Goal: Communication & Community: Answer question/provide support

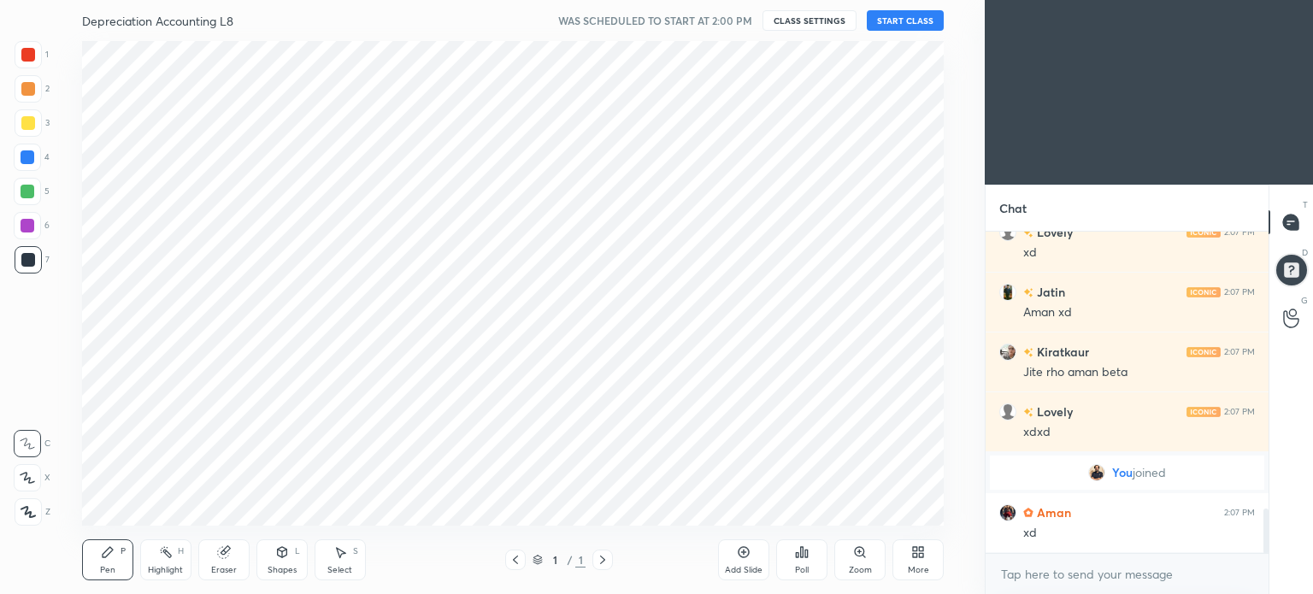
scroll to position [85015, 84584]
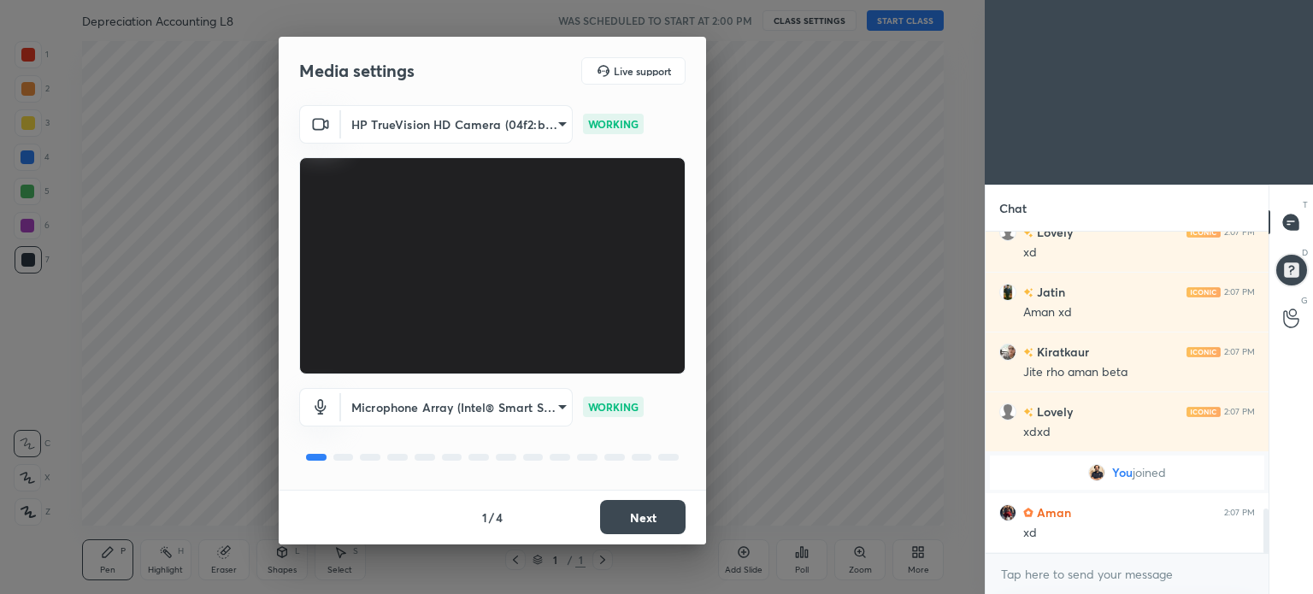
click at [633, 502] on button "Next" at bounding box center [643, 517] width 86 height 34
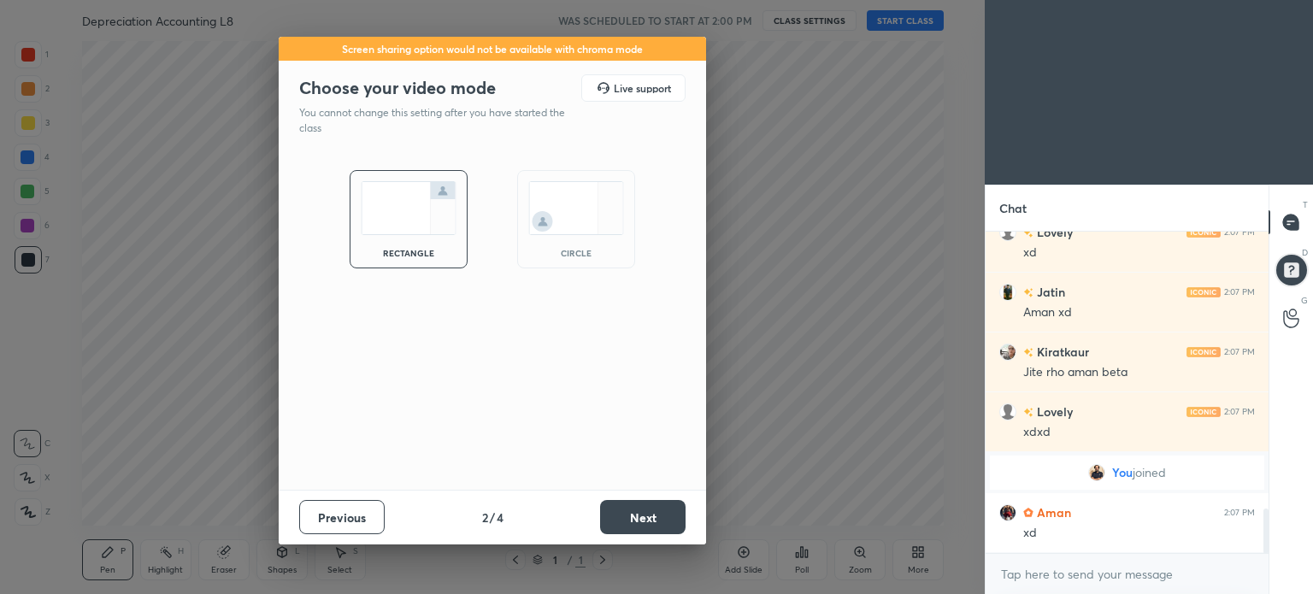
click at [633, 502] on button "Next" at bounding box center [643, 517] width 86 height 34
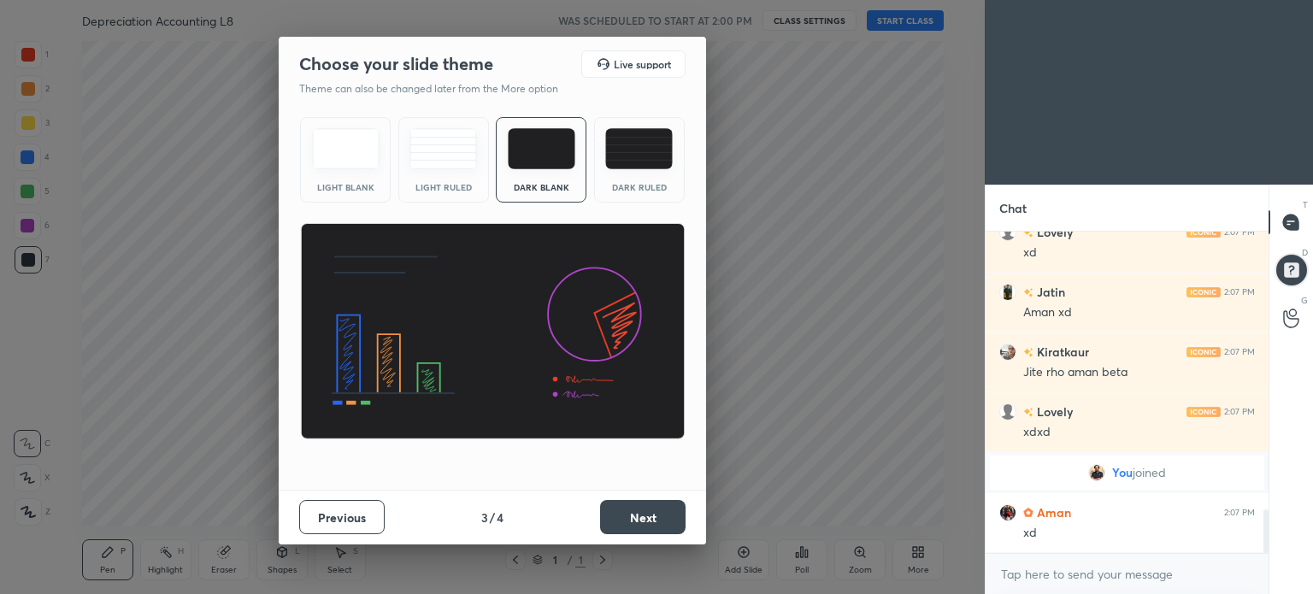
scroll to position [2059, 0]
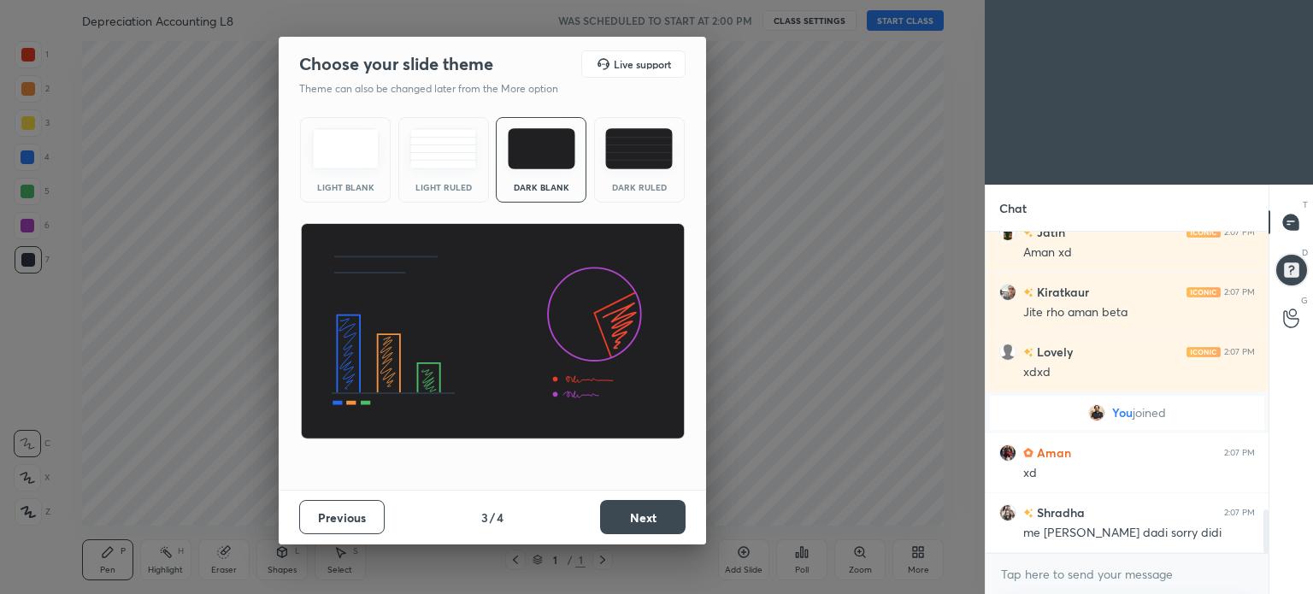
click at [633, 502] on button "Next" at bounding box center [643, 517] width 86 height 34
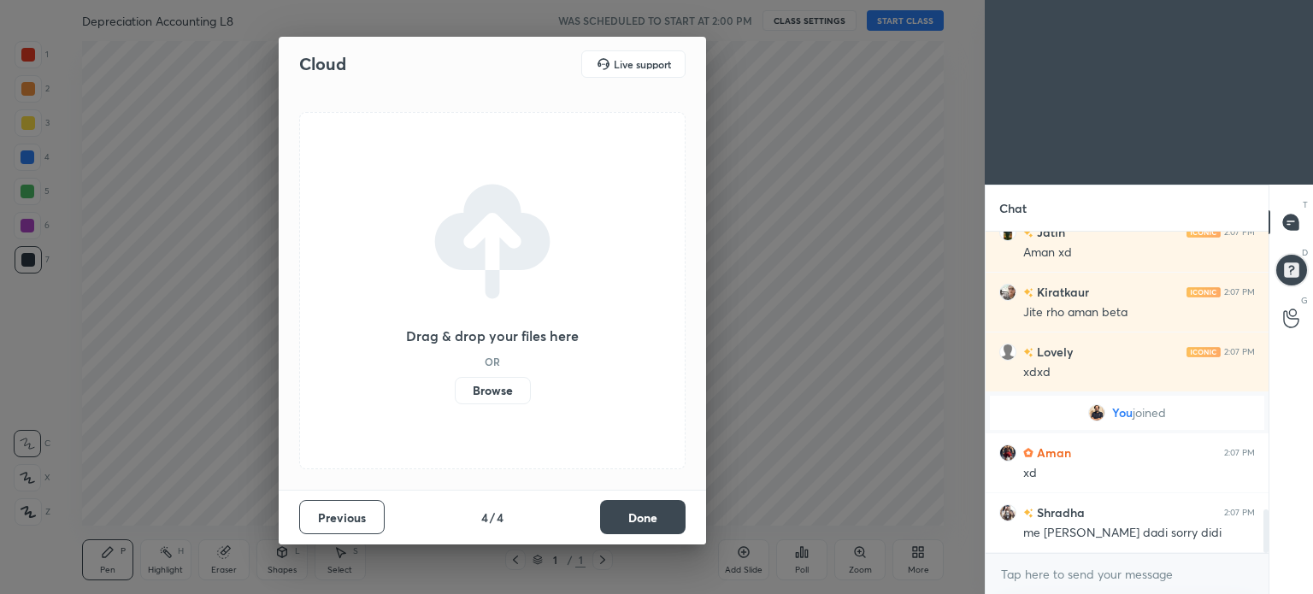
click at [633, 502] on button "Done" at bounding box center [643, 517] width 86 height 34
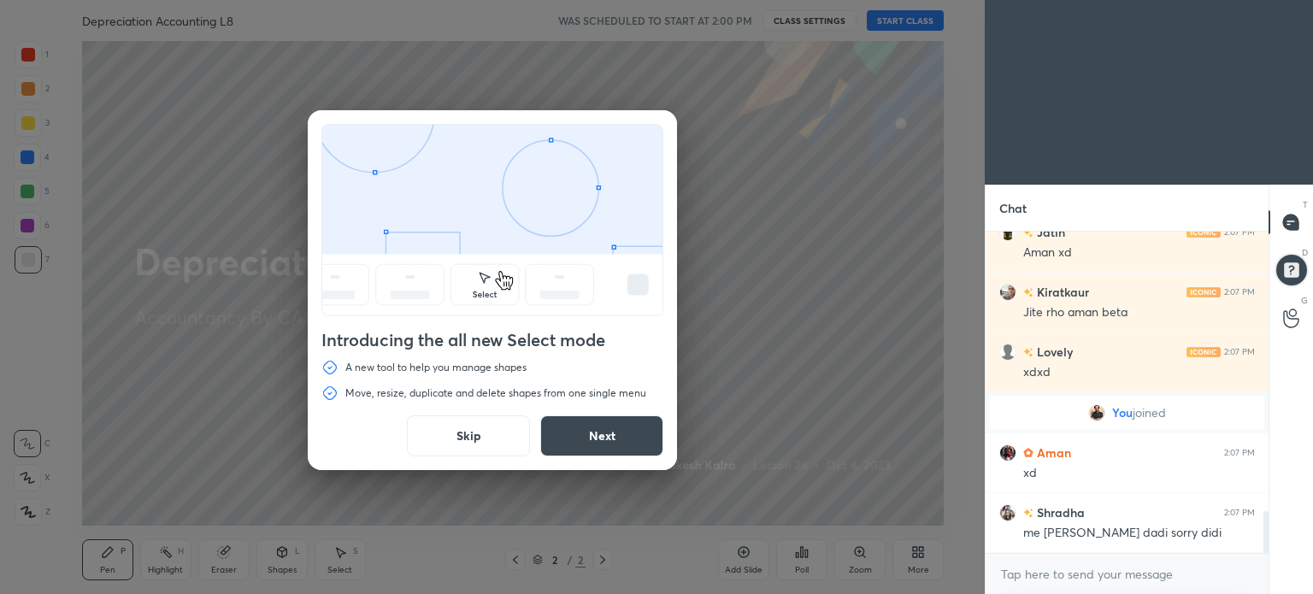
scroll to position [2119, 0]
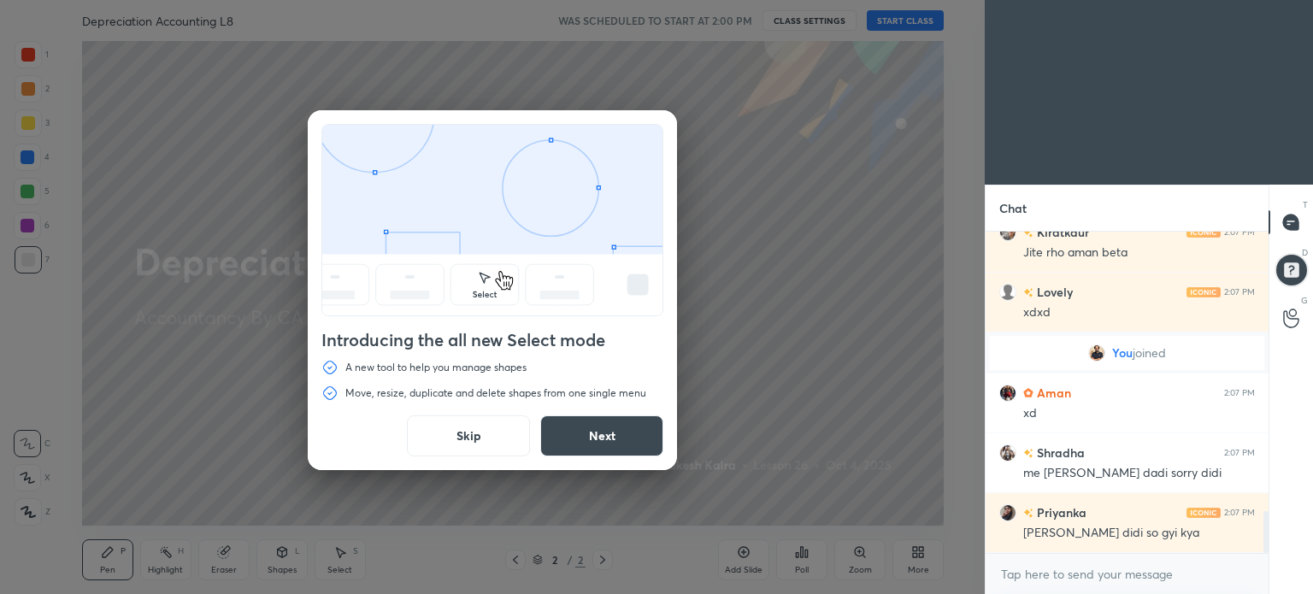
click at [465, 429] on button "Skip" at bounding box center [468, 436] width 123 height 41
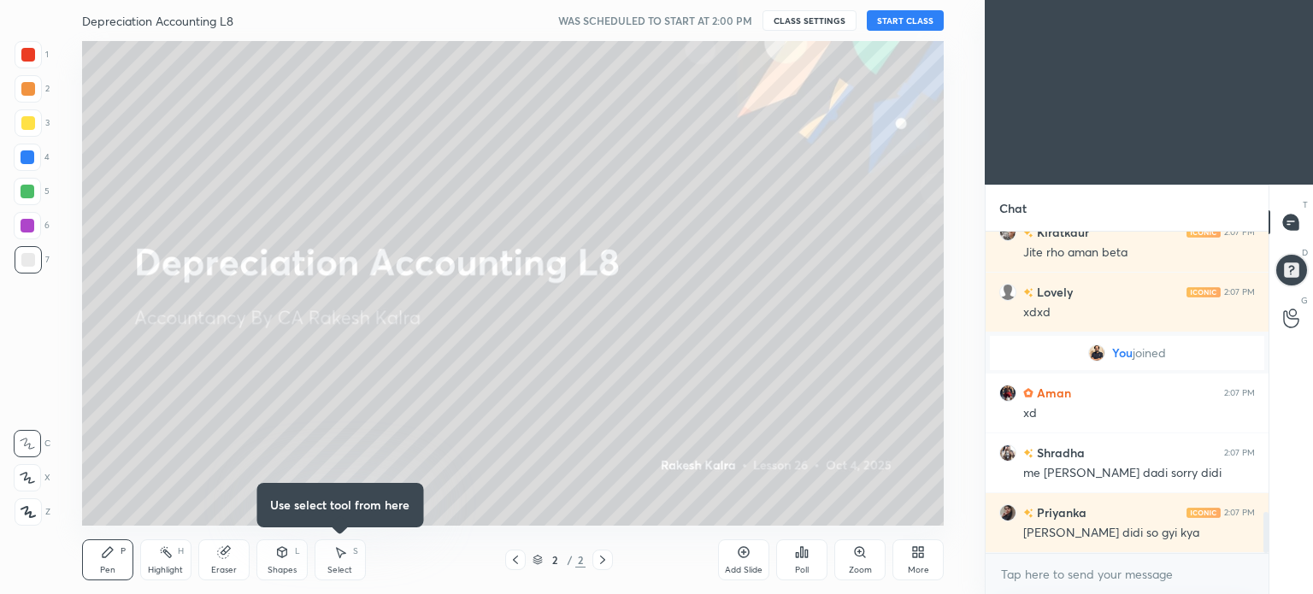
scroll to position [2179, 0]
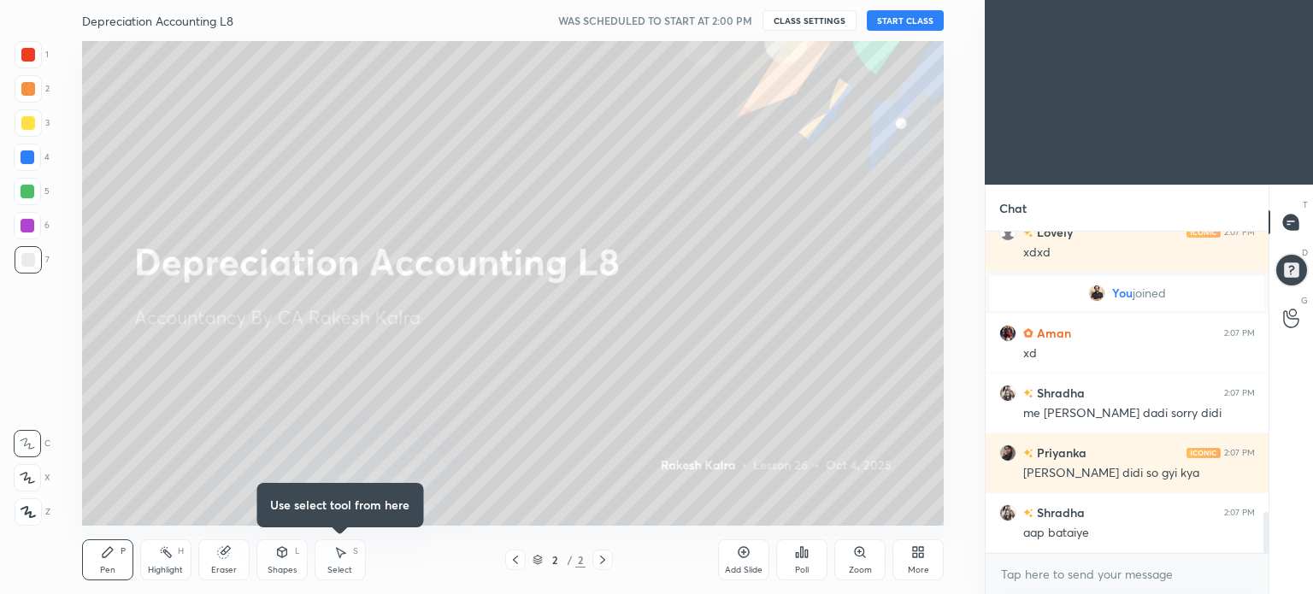
click at [902, 12] on button "START CLASS" at bounding box center [905, 20] width 77 height 21
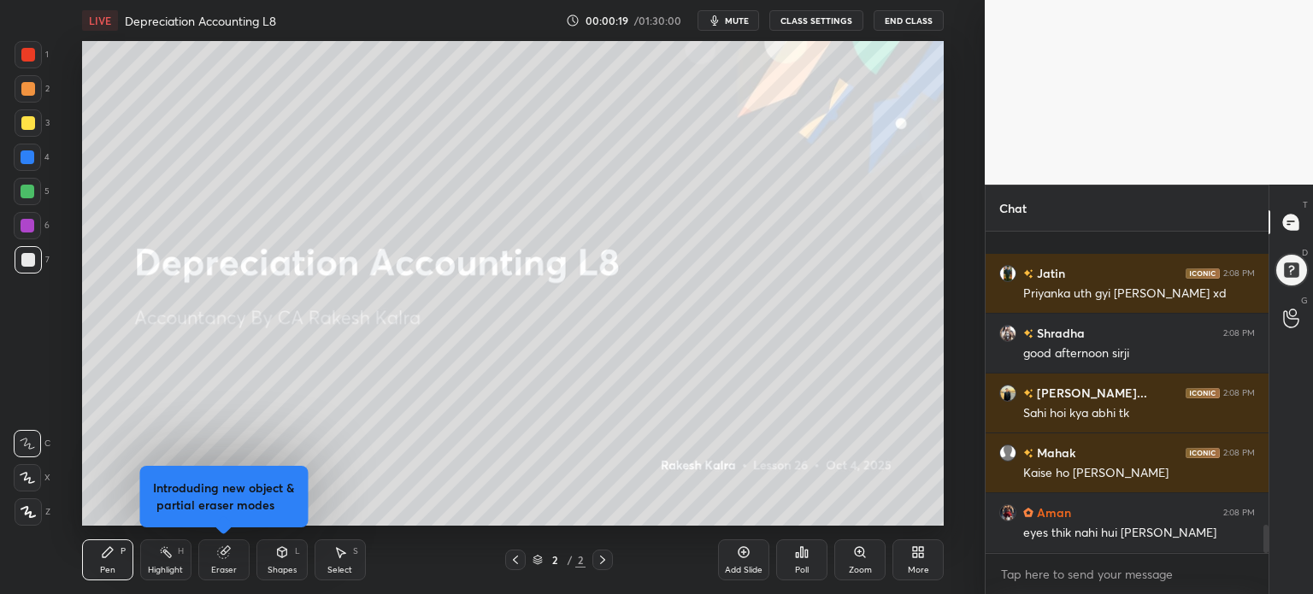
scroll to position [0, 0]
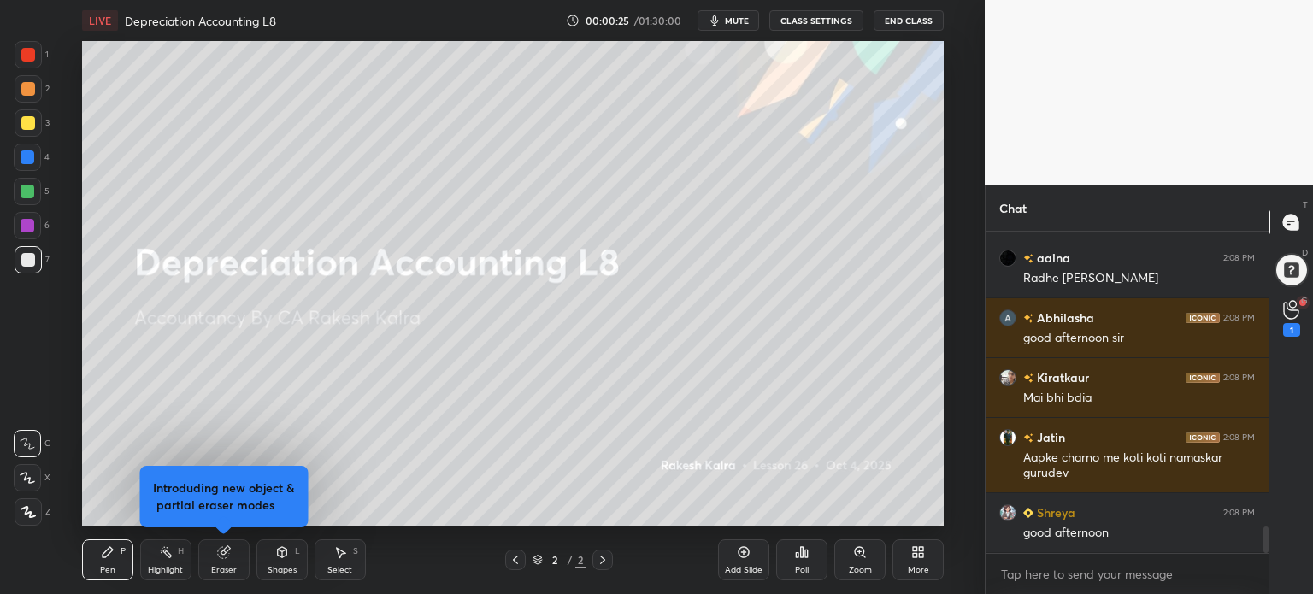
click at [1090, 180] on video at bounding box center [1149, 92] width 328 height 185
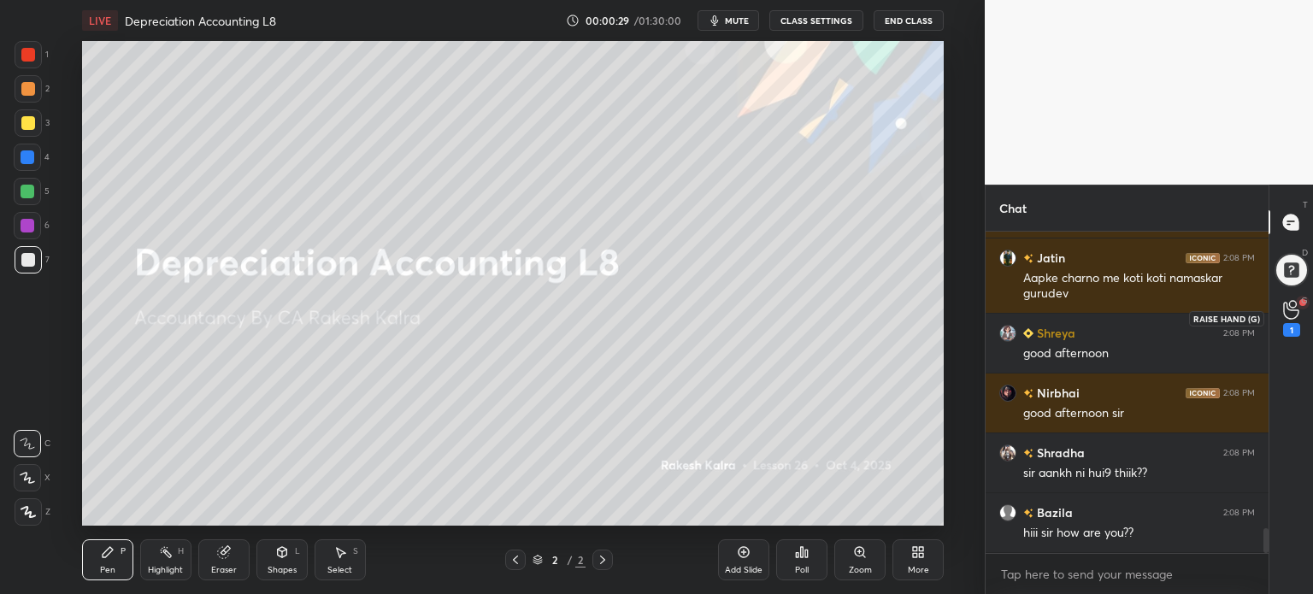
click at [1287, 315] on icon at bounding box center [1291, 310] width 16 height 20
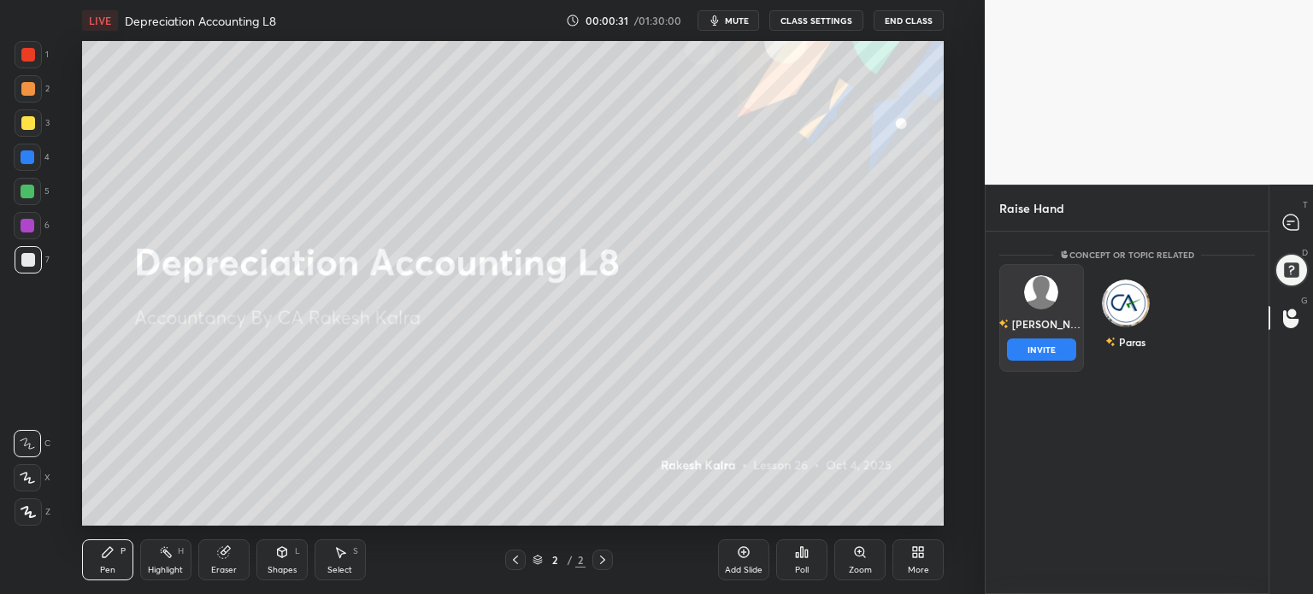
click at [1030, 296] on img "grid" at bounding box center [1041, 292] width 34 height 34
click at [1047, 348] on button "INVITE" at bounding box center [1041, 350] width 69 height 22
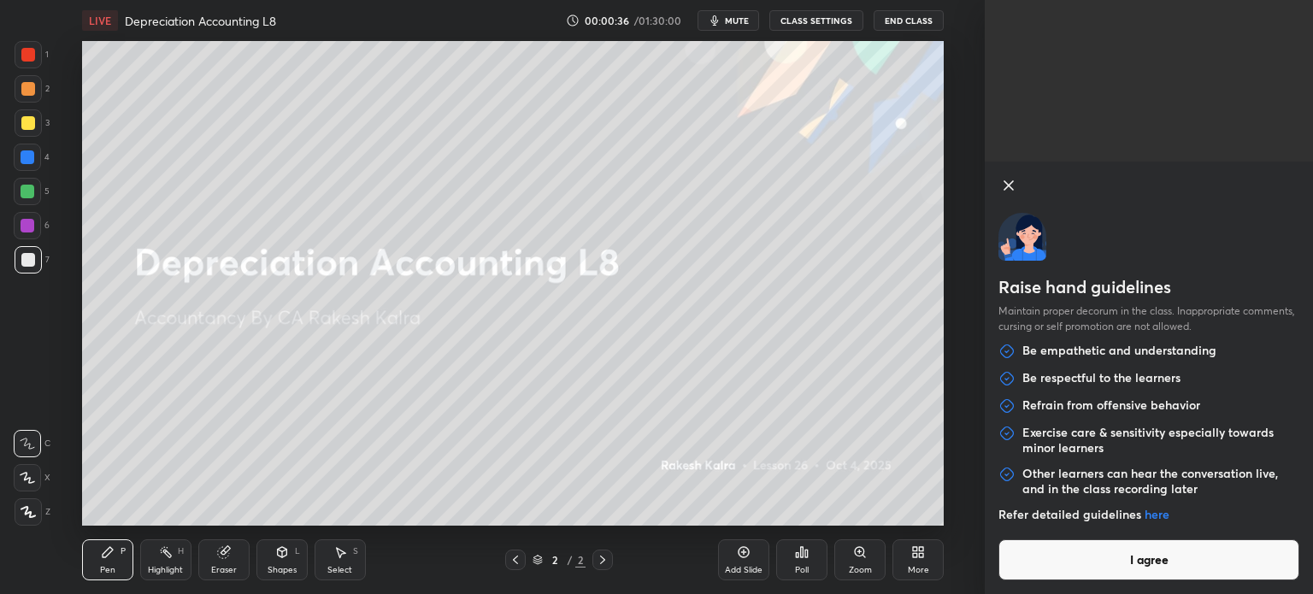
click at [1151, 568] on button "I agree" at bounding box center [1149, 560] width 301 height 41
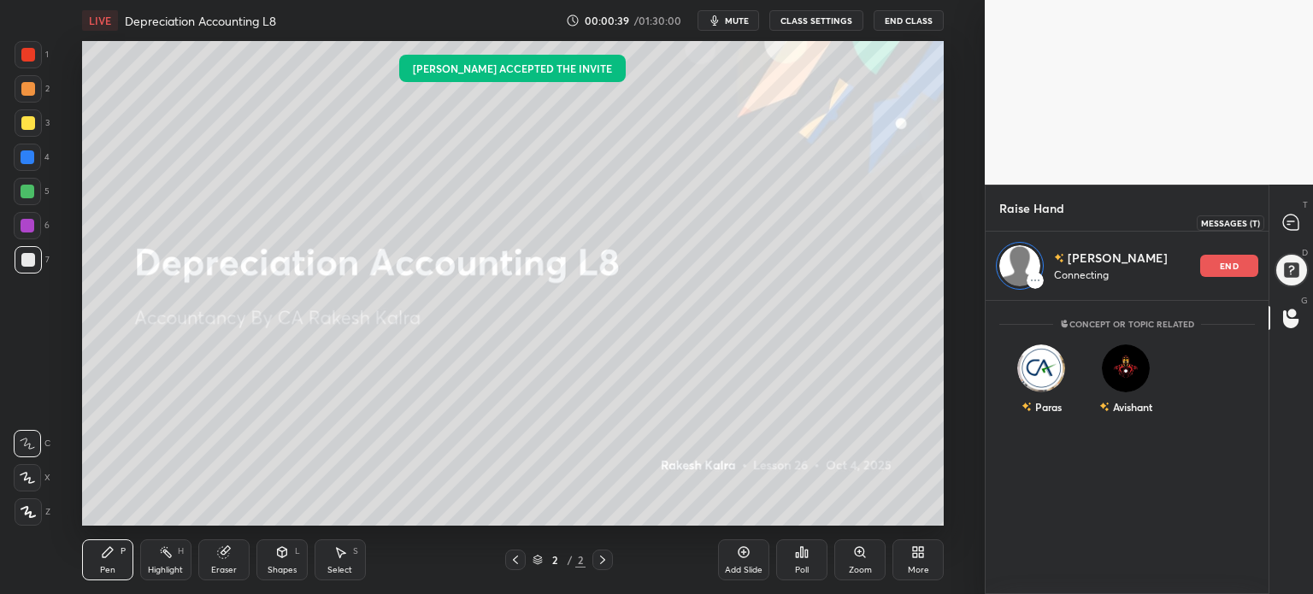
click at [1286, 217] on icon at bounding box center [1290, 222] width 15 height 15
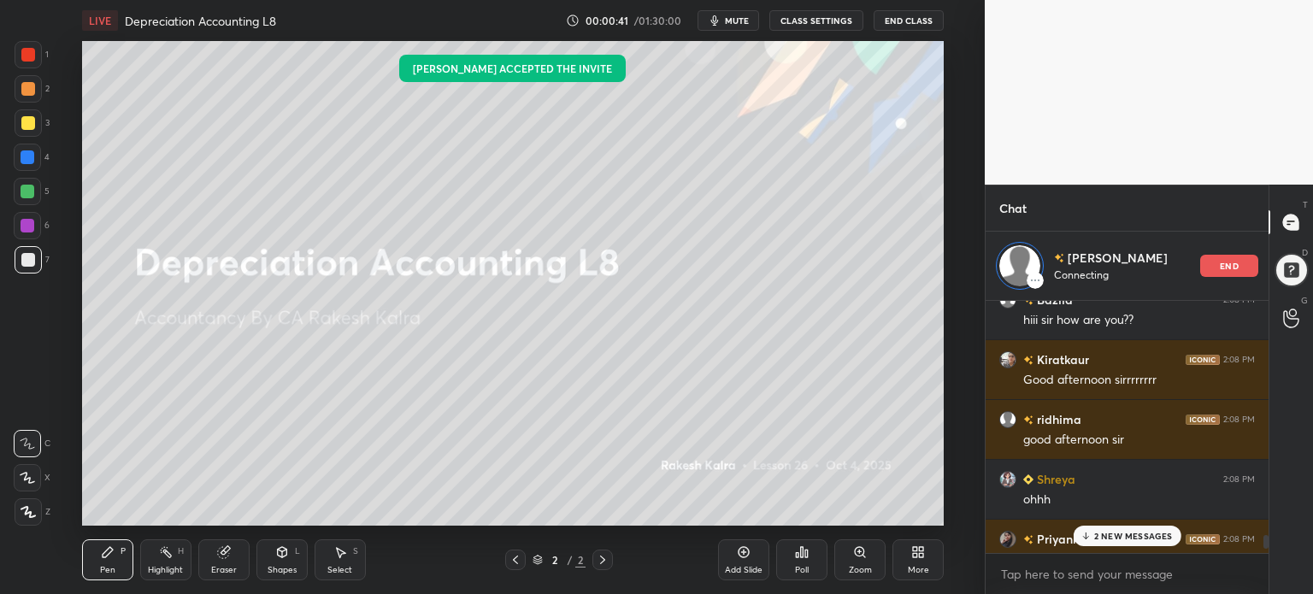
click at [1121, 531] on p "2 NEW MESSAGES" at bounding box center [1133, 536] width 79 height 10
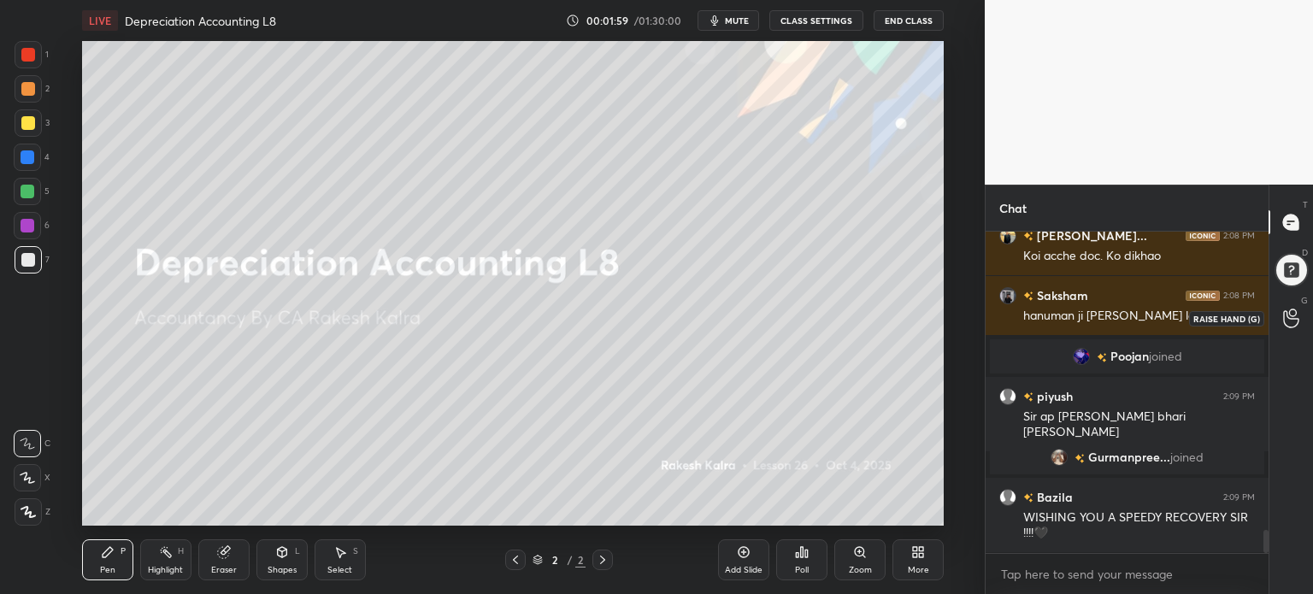
scroll to position [4164, 0]
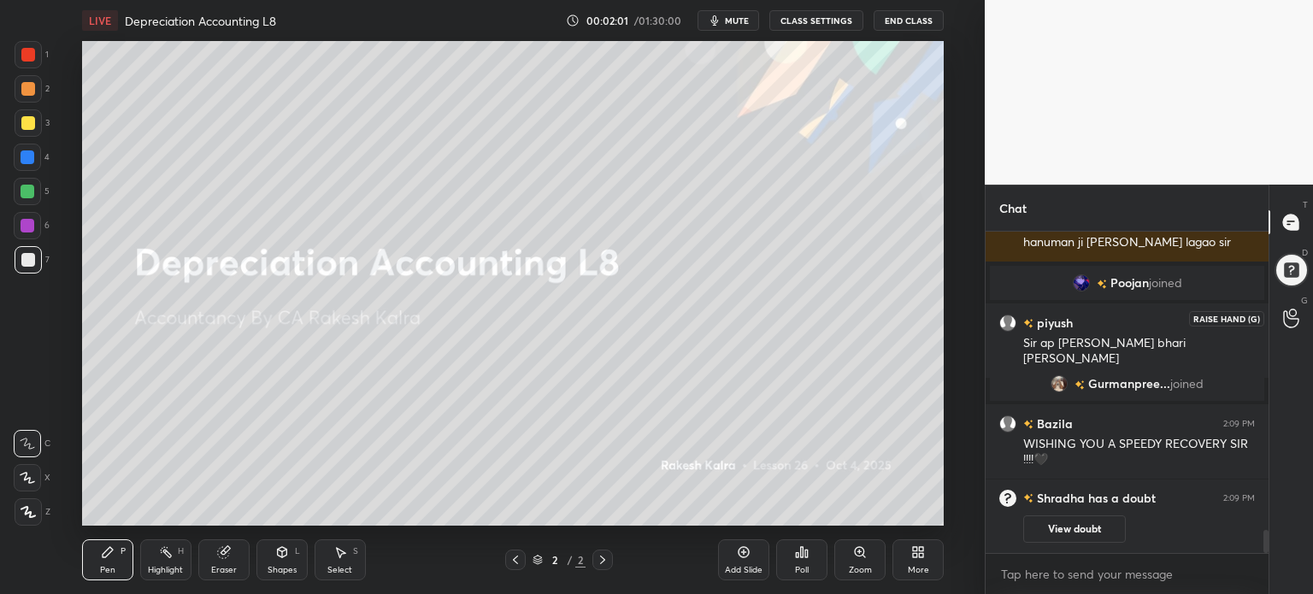
click at [1294, 310] on icon at bounding box center [1291, 319] width 16 height 20
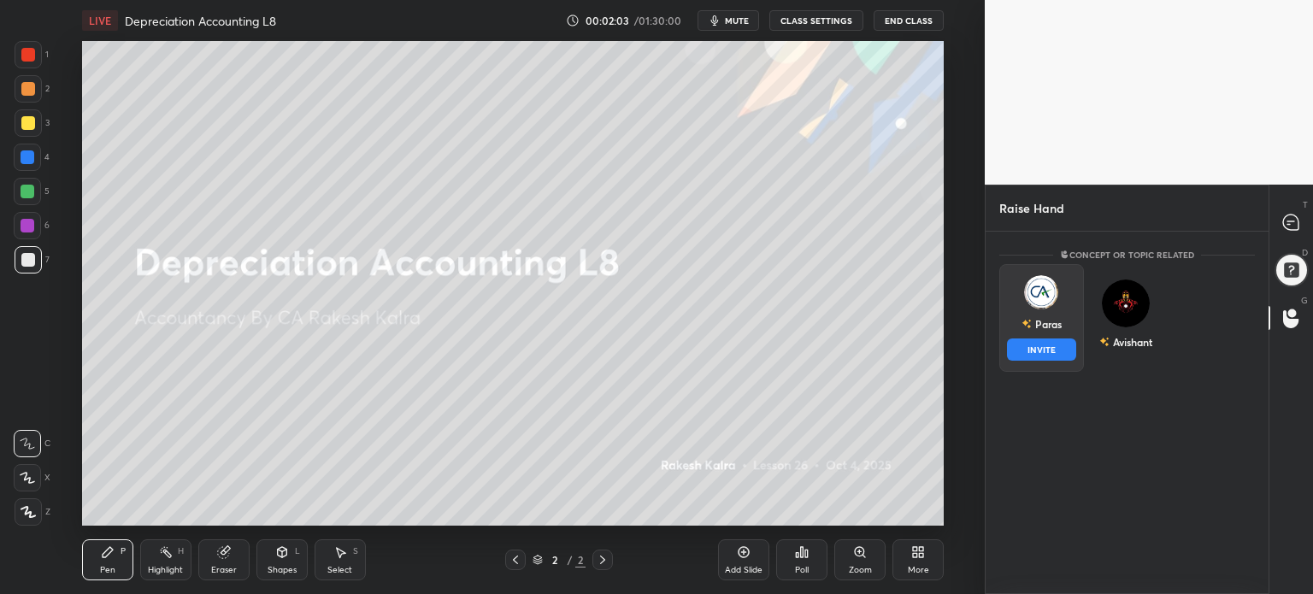
click at [1071, 315] on div "Paras INVITE" at bounding box center [1041, 318] width 85 height 108
click at [1045, 344] on button "INVITE" at bounding box center [1041, 350] width 69 height 22
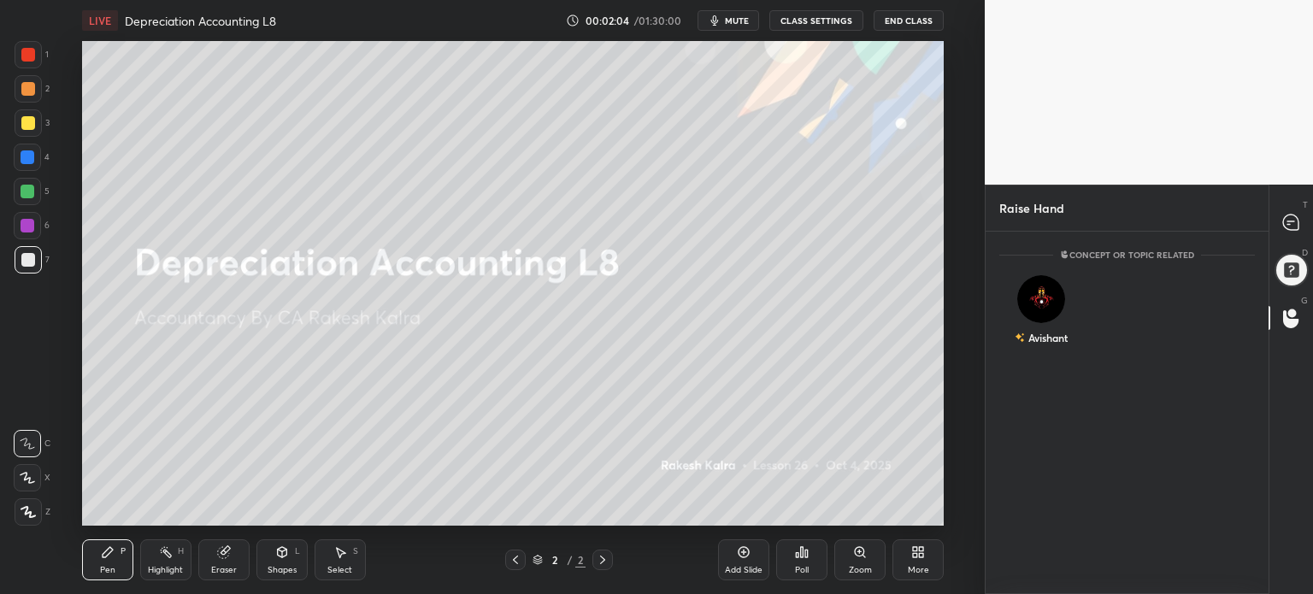
scroll to position [5, 5]
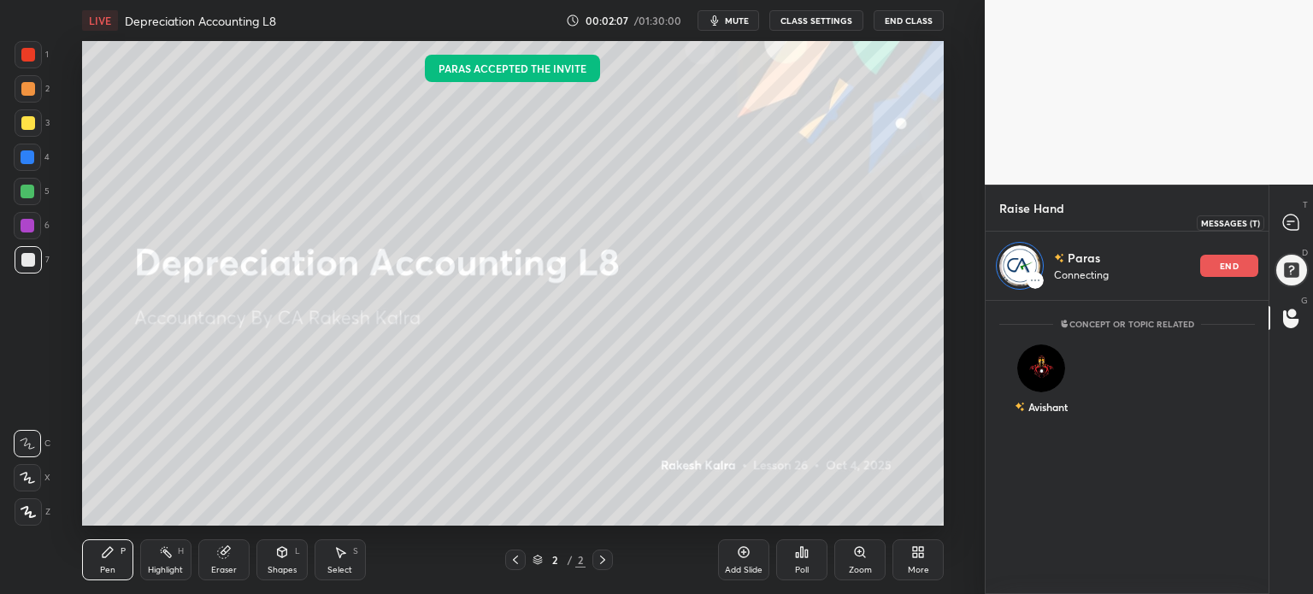
click at [1288, 218] on icon at bounding box center [1290, 222] width 15 height 15
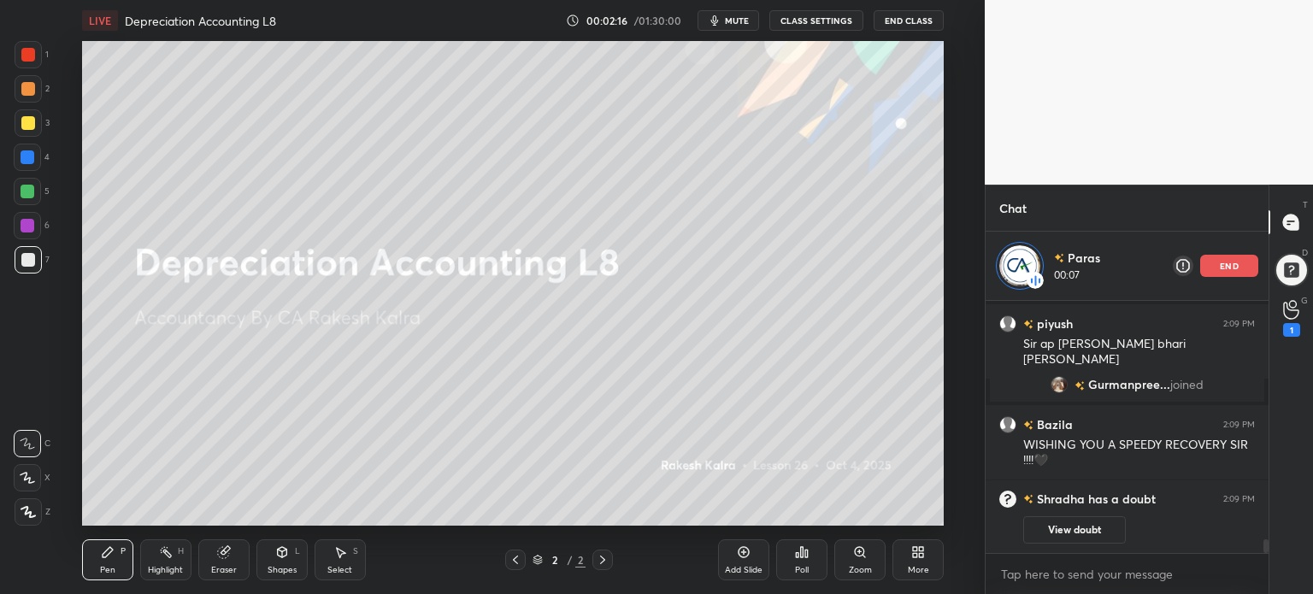
scroll to position [4530, 0]
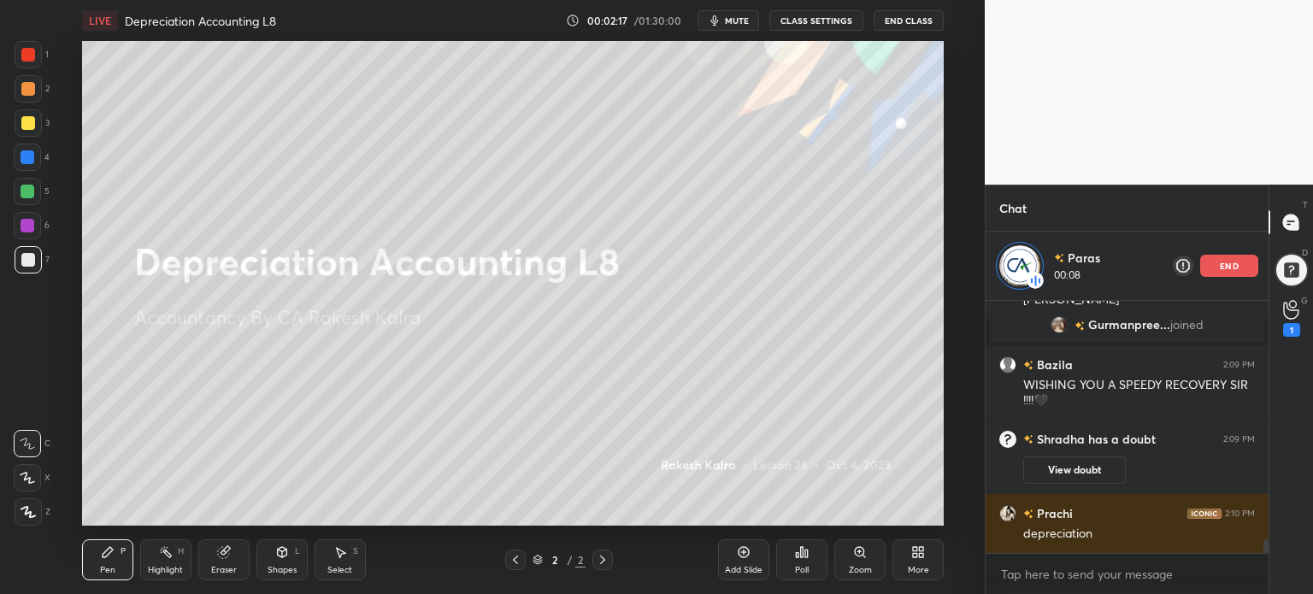
click at [909, 571] on div "More" at bounding box center [918, 570] width 21 height 9
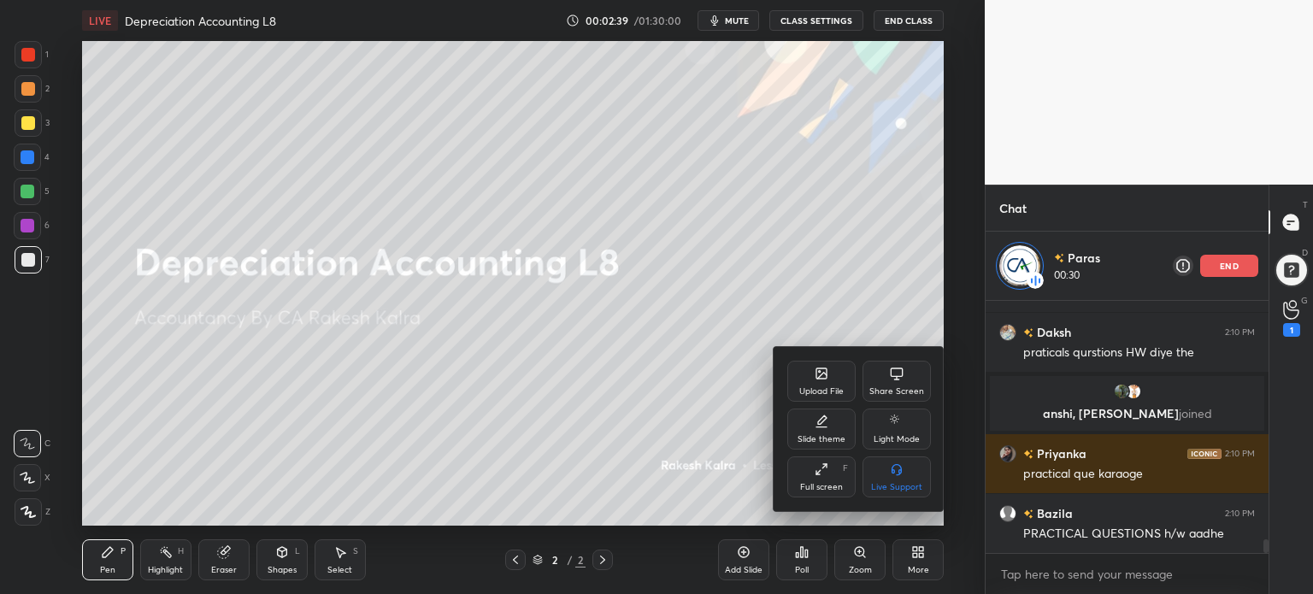
scroll to position [6, 5]
click at [831, 388] on div "Upload File" at bounding box center [821, 391] width 44 height 9
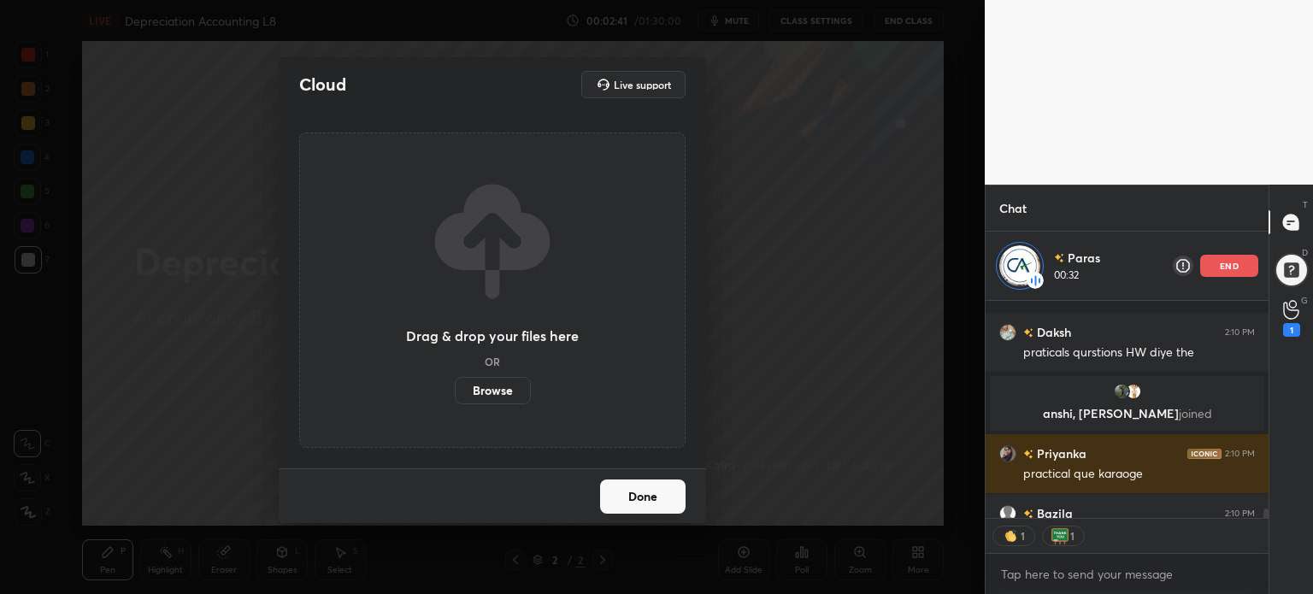
scroll to position [4640, 0]
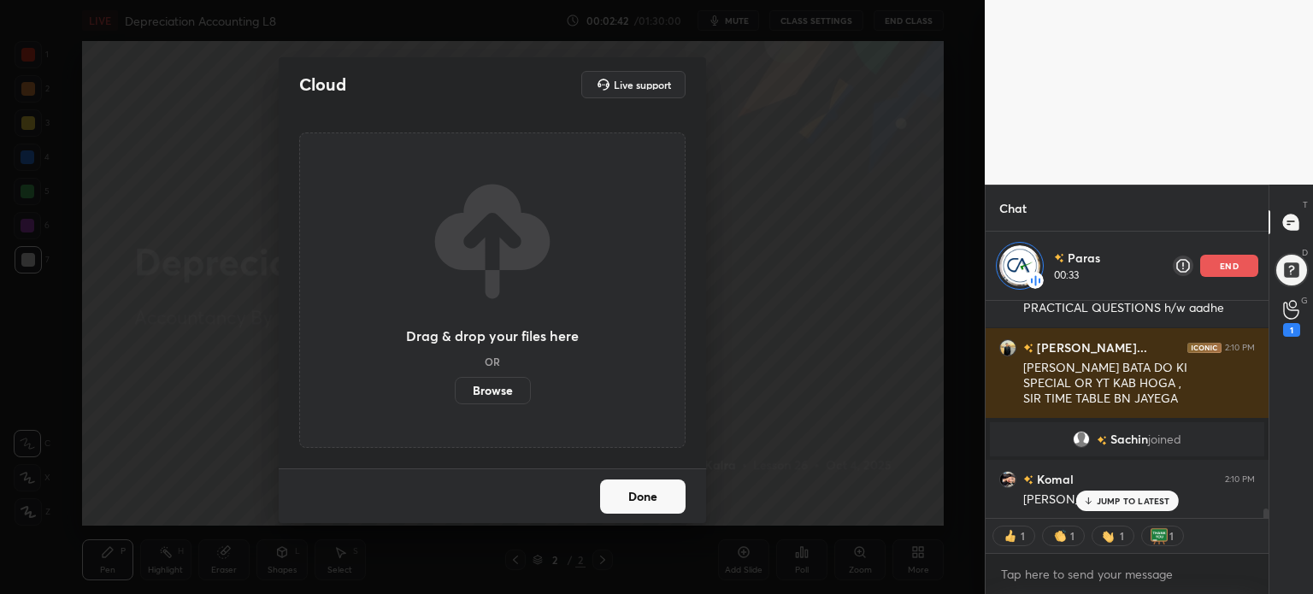
click at [507, 377] on label "Browse" at bounding box center [493, 390] width 76 height 27
click at [455, 377] on input "Browse" at bounding box center [455, 390] width 0 height 27
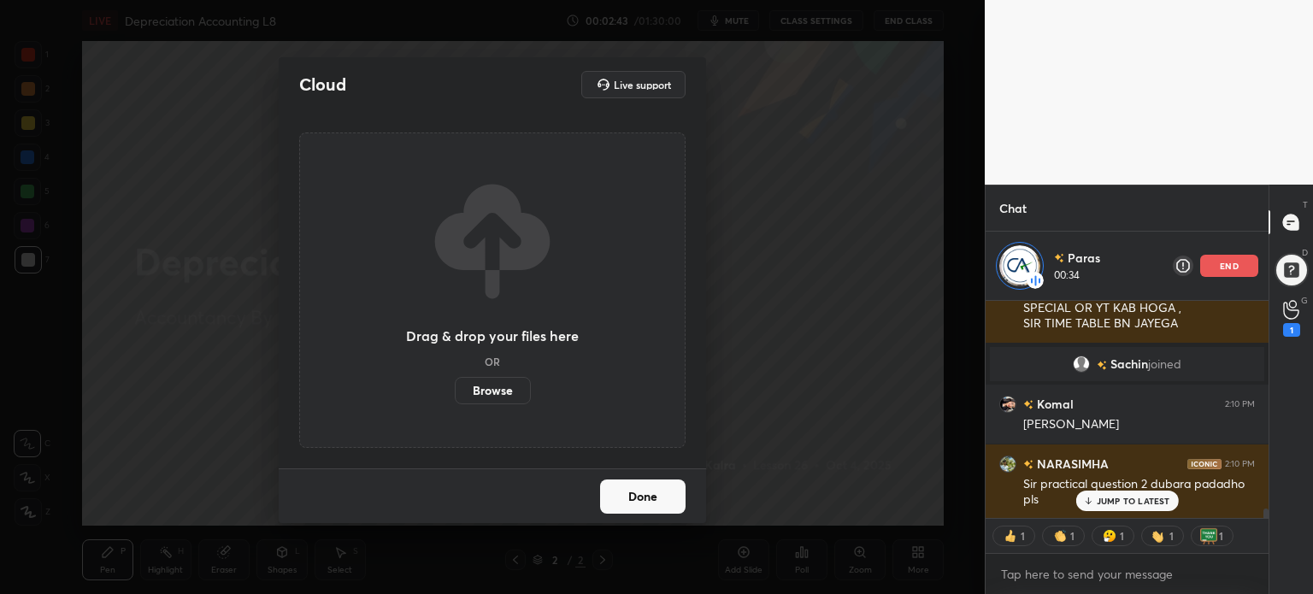
scroll to position [174, 278]
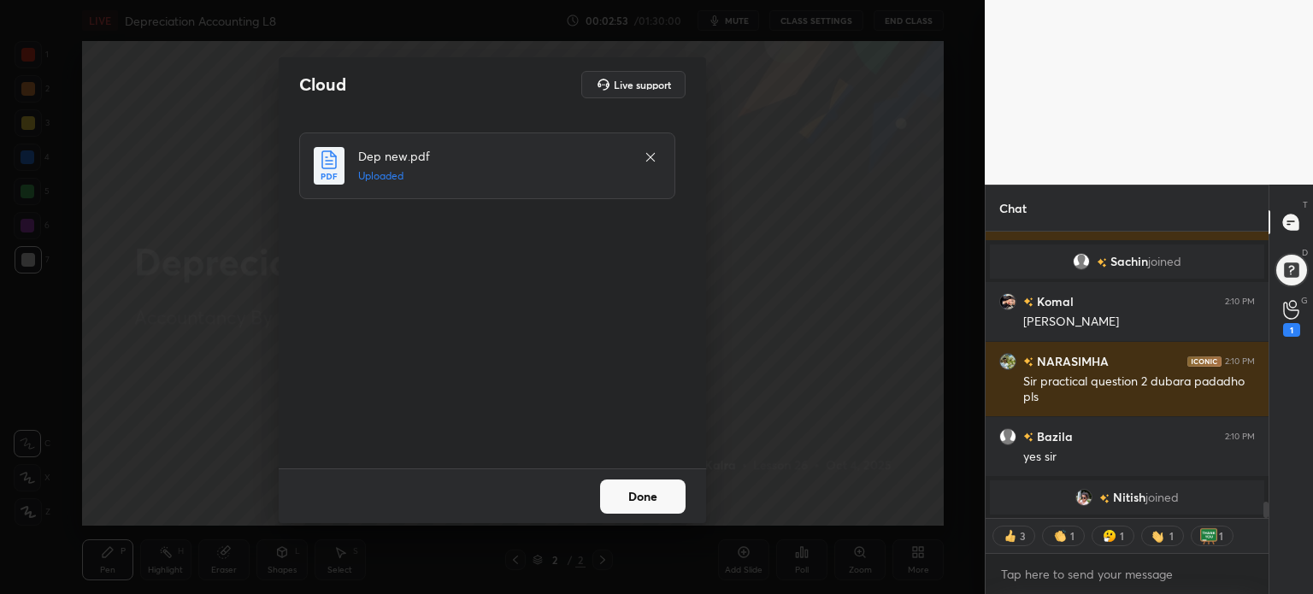
click at [647, 496] on button "Done" at bounding box center [643, 497] width 86 height 34
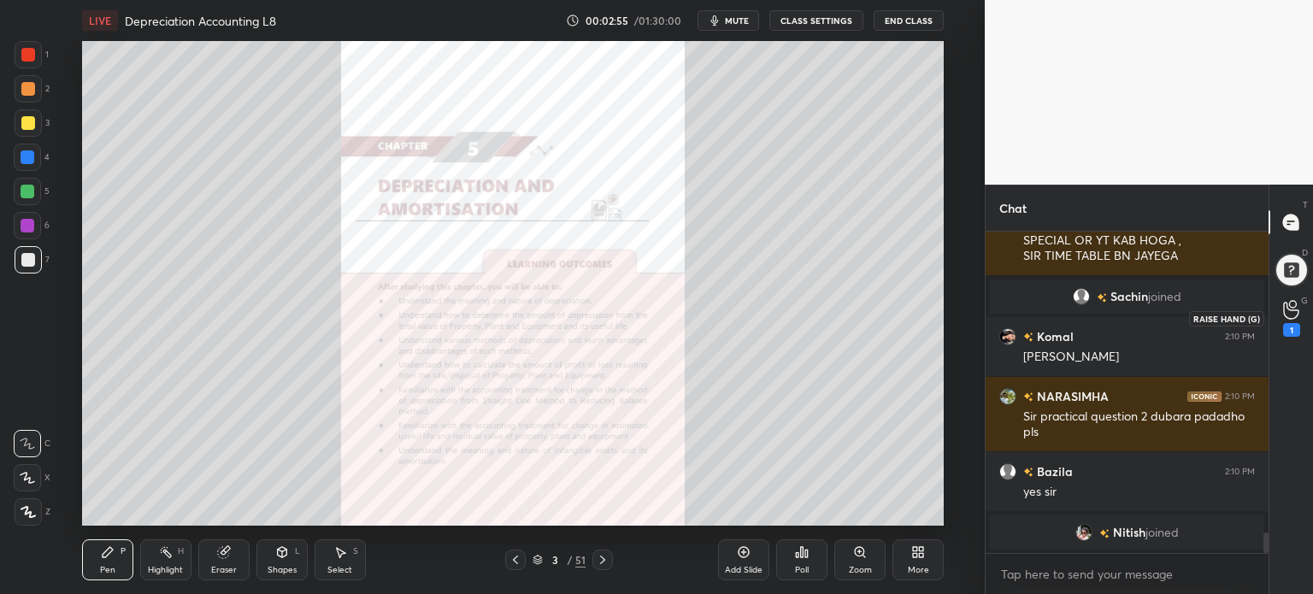
click at [1287, 317] on icon at bounding box center [1290, 310] width 15 height 17
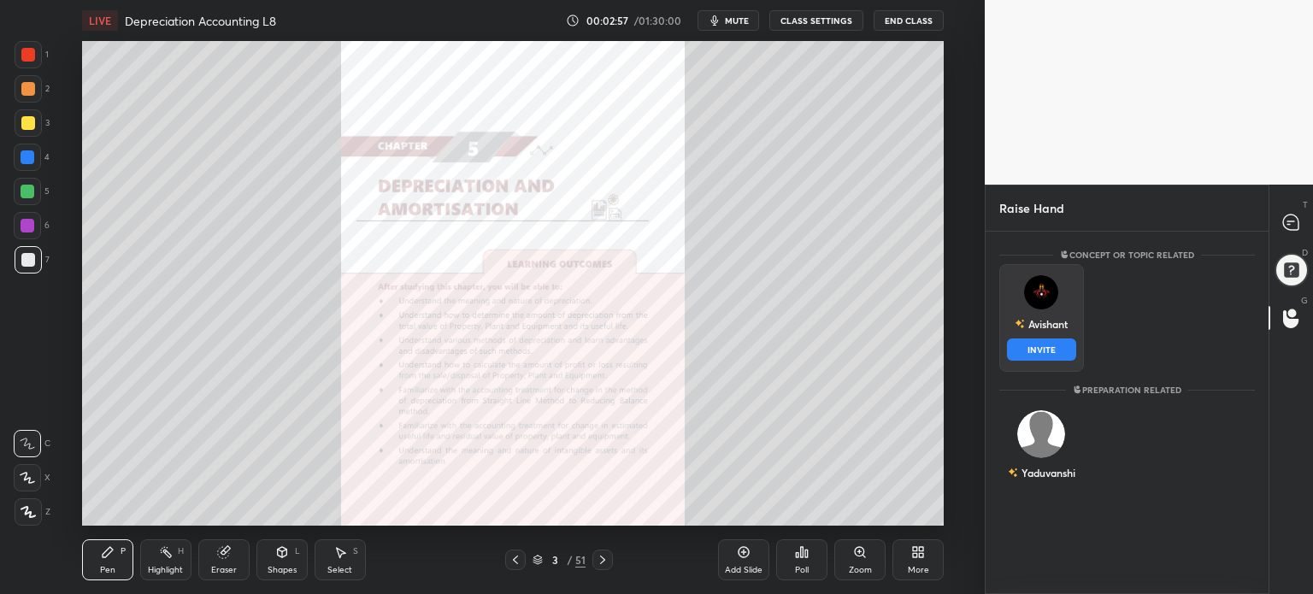
click at [1048, 320] on div "Avishant INVITE" at bounding box center [1041, 318] width 85 height 108
click at [1043, 341] on button "INVITE" at bounding box center [1041, 350] width 69 height 22
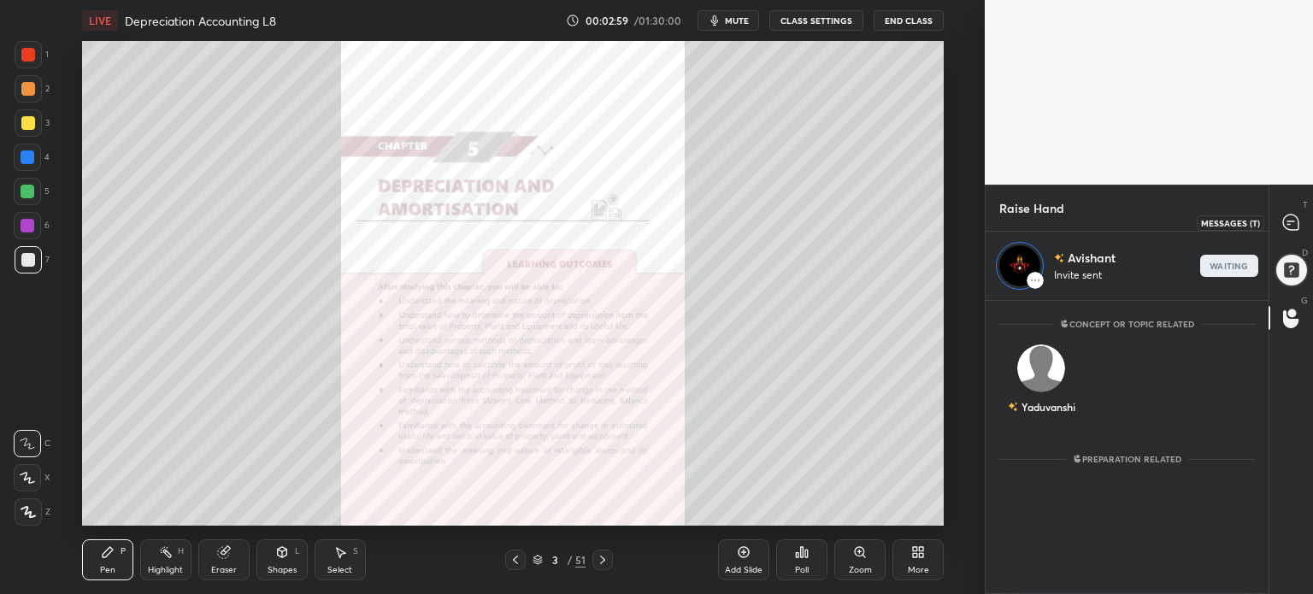
click at [1296, 222] on icon at bounding box center [1290, 222] width 15 height 15
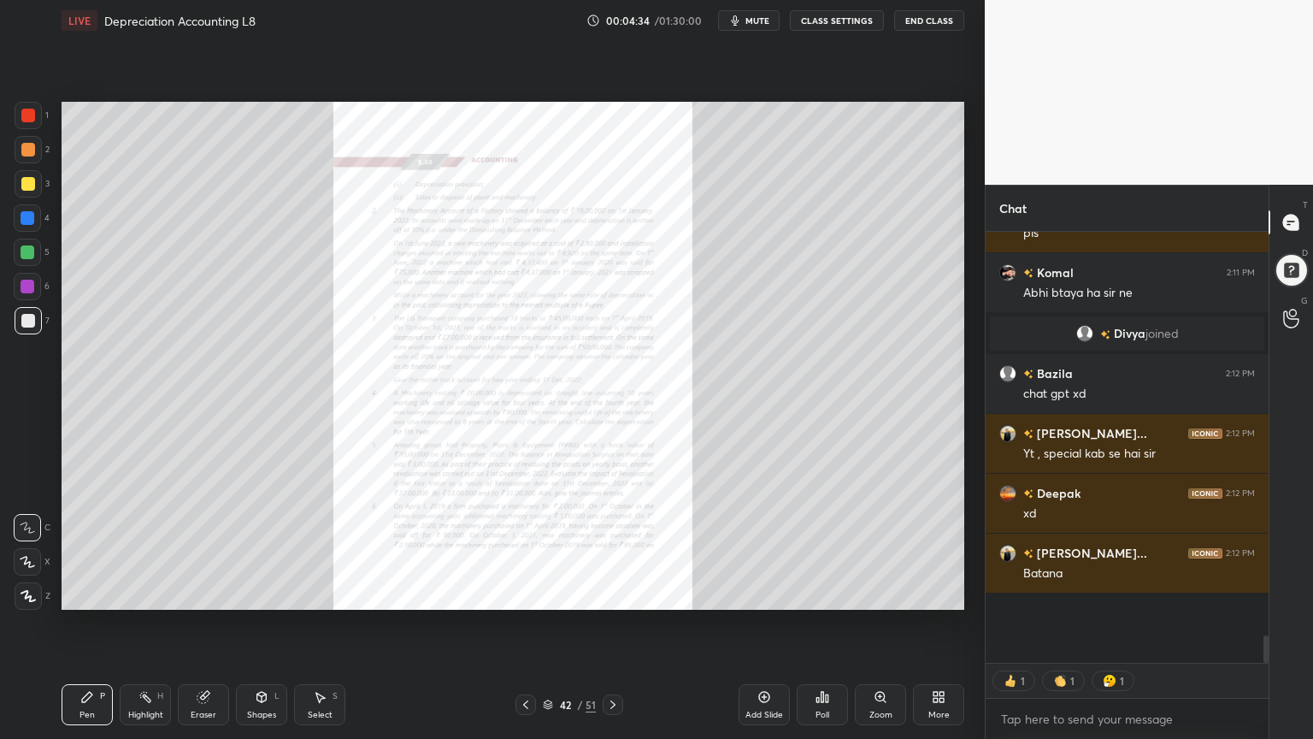
scroll to position [5303, 0]
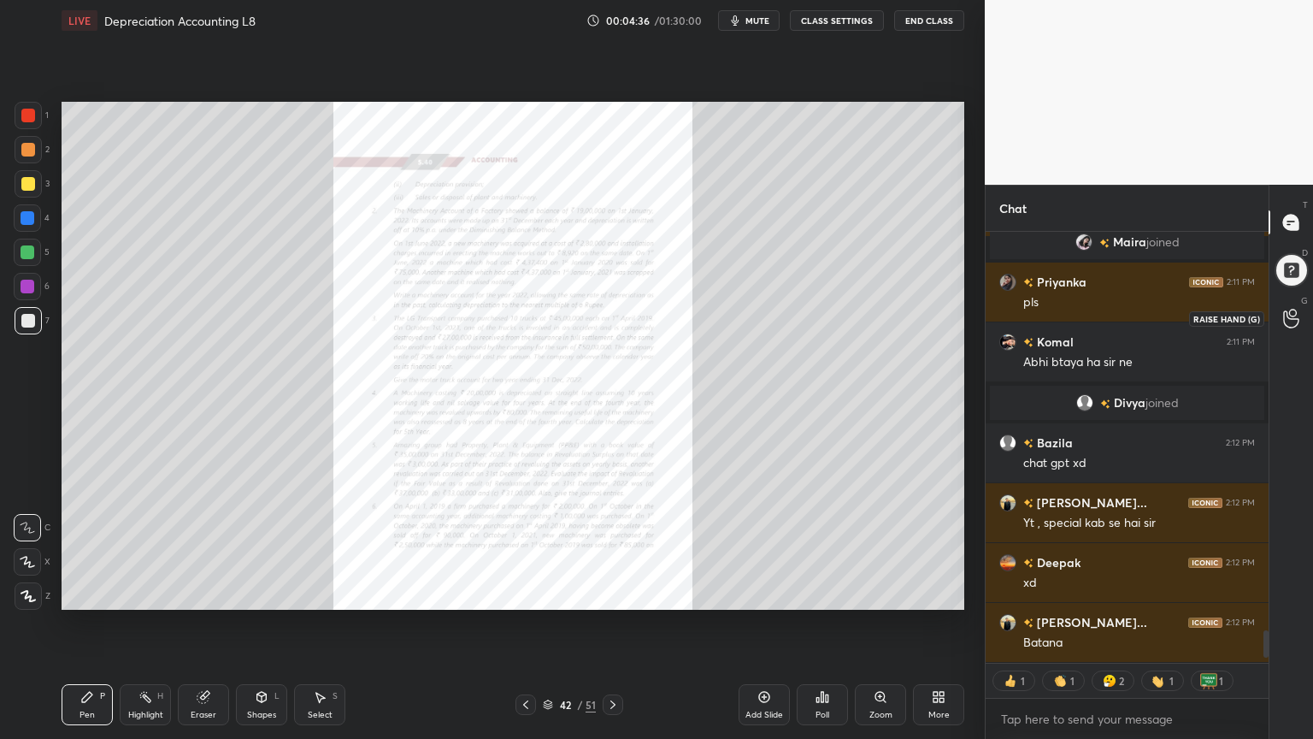
click at [1282, 311] on div at bounding box center [1292, 318] width 34 height 31
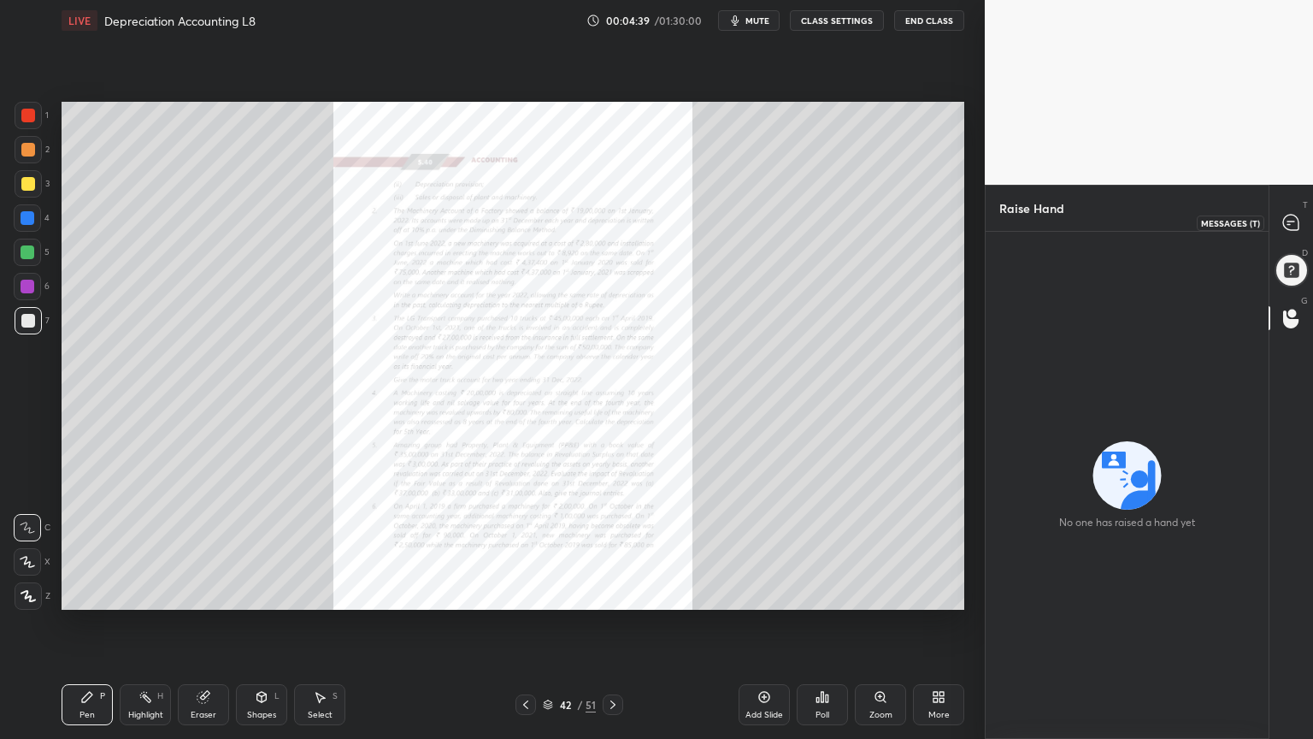
click at [1288, 216] on icon at bounding box center [1290, 222] width 15 height 15
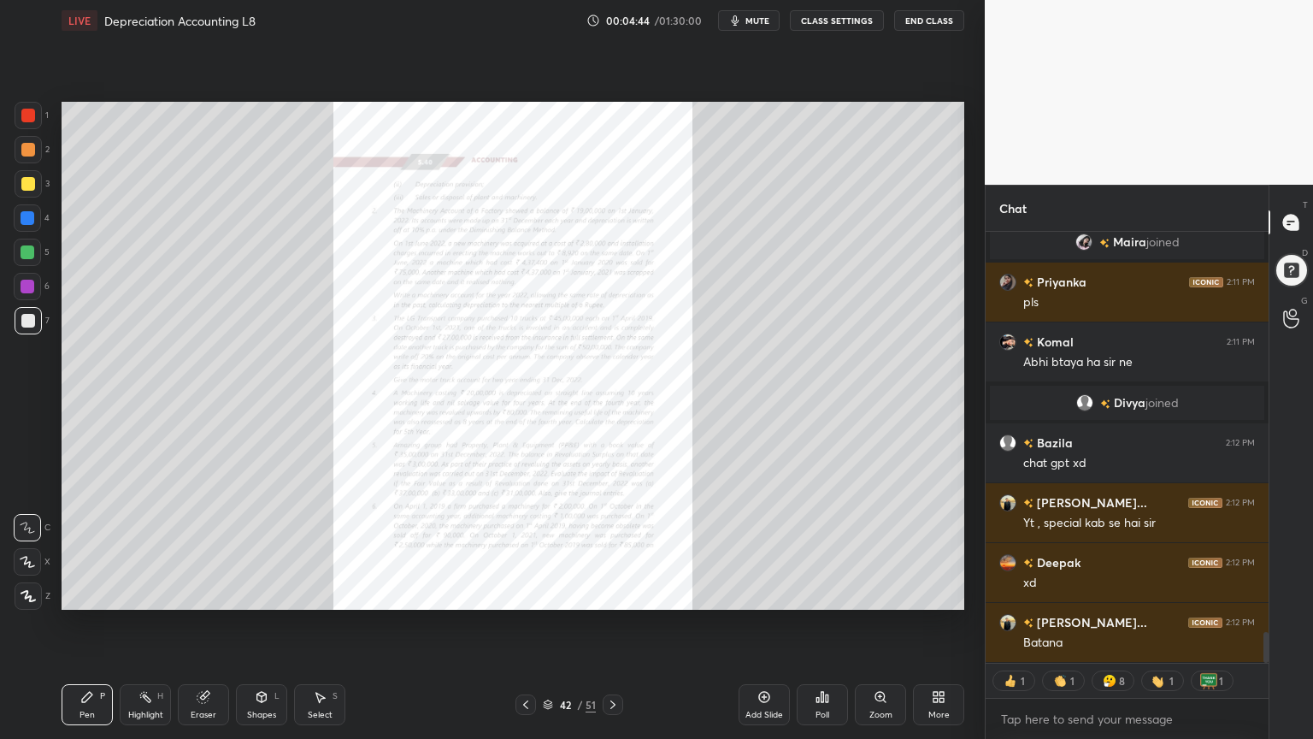
scroll to position [5684, 0]
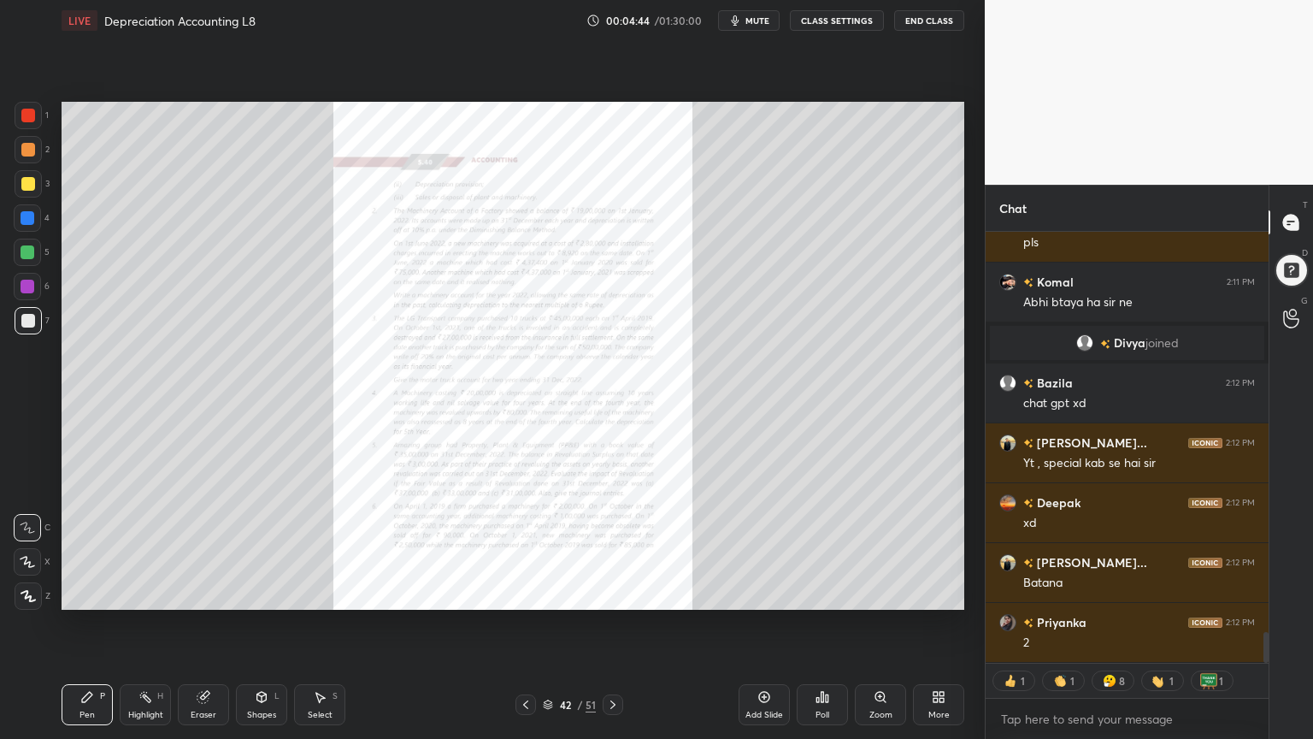
click at [885, 593] on div "Zoom" at bounding box center [880, 704] width 51 height 41
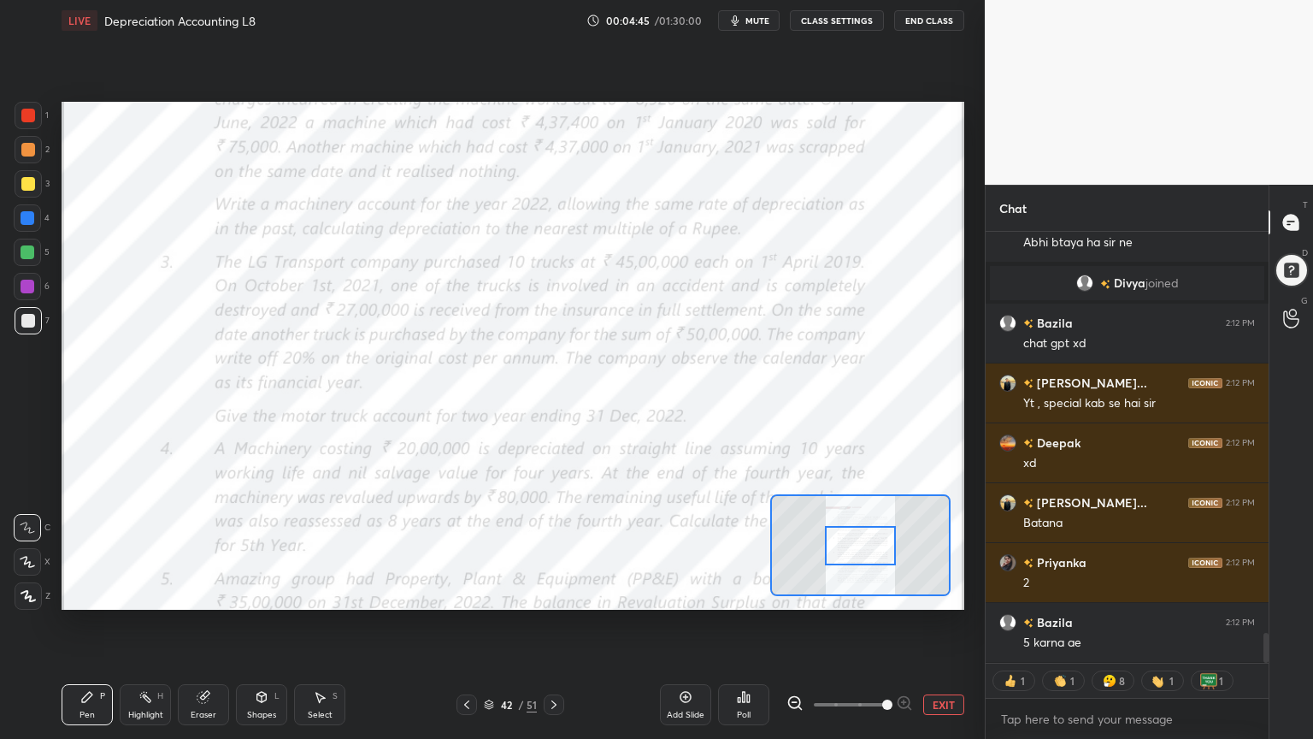
click at [885, 593] on span at bounding box center [887, 704] width 10 height 10
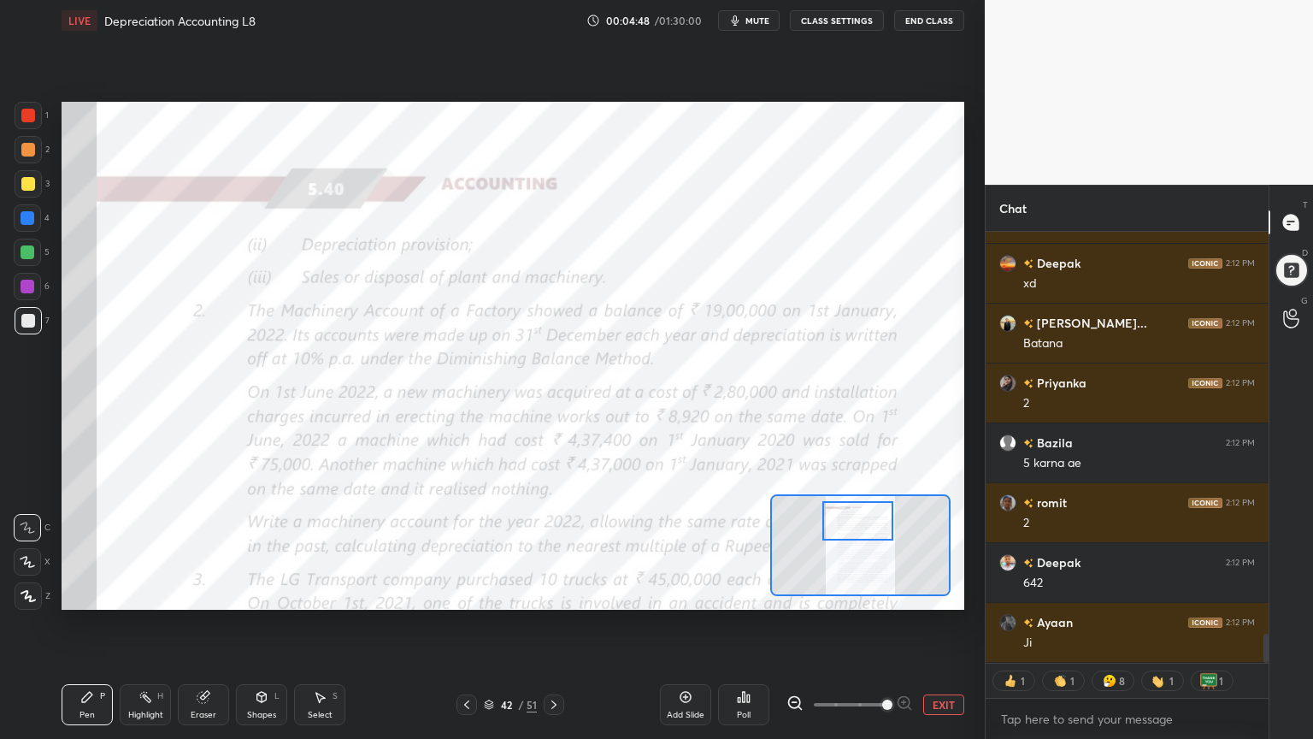
scroll to position [5983, 0]
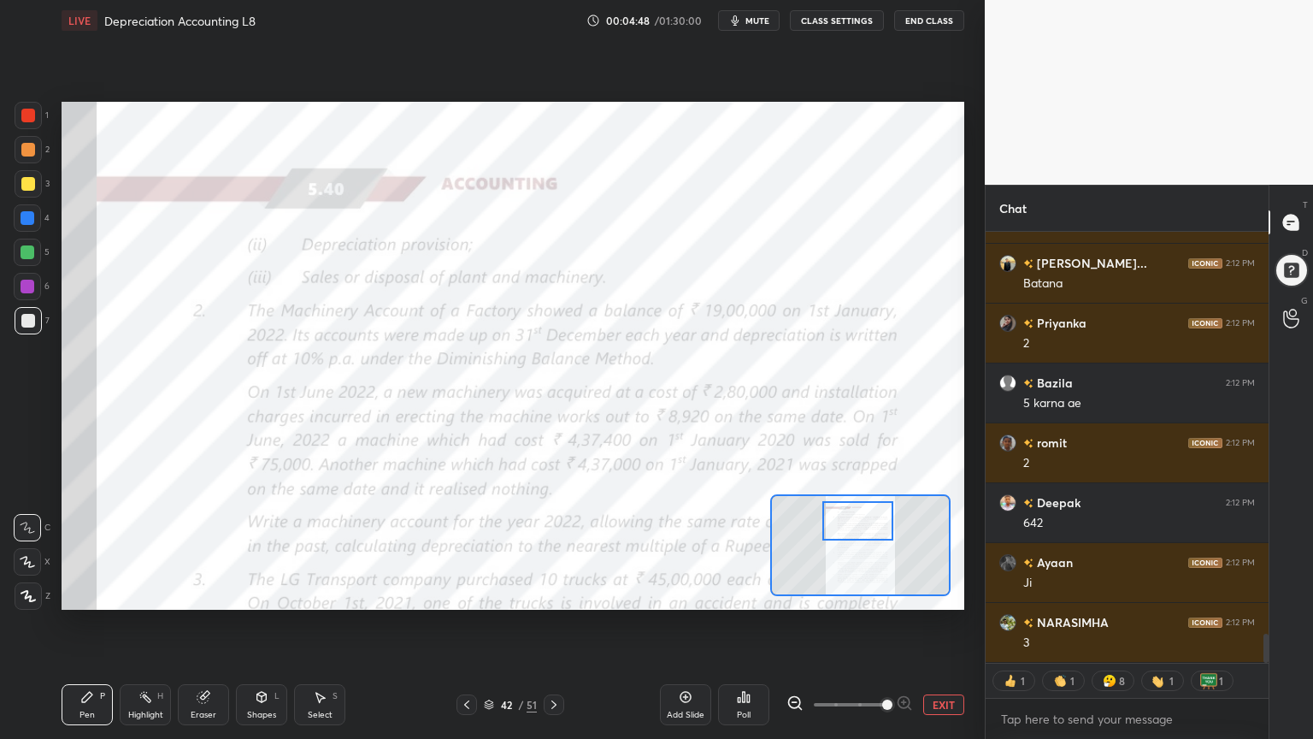
drag, startPoint x: 864, startPoint y: 548, endPoint x: 862, endPoint y: 520, distance: 28.3
click at [862, 520] on div at bounding box center [858, 520] width 71 height 39
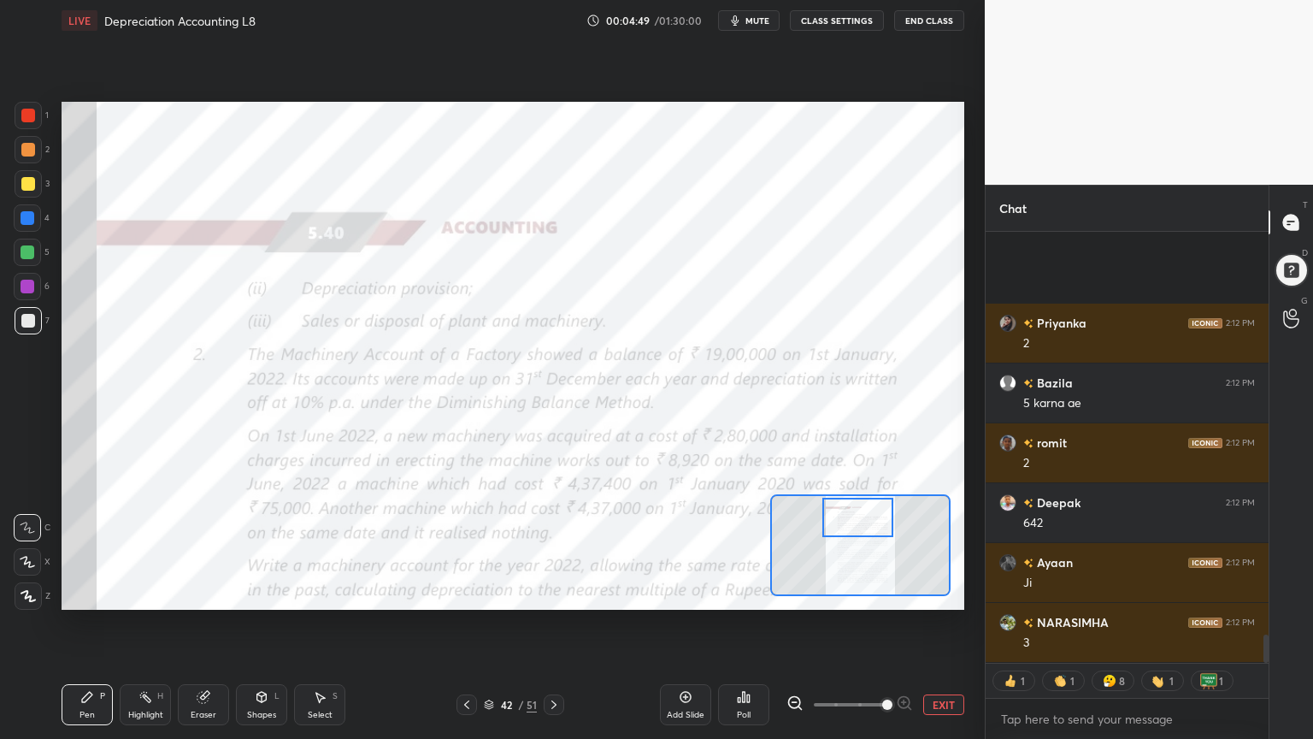
scroll to position [6163, 0]
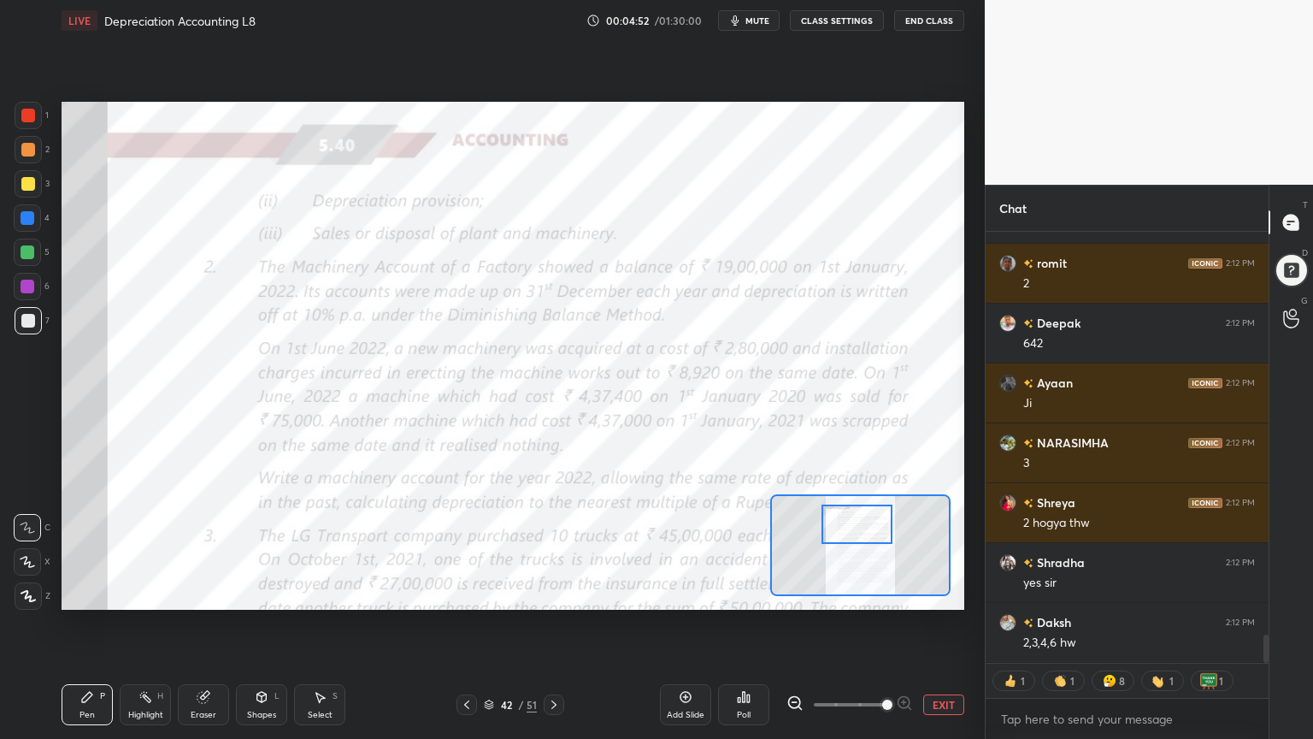
click at [861, 527] on div at bounding box center [857, 523] width 71 height 39
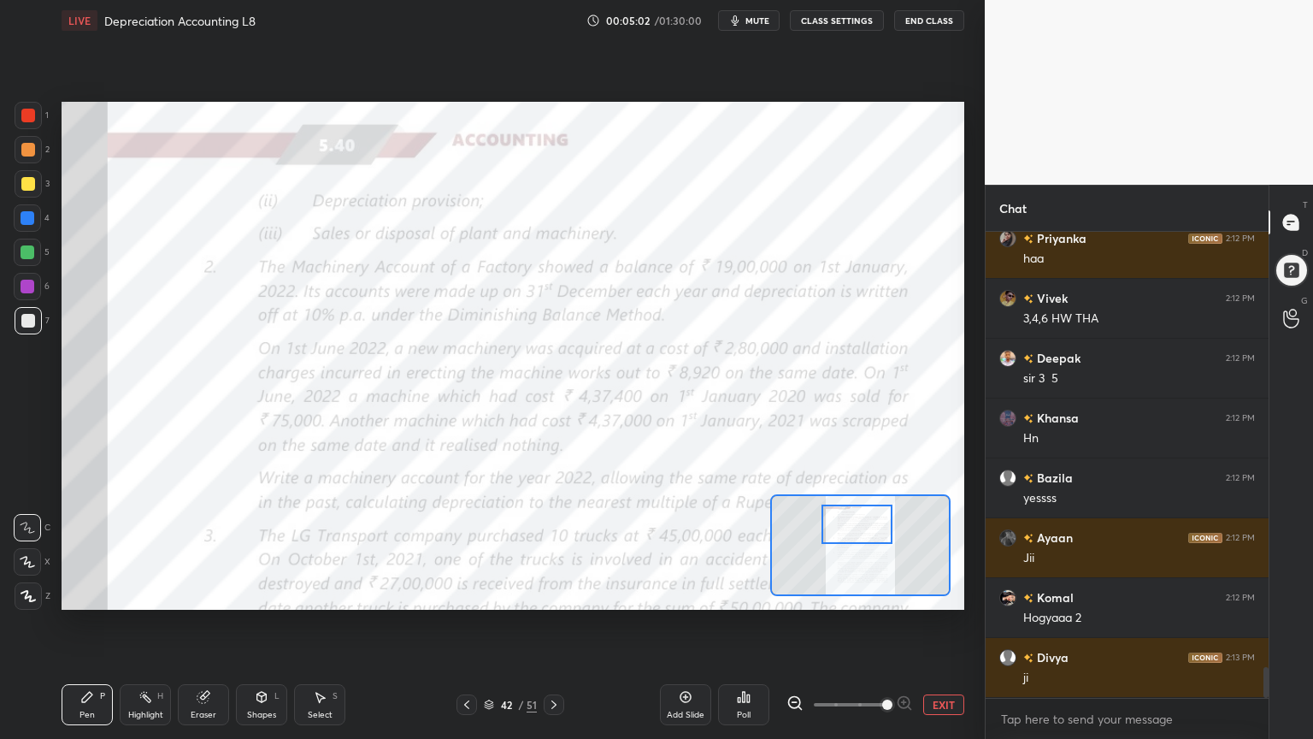
scroll to position [6683, 0]
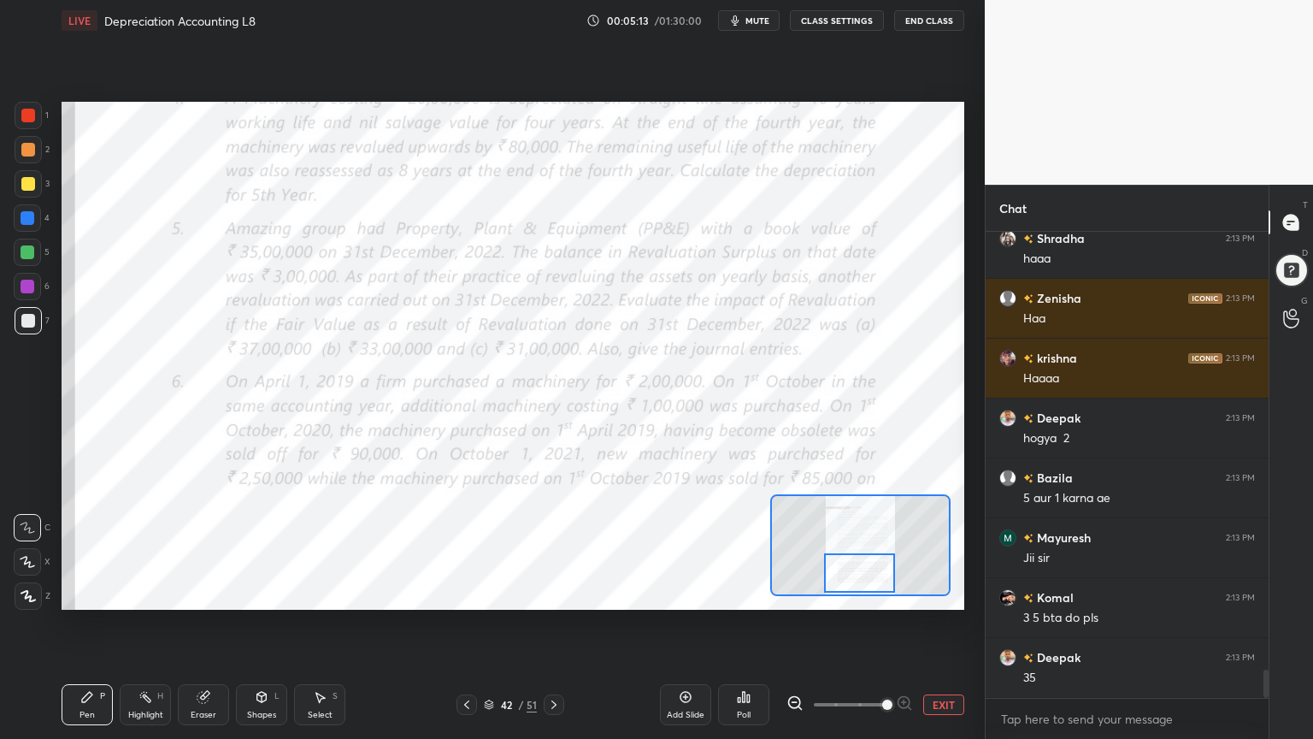
drag, startPoint x: 850, startPoint y: 521, endPoint x: 852, endPoint y: 570, distance: 49.7
click at [852, 570] on div at bounding box center [859, 572] width 71 height 39
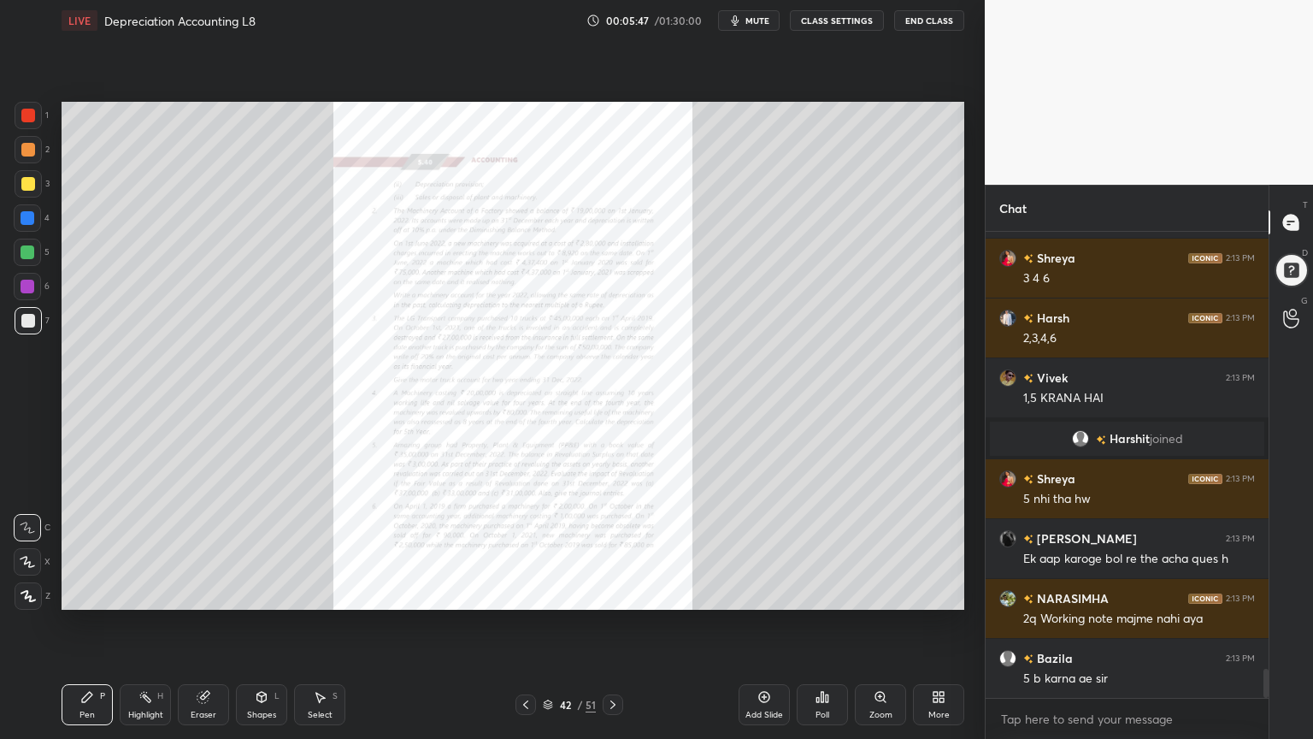
scroll to position [7014, 0]
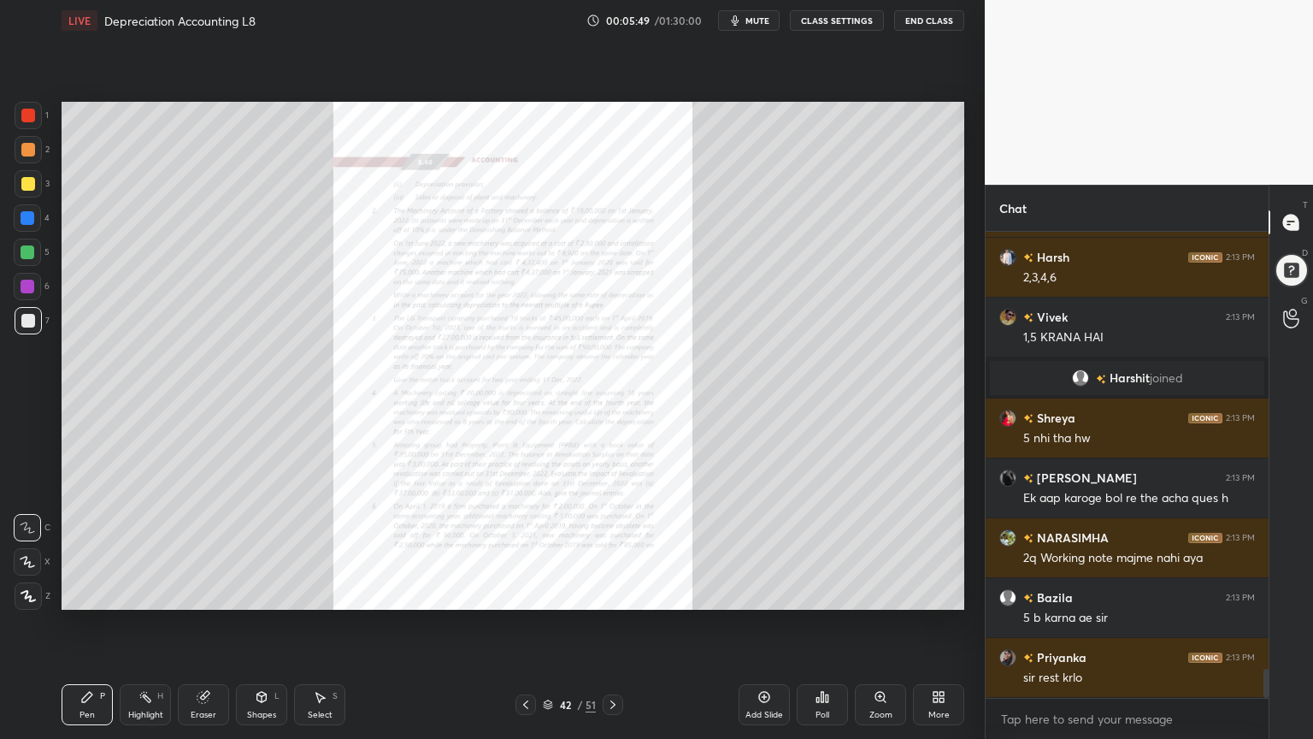
click at [875, 593] on div "Zoom" at bounding box center [880, 704] width 51 height 41
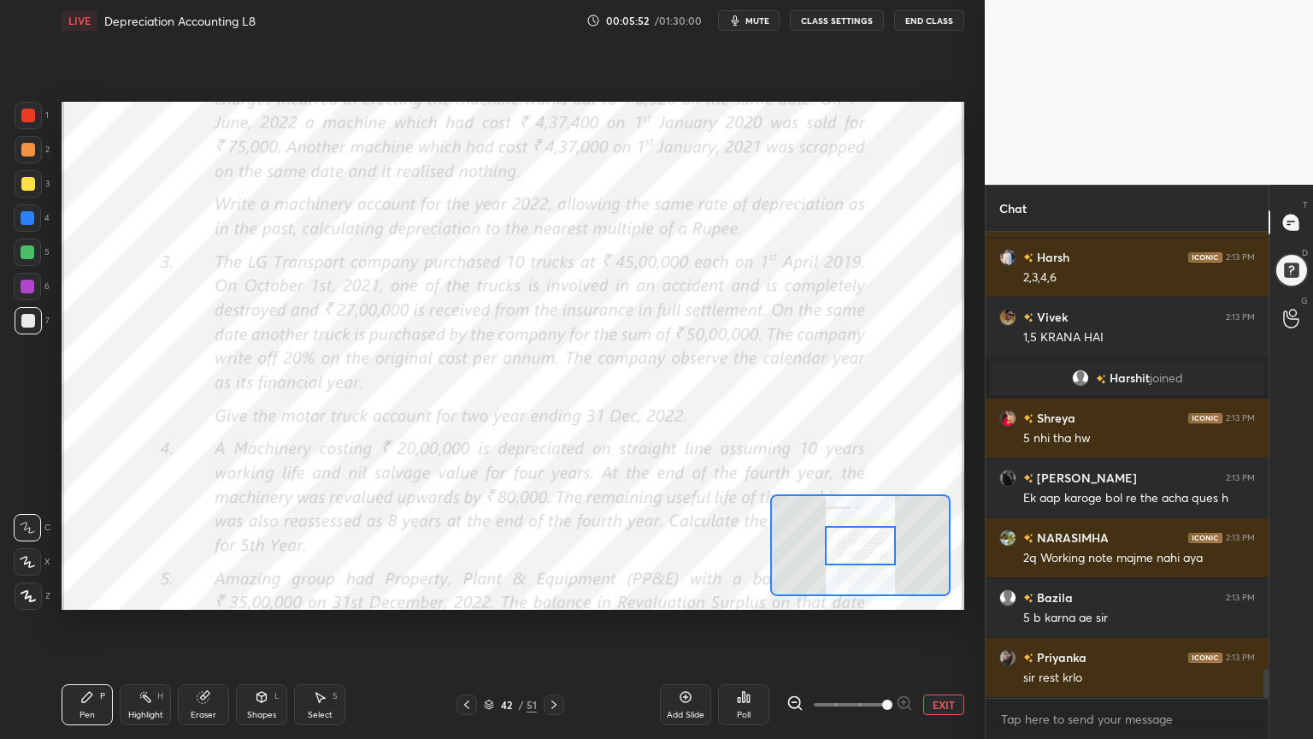
scroll to position [7055, 0]
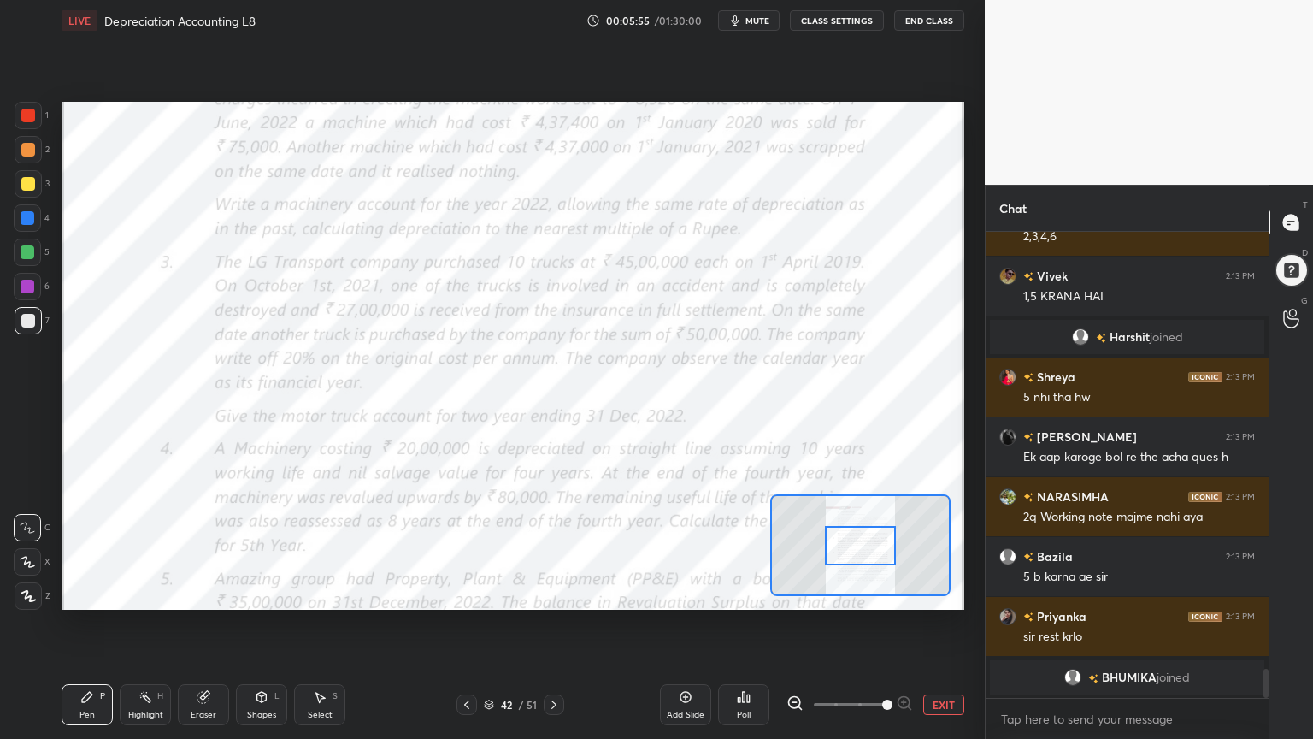
click at [27, 113] on div at bounding box center [28, 116] width 14 height 14
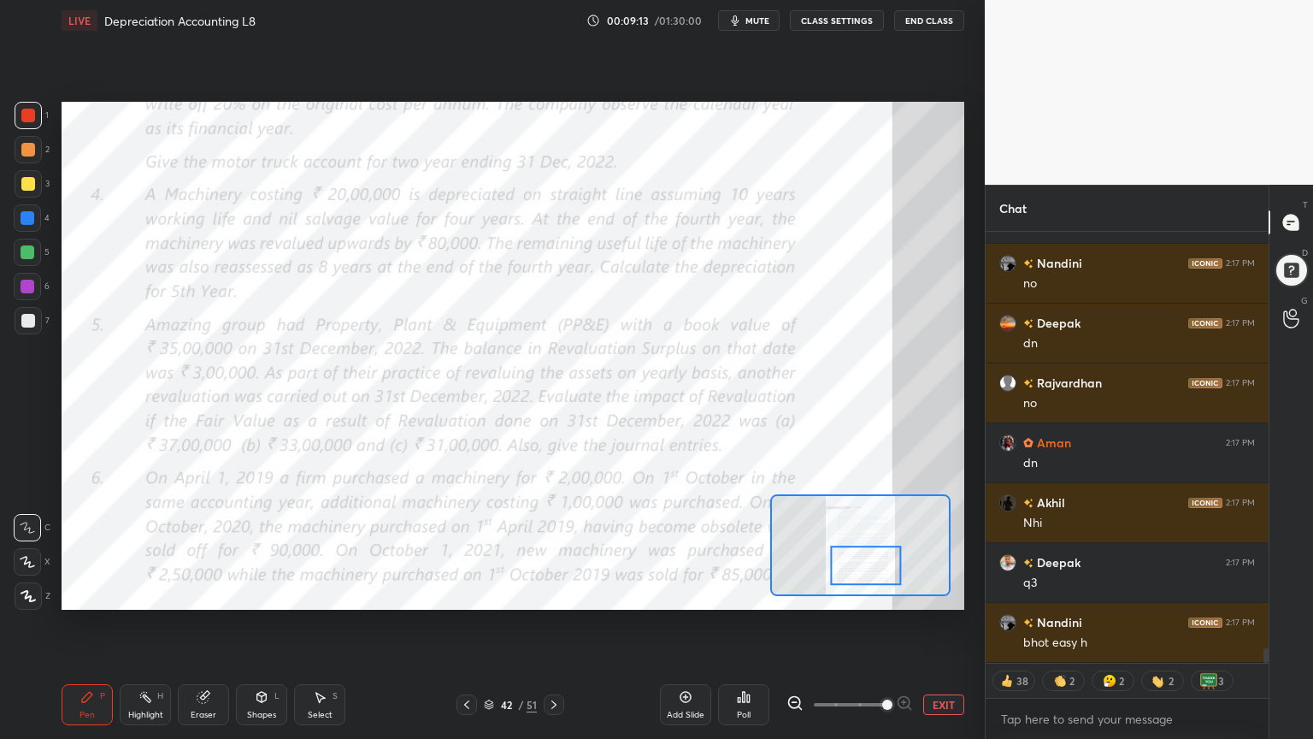
scroll to position [12239, 0]
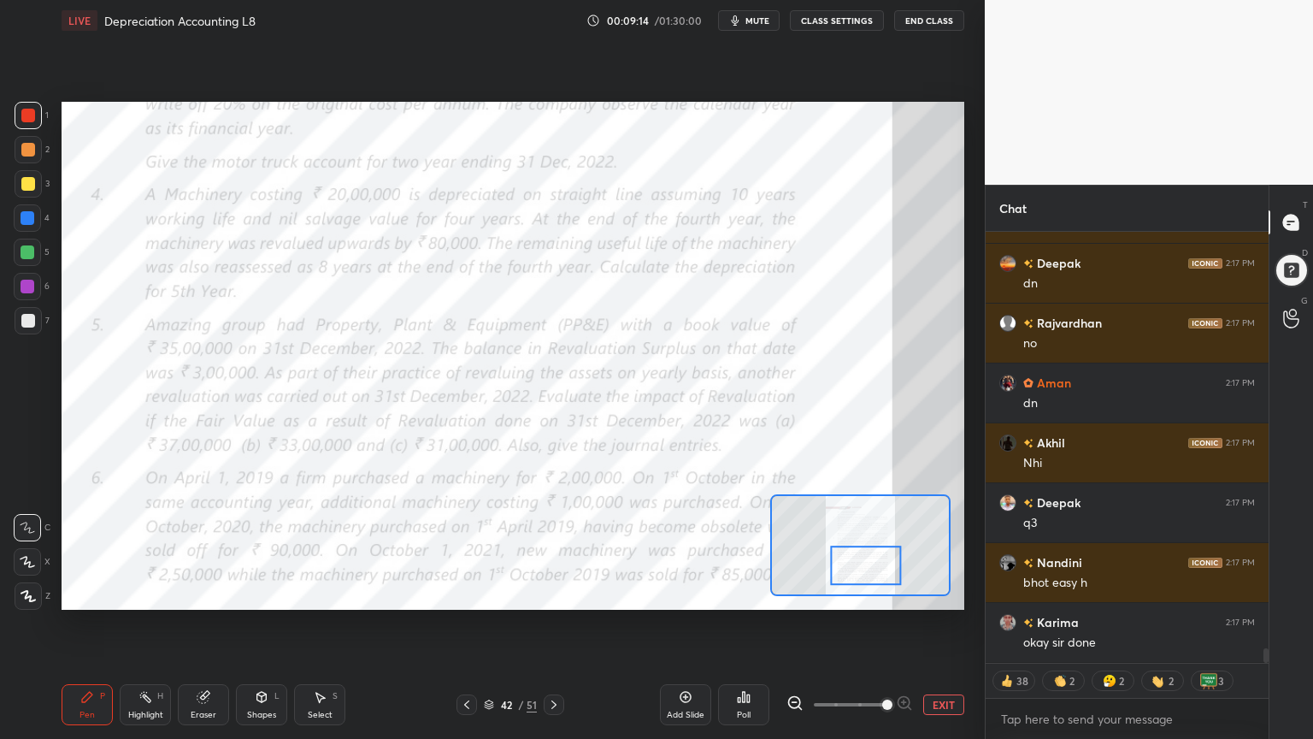
click at [26, 297] on div at bounding box center [27, 286] width 27 height 27
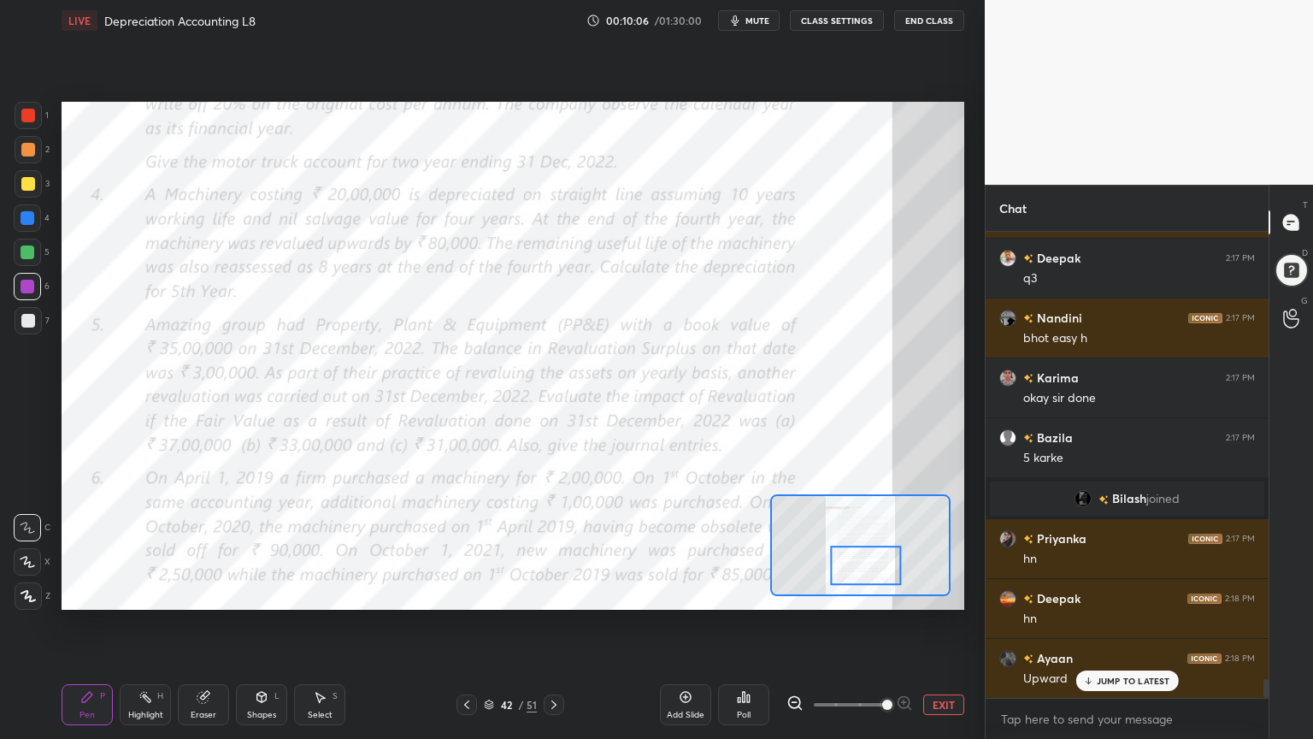
scroll to position [11132, 0]
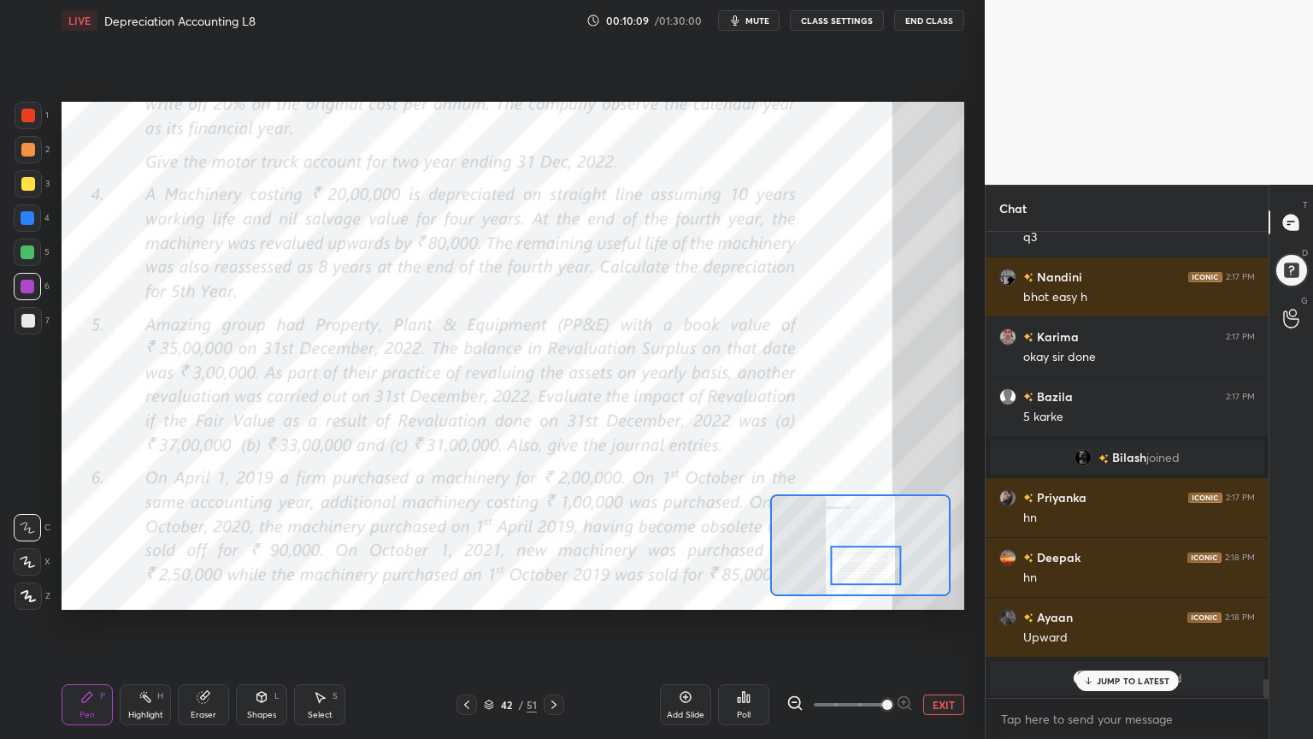
click at [26, 115] on div at bounding box center [28, 116] width 14 height 14
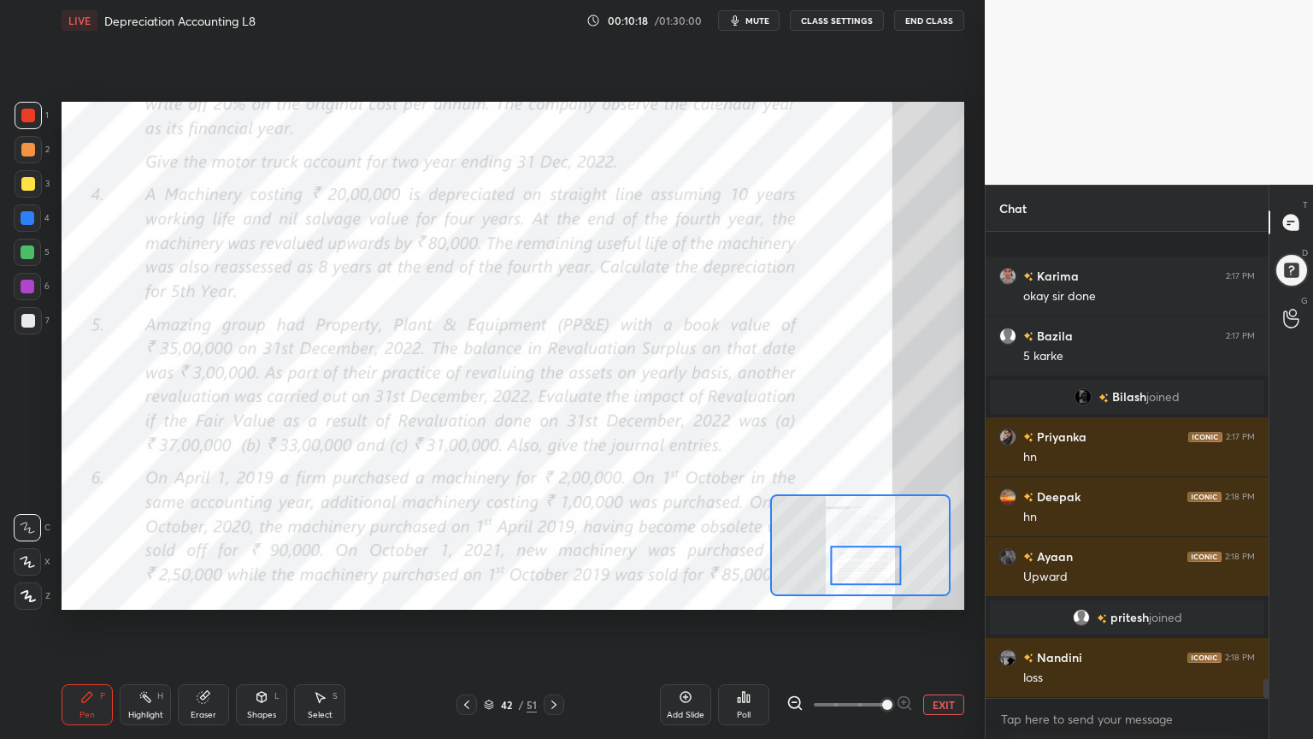
scroll to position [11313, 0]
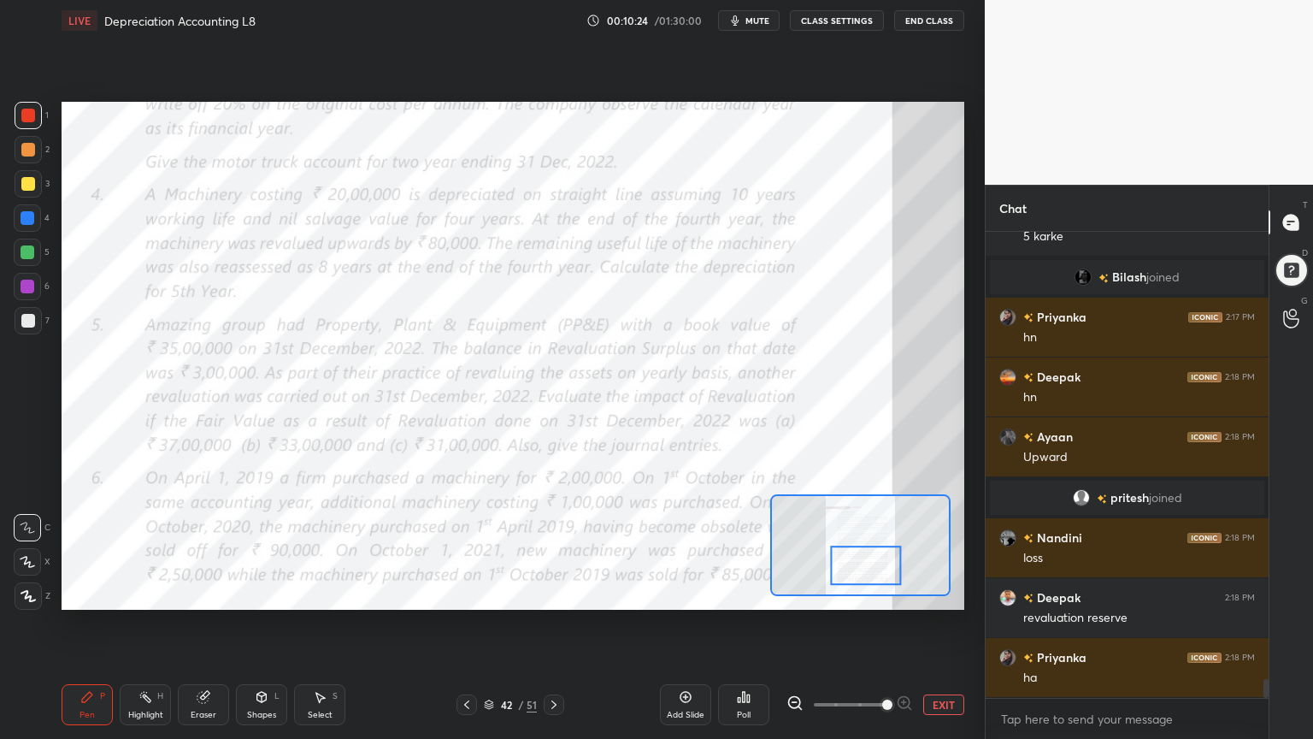
click at [31, 256] on div at bounding box center [28, 252] width 14 height 14
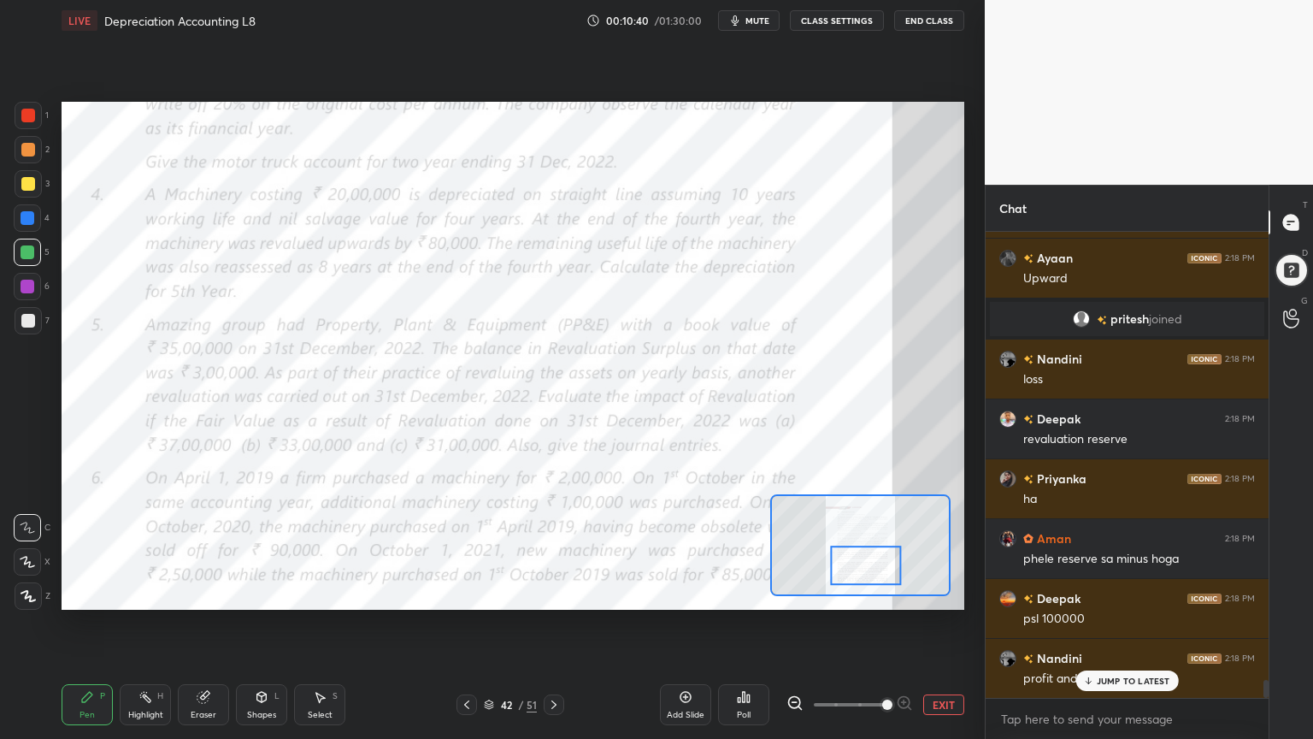
scroll to position [11552, 0]
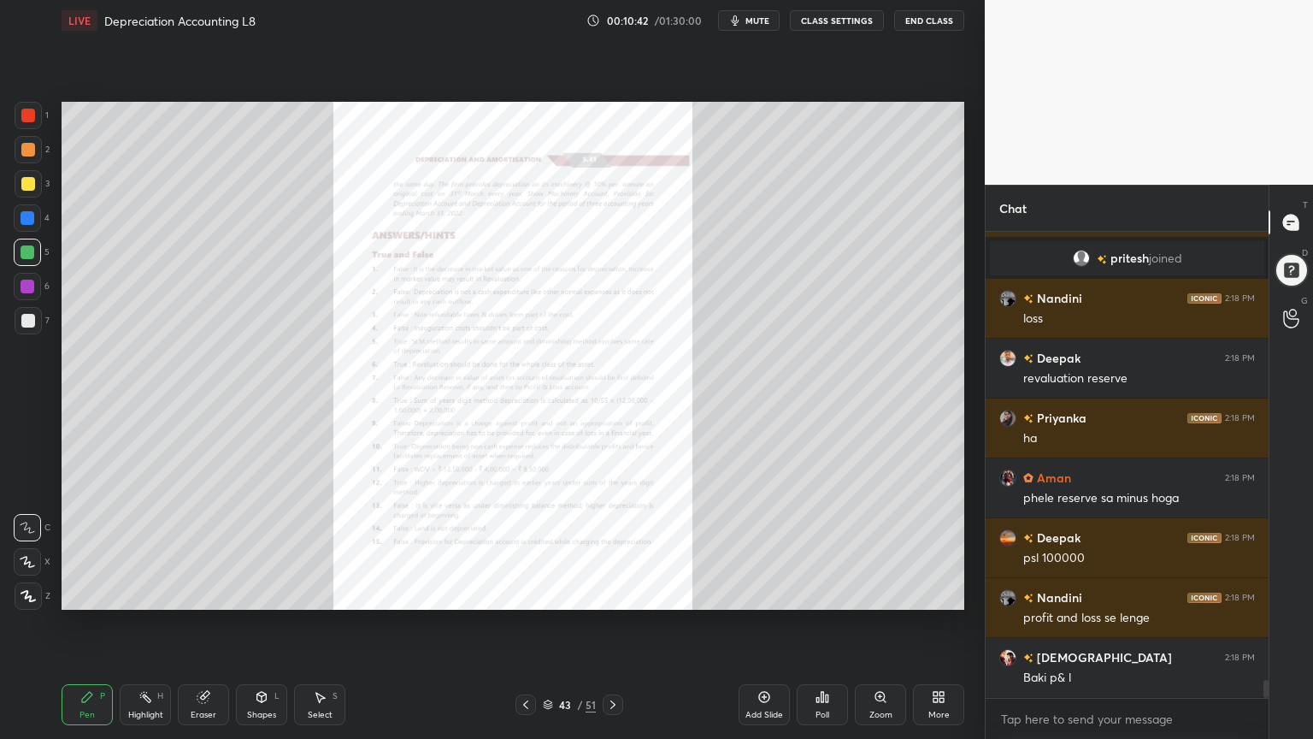
click at [930, 593] on div "More" at bounding box center [938, 704] width 51 height 41
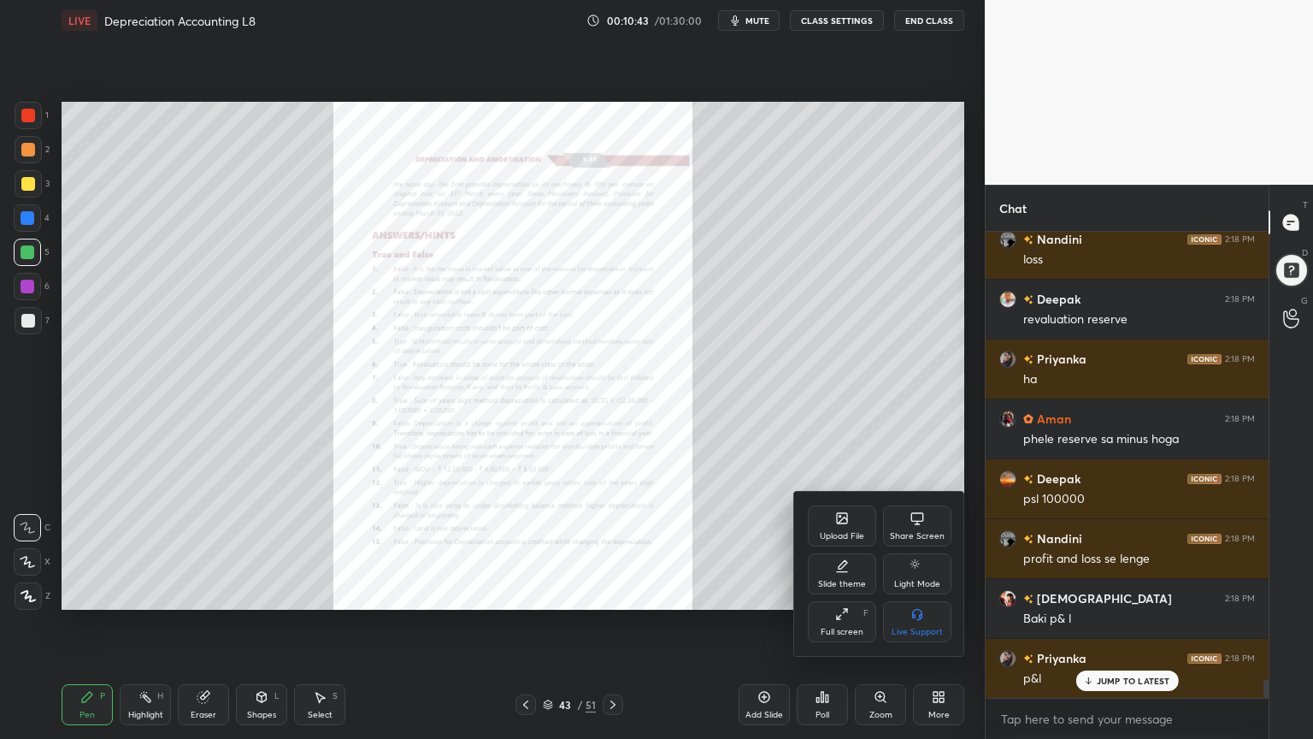
click at [838, 578] on div "Slide theme" at bounding box center [842, 573] width 68 height 41
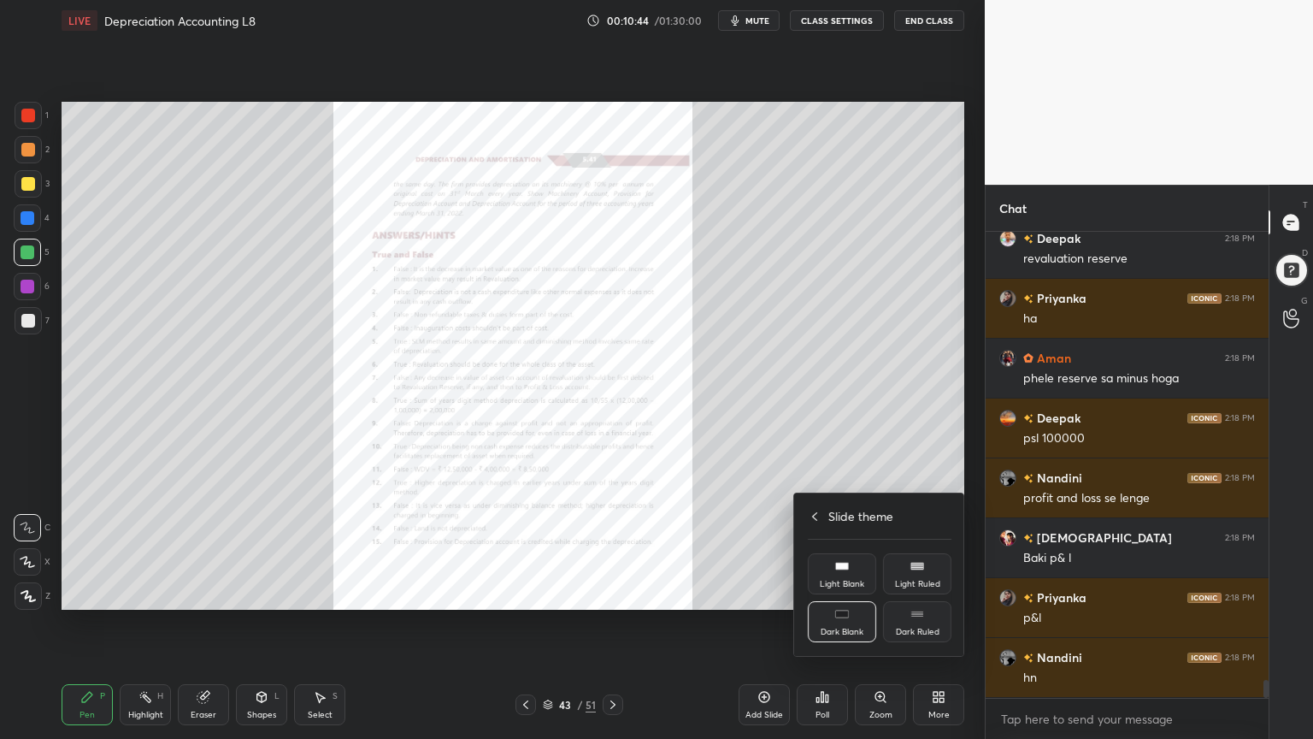
click at [923, 580] on div "Light Ruled" at bounding box center [917, 584] width 45 height 9
click at [937, 593] on div at bounding box center [656, 369] width 1313 height 739
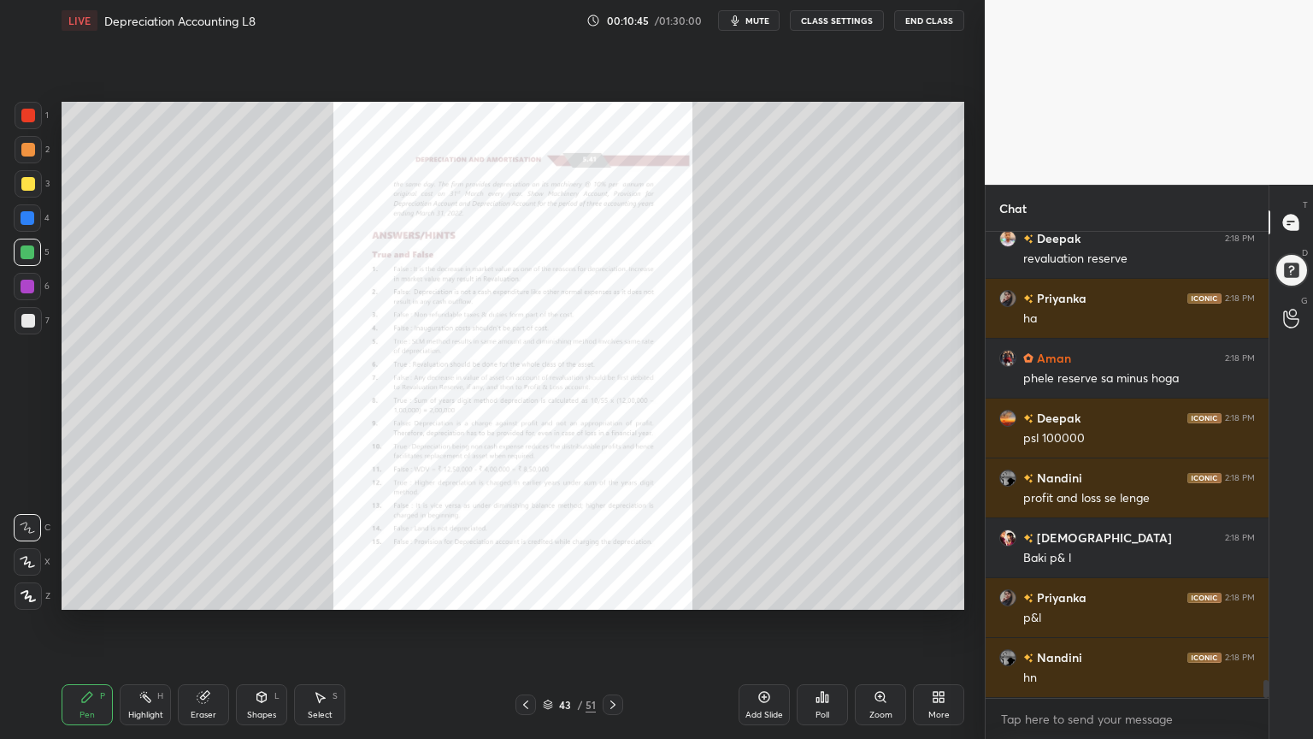
click at [762, 593] on div "Add Slide" at bounding box center [764, 704] width 51 height 41
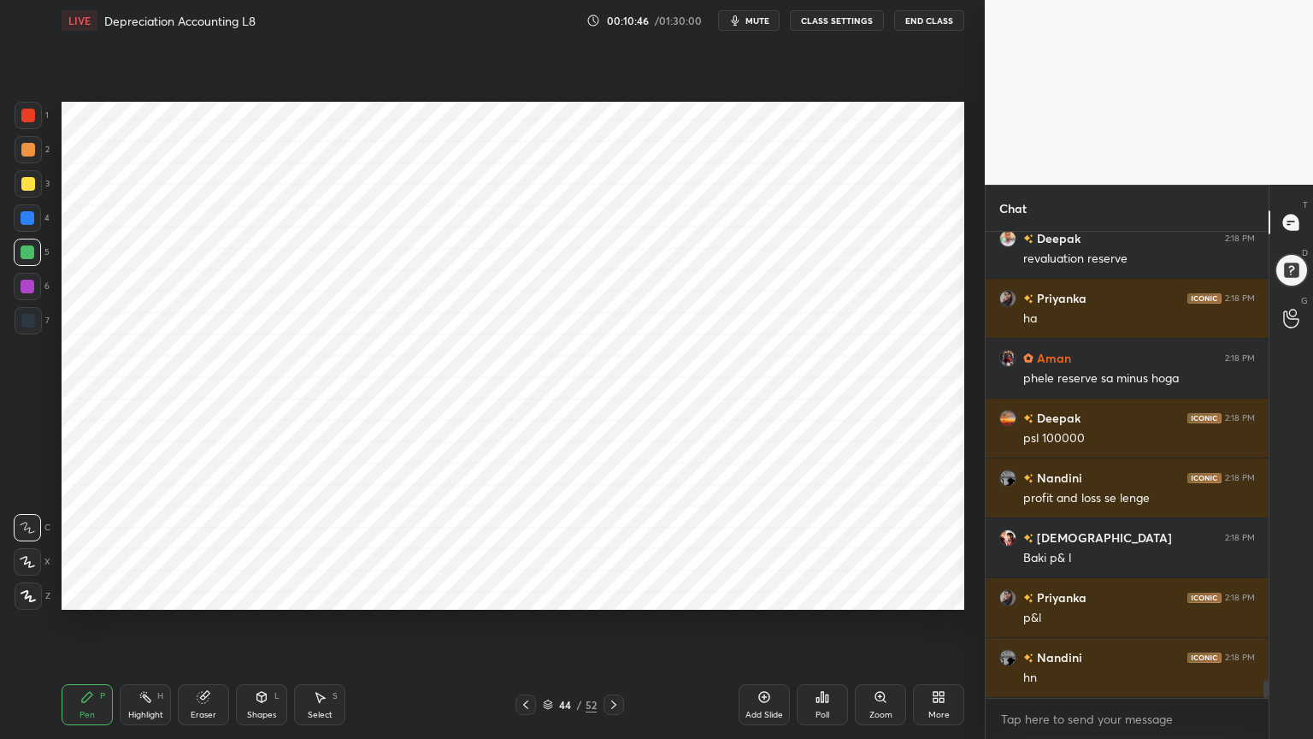
click at [26, 224] on div at bounding box center [28, 218] width 14 height 14
click at [42, 593] on div "Z" at bounding box center [33, 595] width 36 height 27
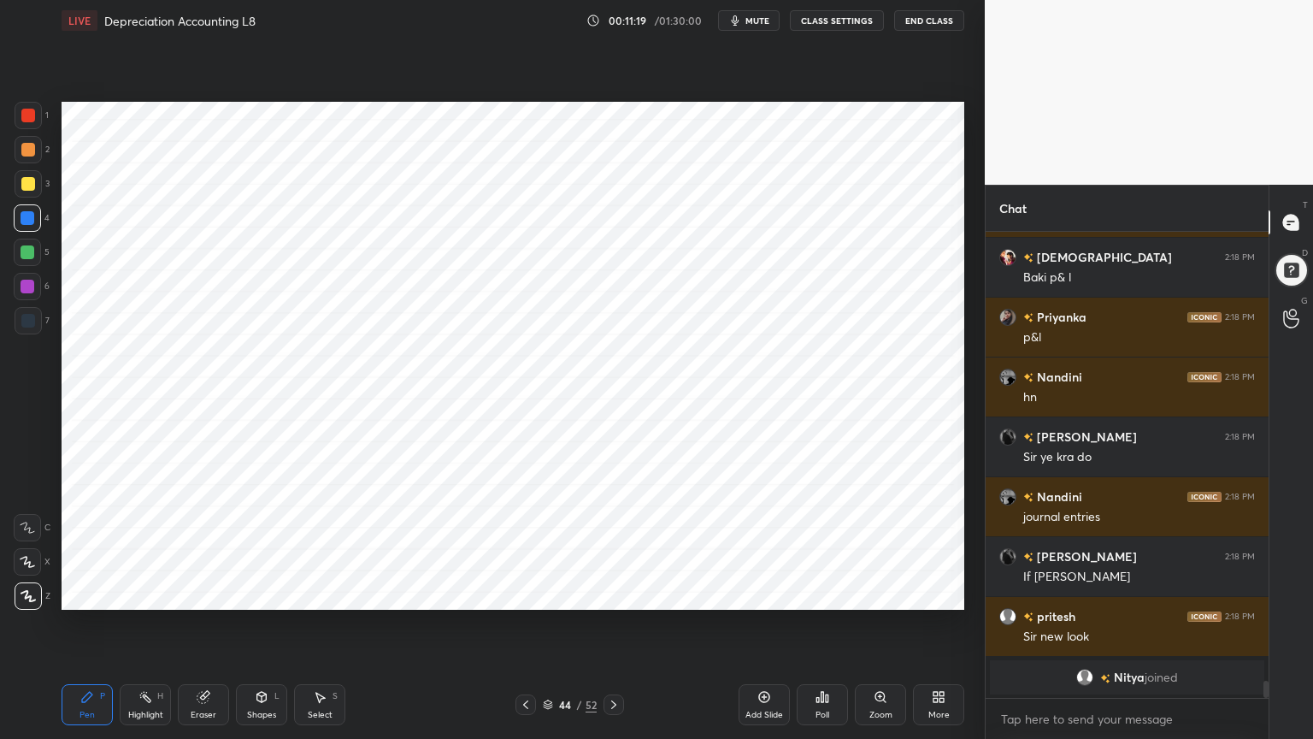
scroll to position [11737, 0]
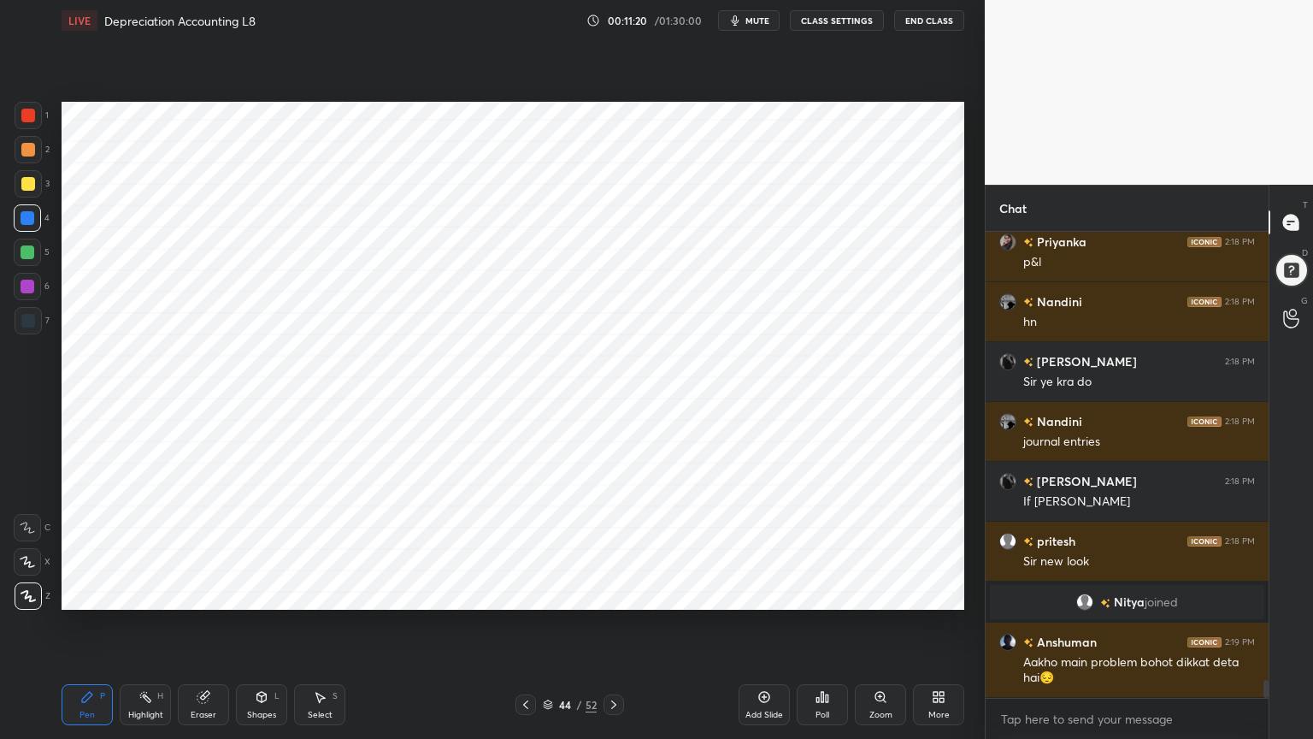
click at [27, 322] on div at bounding box center [28, 321] width 14 height 14
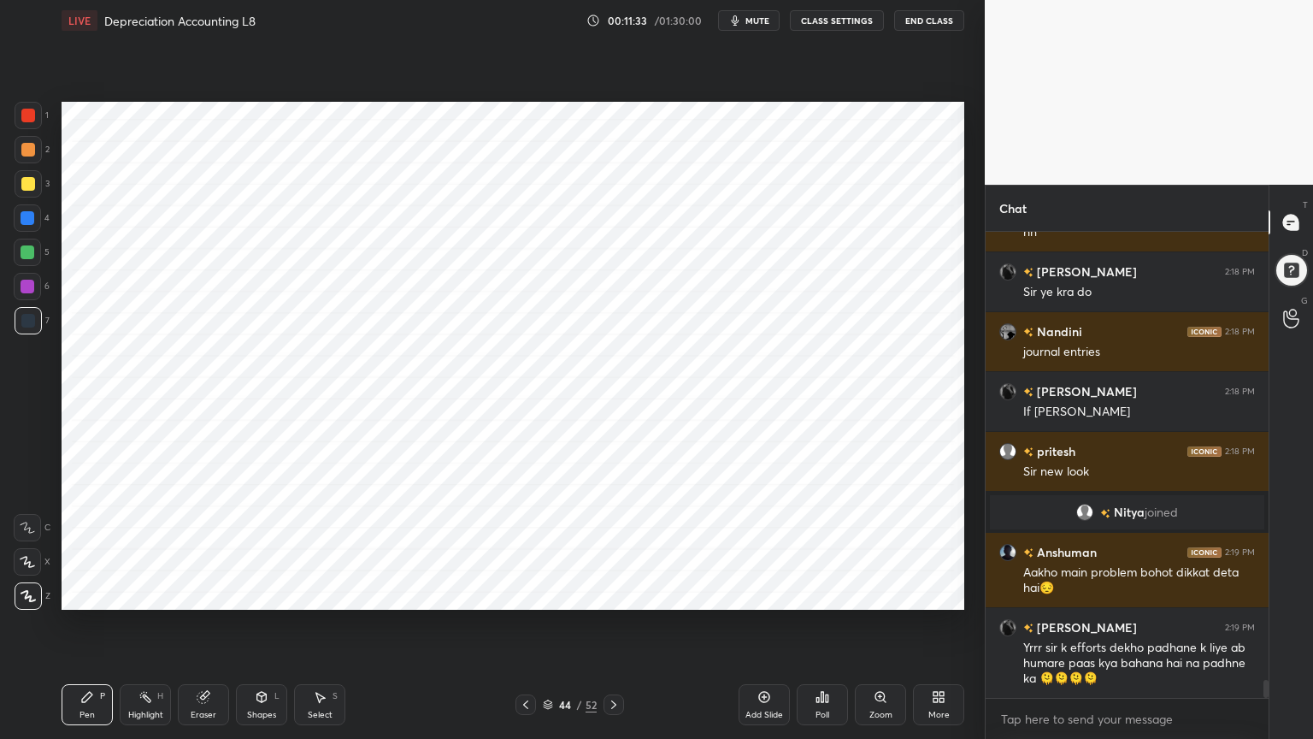
click at [29, 119] on div at bounding box center [28, 116] width 14 height 14
click at [30, 323] on div at bounding box center [28, 321] width 14 height 14
click at [27, 229] on div at bounding box center [27, 217] width 27 height 27
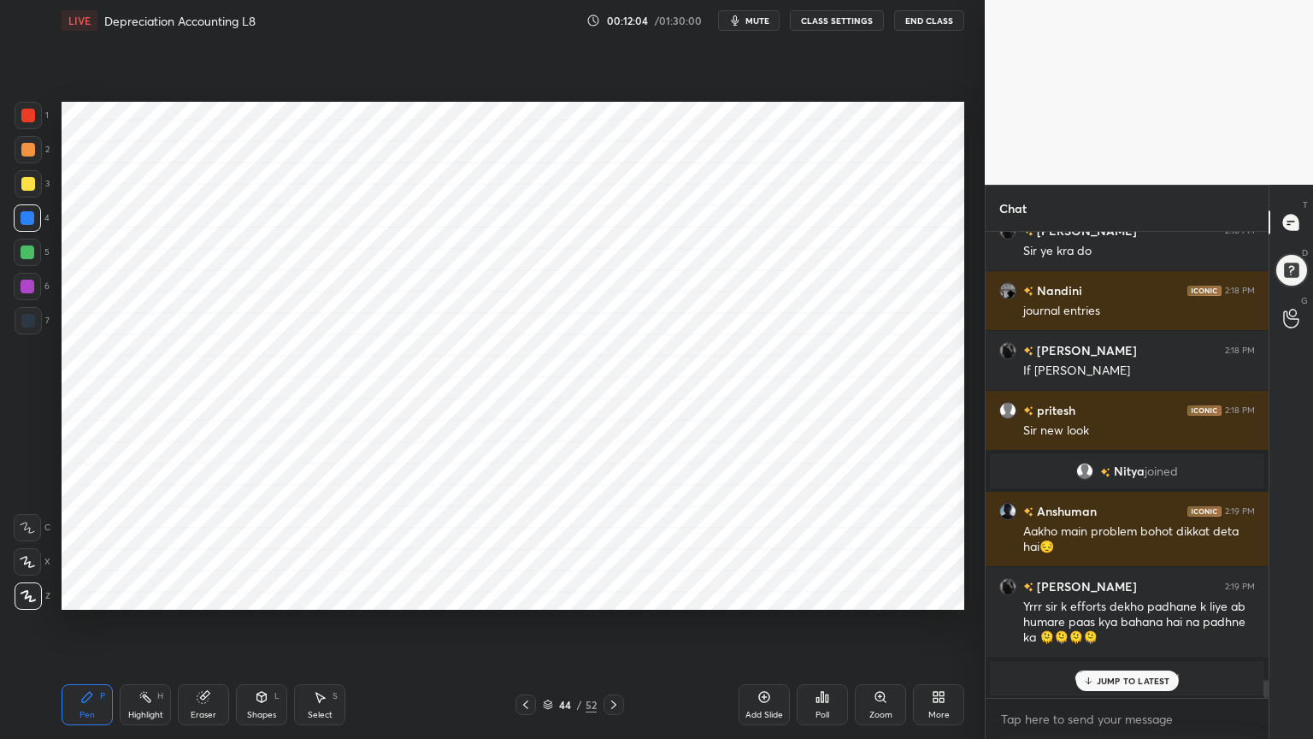
click at [28, 316] on div at bounding box center [28, 321] width 14 height 14
click at [24, 129] on div "1" at bounding box center [32, 119] width 34 height 34
click at [32, 321] on div at bounding box center [28, 321] width 14 height 14
click at [26, 215] on div at bounding box center [28, 218] width 14 height 14
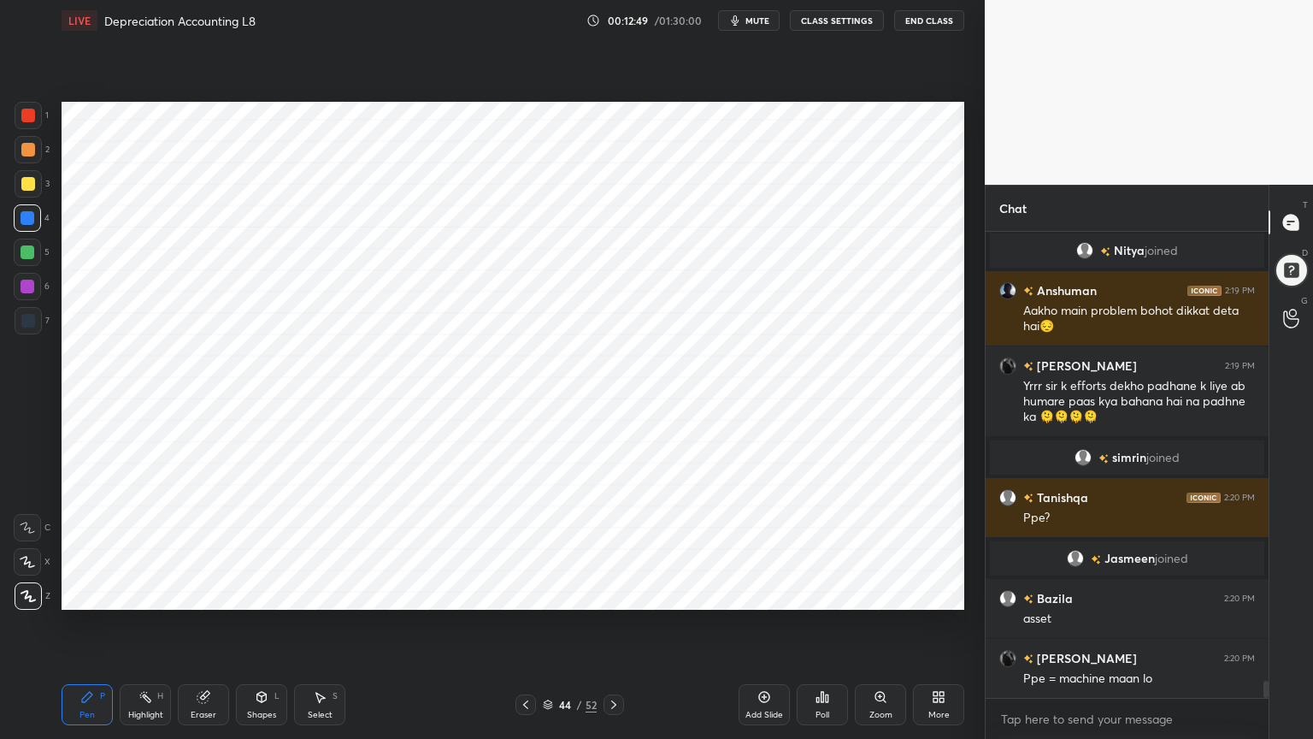
scroll to position [12082, 0]
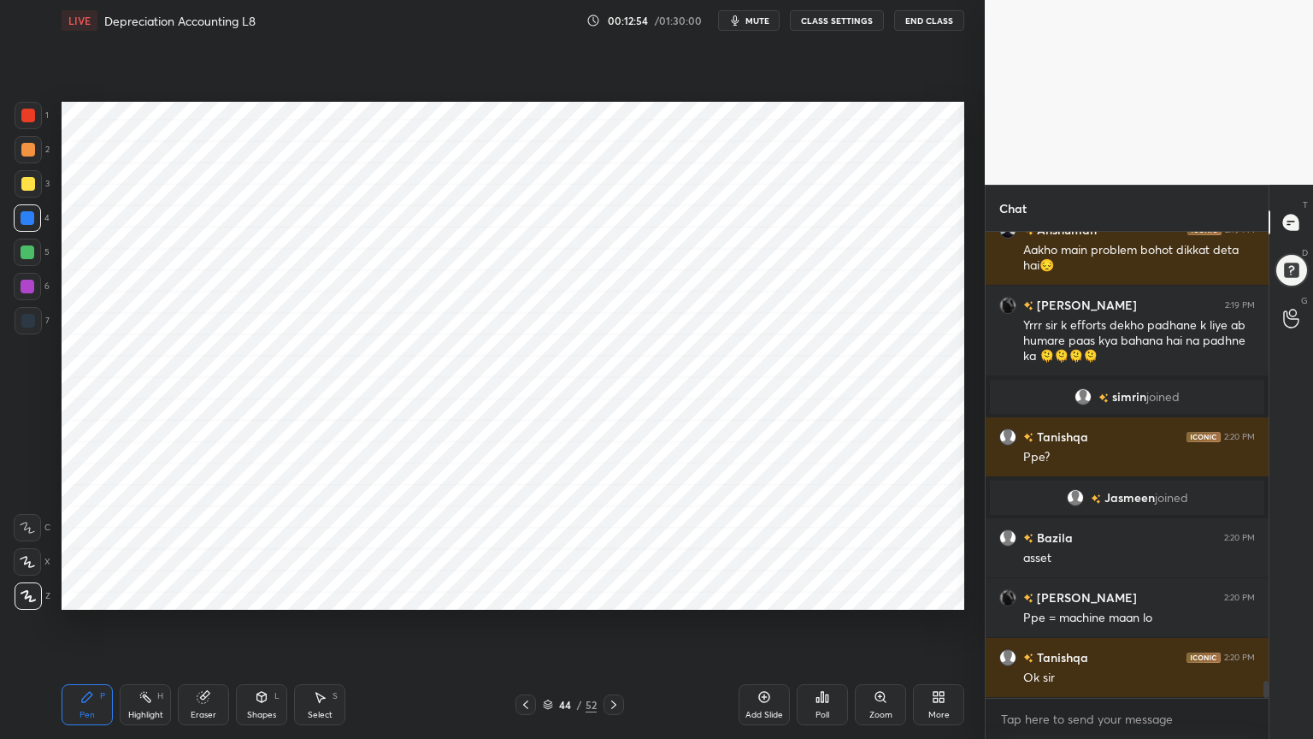
click at [24, 320] on div at bounding box center [28, 321] width 14 height 14
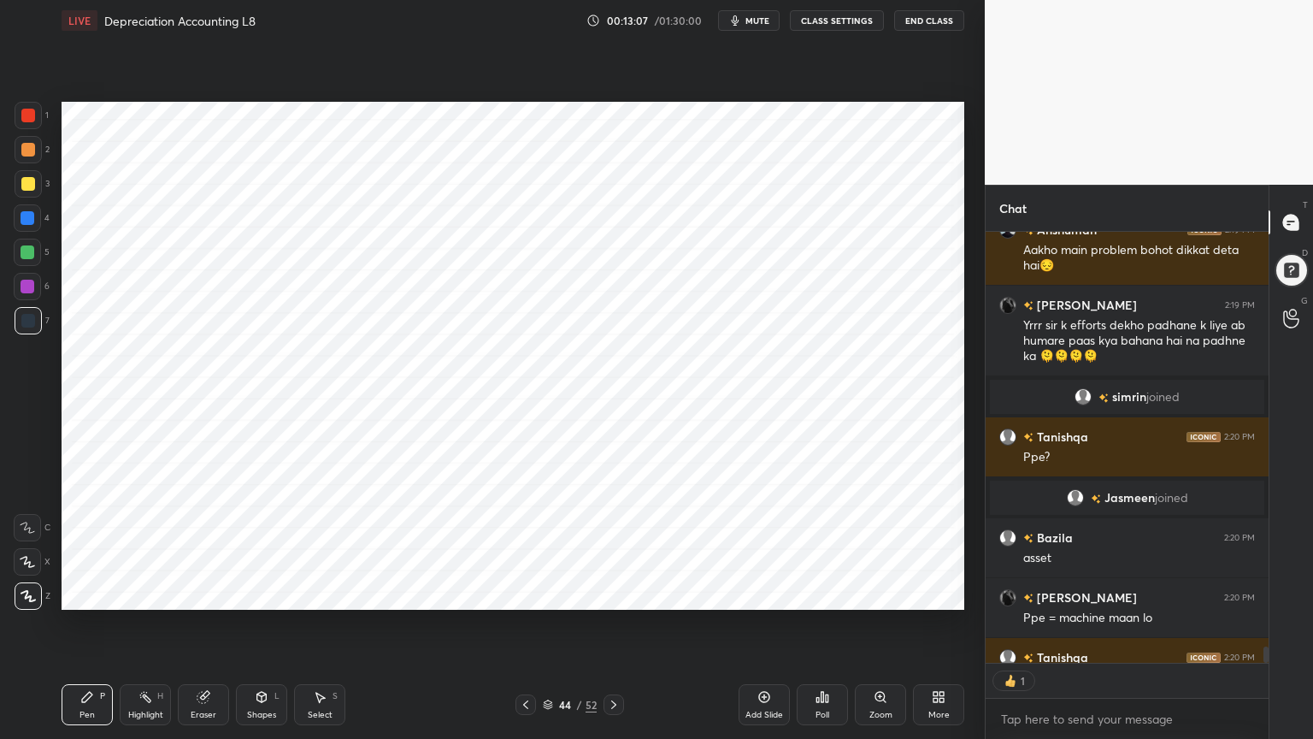
scroll to position [5, 5]
click at [29, 114] on div at bounding box center [28, 116] width 14 height 14
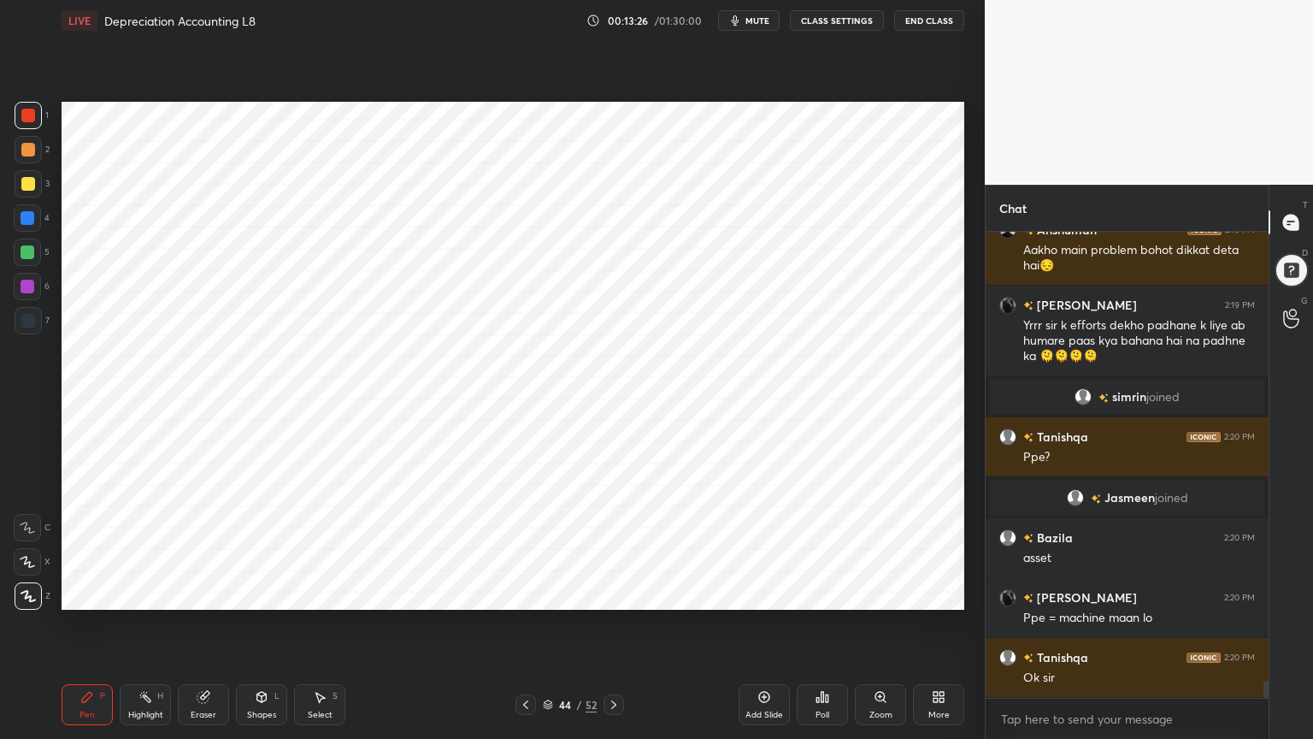
click at [27, 327] on div at bounding box center [28, 321] width 14 height 14
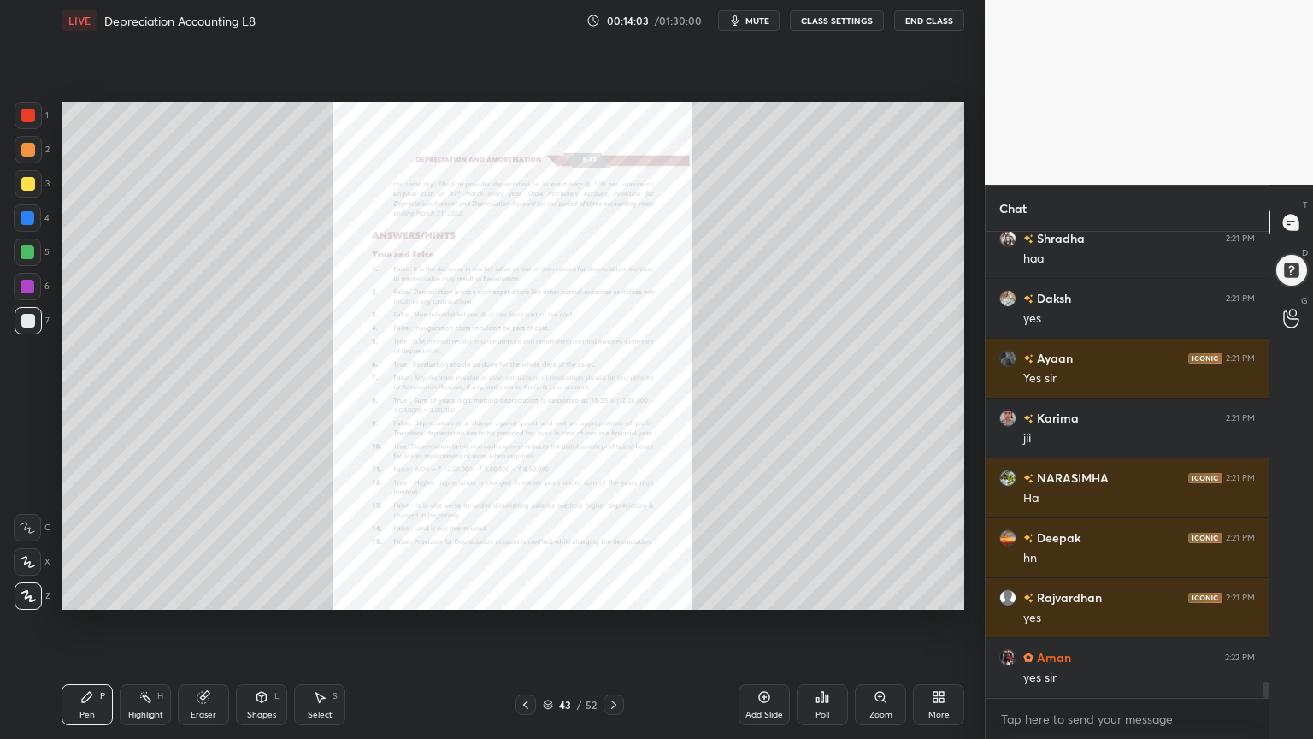
scroll to position [12996, 0]
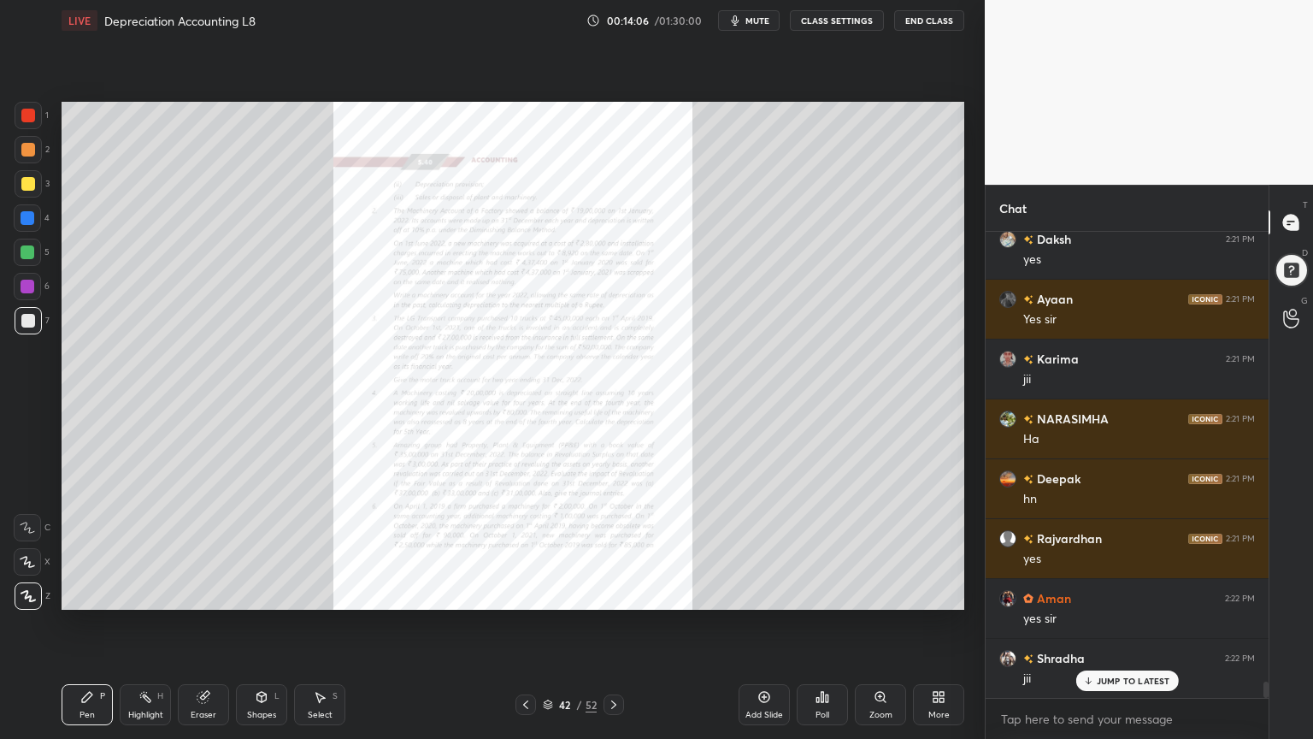
click at [870, 593] on div "Zoom" at bounding box center [880, 704] width 51 height 41
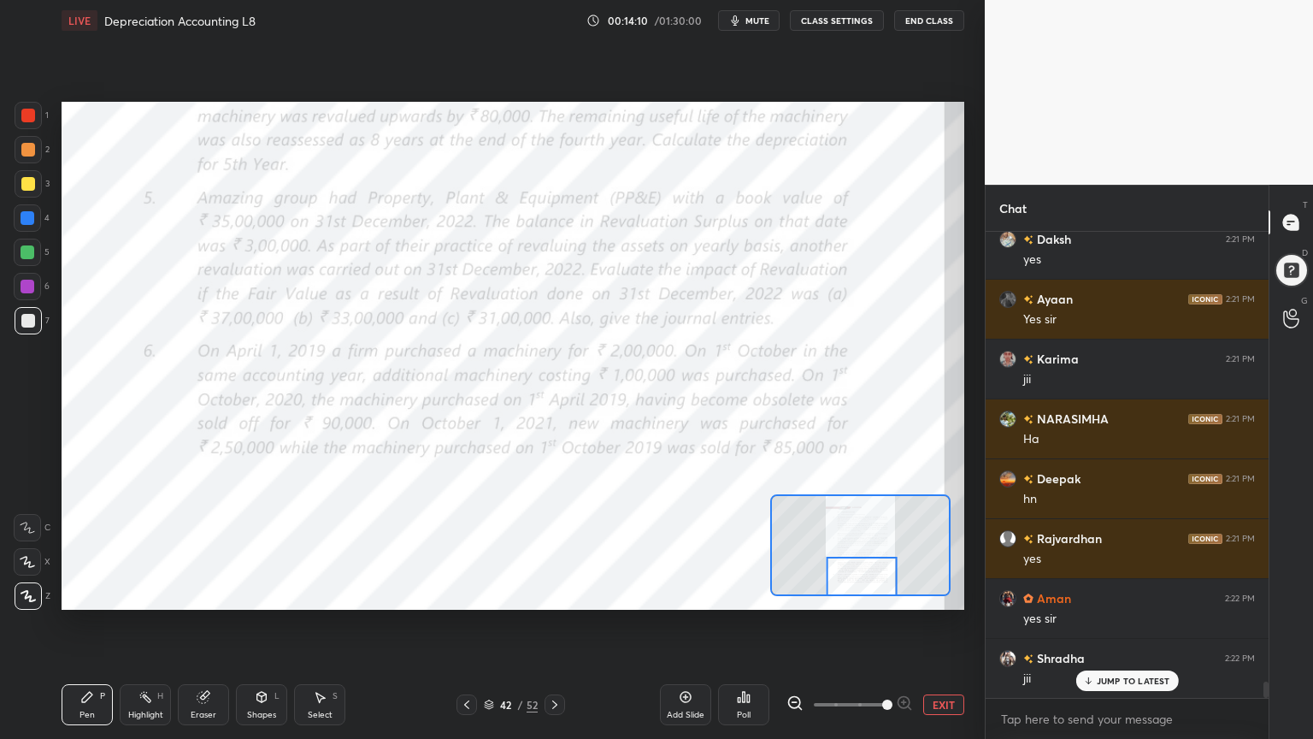
click at [29, 530] on icon at bounding box center [28, 527] width 14 height 10
click at [31, 304] on div "6" at bounding box center [32, 290] width 36 height 34
click at [21, 123] on div at bounding box center [28, 115] width 27 height 27
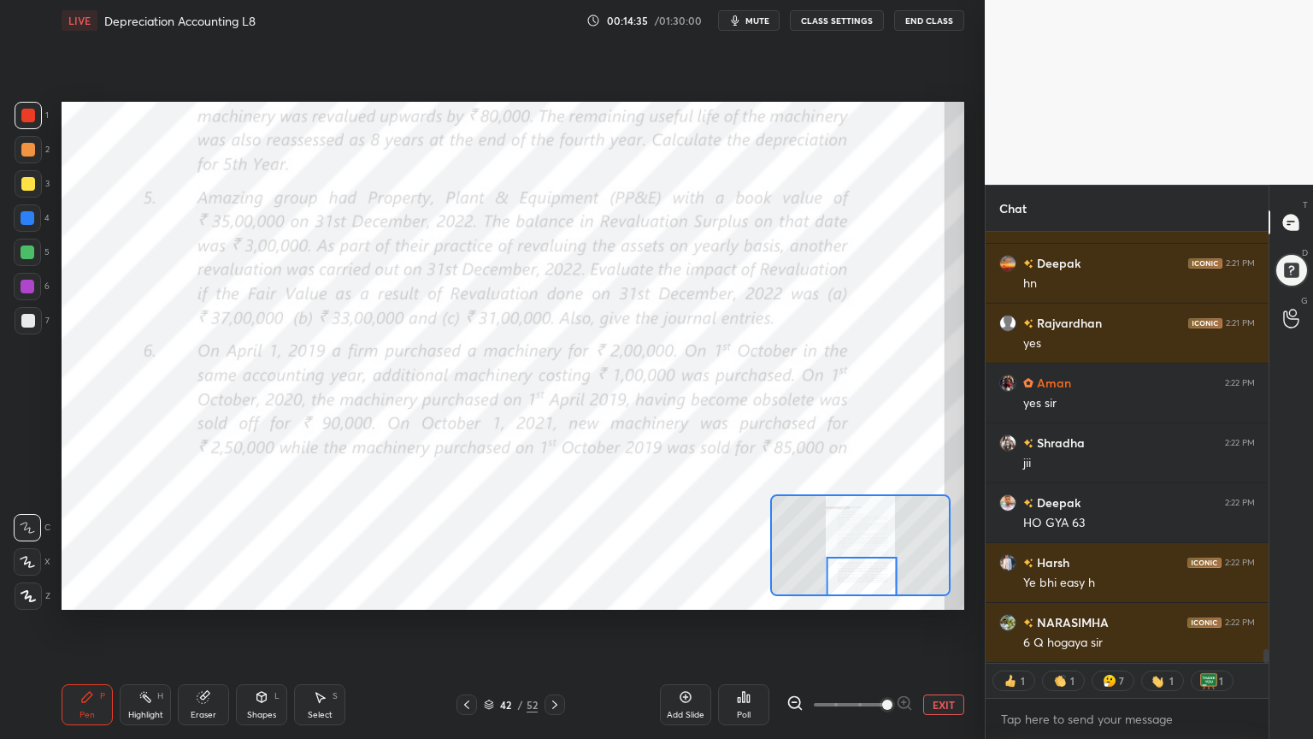
scroll to position [13271, 0]
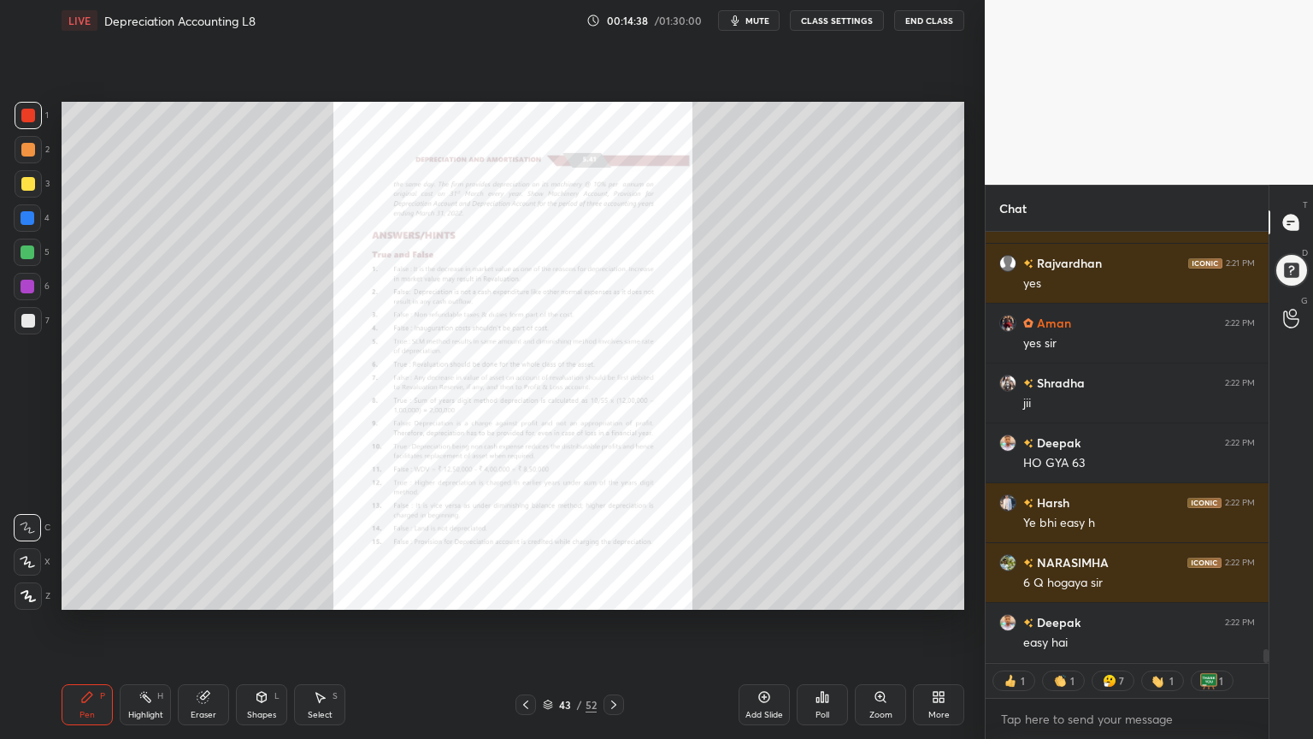
click at [872, 593] on div "Zoom" at bounding box center [880, 704] width 51 height 41
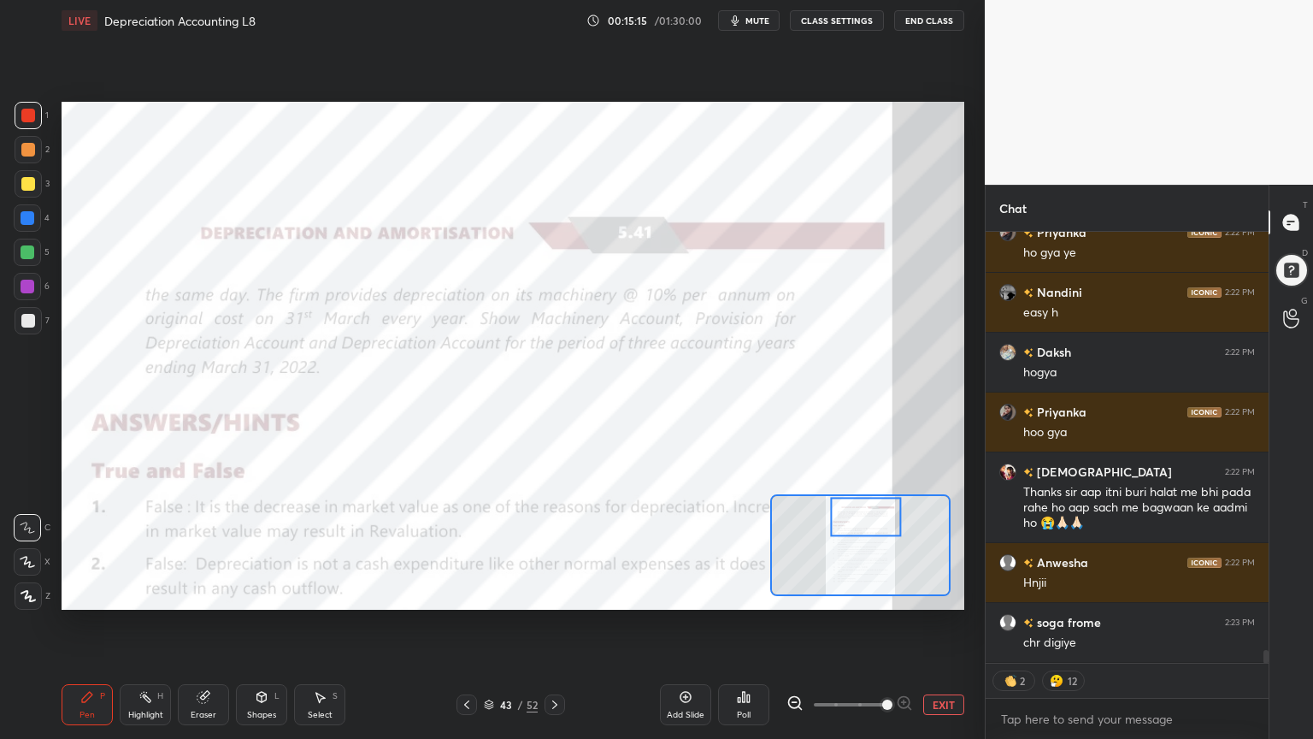
scroll to position [13781, 0]
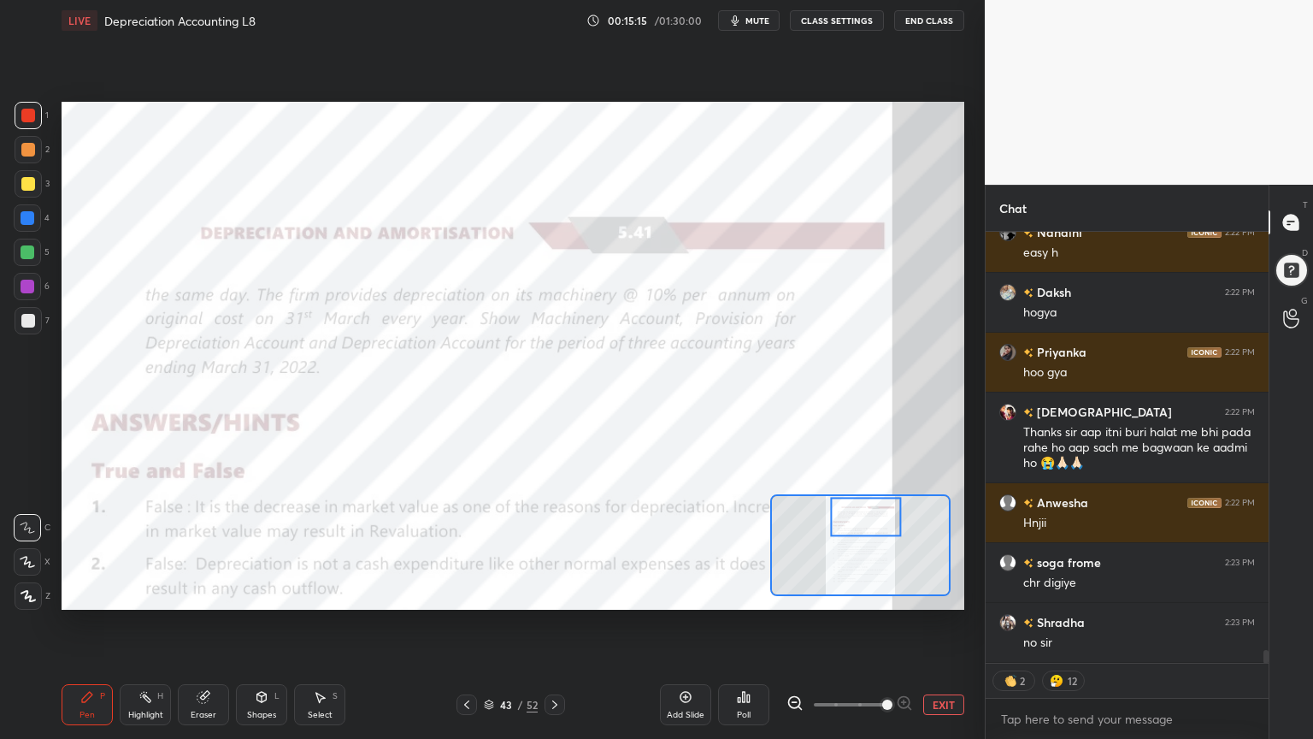
click at [840, 17] on button "CLASS SETTINGS" at bounding box center [837, 20] width 94 height 21
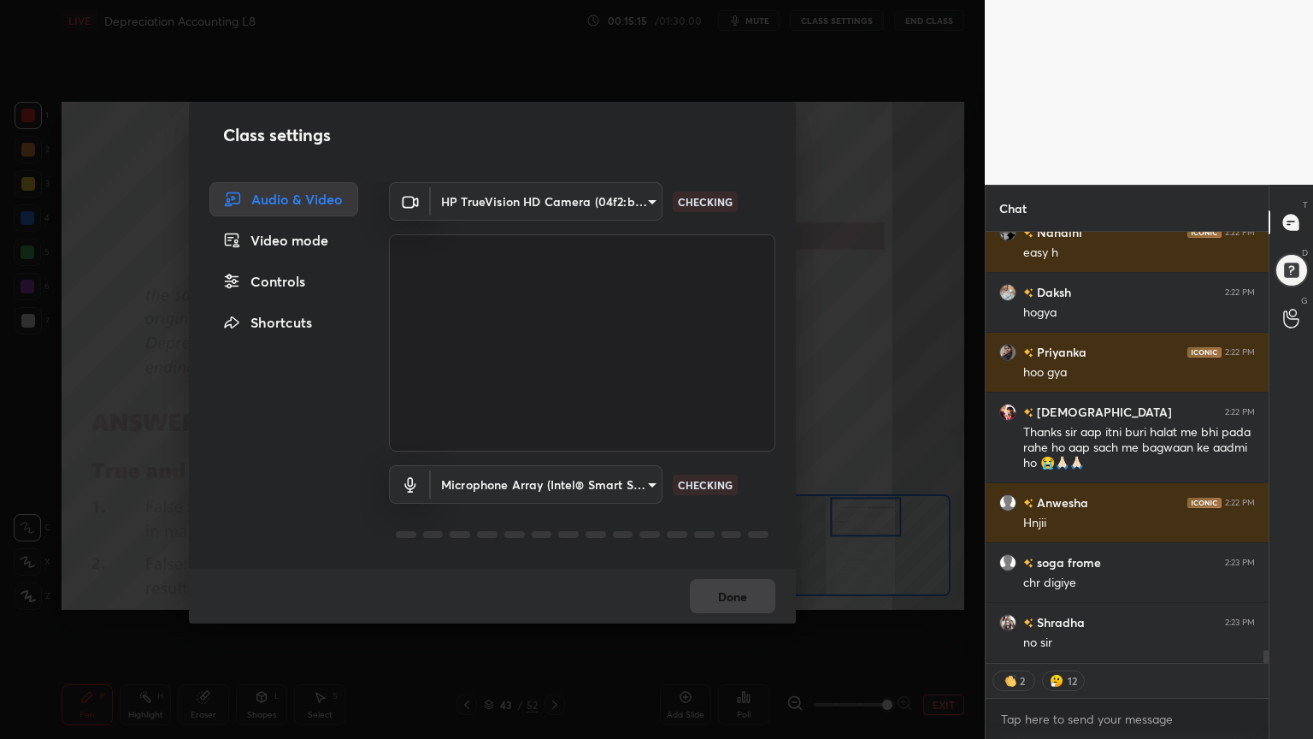
type textarea "x"
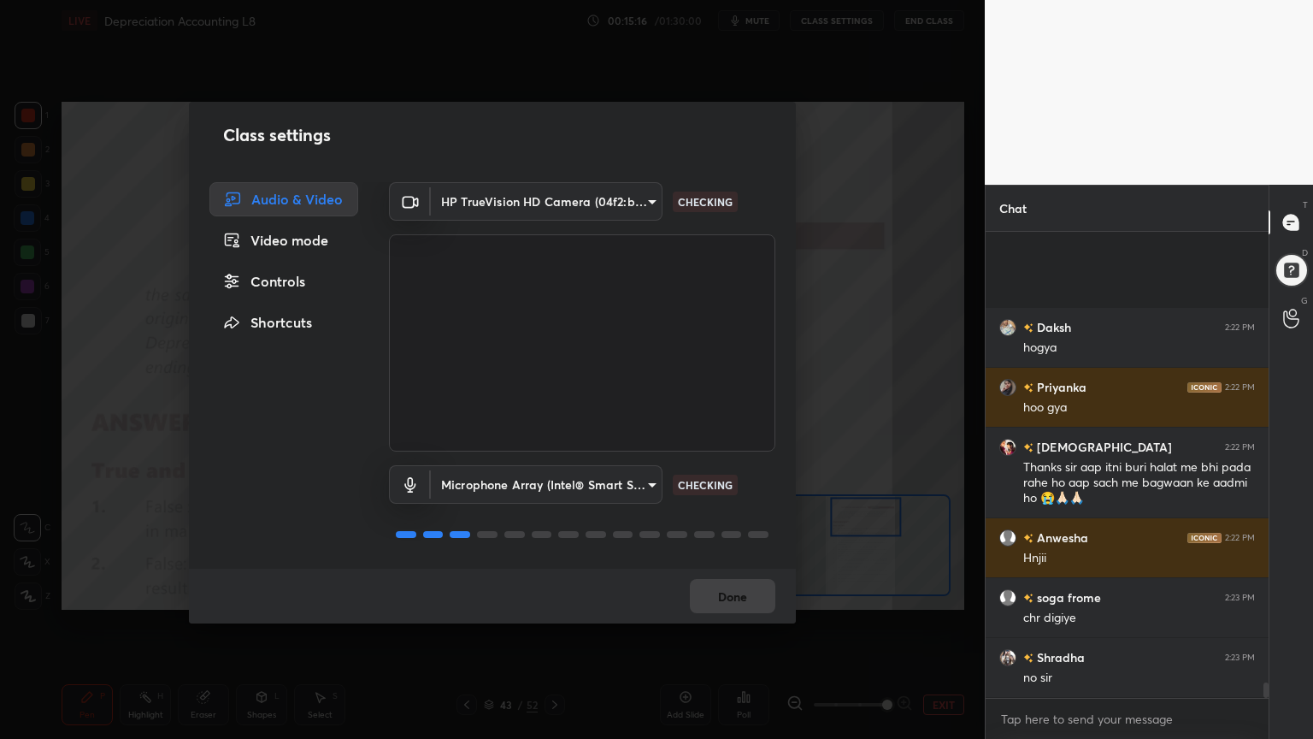
scroll to position [13925, 0]
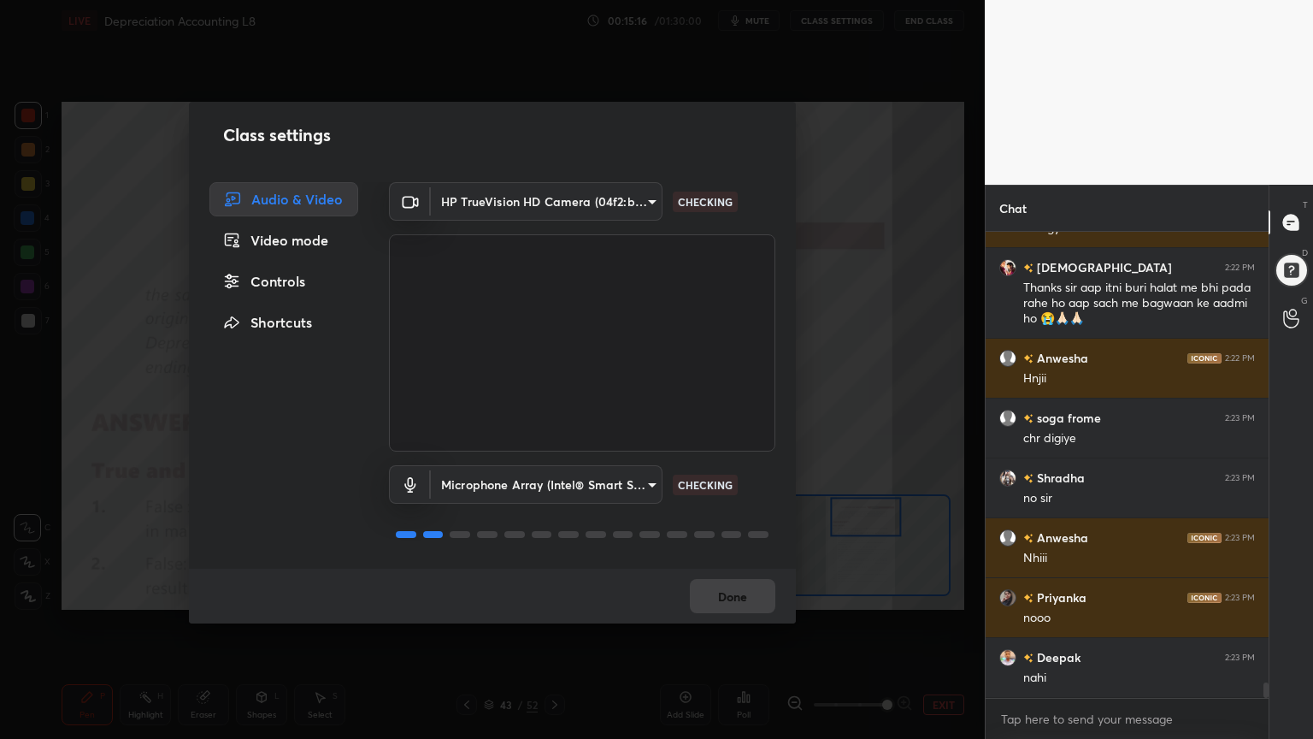
click at [298, 277] on div "Controls" at bounding box center [283, 281] width 149 height 34
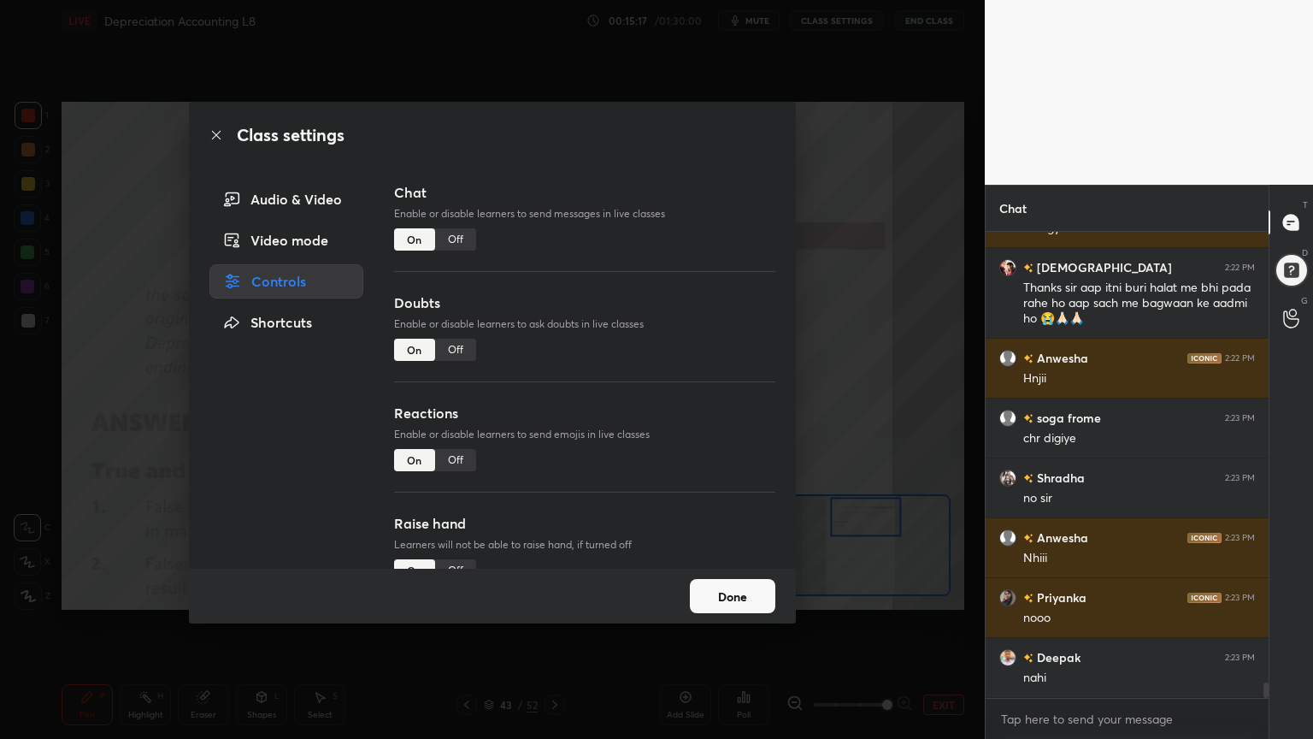
scroll to position [14104, 0]
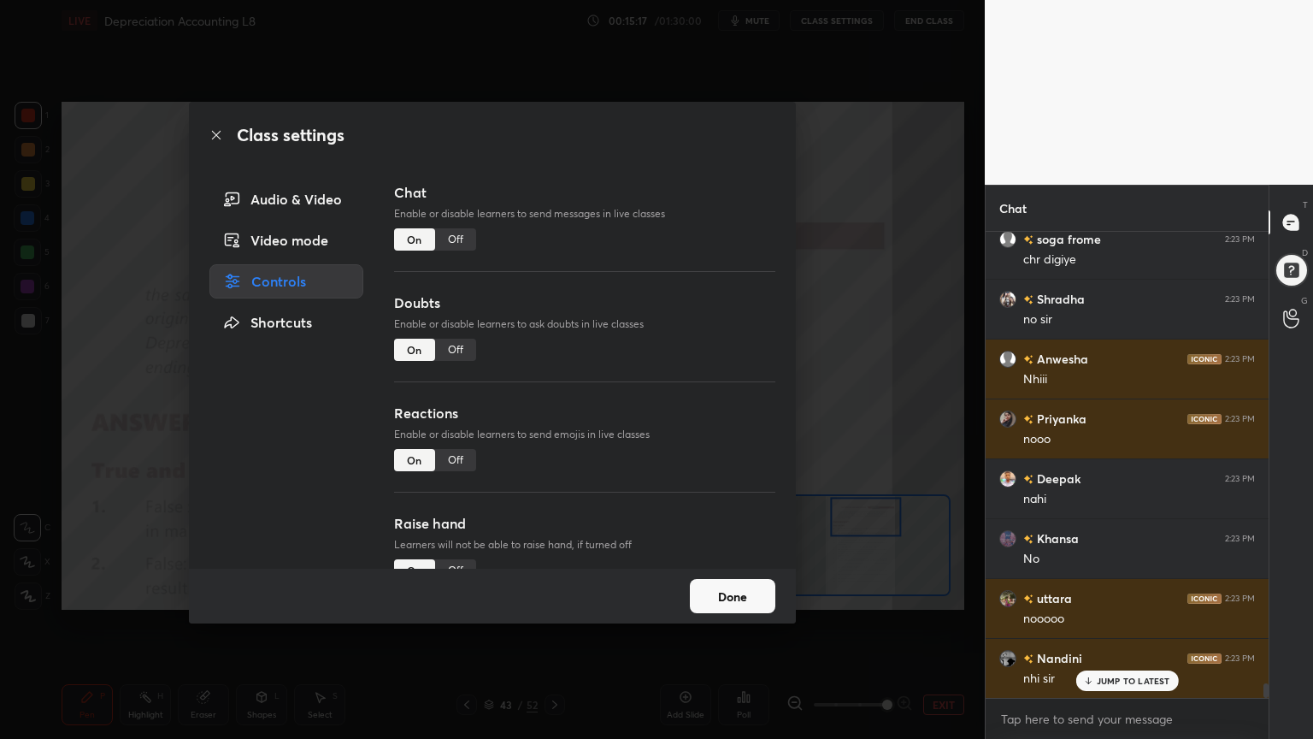
click at [432, 459] on div "On" at bounding box center [414, 460] width 41 height 22
click at [461, 457] on div "Off" at bounding box center [455, 460] width 41 height 22
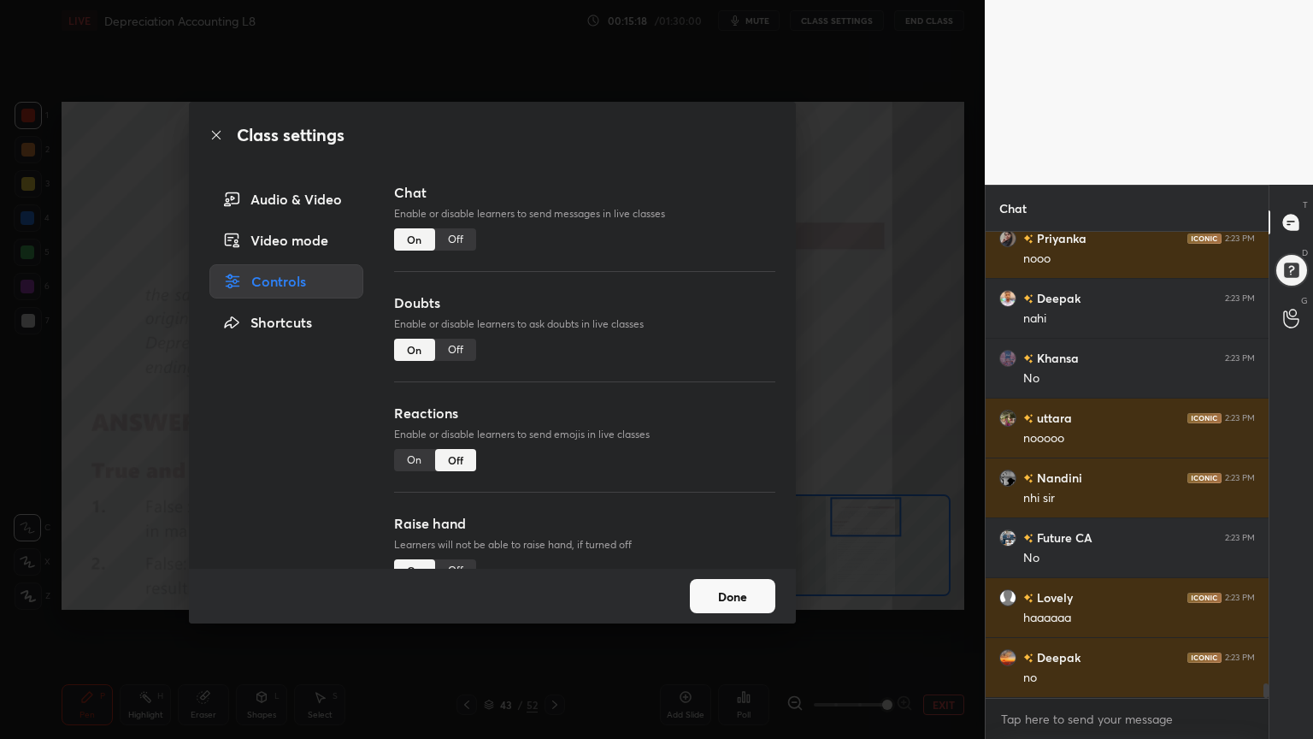
click at [850, 182] on div "Class settings Audio & Video Video mode Controls Shortcuts Chat Enable or disab…" at bounding box center [492, 369] width 985 height 739
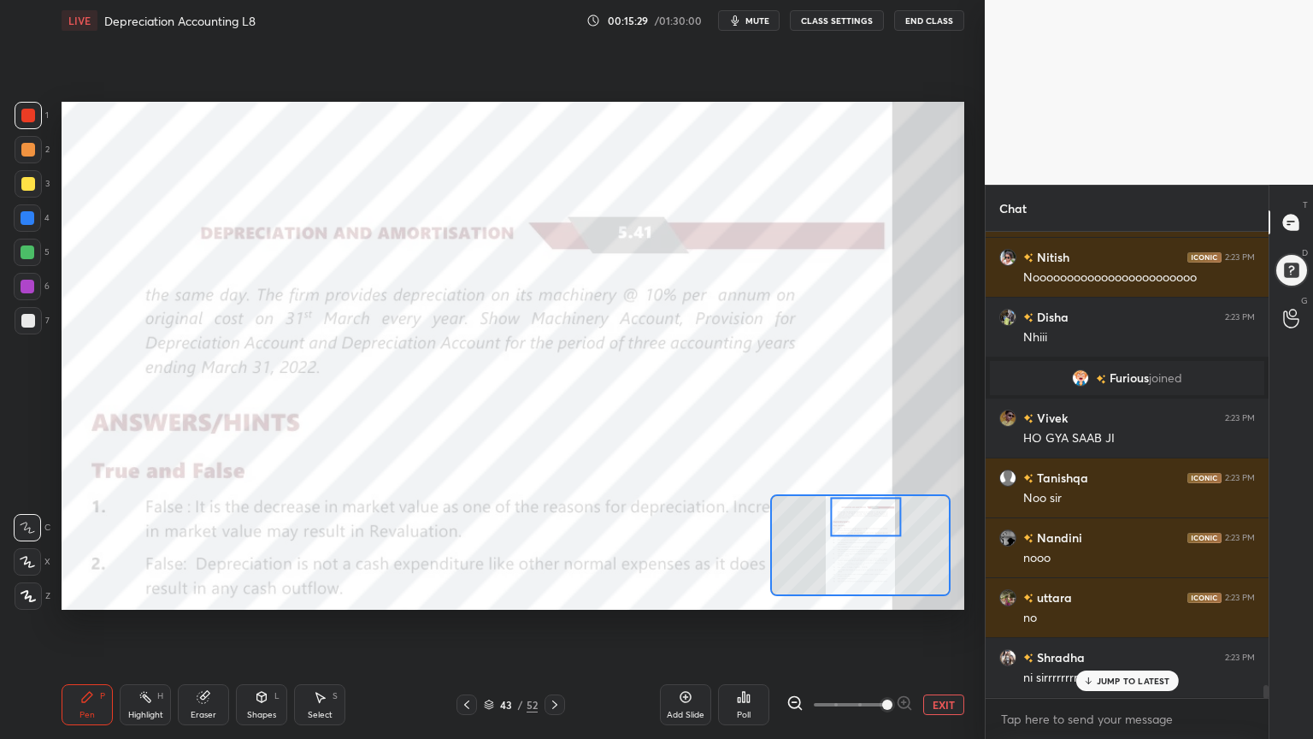
scroll to position [15982, 0]
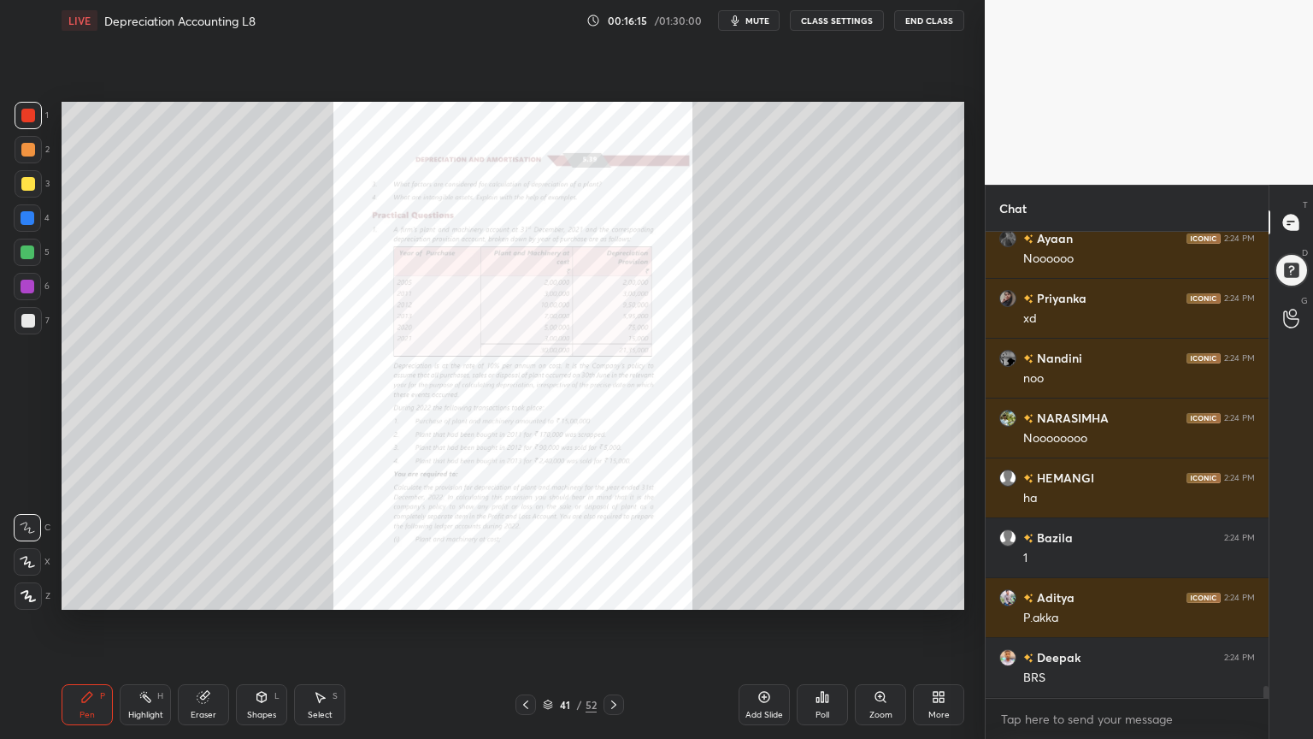
click at [879, 593] on icon at bounding box center [880, 696] width 9 height 9
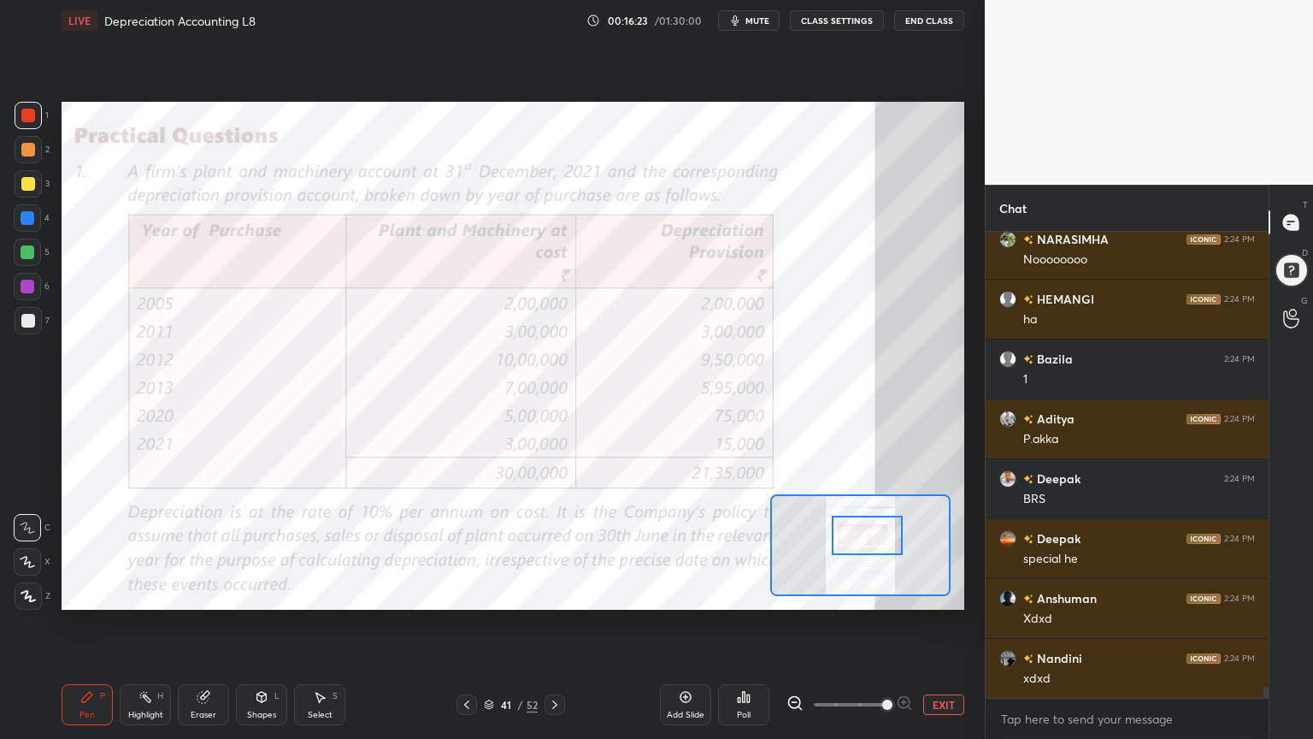
click at [125, 593] on div "Highlight H" at bounding box center [145, 704] width 51 height 41
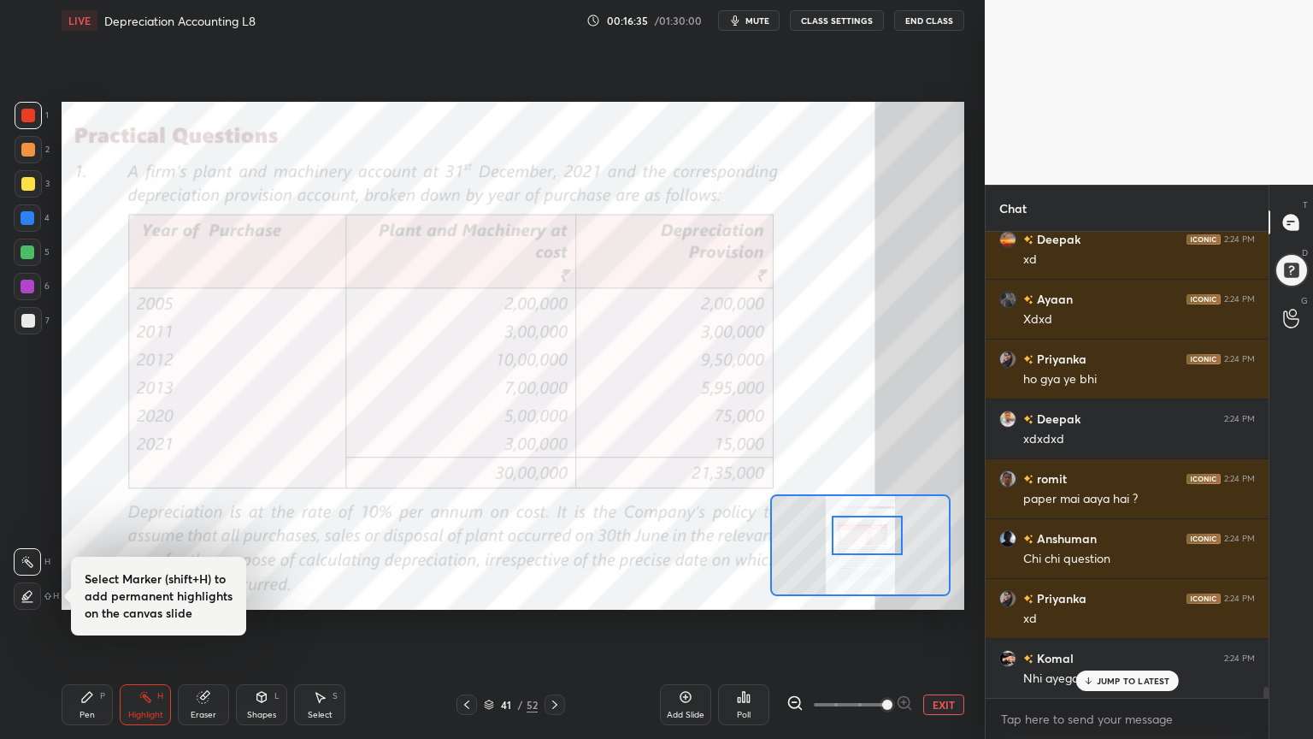
scroll to position [19094, 0]
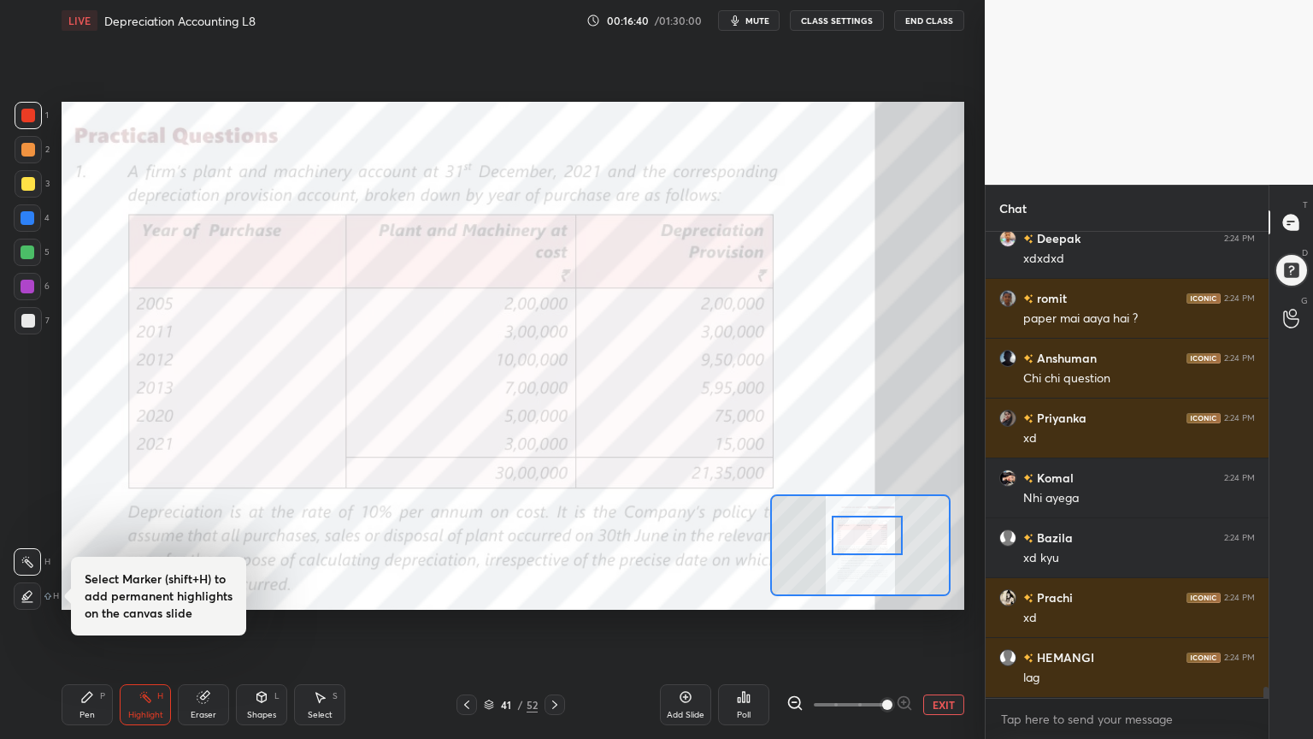
click at [73, 593] on div "Pen P" at bounding box center [87, 704] width 51 height 41
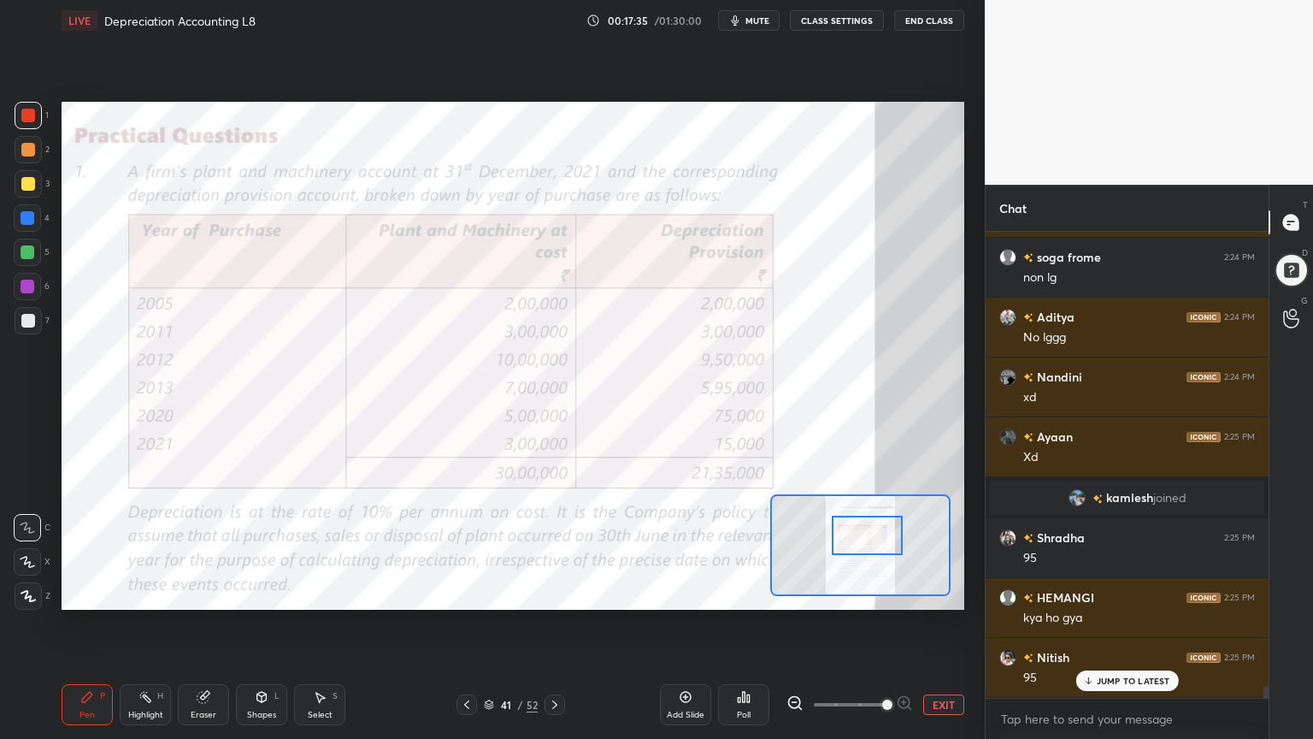
scroll to position [17777, 0]
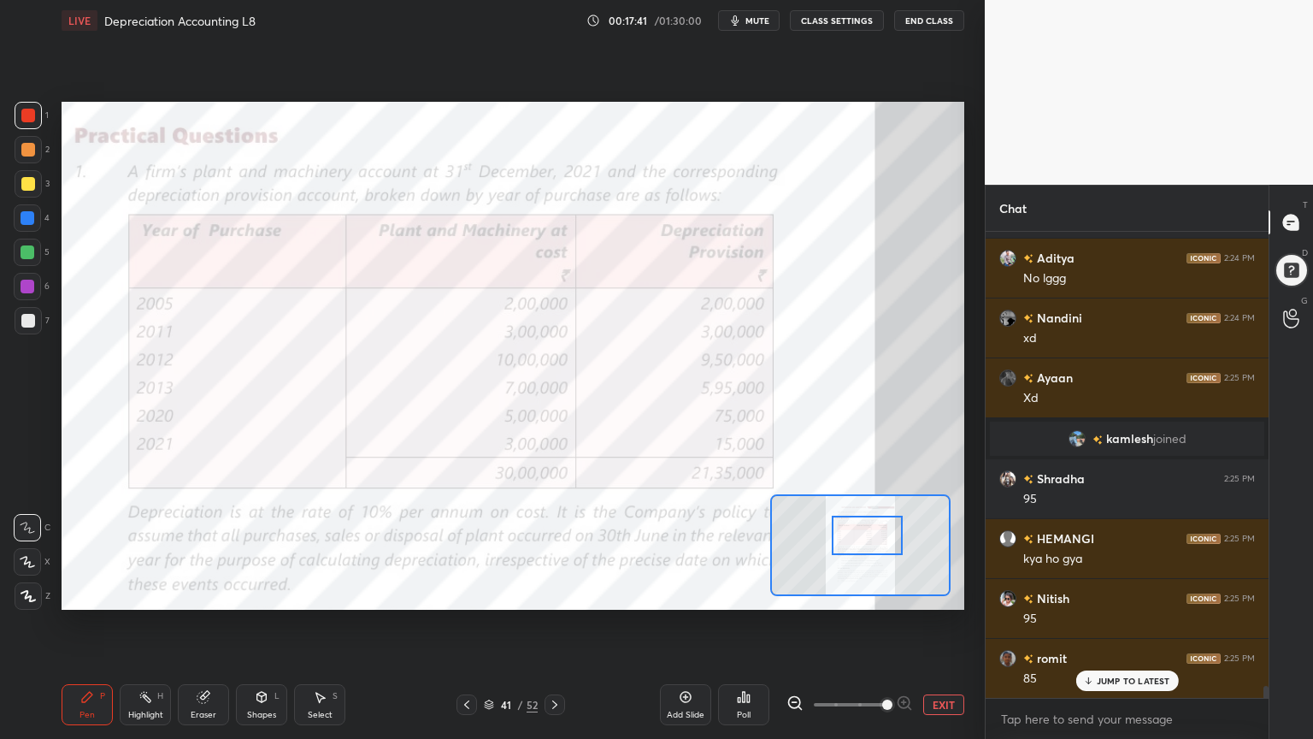
click at [137, 593] on div "Highlight" at bounding box center [145, 715] width 35 height 9
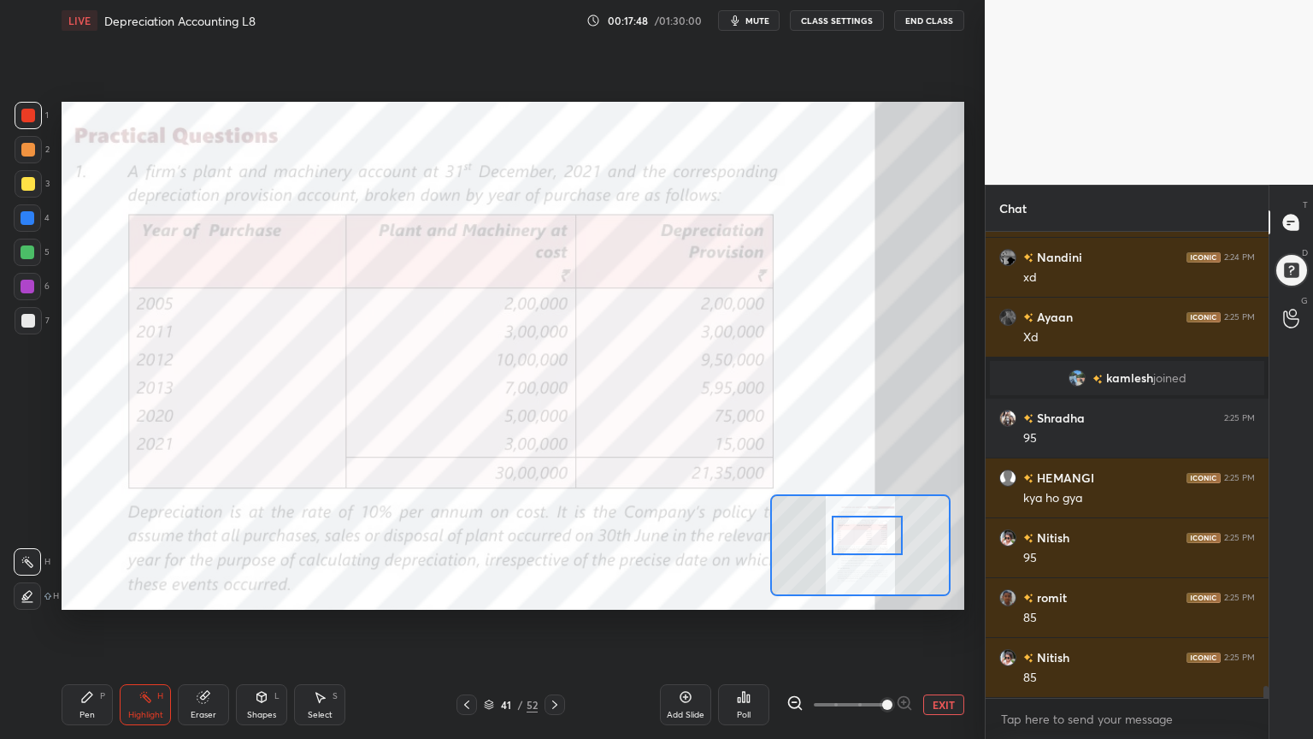
click at [91, 593] on div "Pen P" at bounding box center [87, 704] width 51 height 41
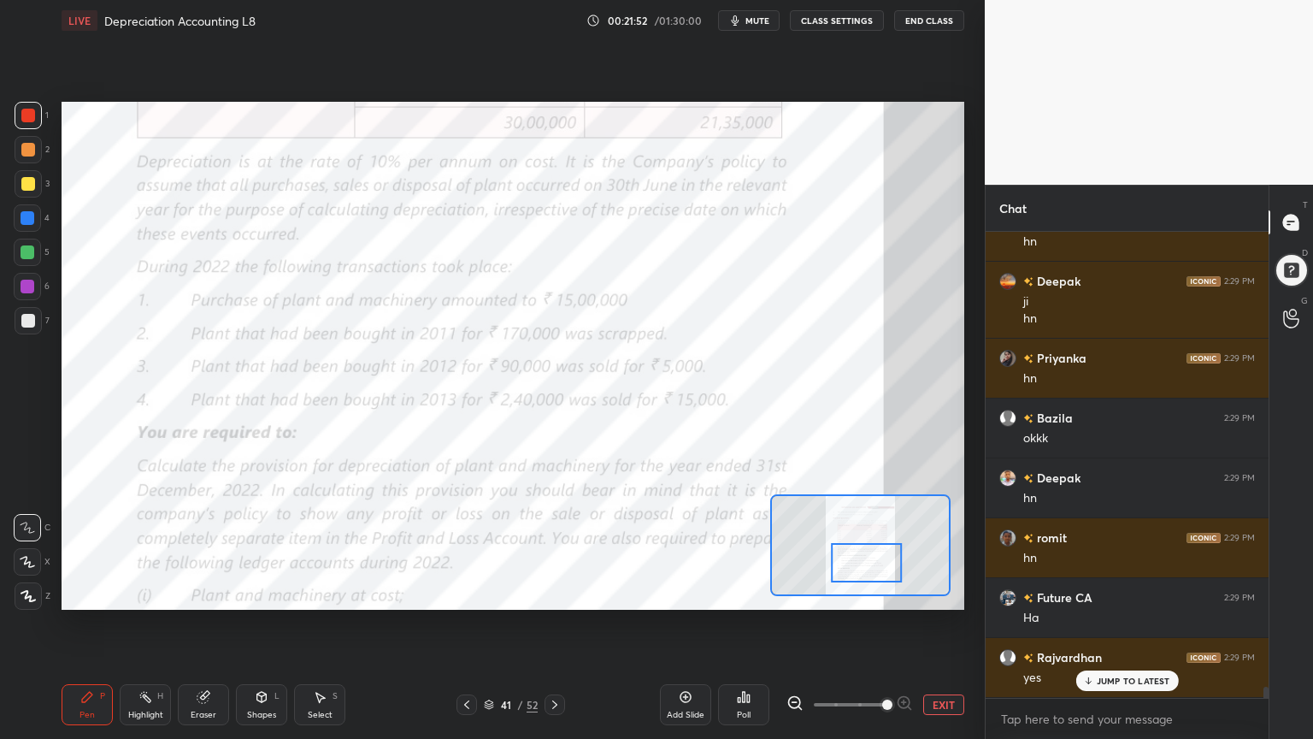
scroll to position [19364, 0]
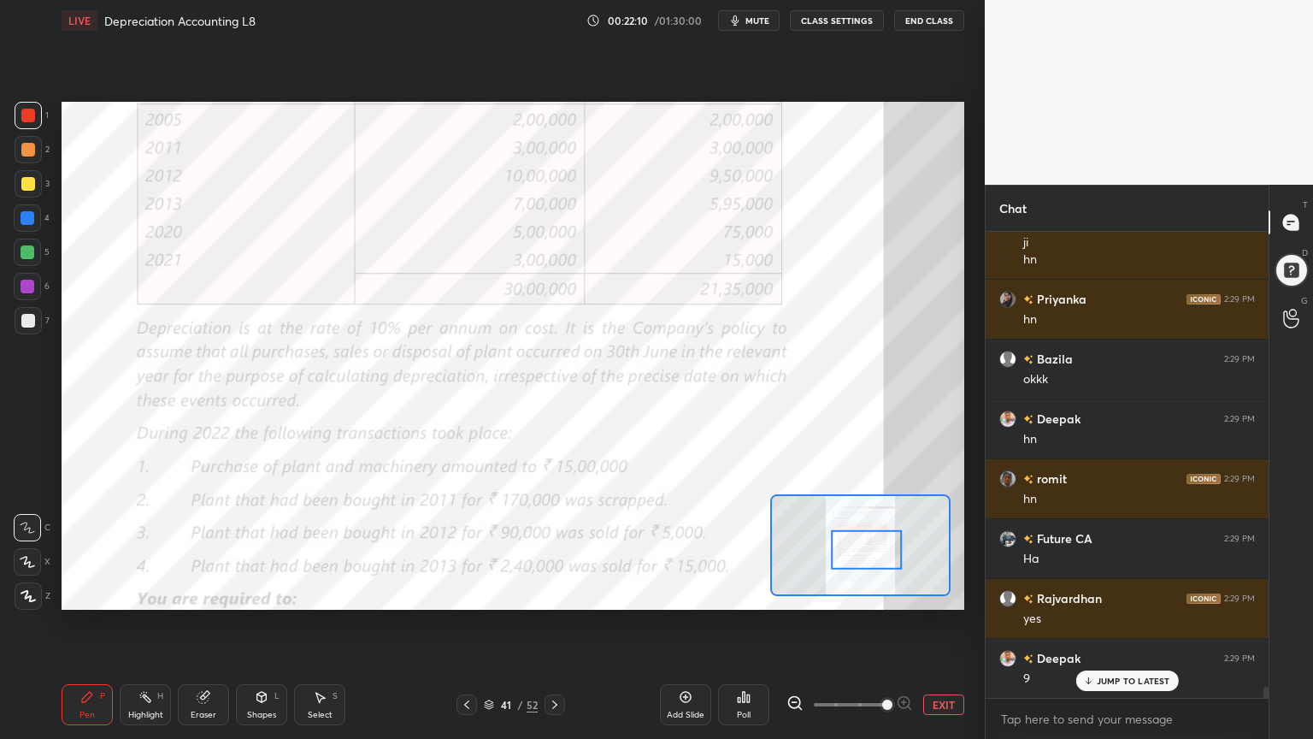
click at [793, 593] on icon at bounding box center [795, 702] width 4 height 0
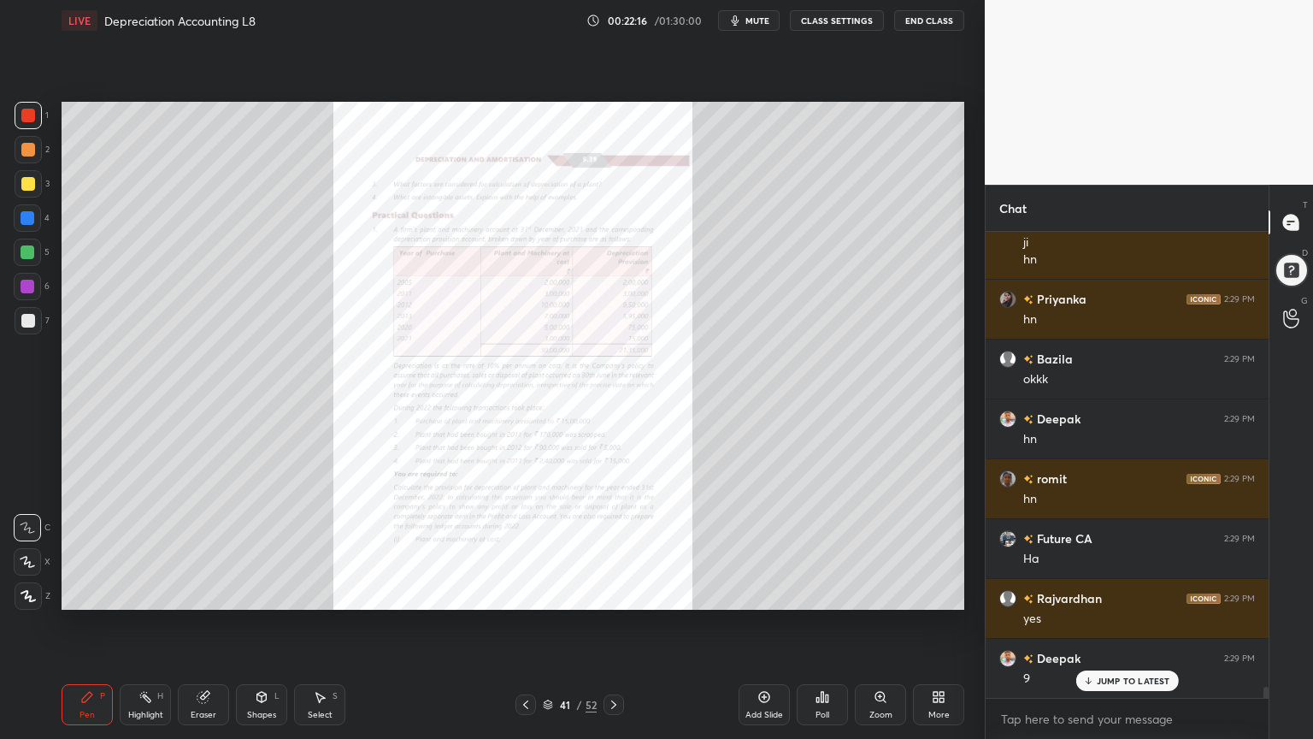
click at [757, 593] on div "Add Slide" at bounding box center [764, 704] width 51 height 41
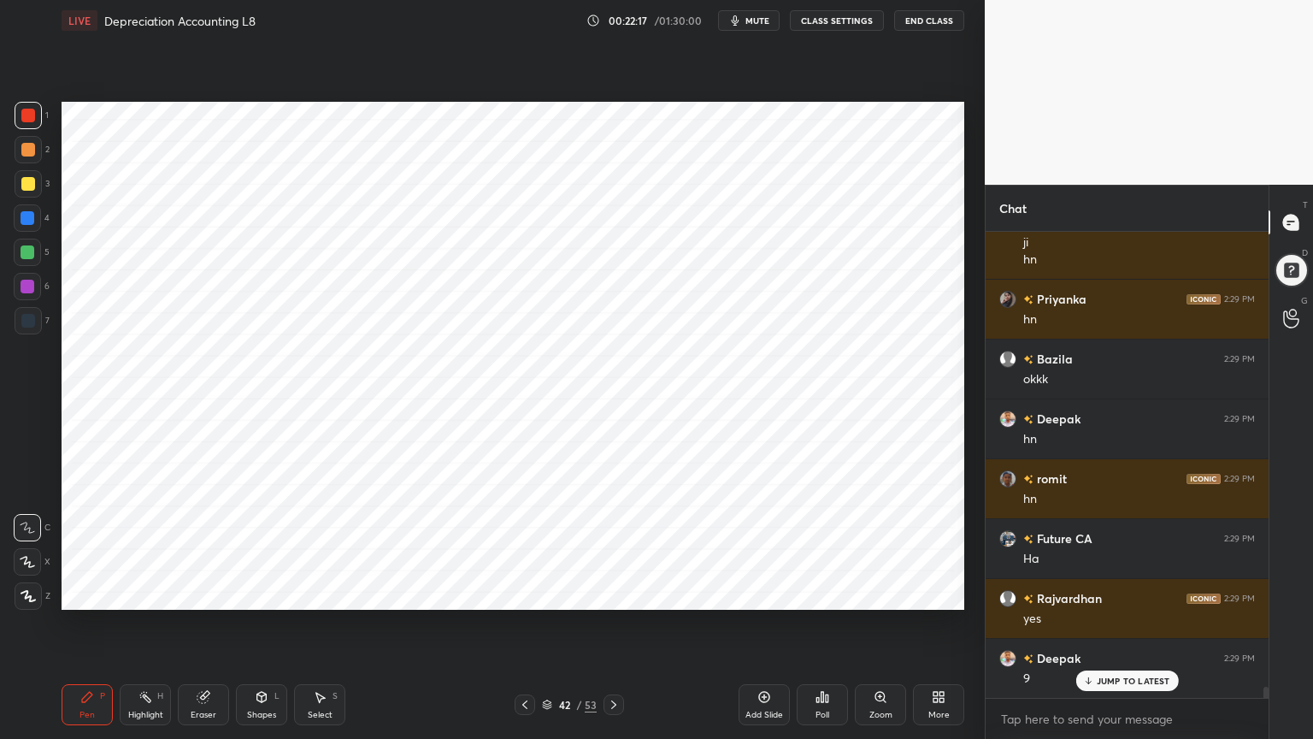
click at [29, 217] on div at bounding box center [28, 218] width 14 height 14
click at [34, 593] on icon at bounding box center [28, 596] width 14 height 10
click at [22, 315] on div at bounding box center [28, 321] width 14 height 14
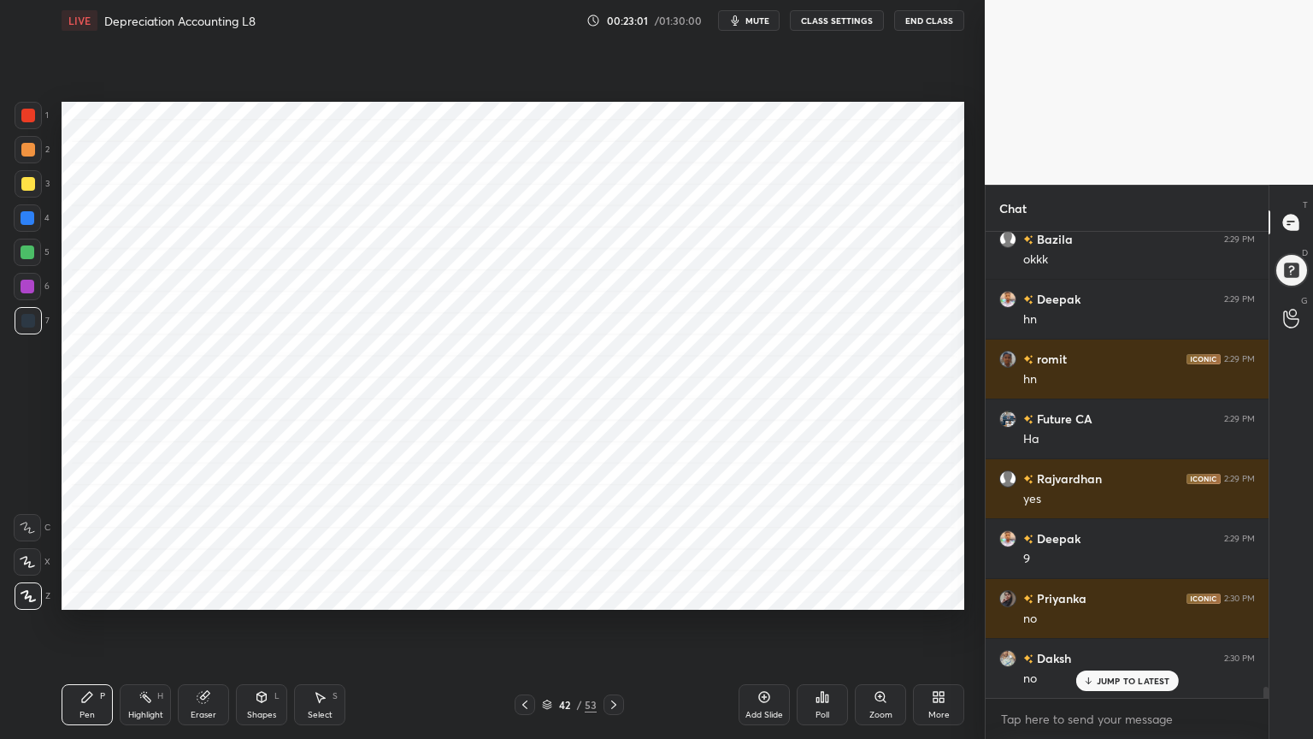
scroll to position [19545, 0]
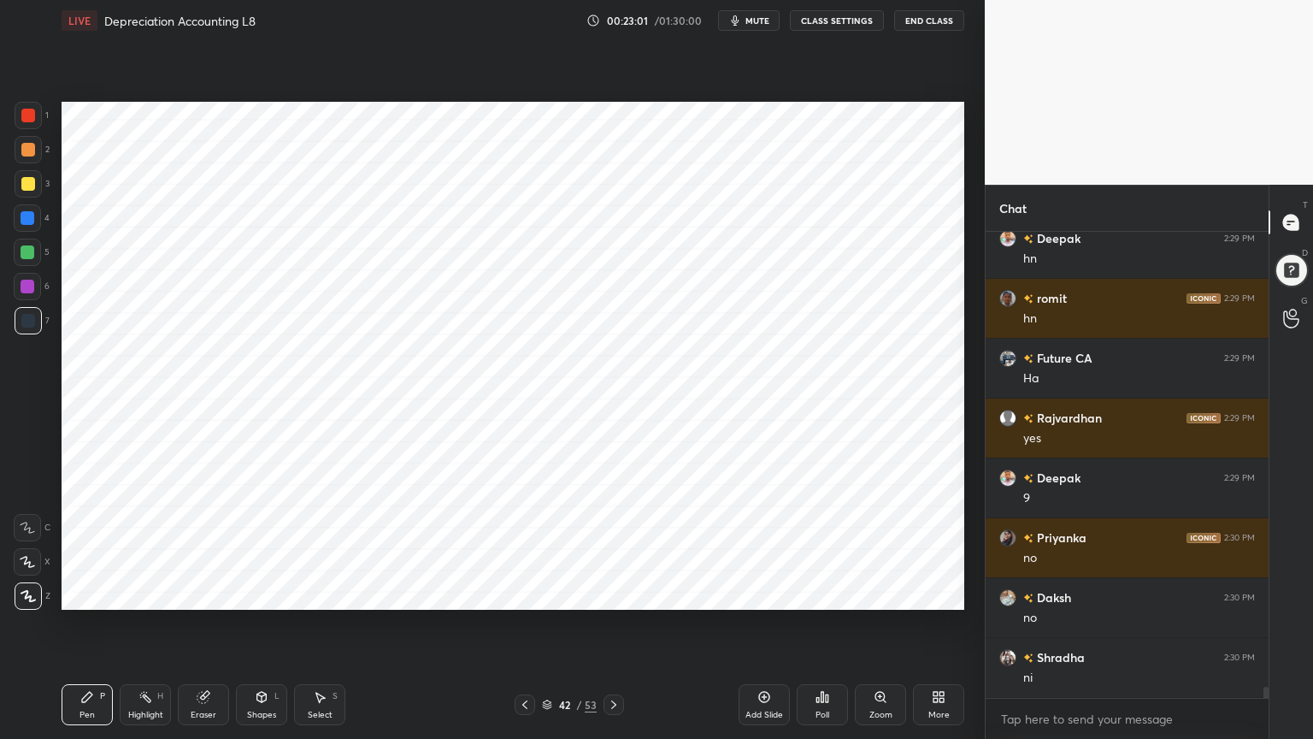
click at [25, 218] on div at bounding box center [28, 218] width 14 height 14
click at [21, 318] on div at bounding box center [28, 321] width 14 height 14
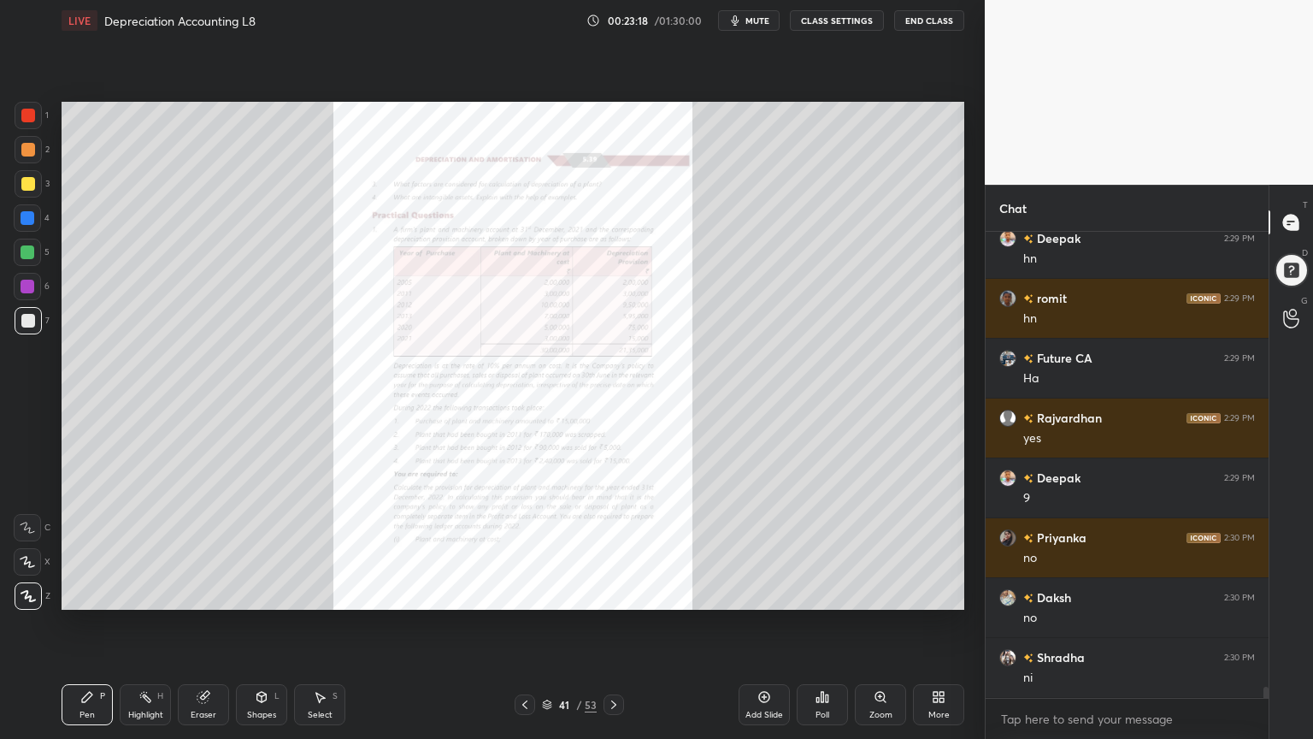
click at [872, 593] on div "Zoom" at bounding box center [880, 704] width 51 height 41
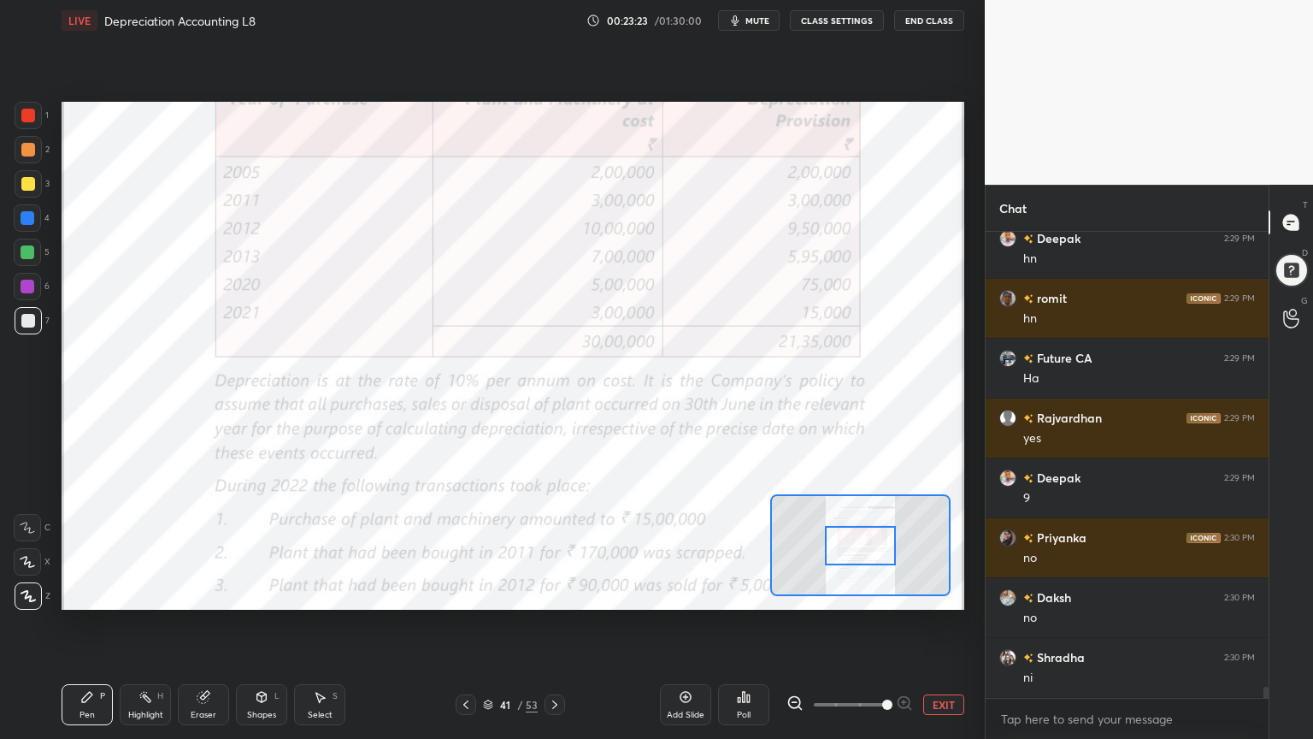
click at [142, 593] on div "Pen P Highlight H Eraser Shapes L Select S 41 / 53 Add Slide Poll EXIT" at bounding box center [513, 704] width 903 height 68
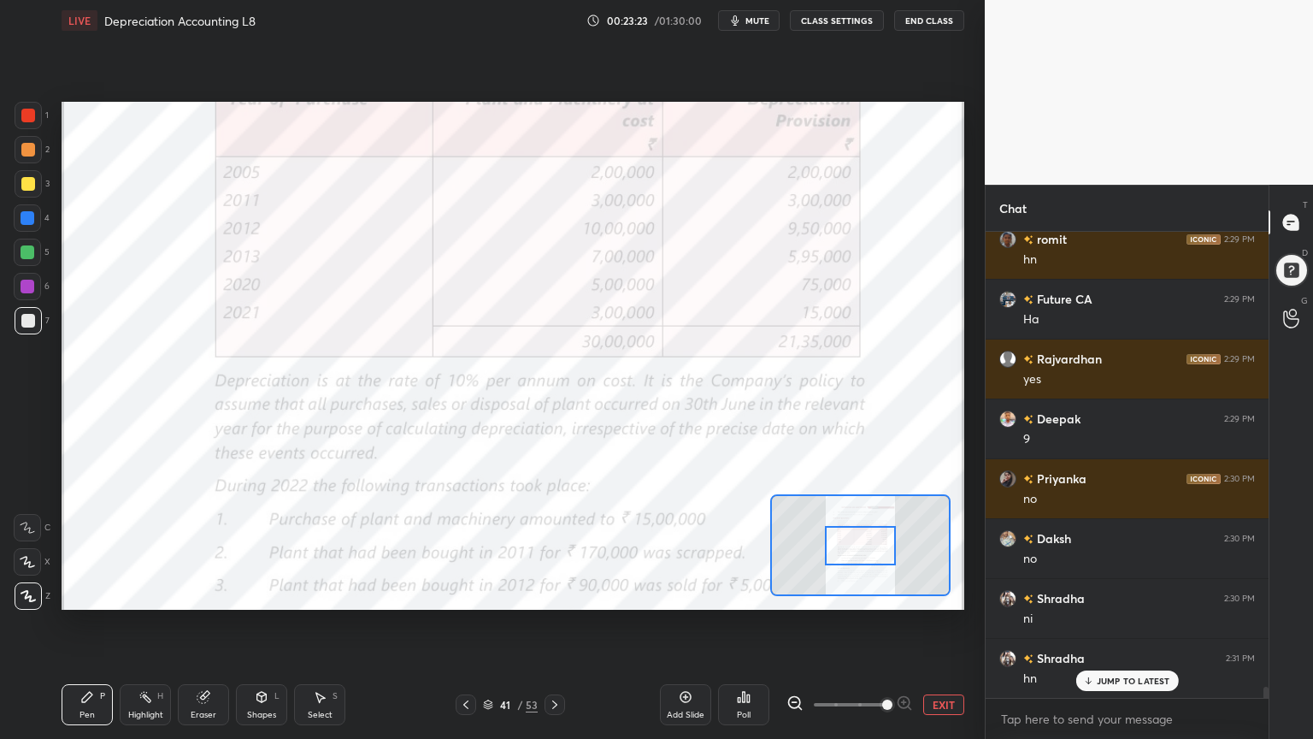
click at [153, 593] on div "Highlight H" at bounding box center [145, 704] width 51 height 41
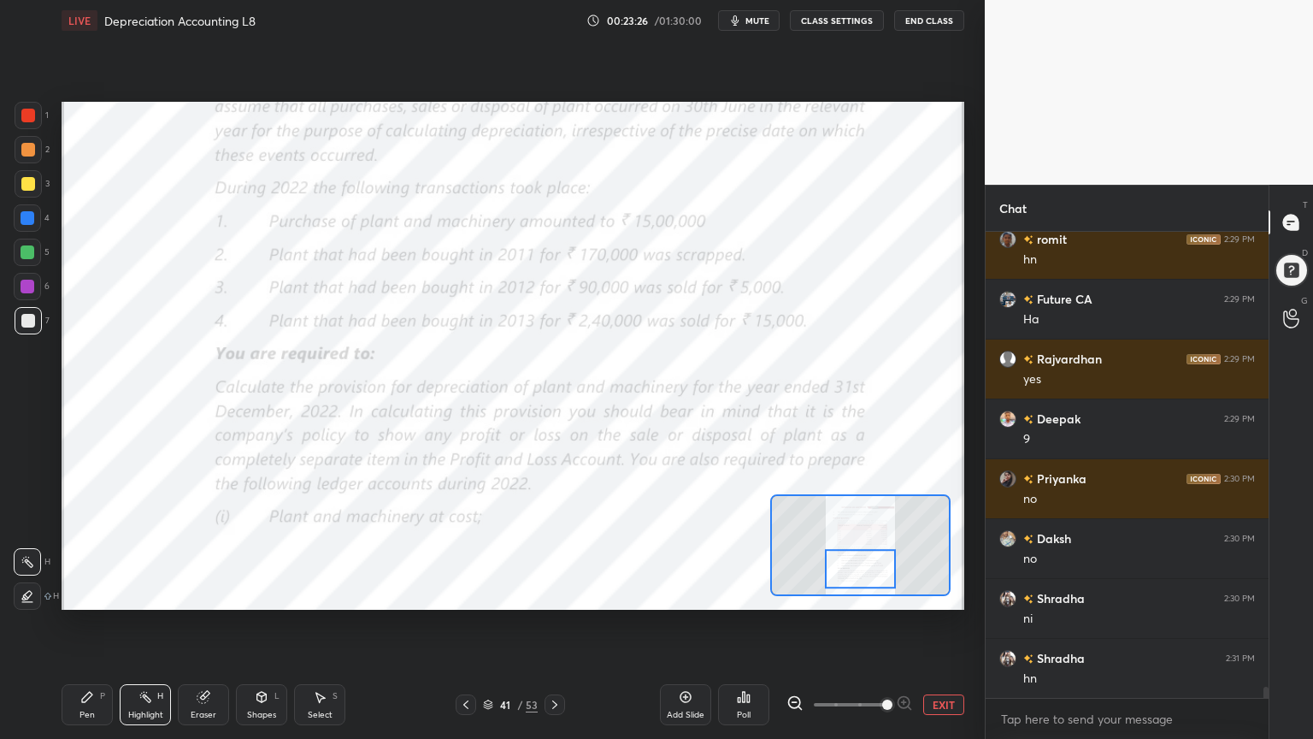
scroll to position [19664, 0]
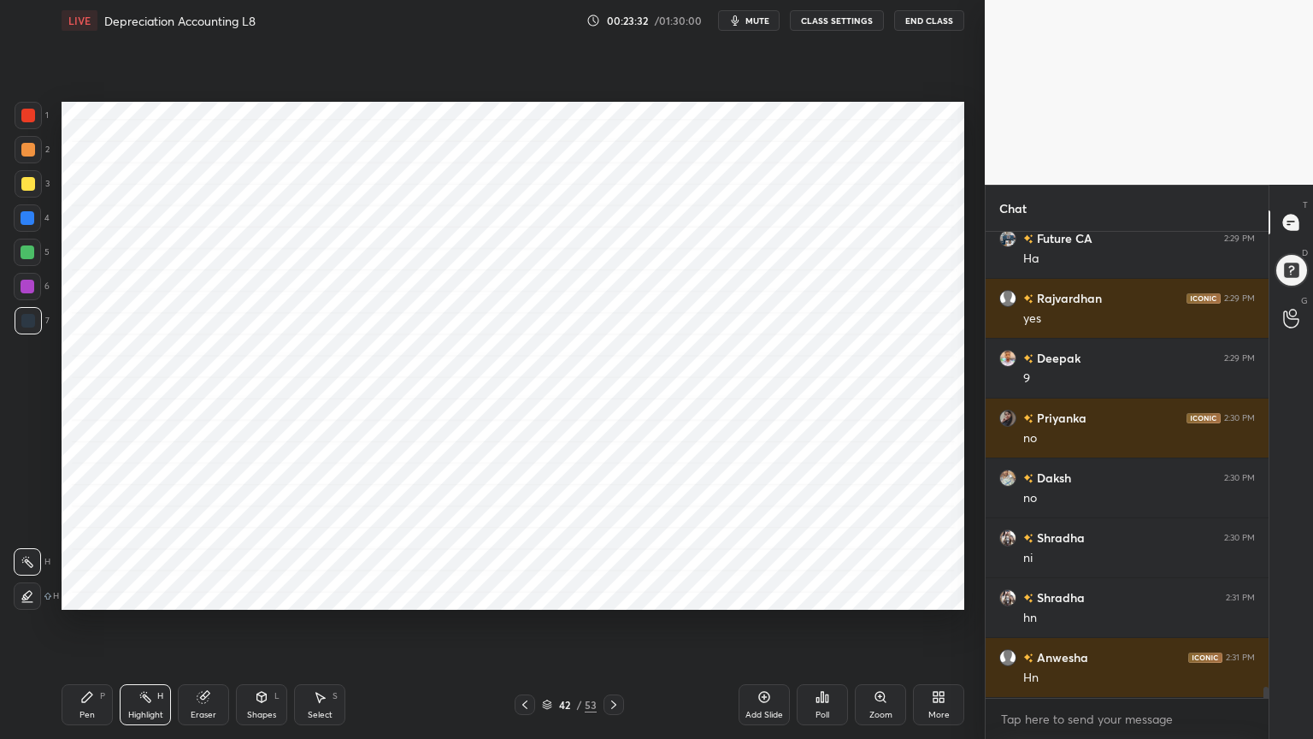
click at [92, 593] on div "Pen" at bounding box center [87, 715] width 15 height 9
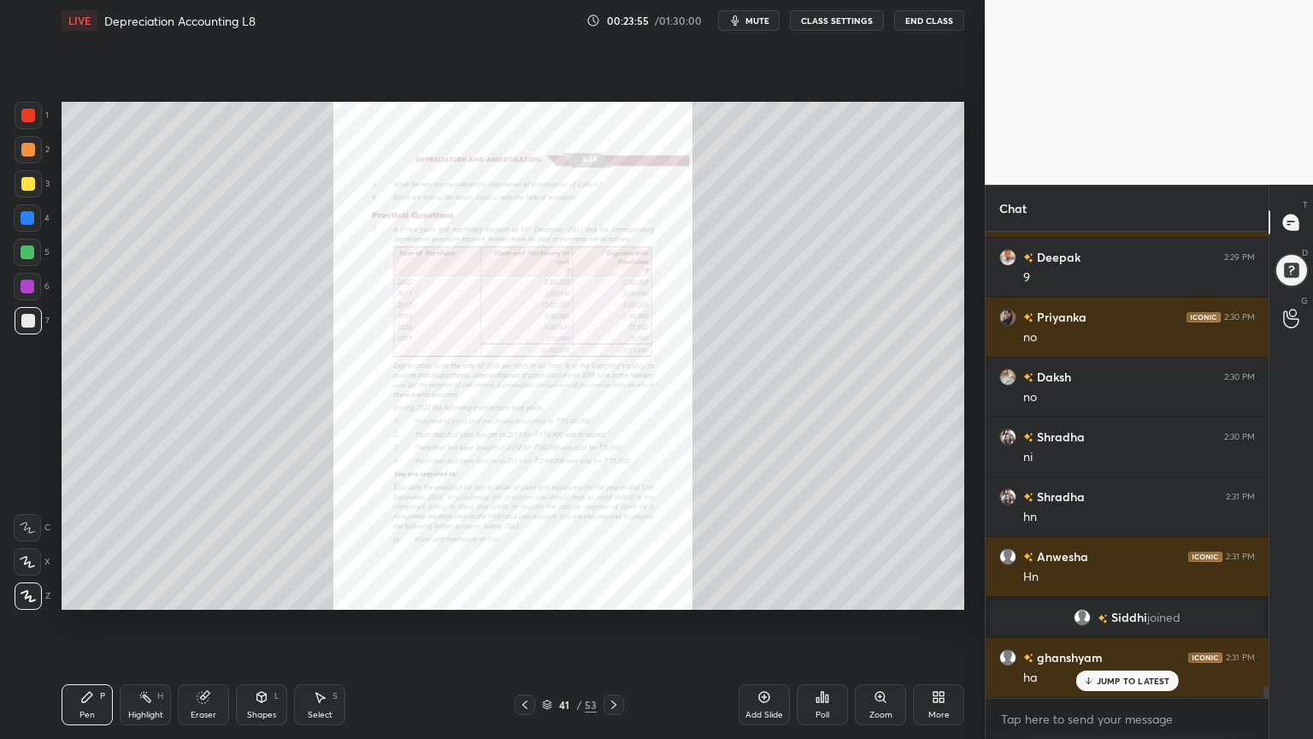
scroll to position [19470, 0]
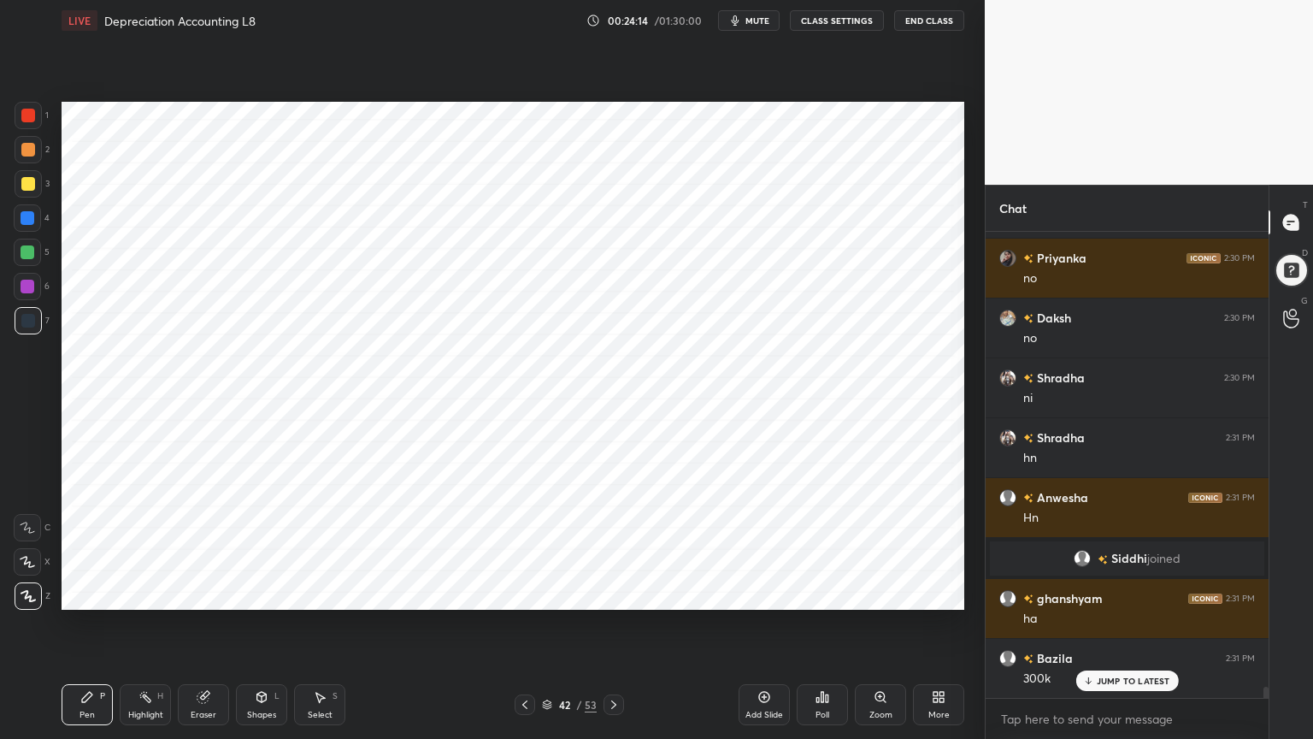
click at [27, 292] on div at bounding box center [28, 287] width 14 height 14
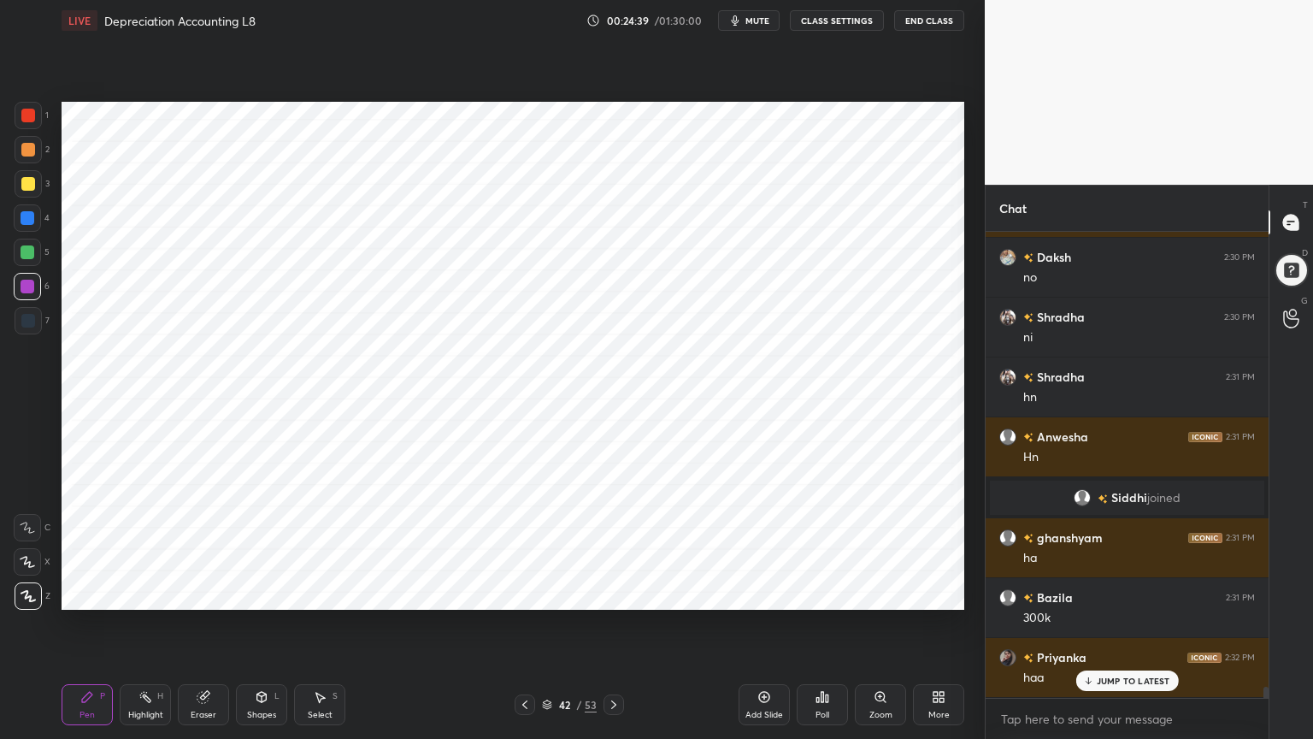
scroll to position [19590, 0]
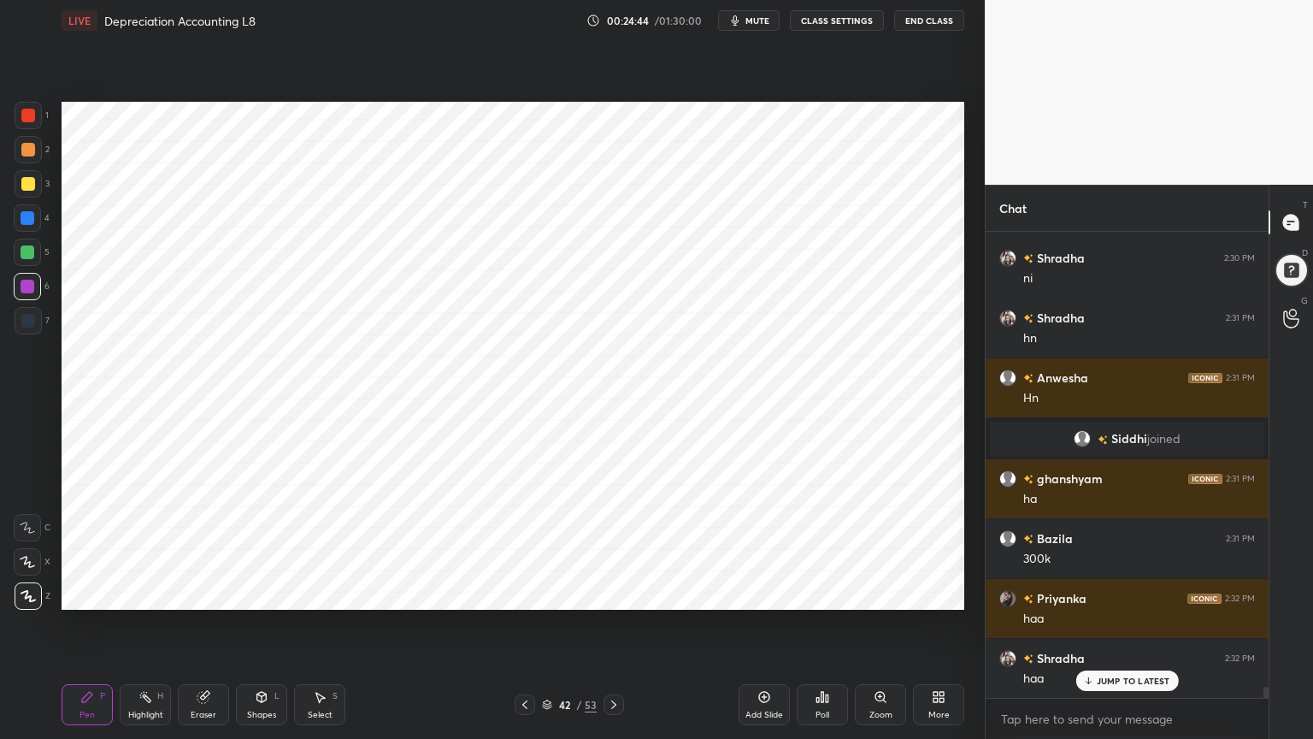
click at [32, 121] on div at bounding box center [28, 116] width 14 height 14
click at [150, 593] on div "Pen P Highlight H Eraser Shapes L Select S 42 / 53 Add Slide Poll Zoom More" at bounding box center [513, 704] width 903 height 68
click at [140, 593] on div "Highlight" at bounding box center [145, 715] width 35 height 9
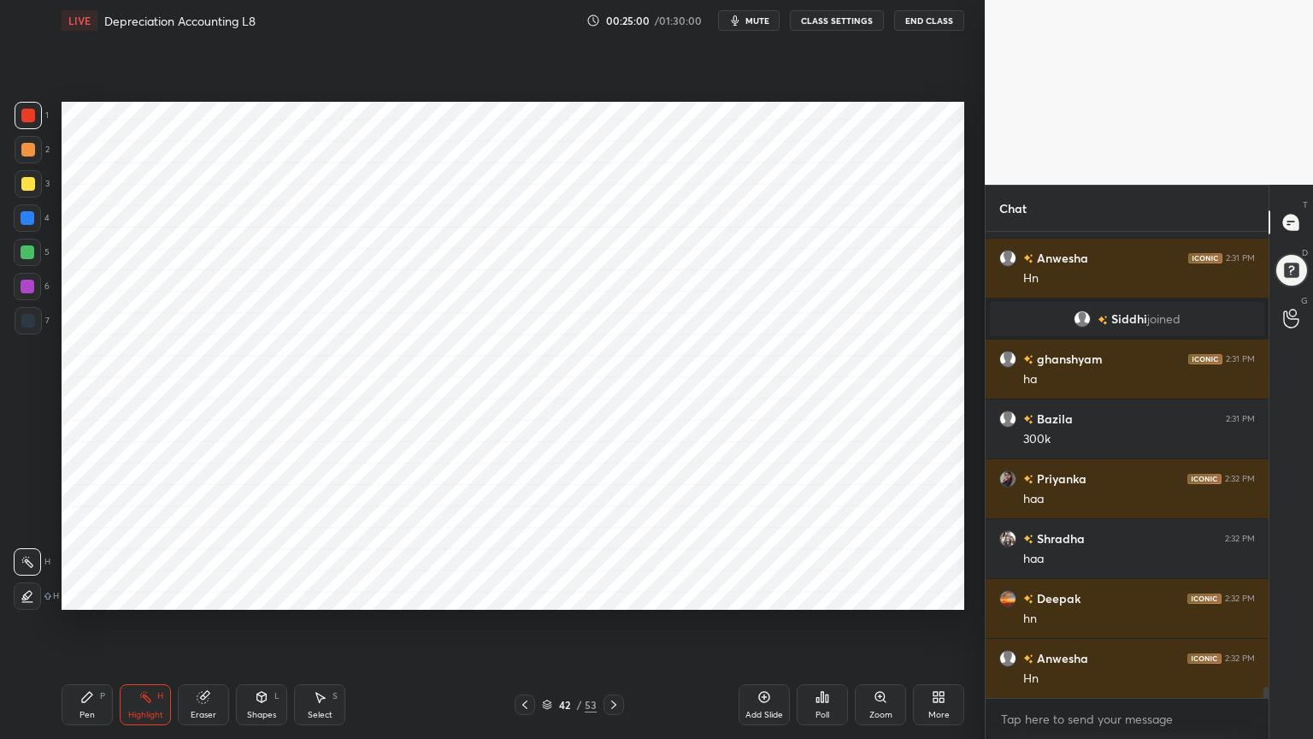
scroll to position [19770, 0]
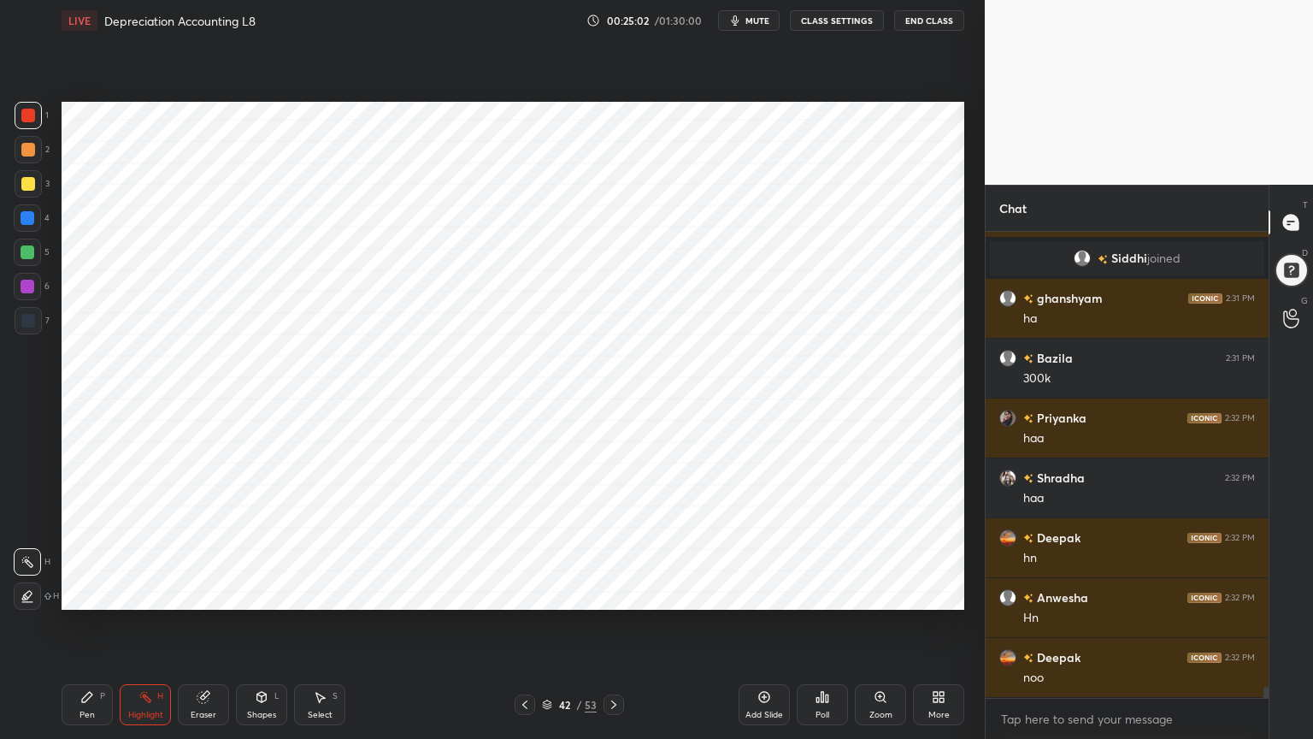
click at [96, 593] on div "Pen P" at bounding box center [87, 704] width 51 height 41
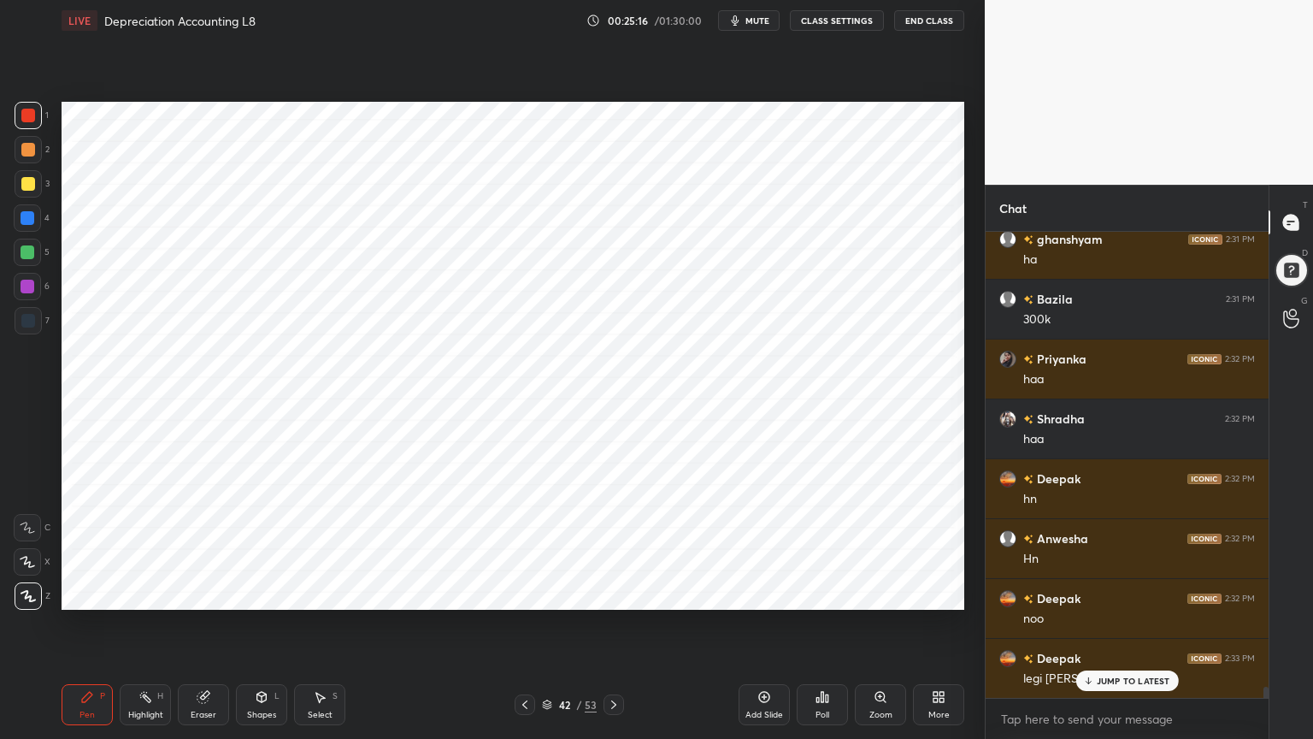
scroll to position [19890, 0]
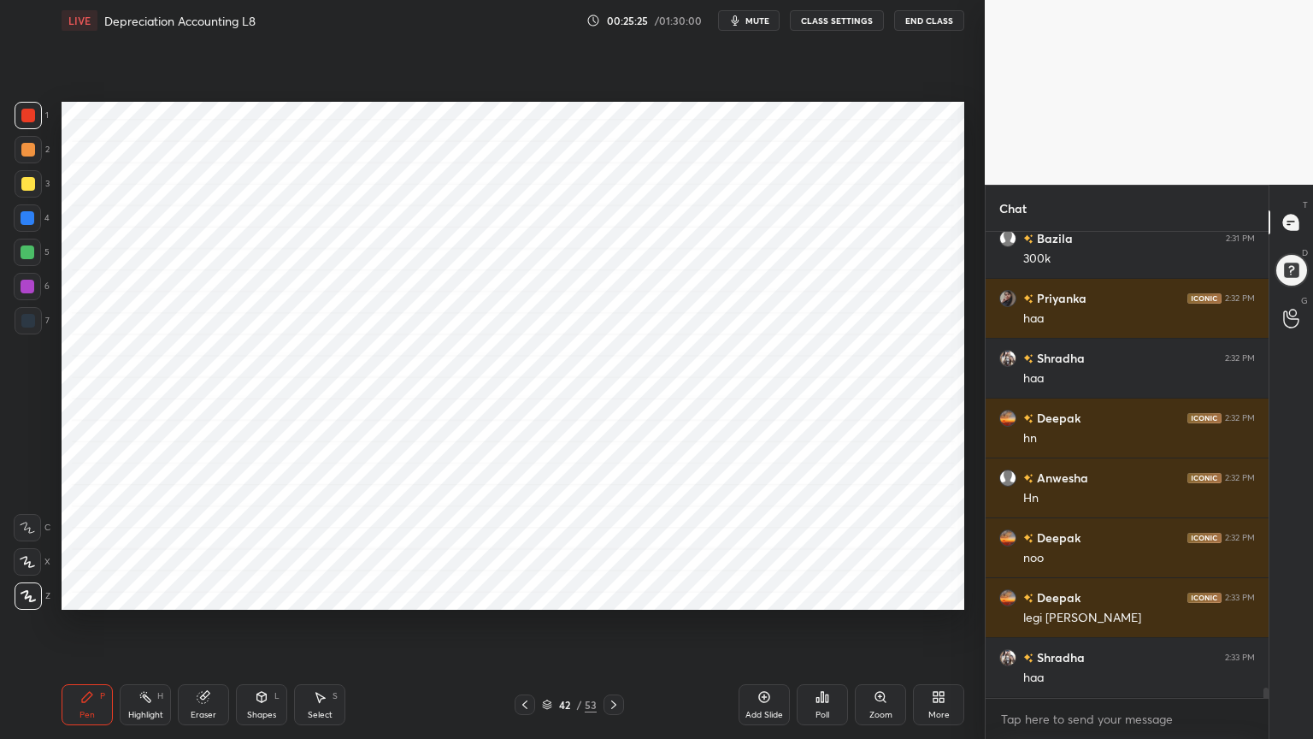
click at [761, 593] on icon at bounding box center [765, 697] width 14 height 14
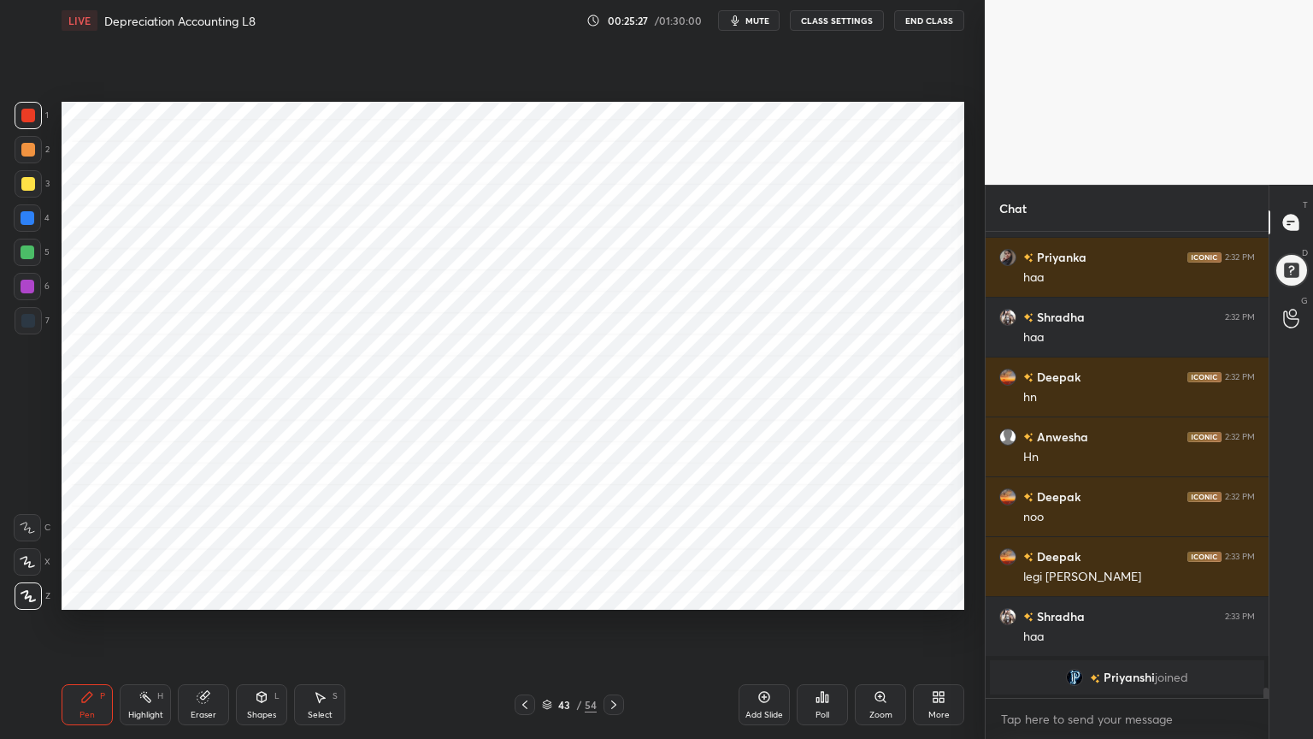
click at [25, 220] on div at bounding box center [28, 218] width 14 height 14
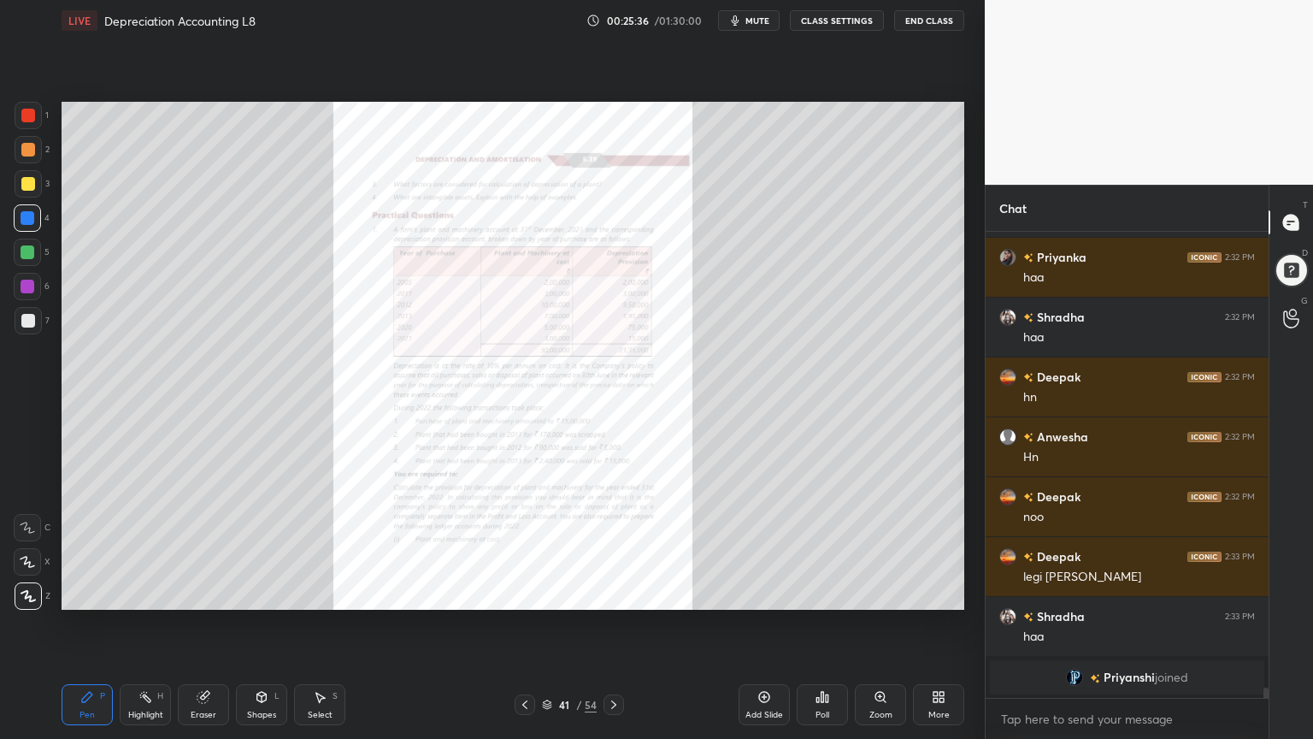
click at [23, 356] on div "1 2 3 4 5 6 7 C X Z C X Z E E Erase all H H" at bounding box center [27, 356] width 55 height 508
click at [17, 325] on div at bounding box center [28, 320] width 27 height 27
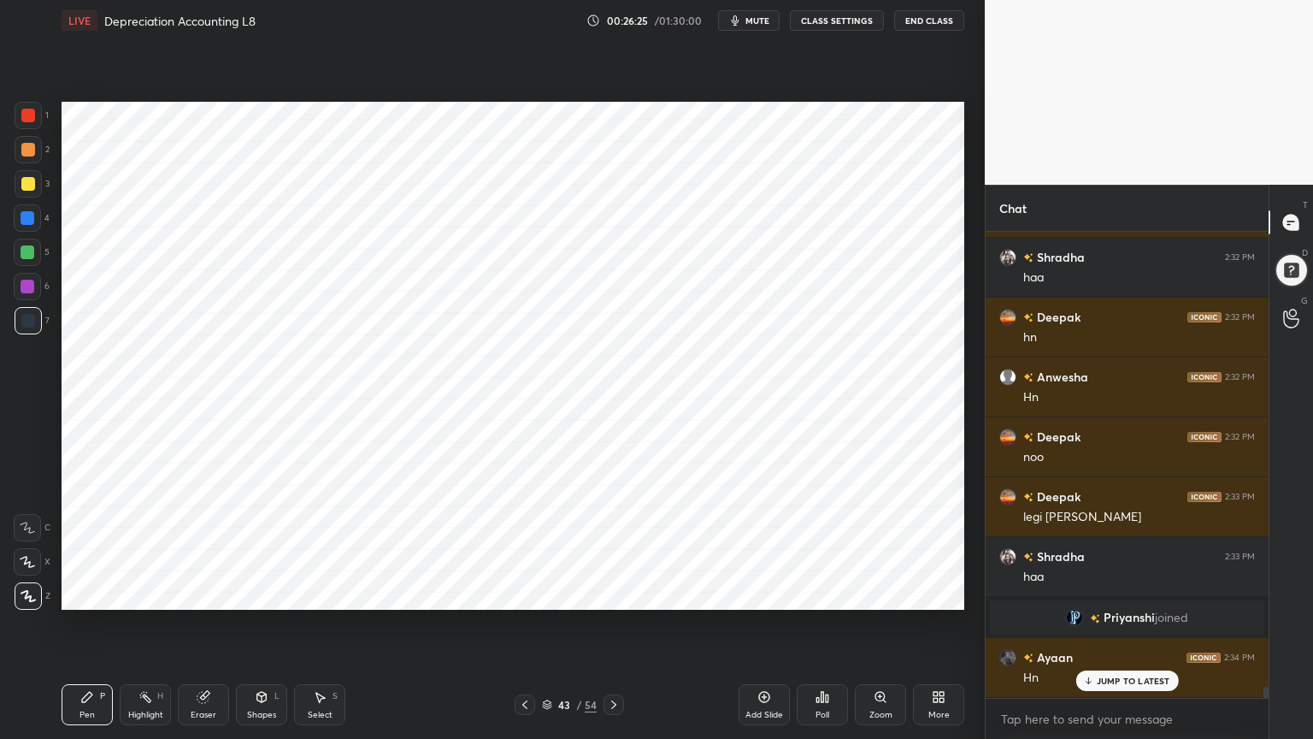
scroll to position [19819, 0]
click at [144, 593] on div "Highlight" at bounding box center [145, 715] width 35 height 9
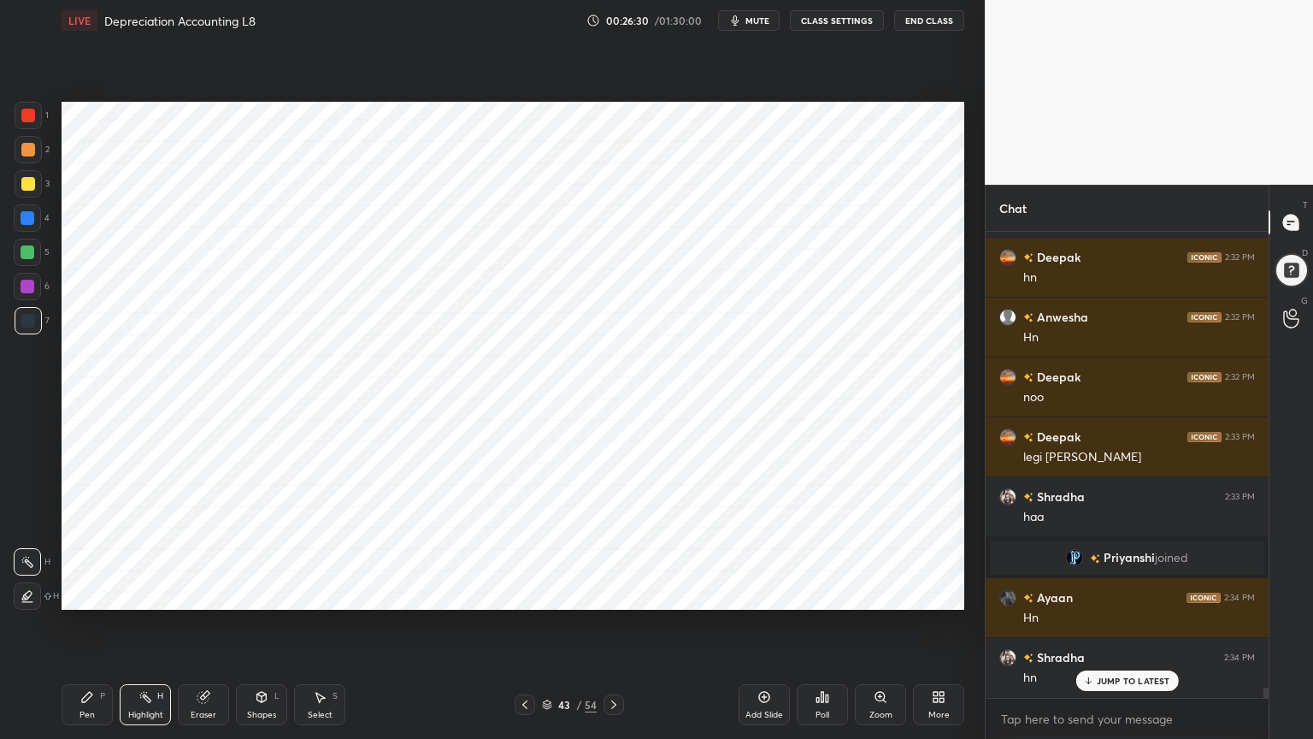
scroll to position [19939, 0]
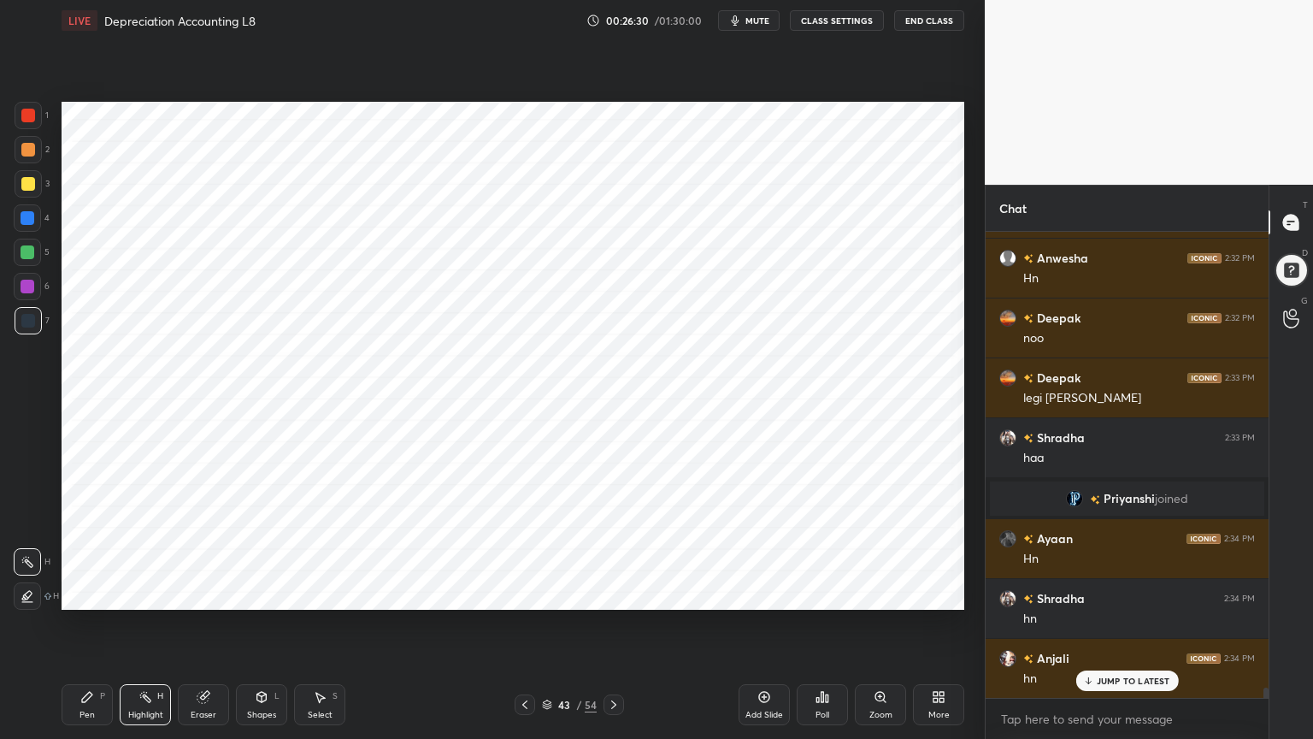
click at [26, 128] on div at bounding box center [28, 115] width 27 height 27
click at [84, 593] on div "Pen" at bounding box center [87, 715] width 15 height 9
click at [153, 593] on div "Highlight H" at bounding box center [145, 704] width 51 height 41
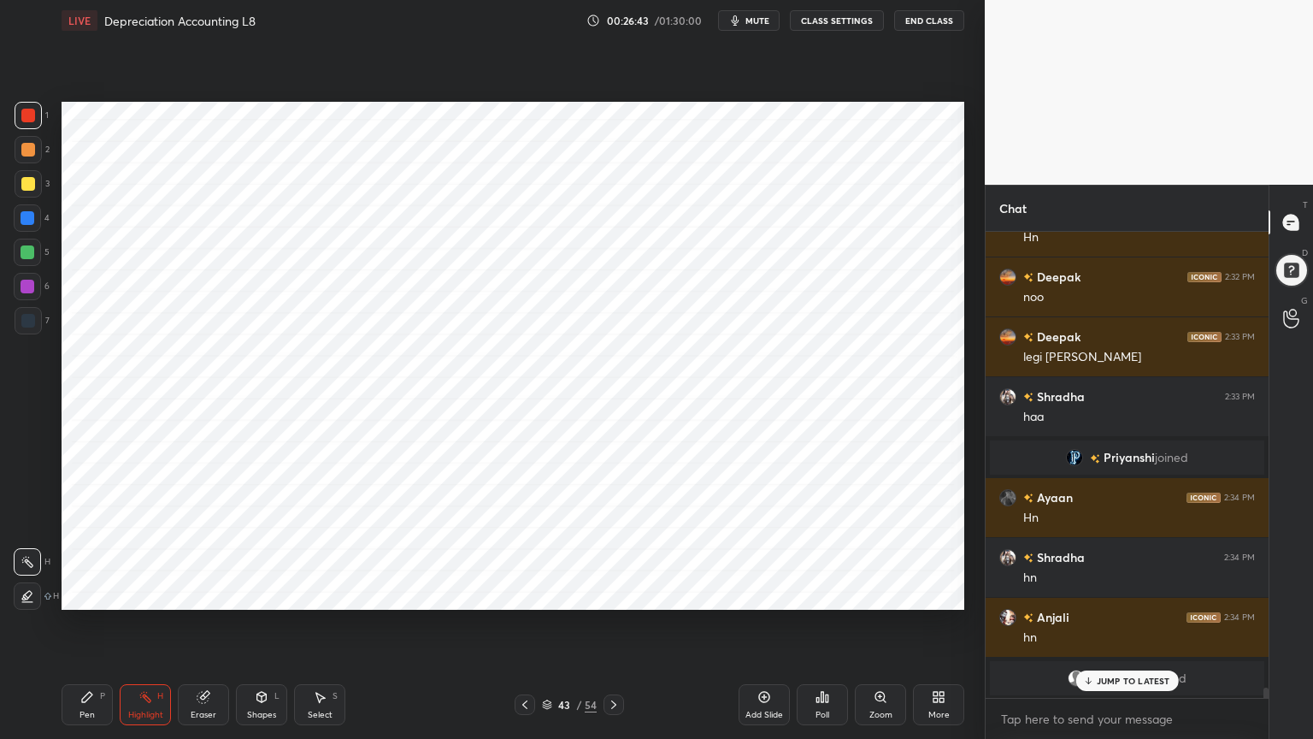
click at [93, 593] on icon at bounding box center [87, 697] width 14 height 14
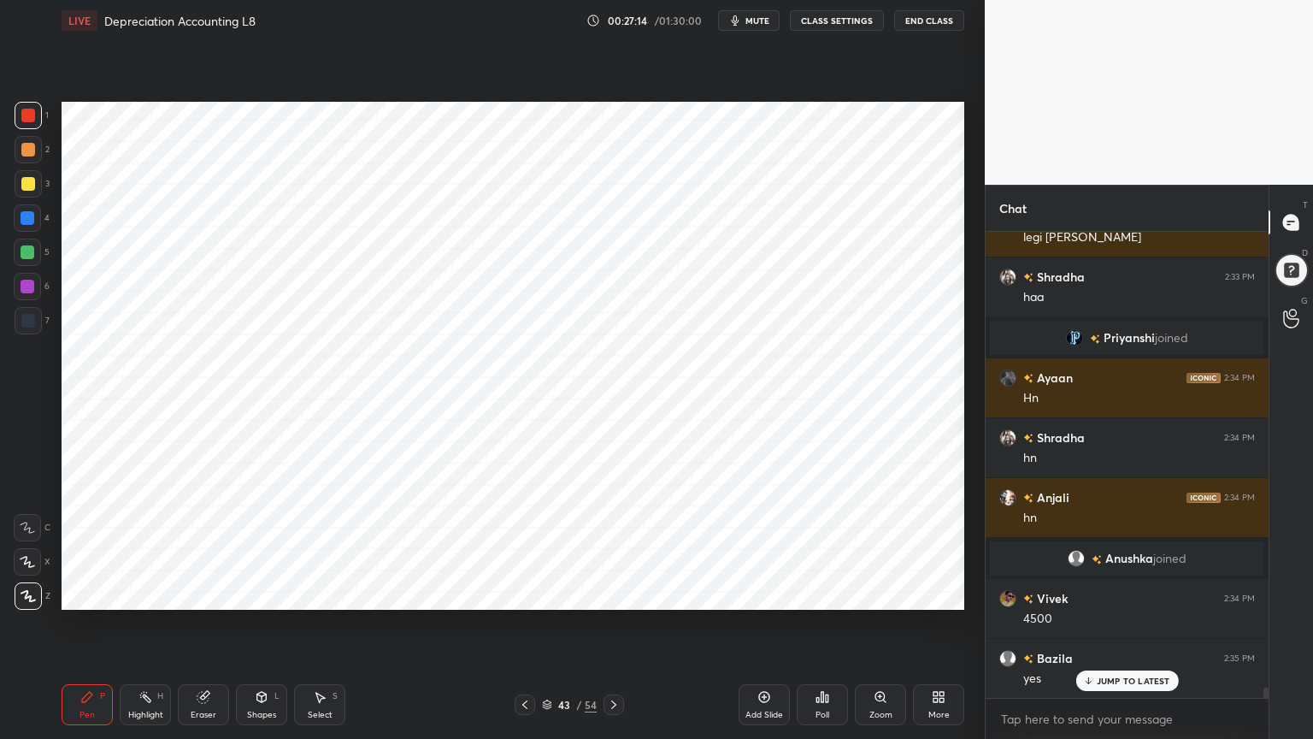
scroll to position [20160, 0]
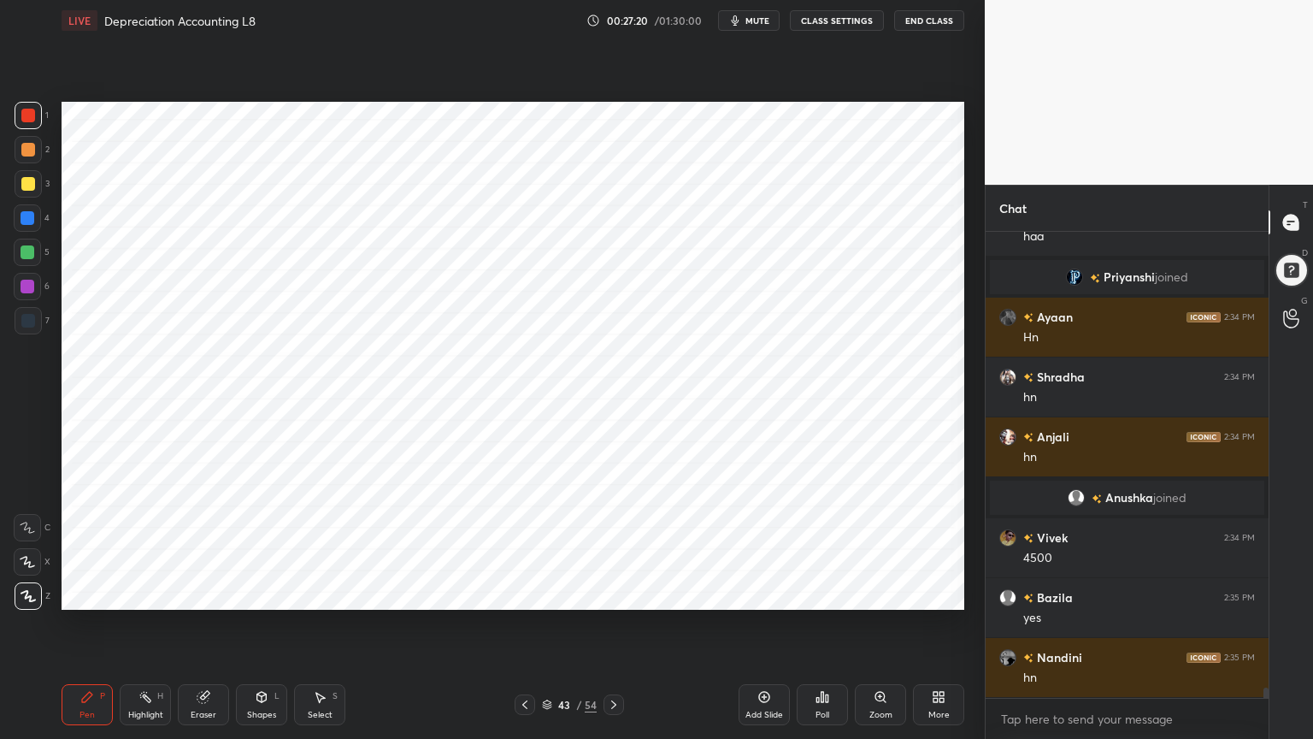
click at [145, 593] on div "Highlight H" at bounding box center [145, 704] width 51 height 41
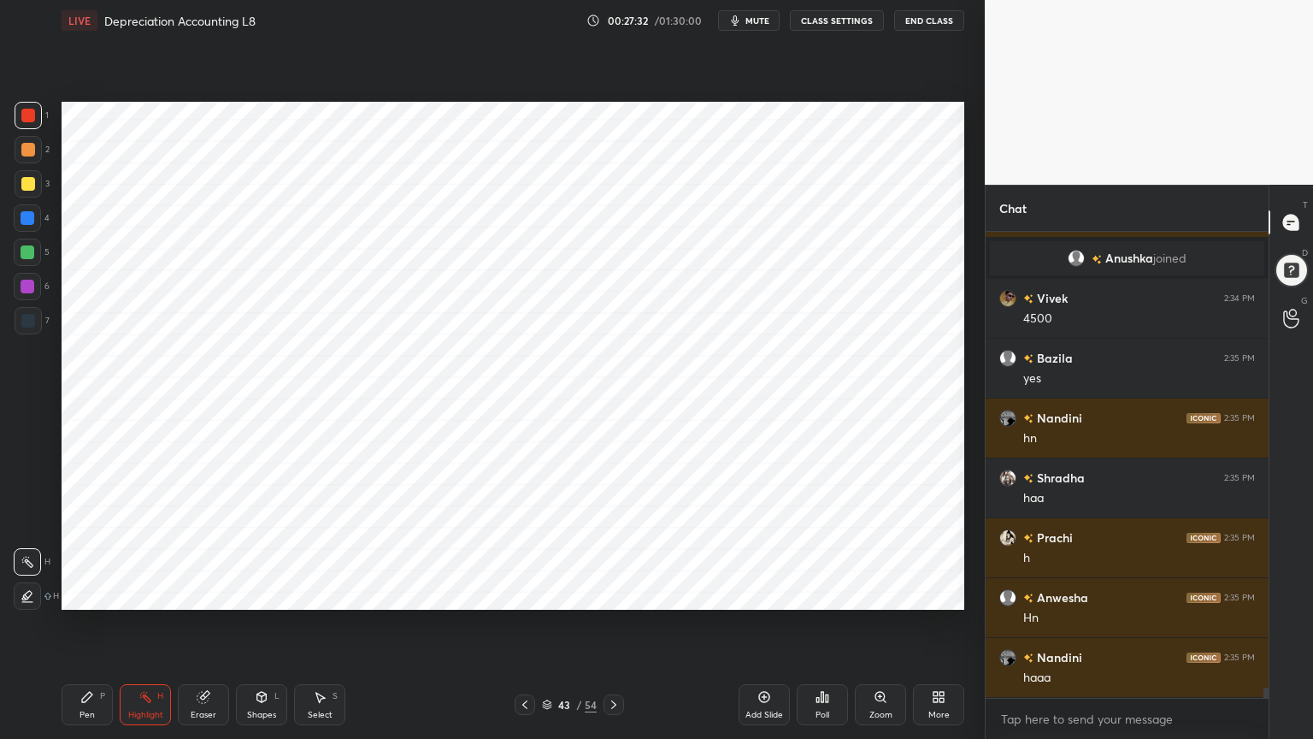
scroll to position [20459, 0]
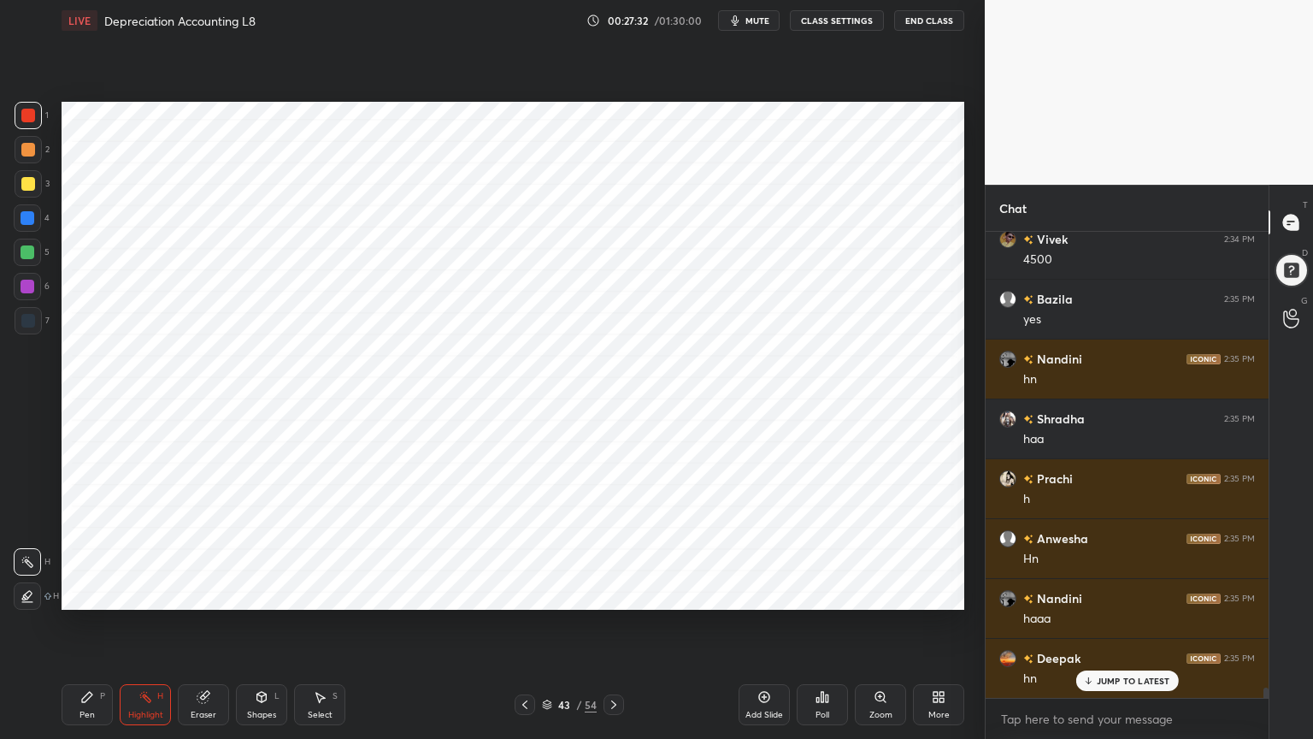
click at [86, 593] on div "Pen" at bounding box center [87, 715] width 15 height 9
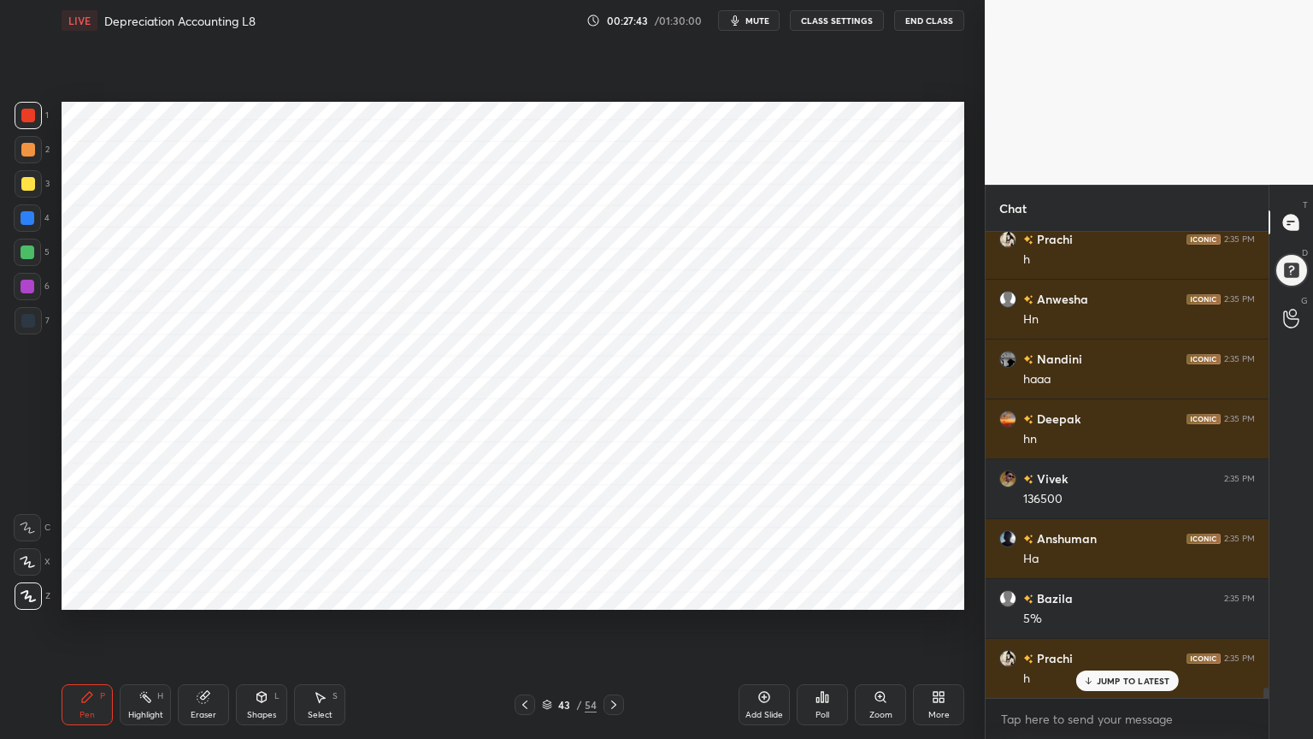
scroll to position [20759, 0]
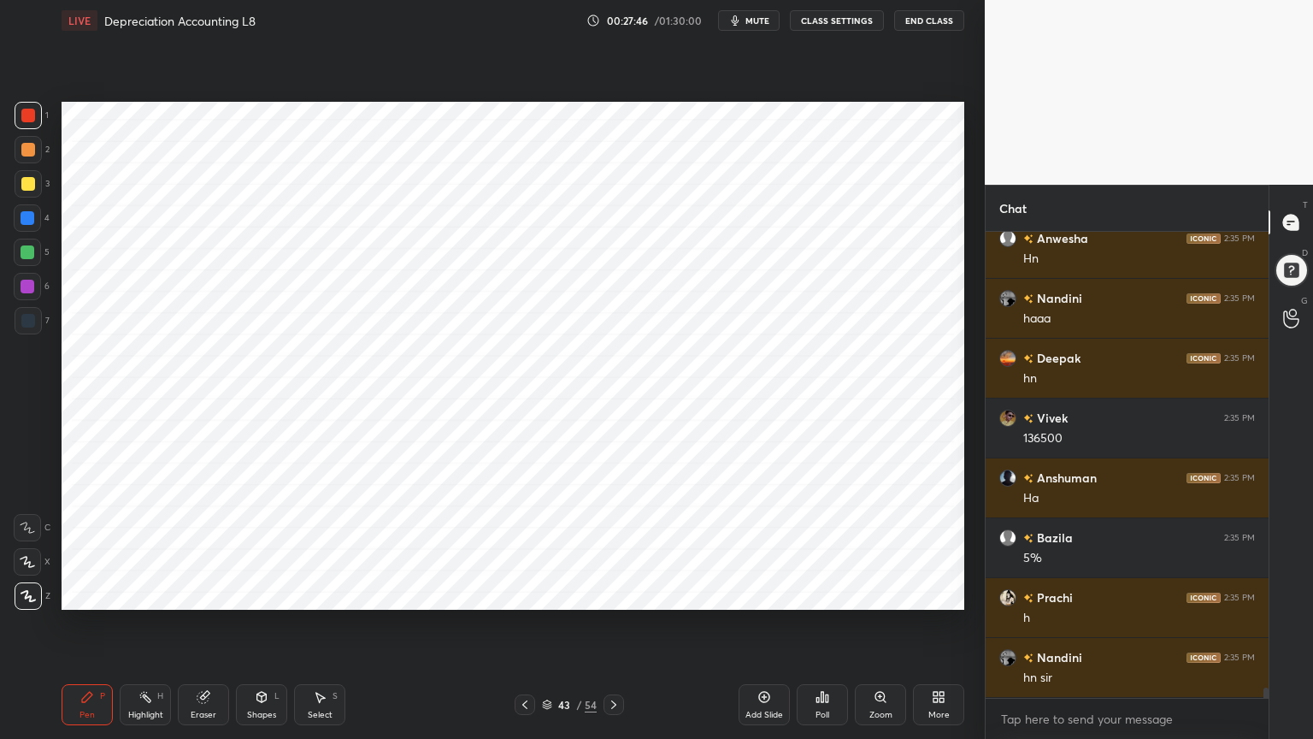
click at [151, 593] on div "Highlight" at bounding box center [145, 715] width 35 height 9
click at [91, 593] on icon at bounding box center [87, 697] width 14 height 14
click at [30, 220] on div at bounding box center [28, 218] width 14 height 14
click at [21, 318] on div at bounding box center [28, 321] width 14 height 14
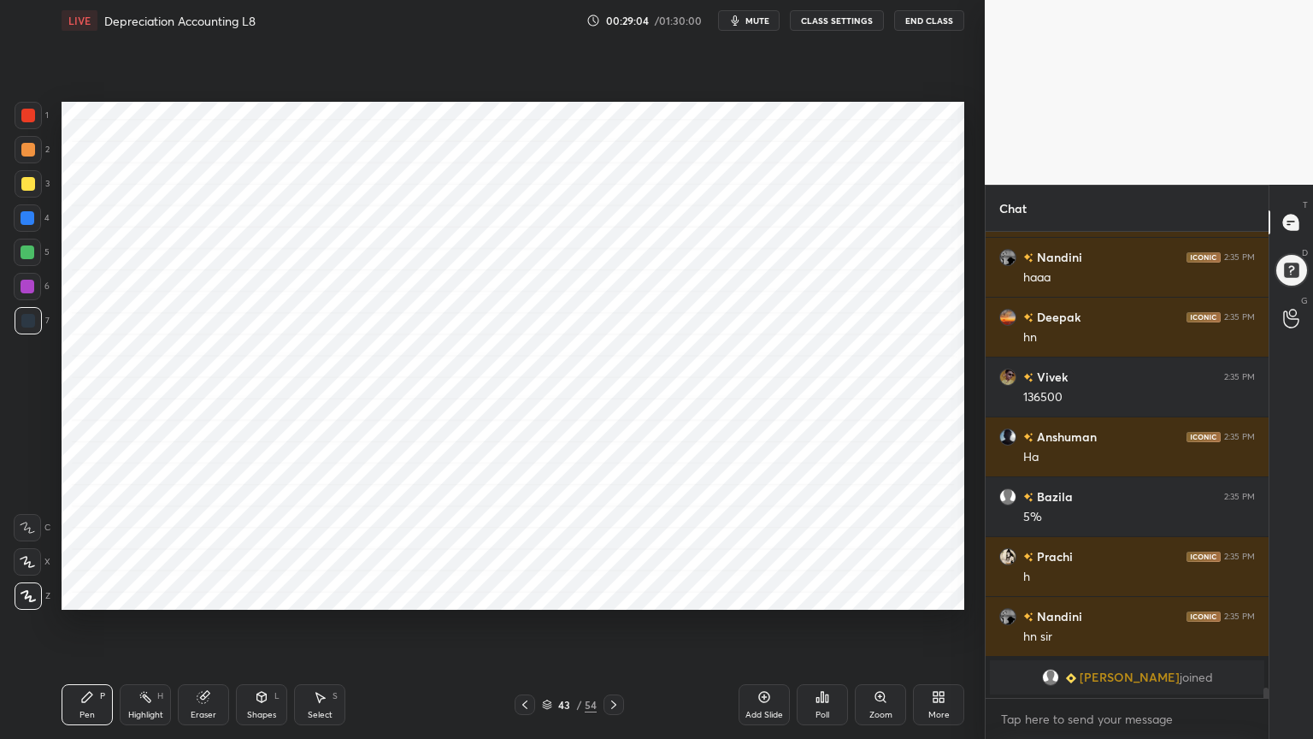
click at [192, 593] on div "Eraser" at bounding box center [204, 715] width 26 height 9
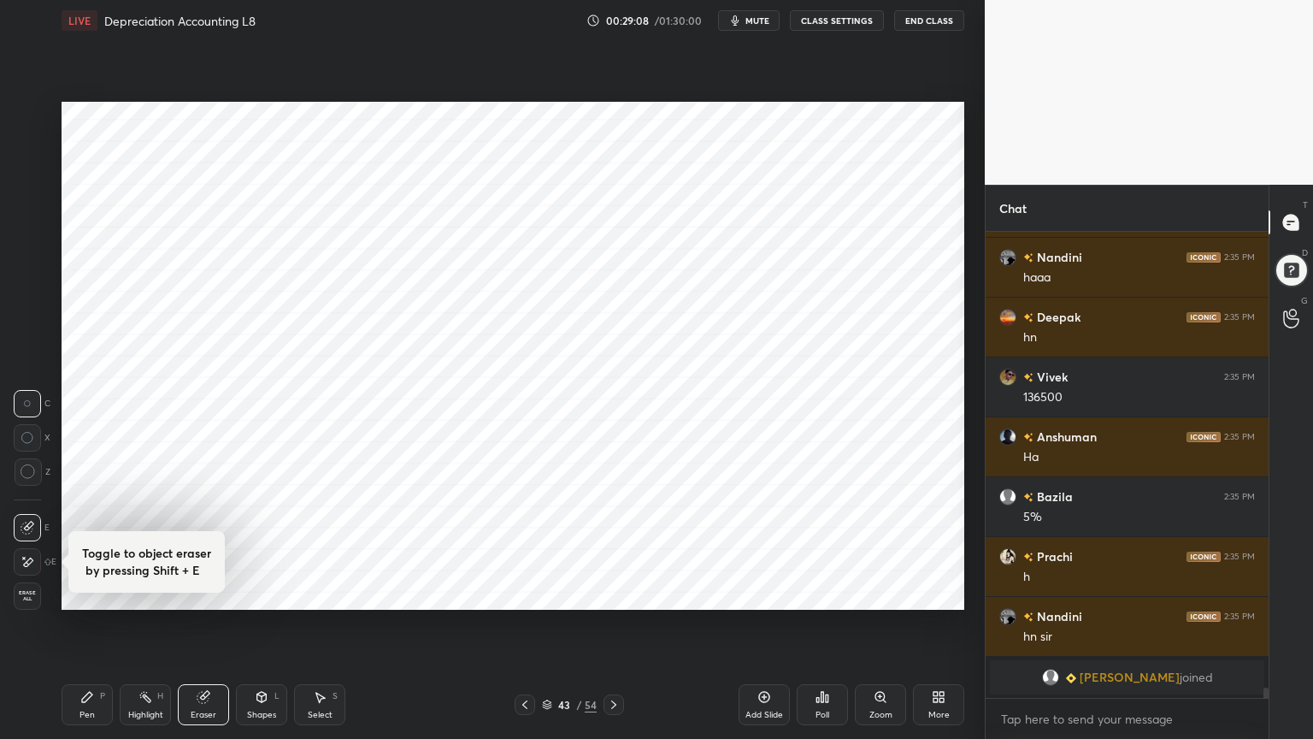
click at [94, 593] on div "Pen P" at bounding box center [87, 704] width 51 height 41
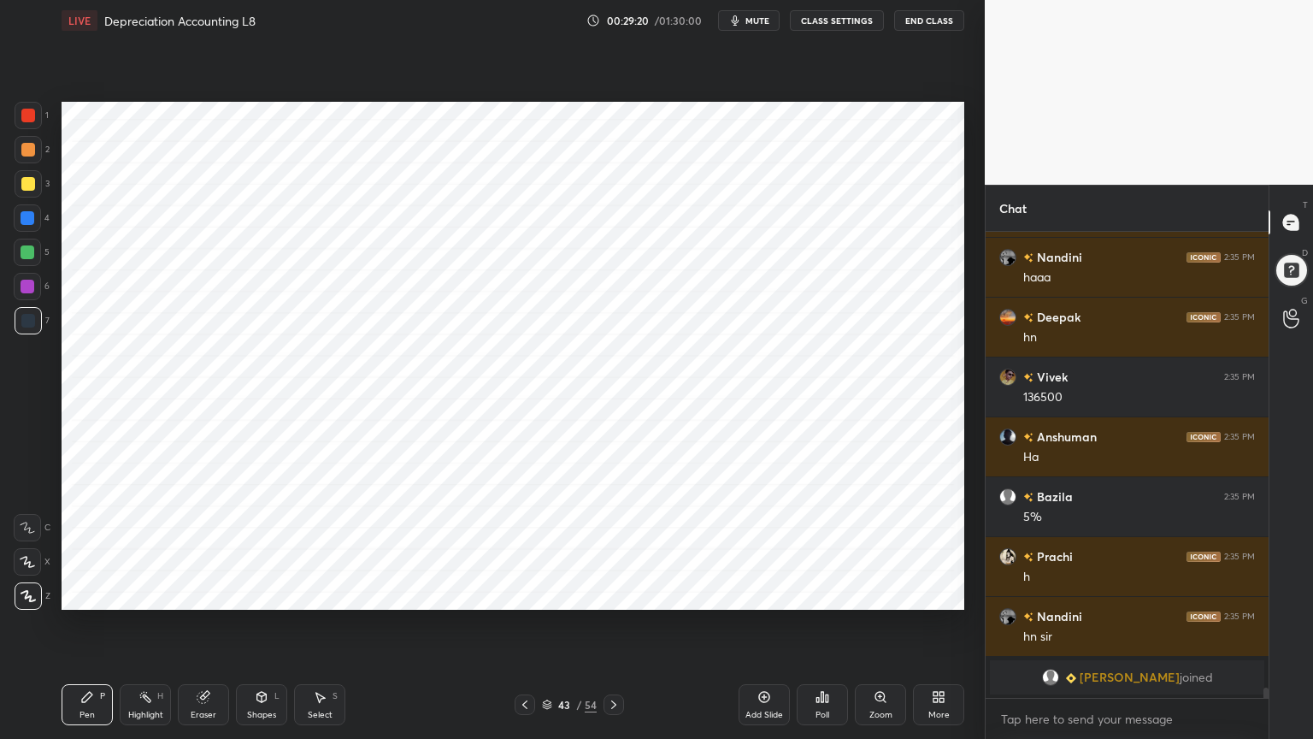
click at [34, 113] on div at bounding box center [28, 116] width 14 height 14
click at [141, 593] on div "Highlight" at bounding box center [145, 715] width 35 height 9
click at [86, 593] on div "Pen" at bounding box center [87, 715] width 15 height 9
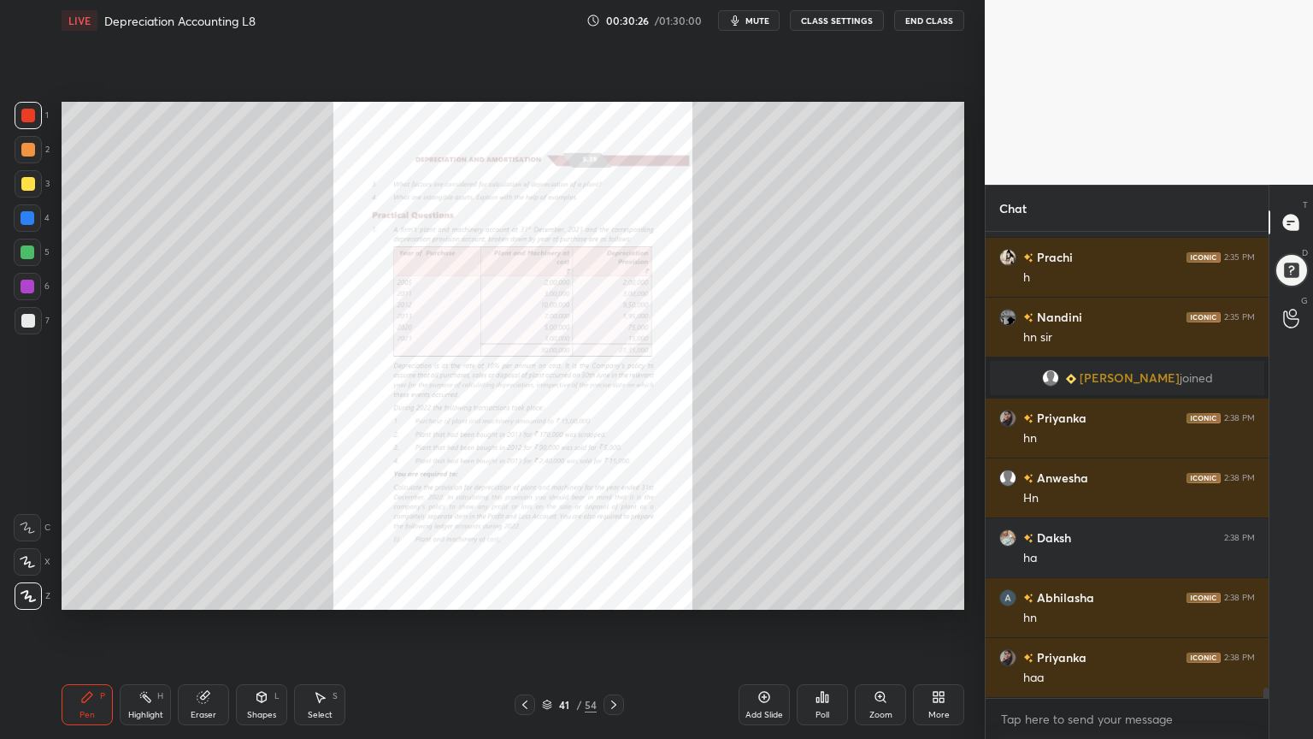
scroll to position [20869, 0]
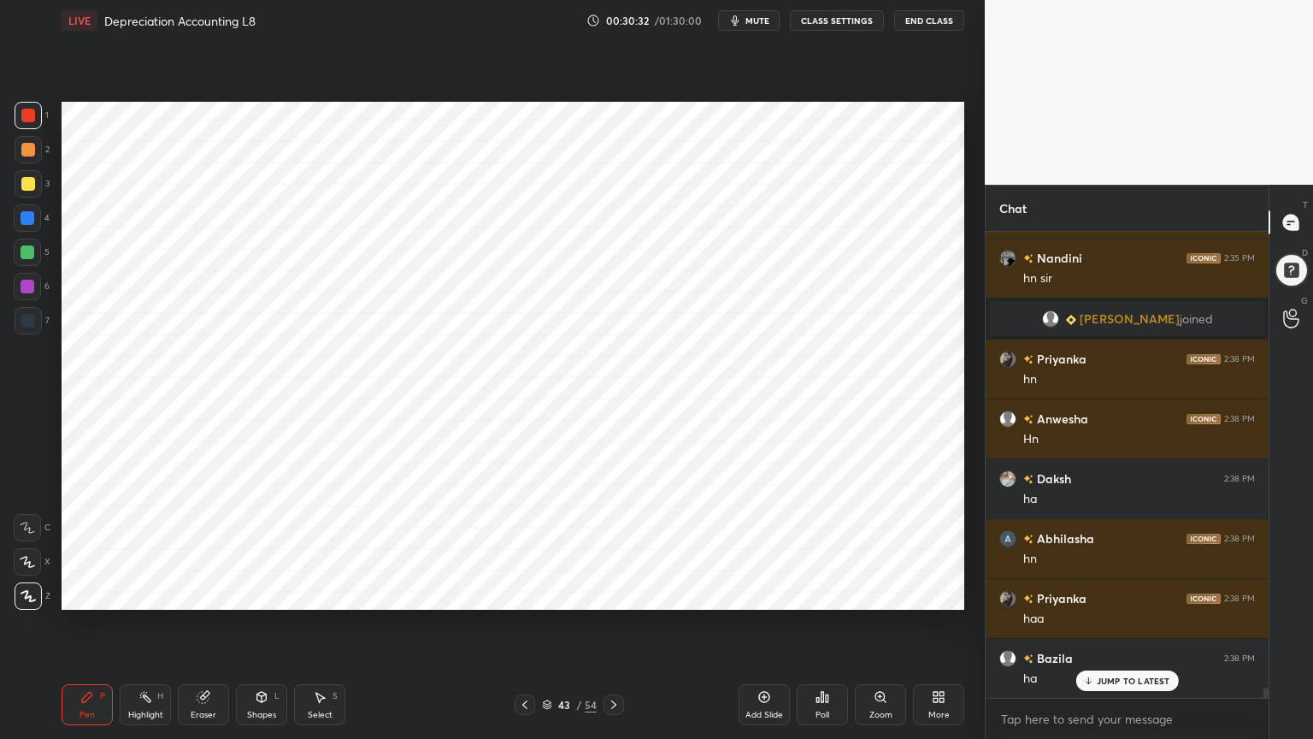
click at [762, 593] on icon at bounding box center [765, 697] width 14 height 14
click at [26, 215] on div at bounding box center [28, 218] width 14 height 14
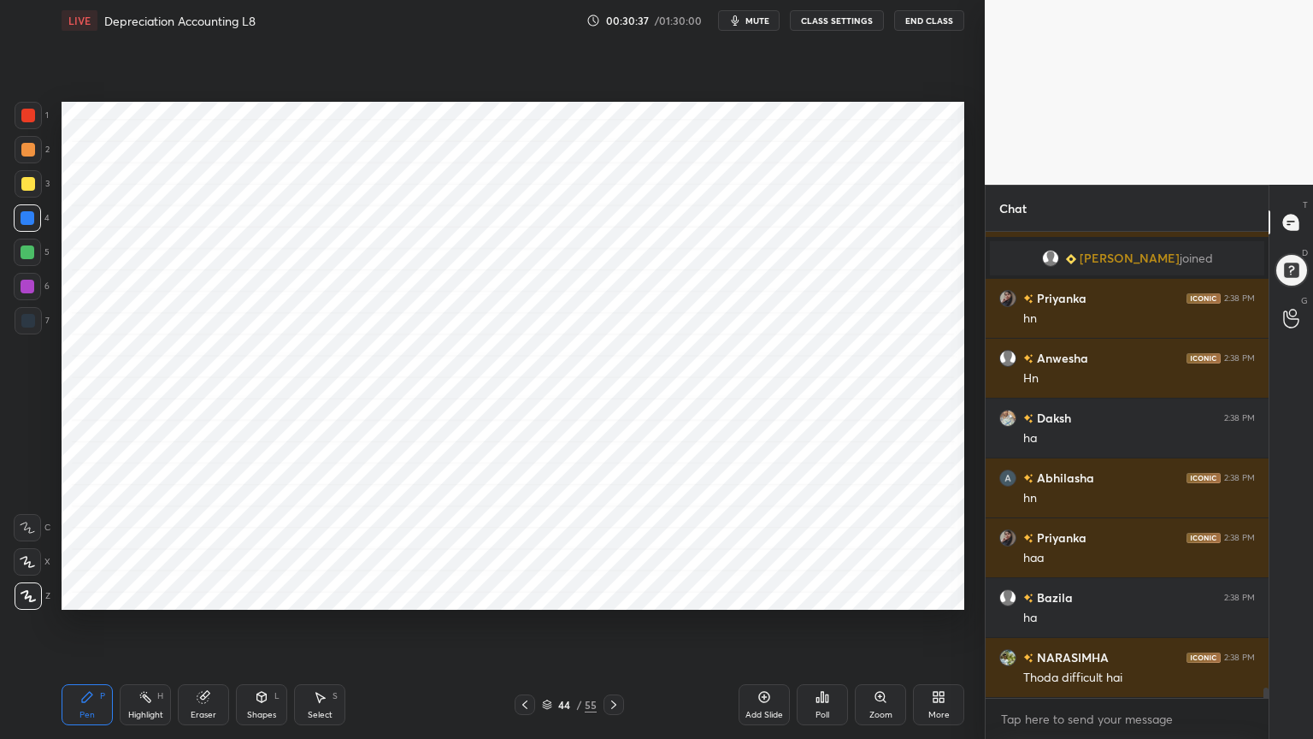
click at [27, 308] on div at bounding box center [28, 320] width 27 height 27
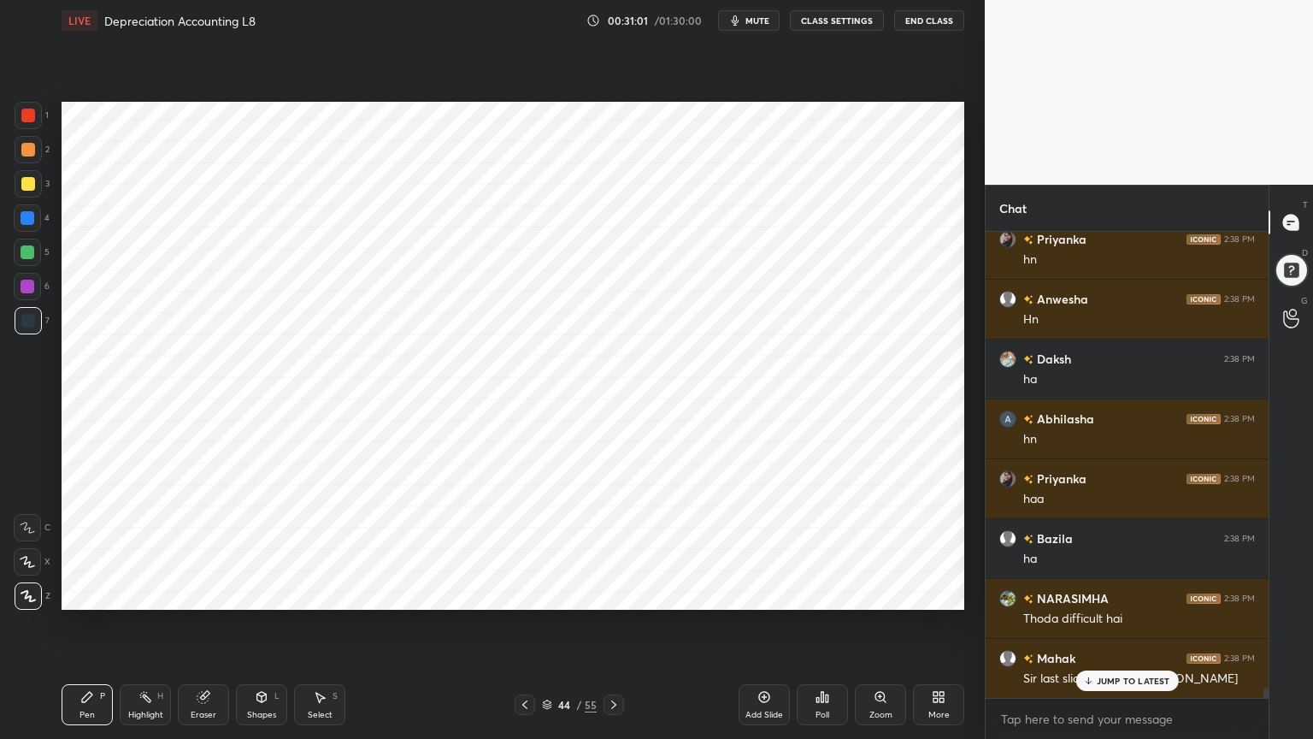
click at [27, 126] on div at bounding box center [28, 115] width 27 height 27
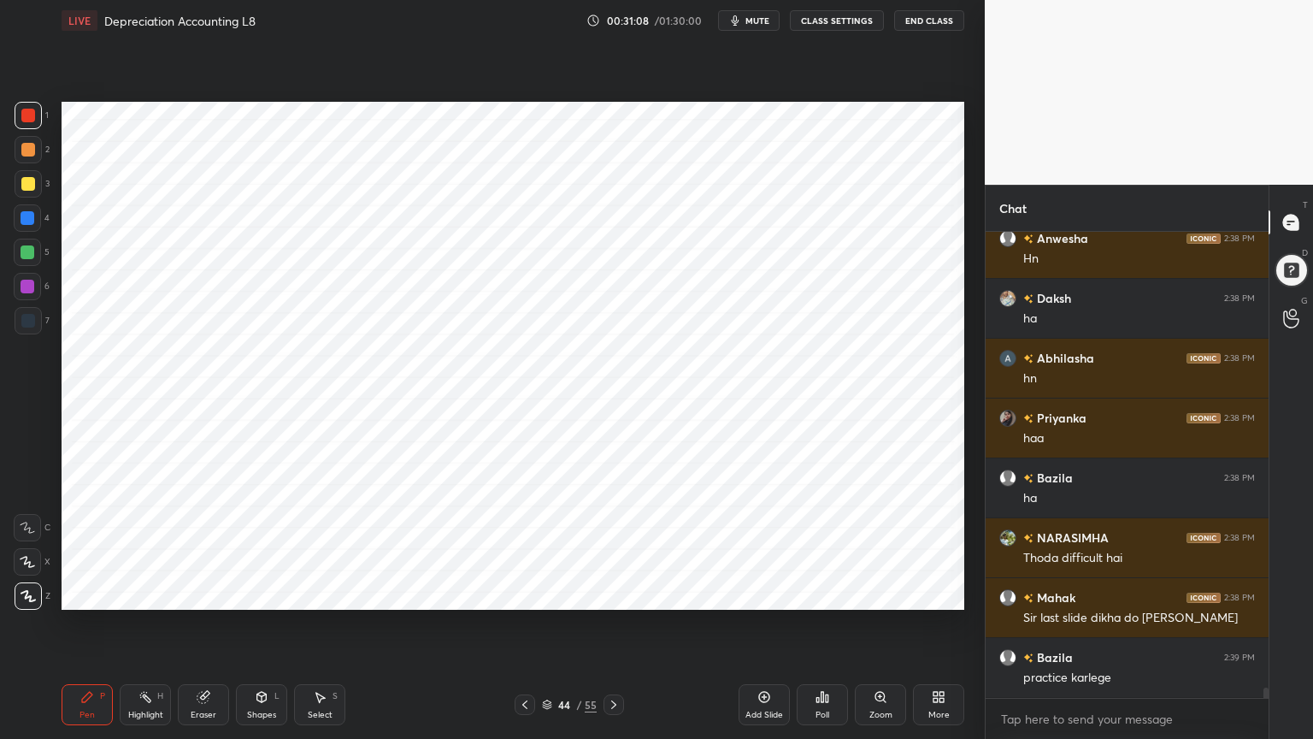
click at [27, 226] on div at bounding box center [27, 217] width 27 height 27
click at [26, 307] on div at bounding box center [28, 320] width 27 height 27
click at [22, 353] on div "1 2 3 4 5 6 7 C X Z C X Z E E Erase all H H" at bounding box center [27, 356] width 55 height 508
click at [25, 115] on div at bounding box center [28, 116] width 14 height 14
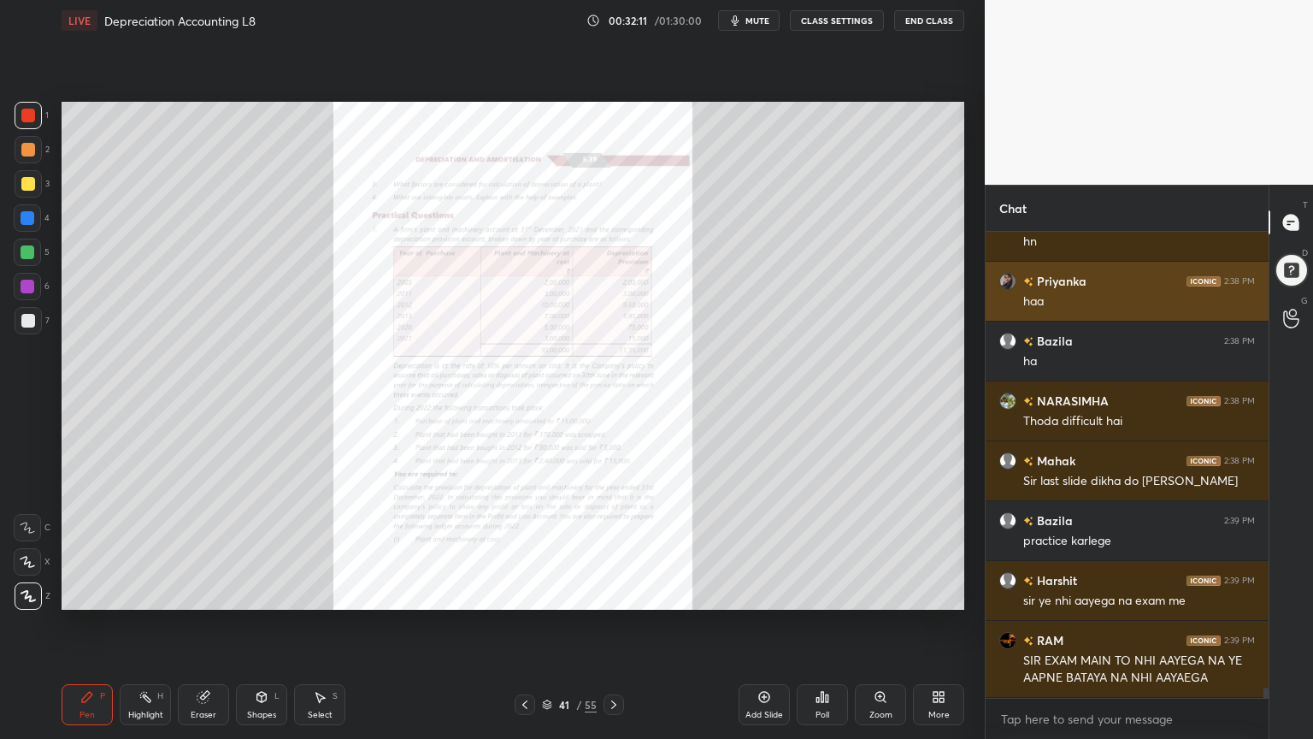
scroll to position [21245, 0]
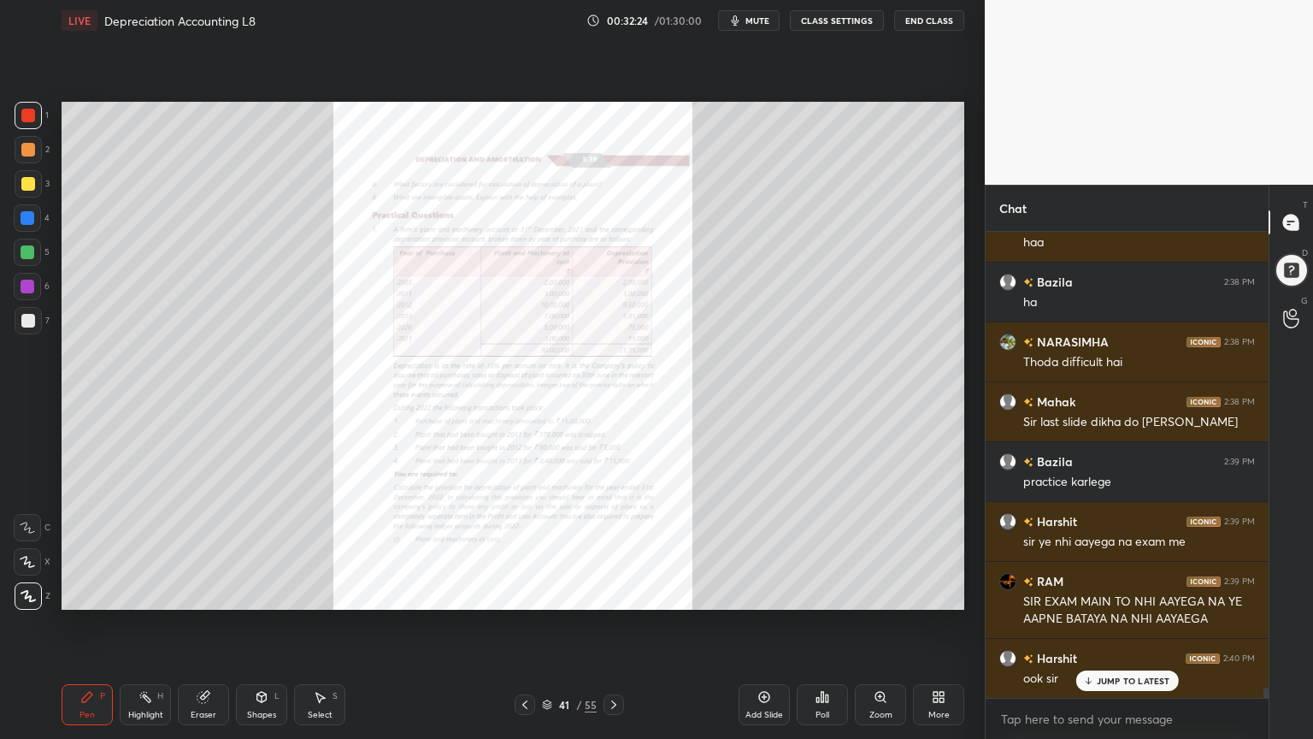
click at [759, 593] on icon at bounding box center [764, 697] width 11 height 11
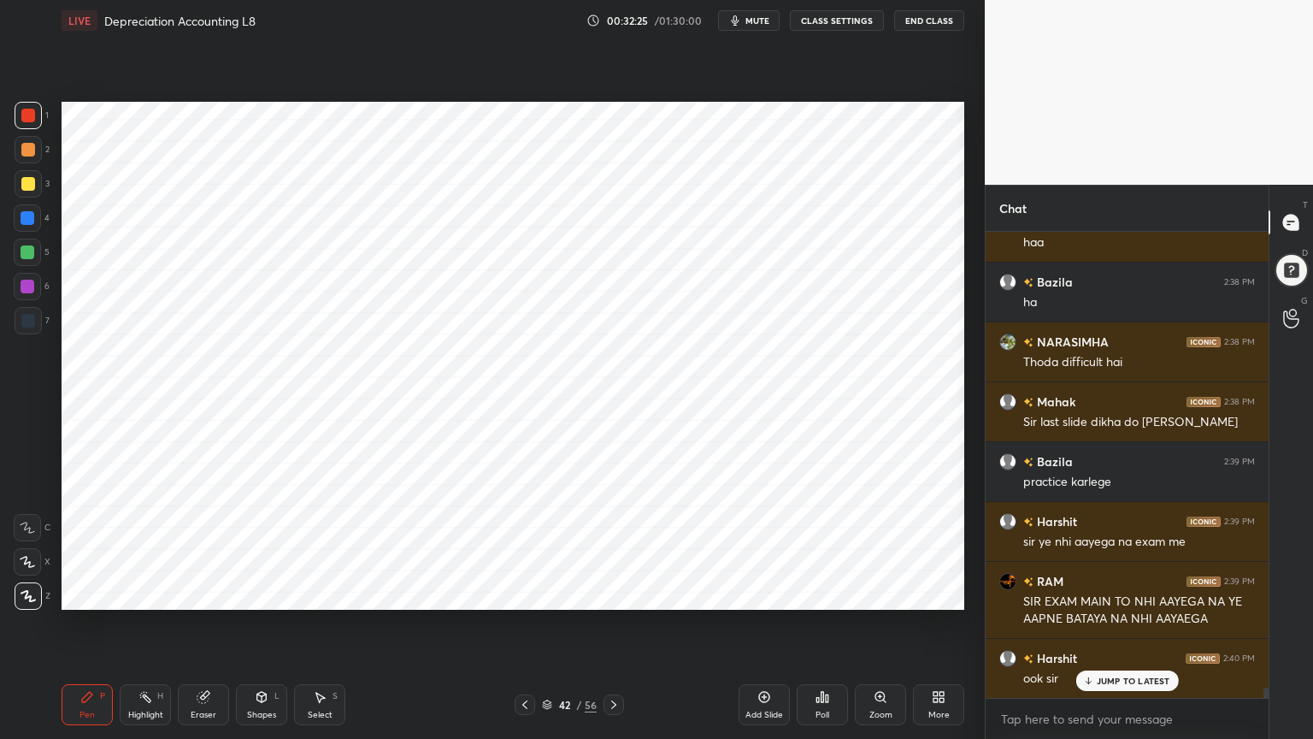
click at [34, 215] on div at bounding box center [27, 217] width 27 height 27
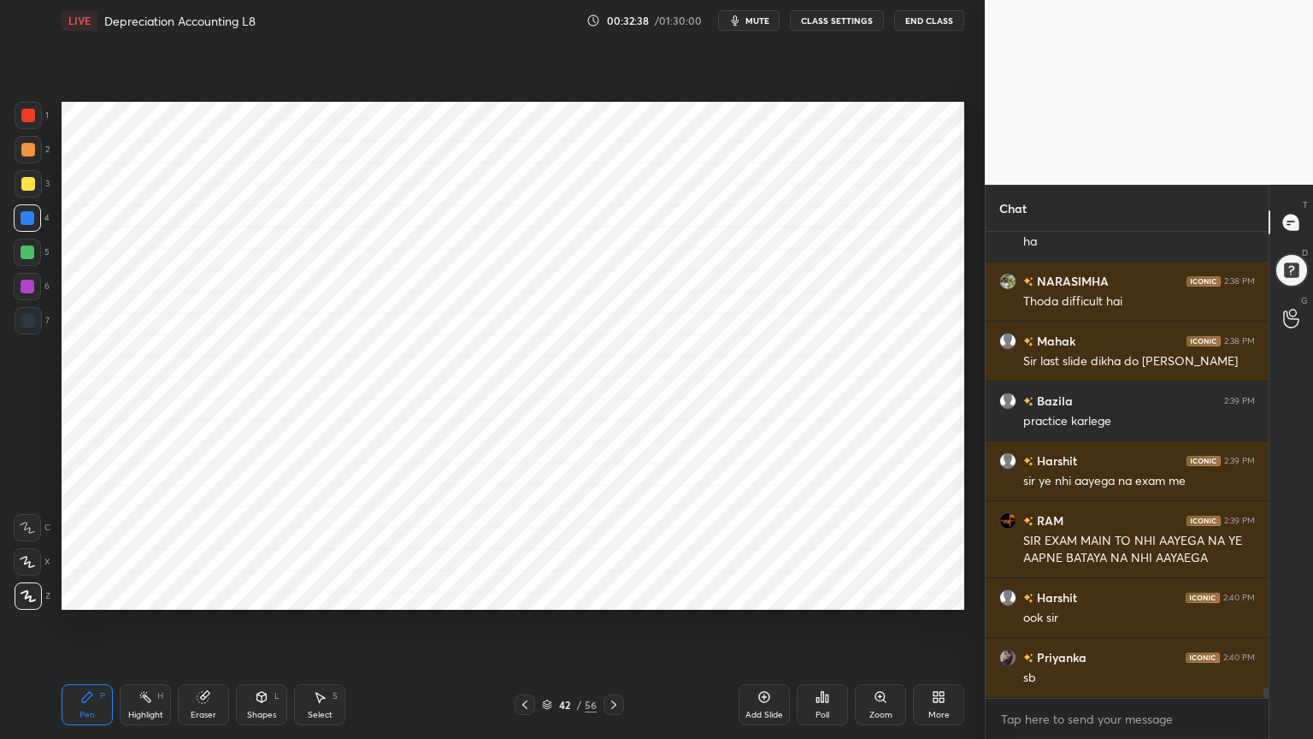
click at [750, 593] on div "Add Slide" at bounding box center [764, 704] width 51 height 41
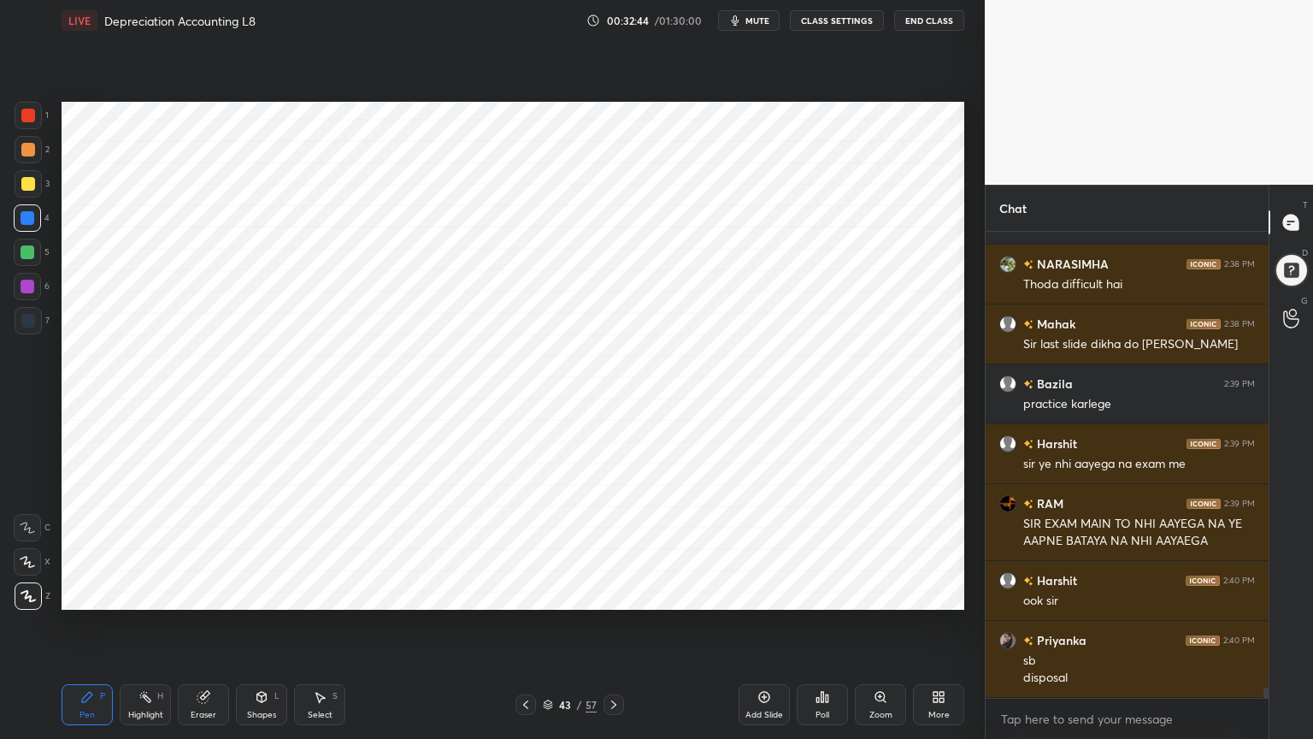
click at [263, 593] on div "Shapes L" at bounding box center [261, 704] width 51 height 41
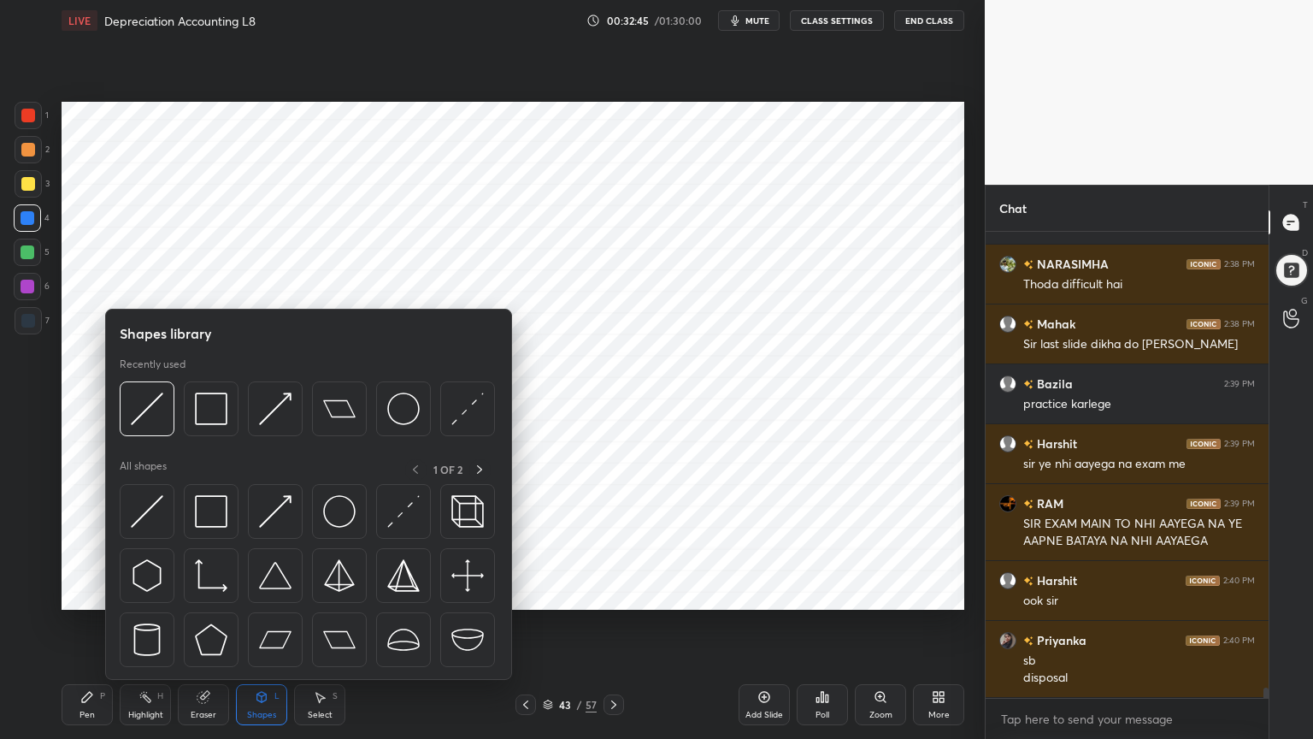
click at [264, 593] on div "Shapes" at bounding box center [261, 715] width 29 height 9
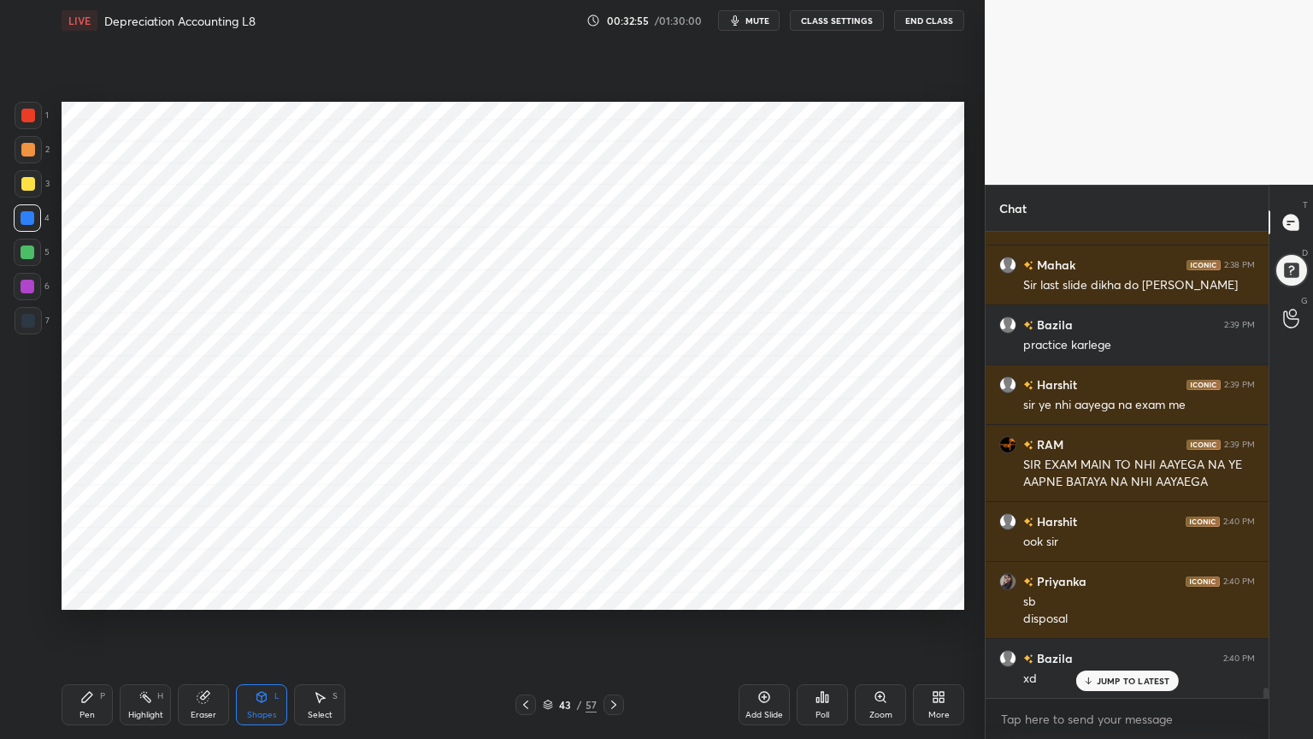
scroll to position [21443, 0]
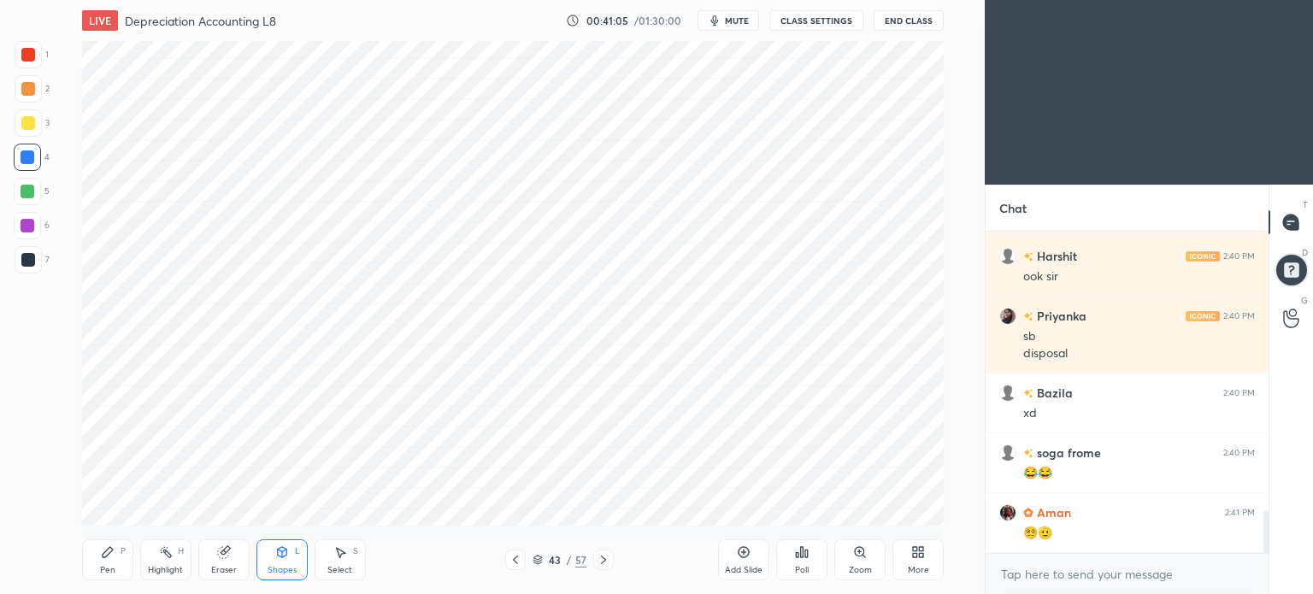
scroll to position [85015, 84584]
click at [923, 564] on div "More" at bounding box center [918, 560] width 51 height 41
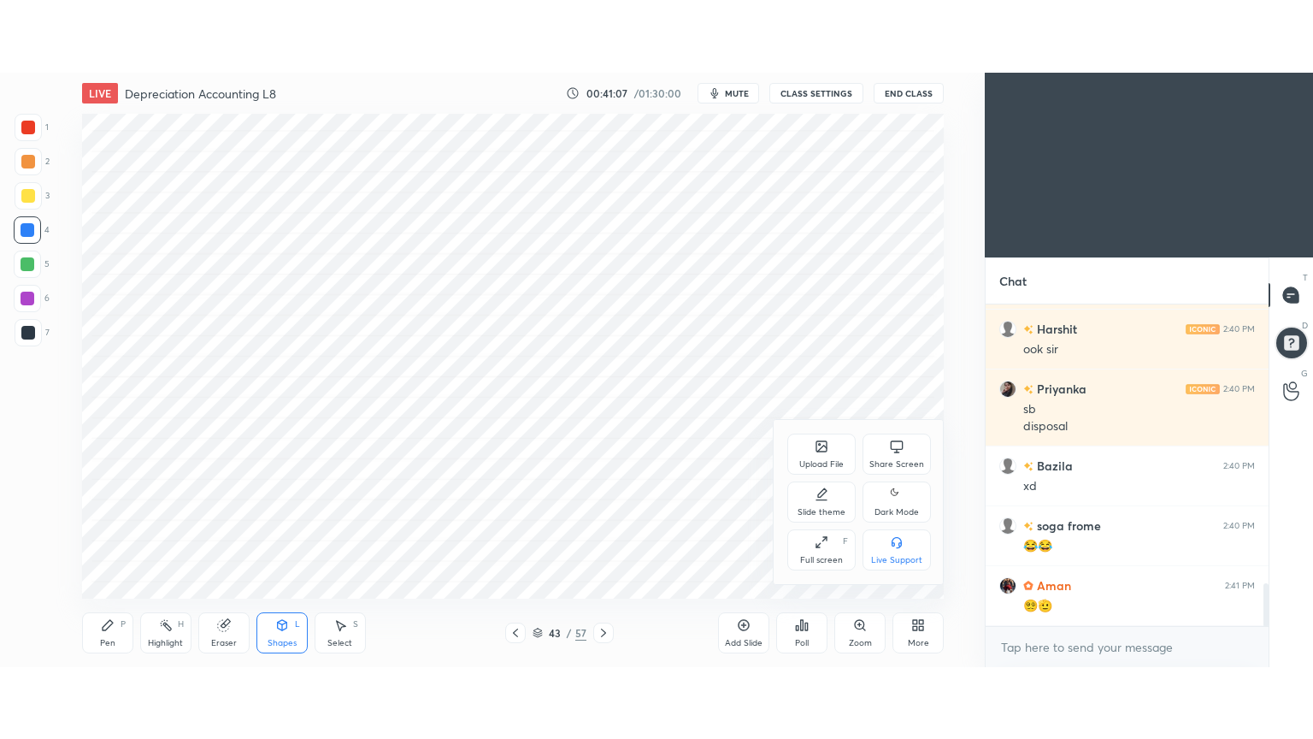
scroll to position [2172, 0]
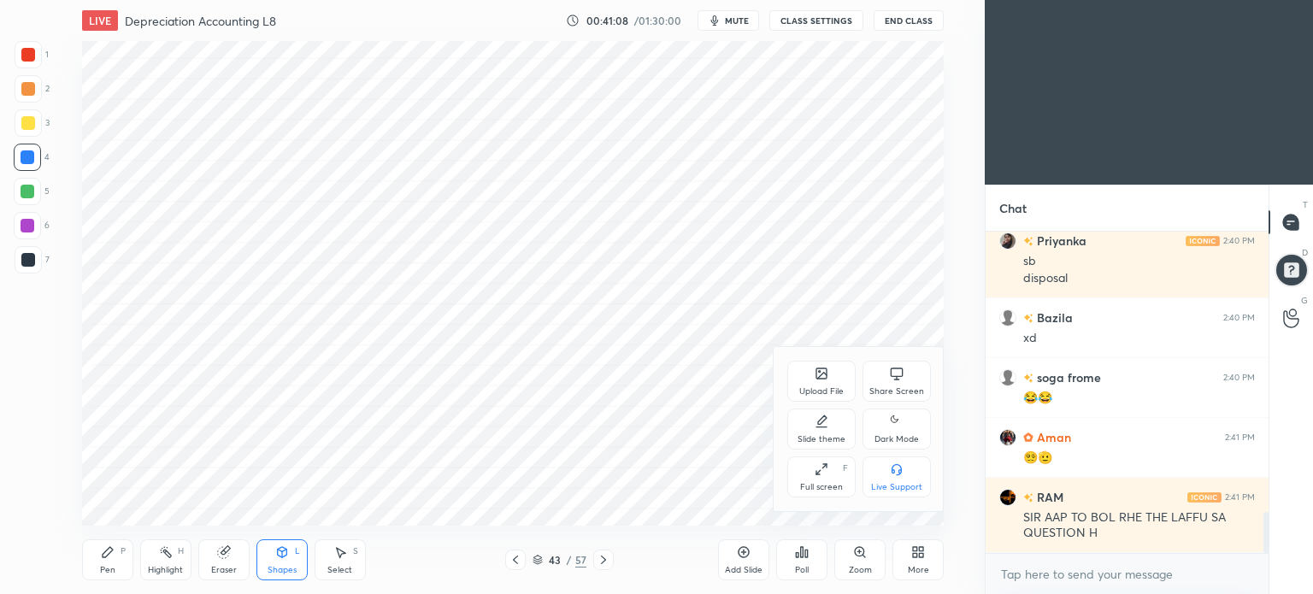
click at [903, 435] on div "Dark Mode" at bounding box center [897, 439] width 44 height 9
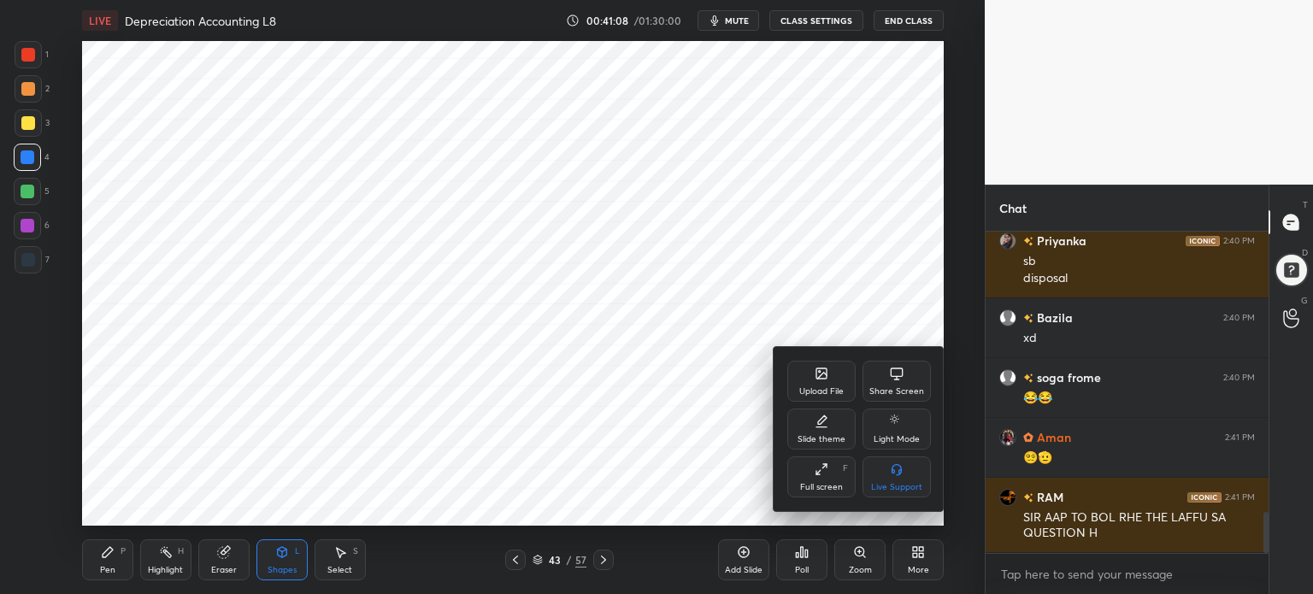
click at [910, 561] on div at bounding box center [656, 297] width 1313 height 594
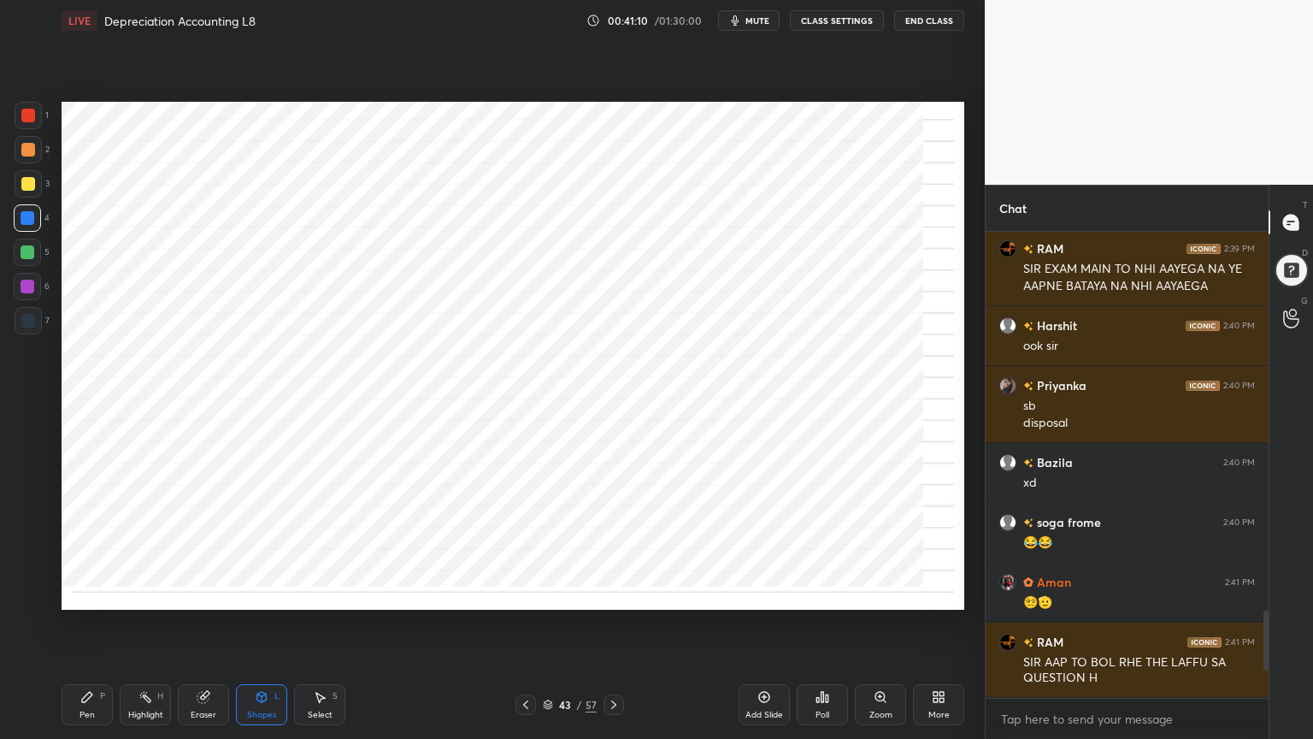
scroll to position [2027, 0]
click at [89, 593] on div "Pen" at bounding box center [87, 715] width 15 height 9
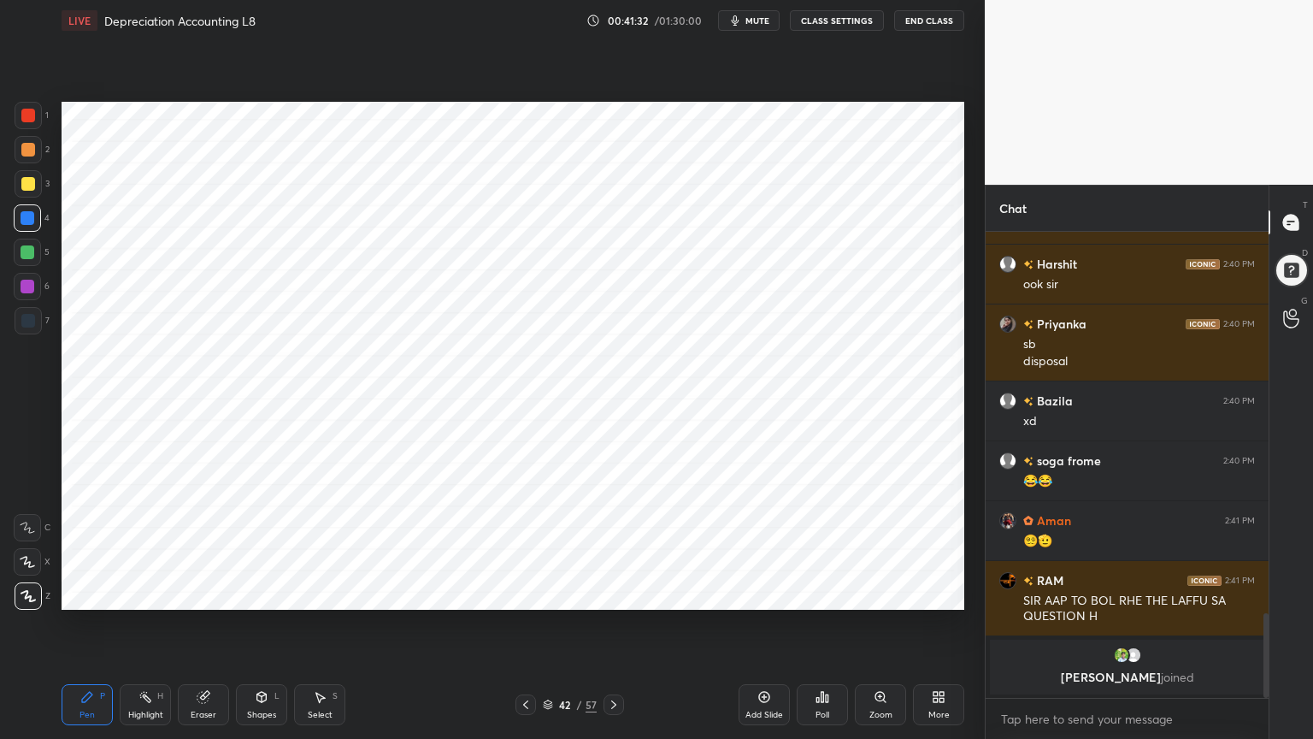
click at [257, 593] on div "Shapes" at bounding box center [261, 715] width 29 height 9
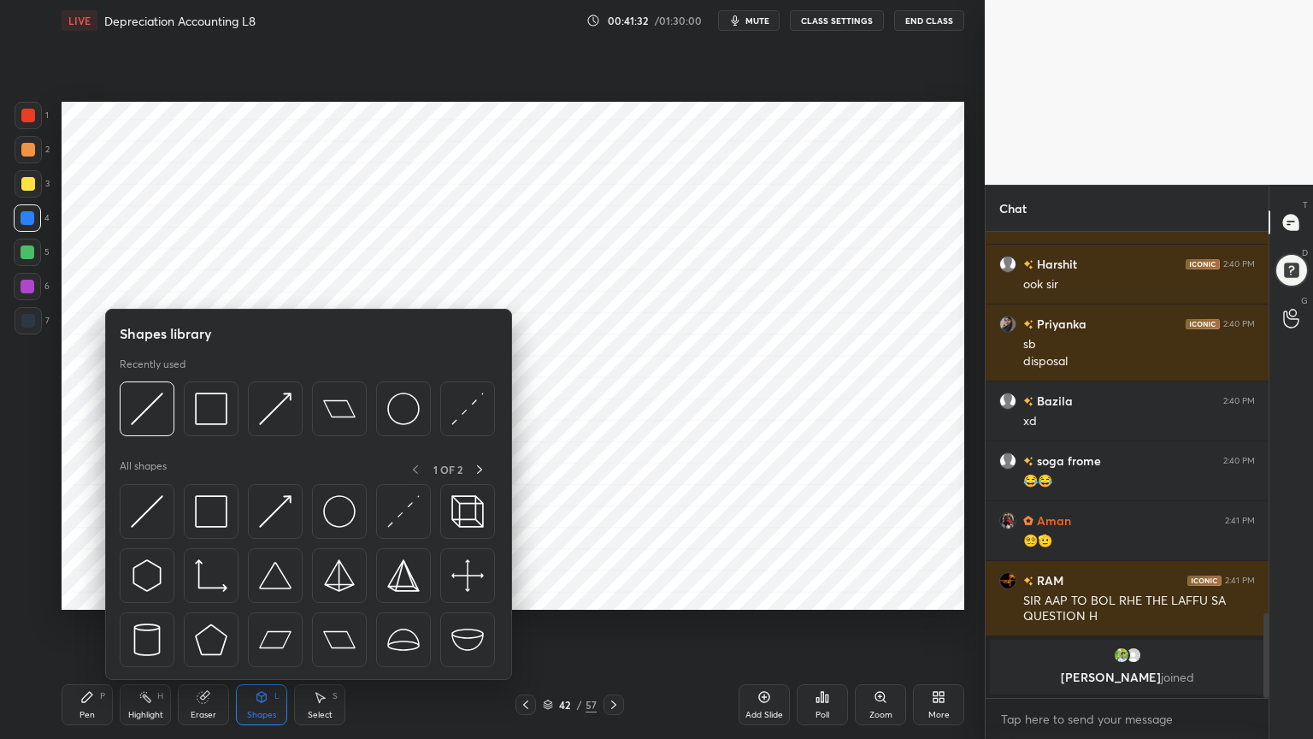
click at [259, 593] on div "Shapes" at bounding box center [261, 715] width 29 height 9
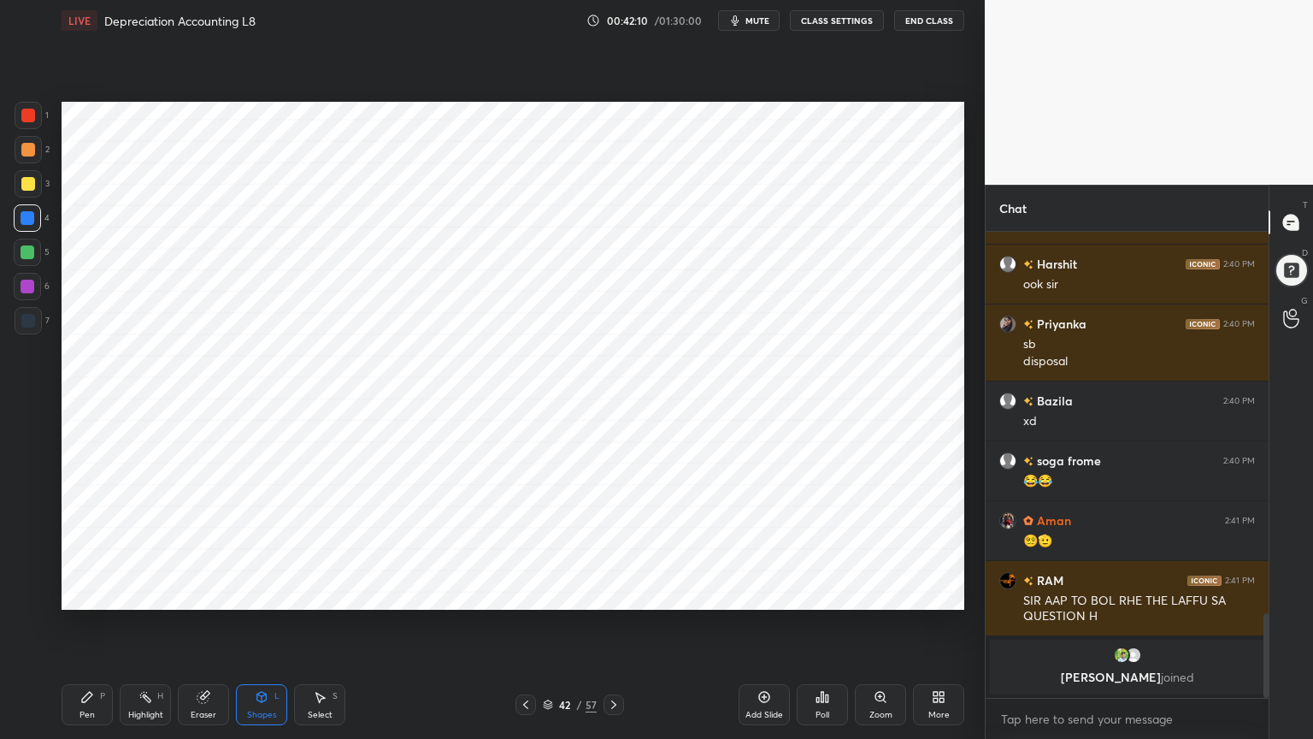
click at [770, 593] on div "Add Slide" at bounding box center [765, 715] width 38 height 9
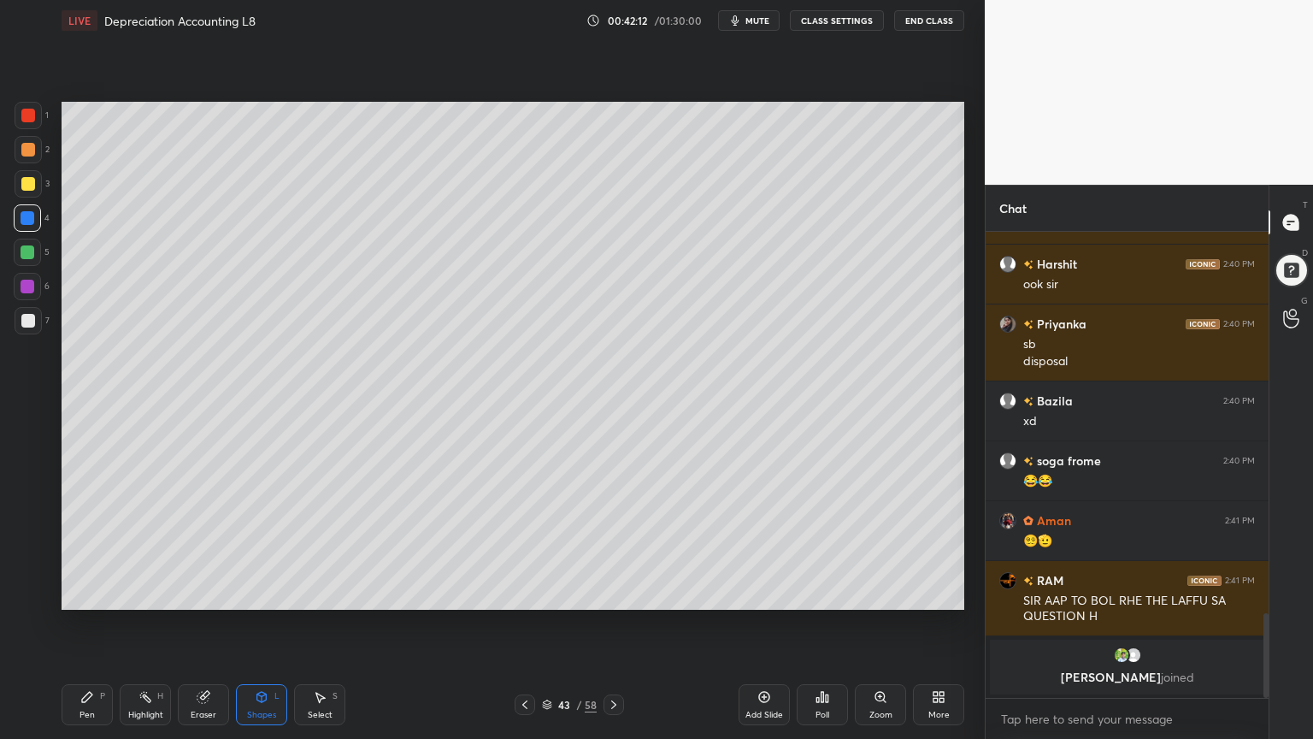
click at [520, 593] on icon at bounding box center [525, 705] width 14 height 14
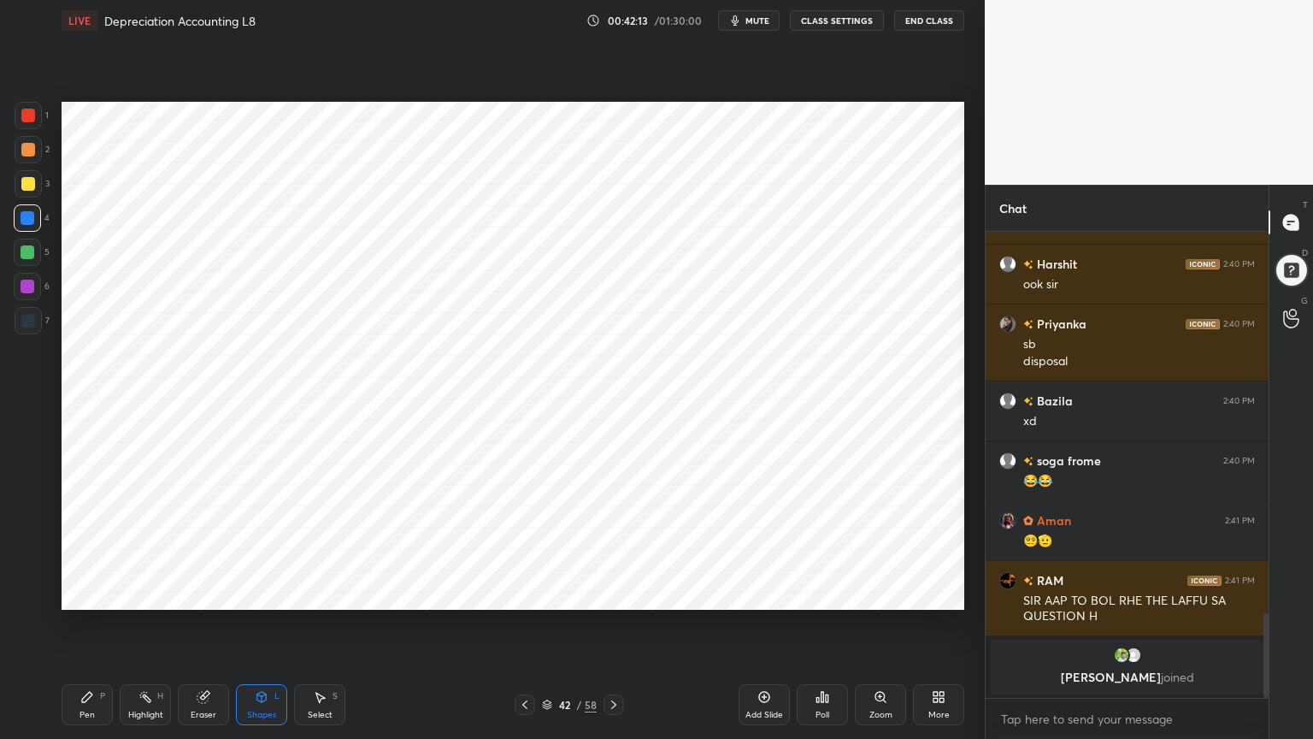
click at [936, 593] on div "More" at bounding box center [939, 715] width 21 height 9
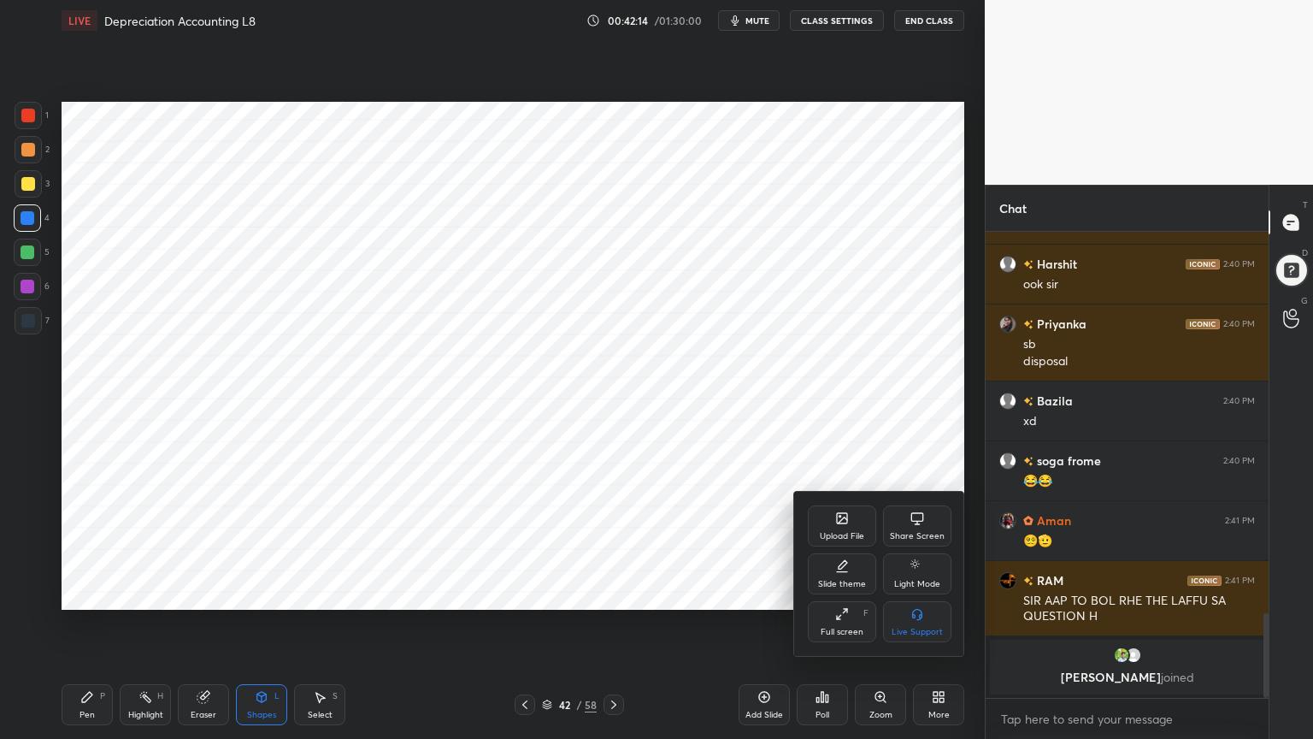
click at [846, 574] on div "Slide theme" at bounding box center [842, 573] width 68 height 41
click at [926, 580] on div "Light Ruled" at bounding box center [917, 584] width 45 height 9
click at [934, 593] on div at bounding box center [656, 369] width 1313 height 739
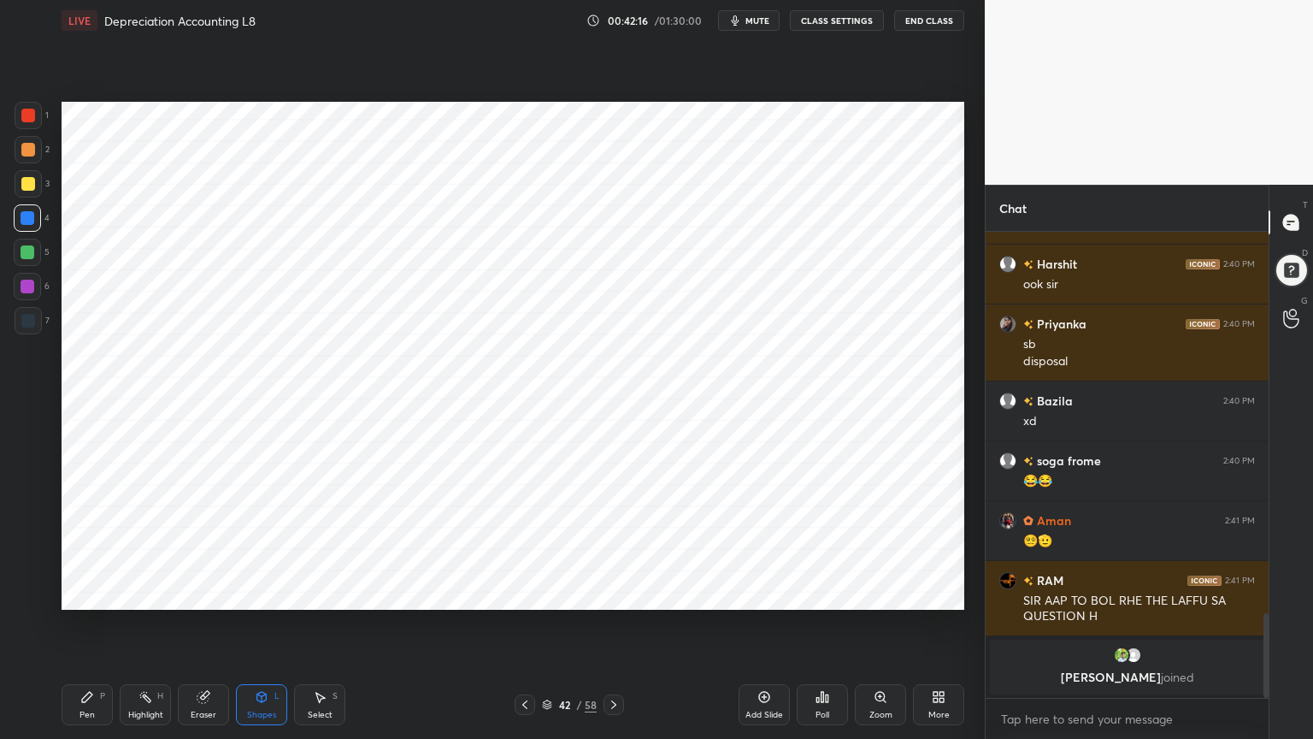
click at [766, 593] on icon at bounding box center [765, 697] width 14 height 14
click at [773, 593] on div "Add Slide" at bounding box center [764, 704] width 51 height 41
click at [79, 593] on div "Pen P" at bounding box center [87, 704] width 51 height 41
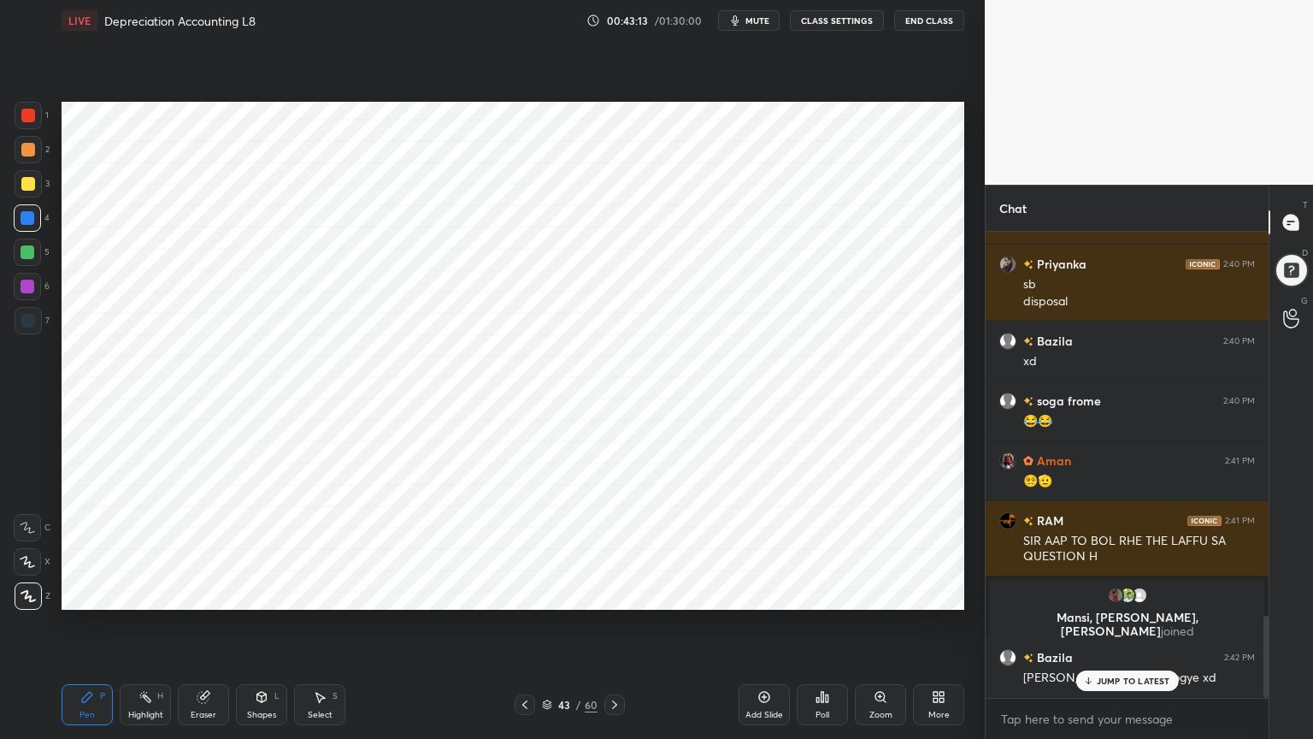
scroll to position [2192, 0]
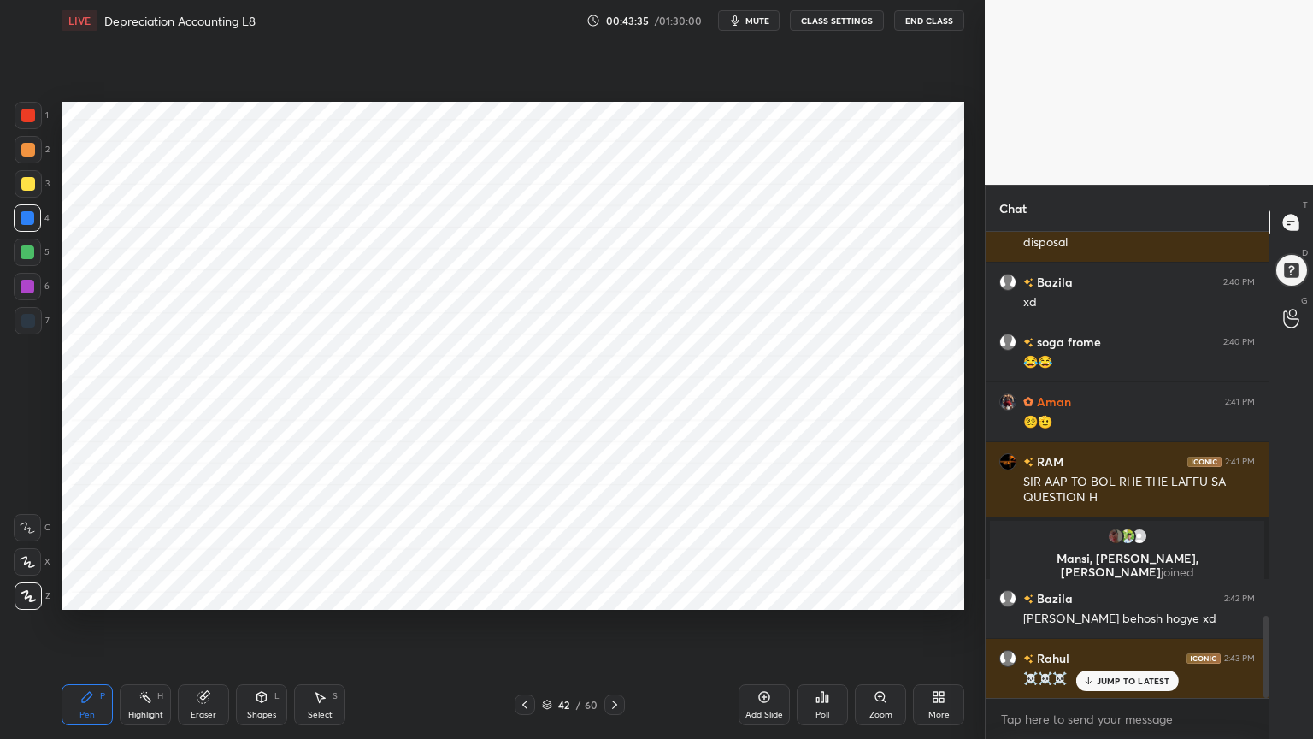
click at [20, 318] on div at bounding box center [28, 320] width 27 height 27
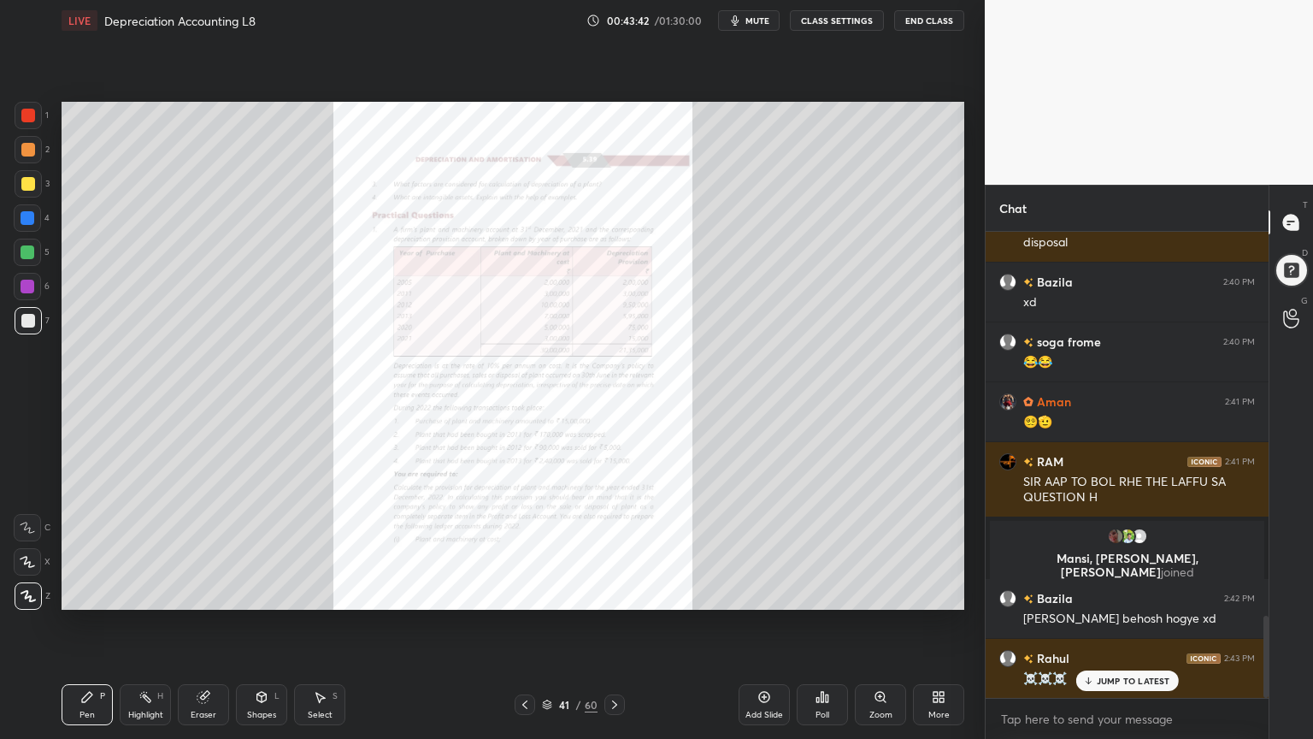
scroll to position [2253, 0]
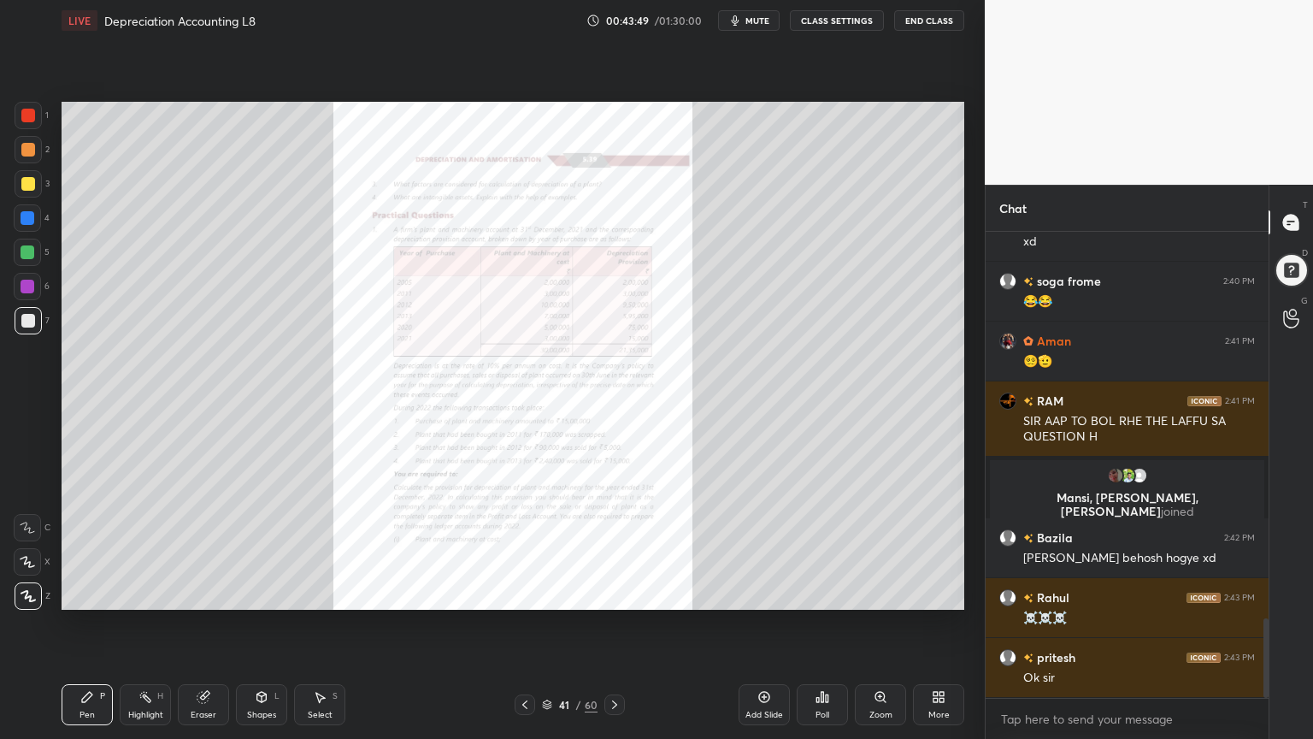
click at [872, 593] on div "Zoom" at bounding box center [880, 704] width 51 height 41
click at [875, 593] on div "Zoom" at bounding box center [880, 704] width 51 height 41
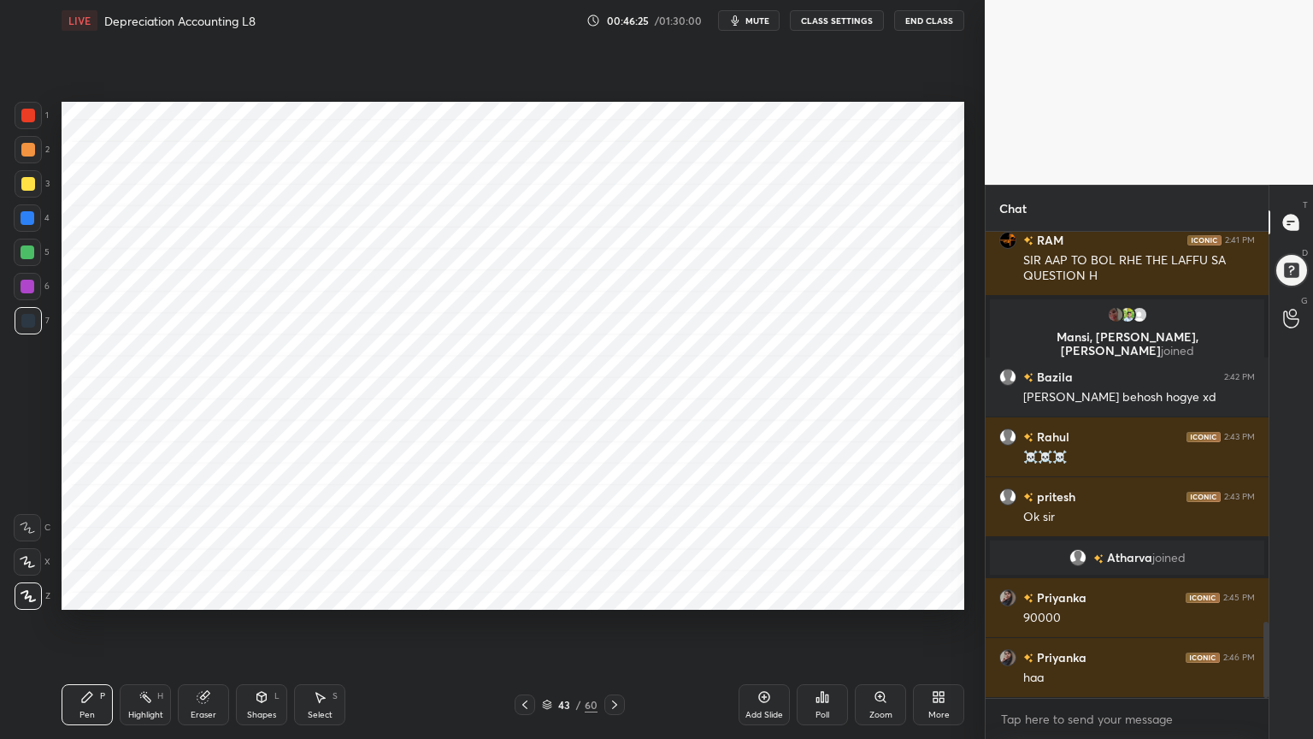
scroll to position [2421, 0]
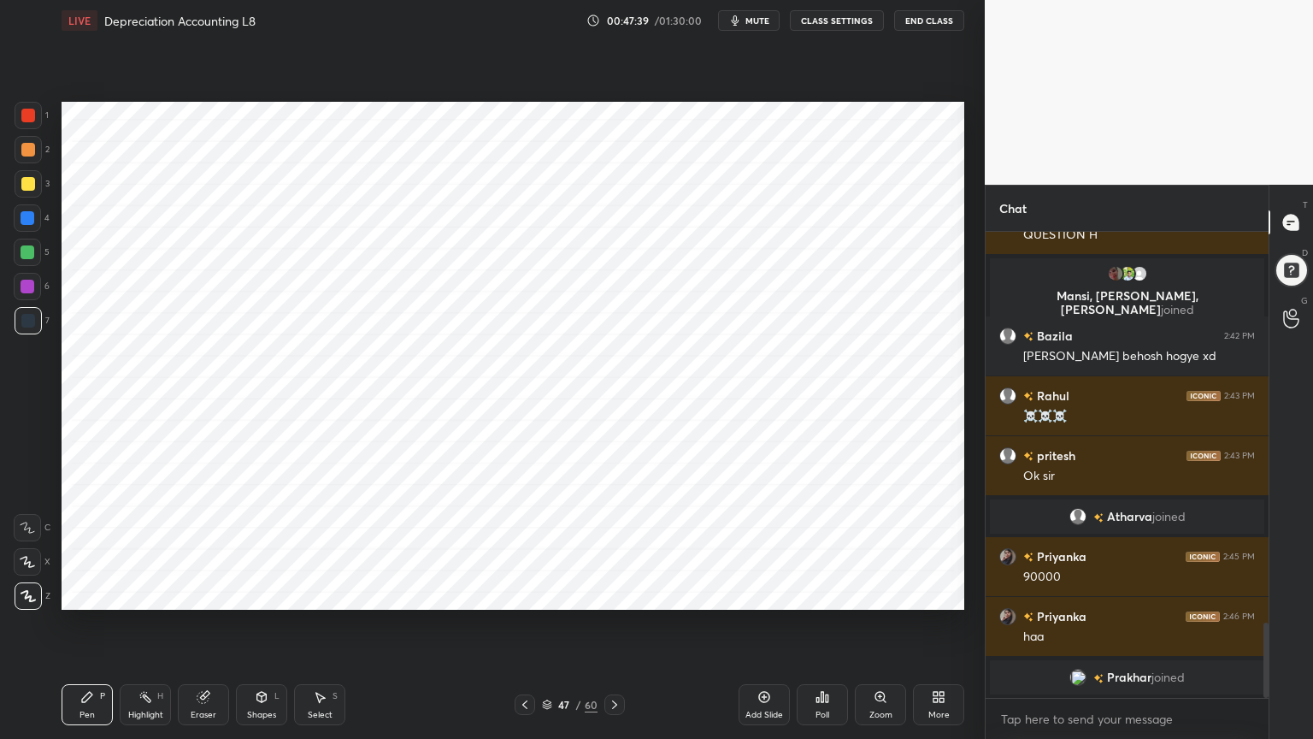
click at [147, 593] on div "Highlight" at bounding box center [145, 715] width 35 height 9
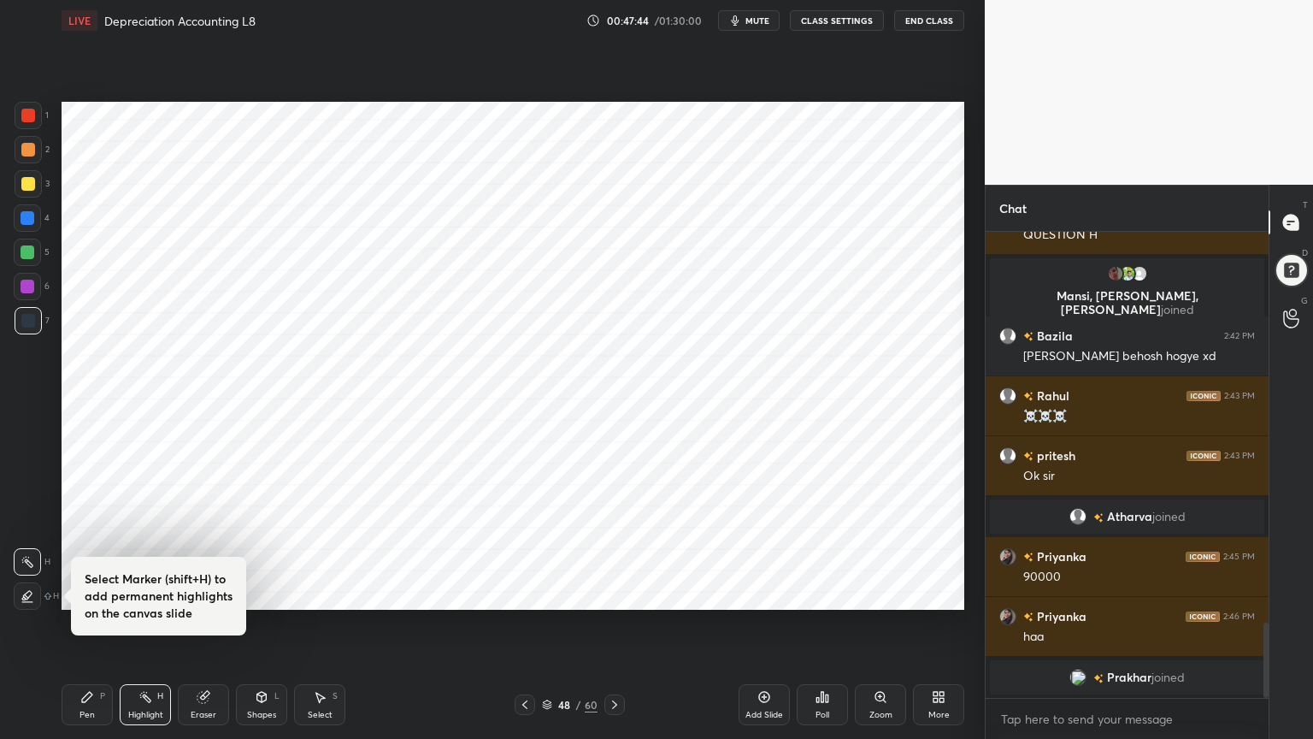
click at [91, 593] on div "Pen" at bounding box center [87, 715] width 15 height 9
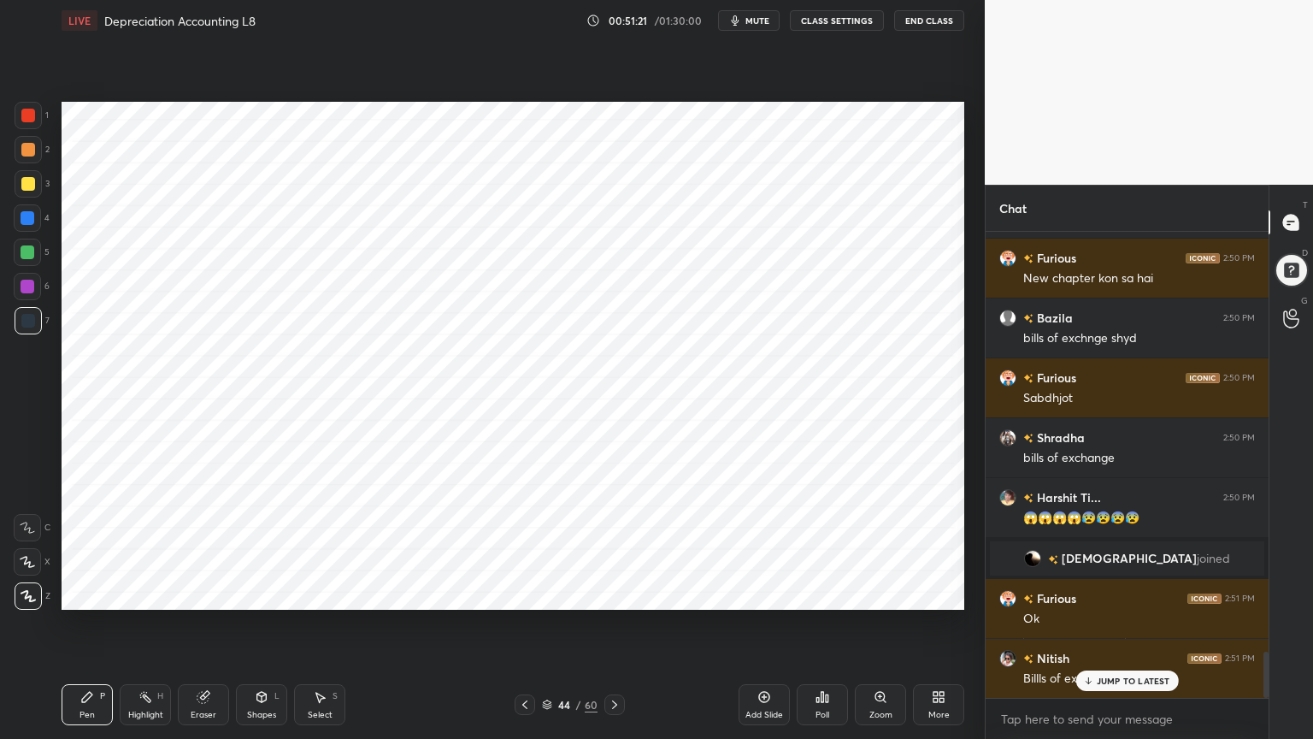
scroll to position [4237, 0]
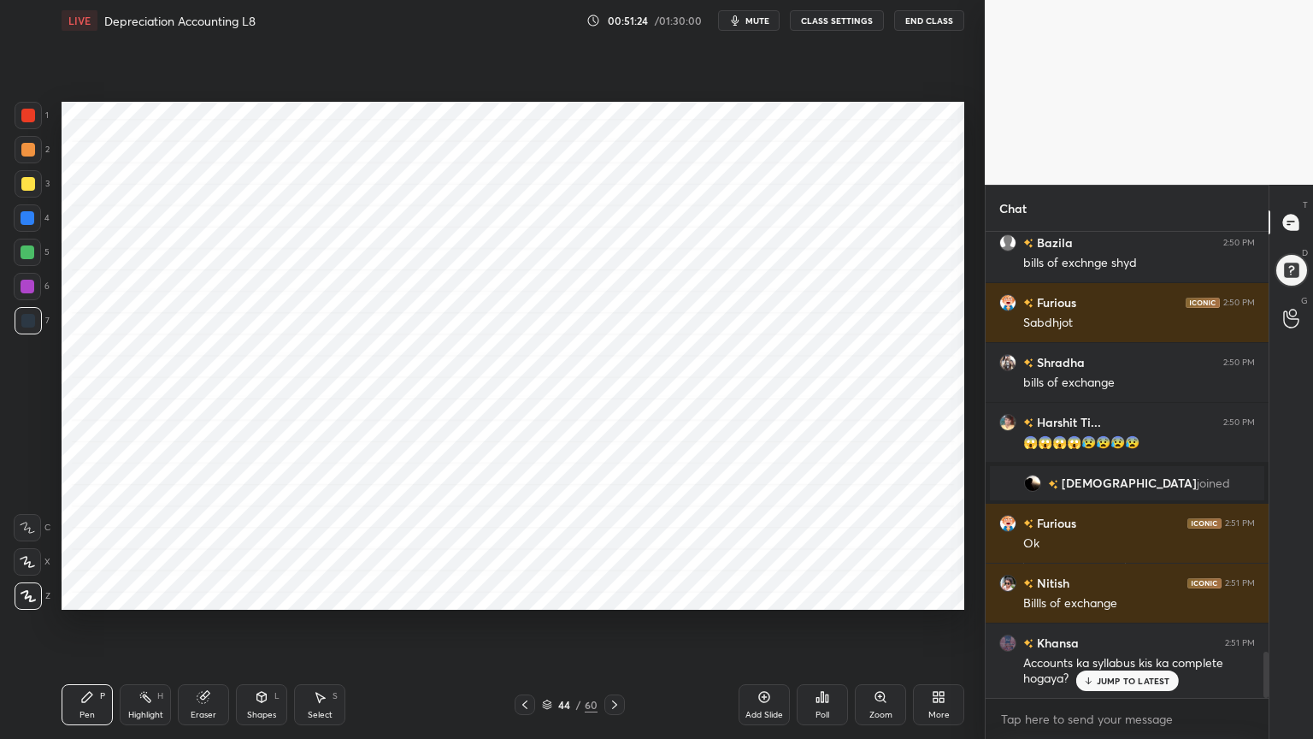
click at [808, 593] on div "Poll" at bounding box center [822, 704] width 51 height 41
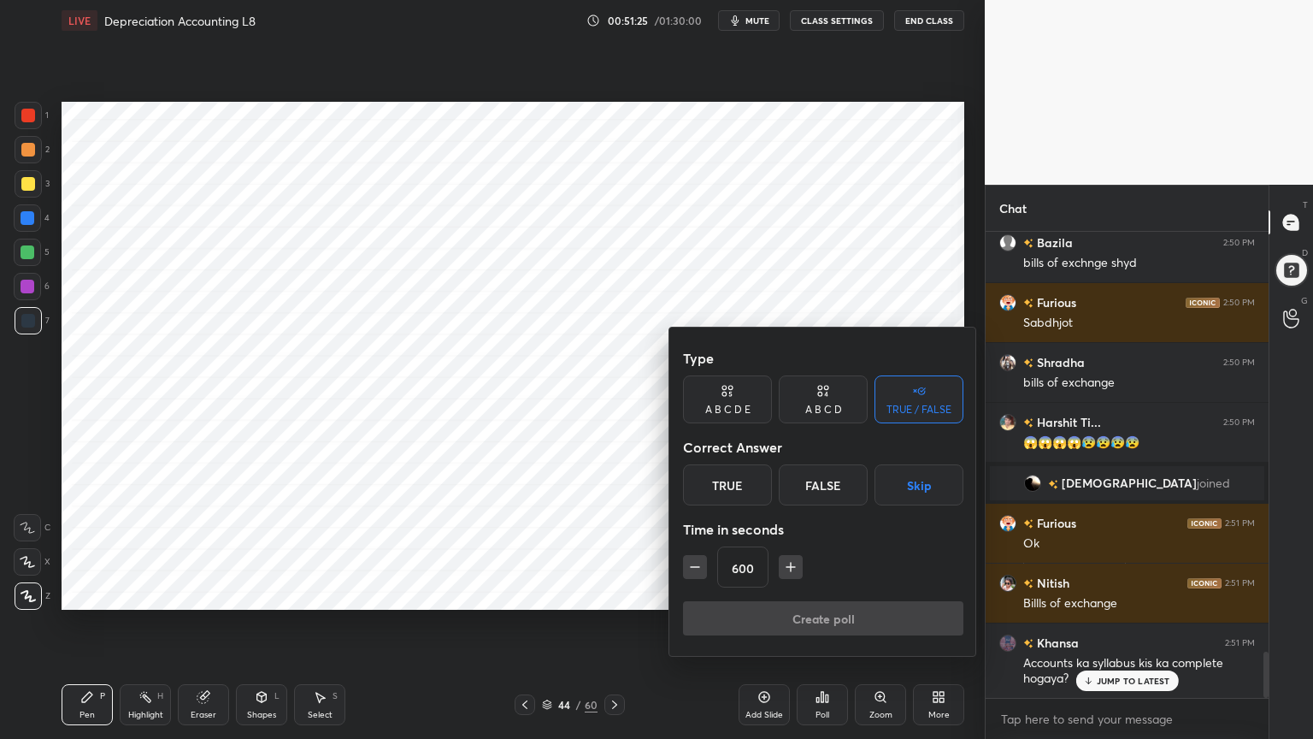
click at [917, 501] on button "Skip" at bounding box center [919, 484] width 89 height 41
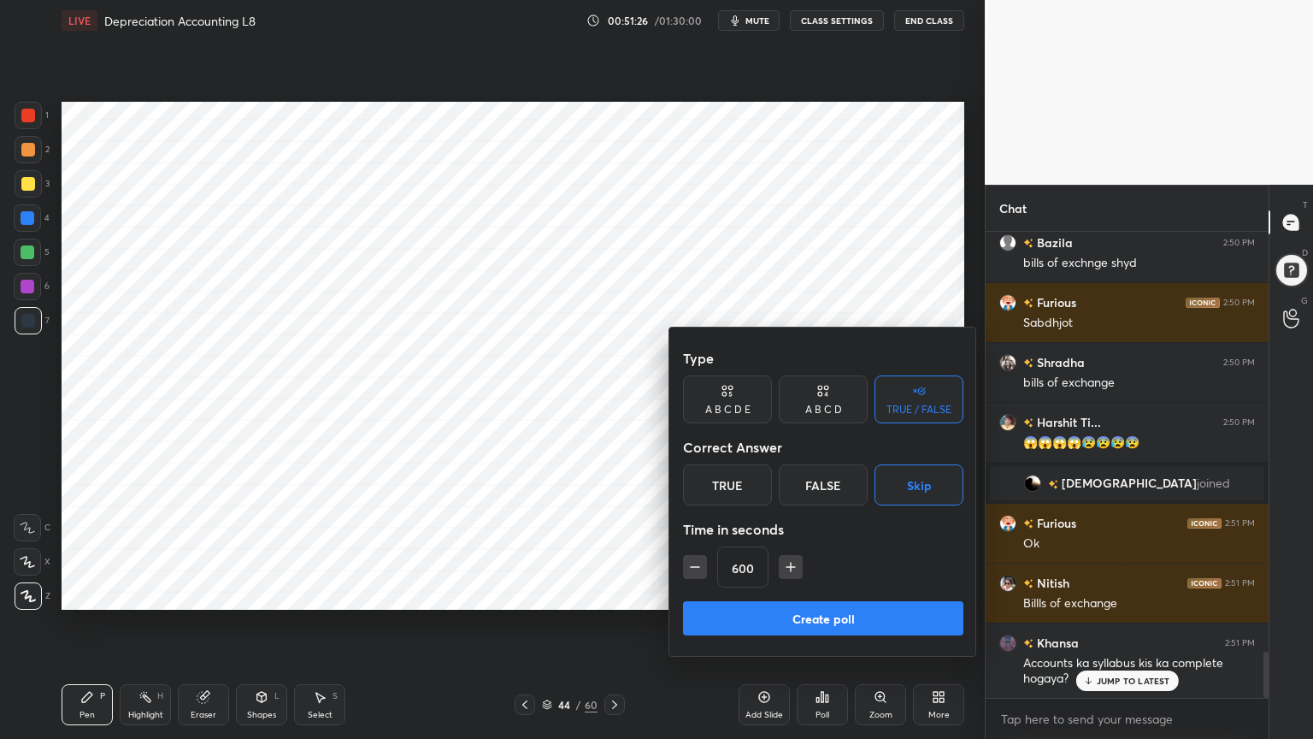
click at [879, 593] on button "Create poll" at bounding box center [823, 618] width 280 height 34
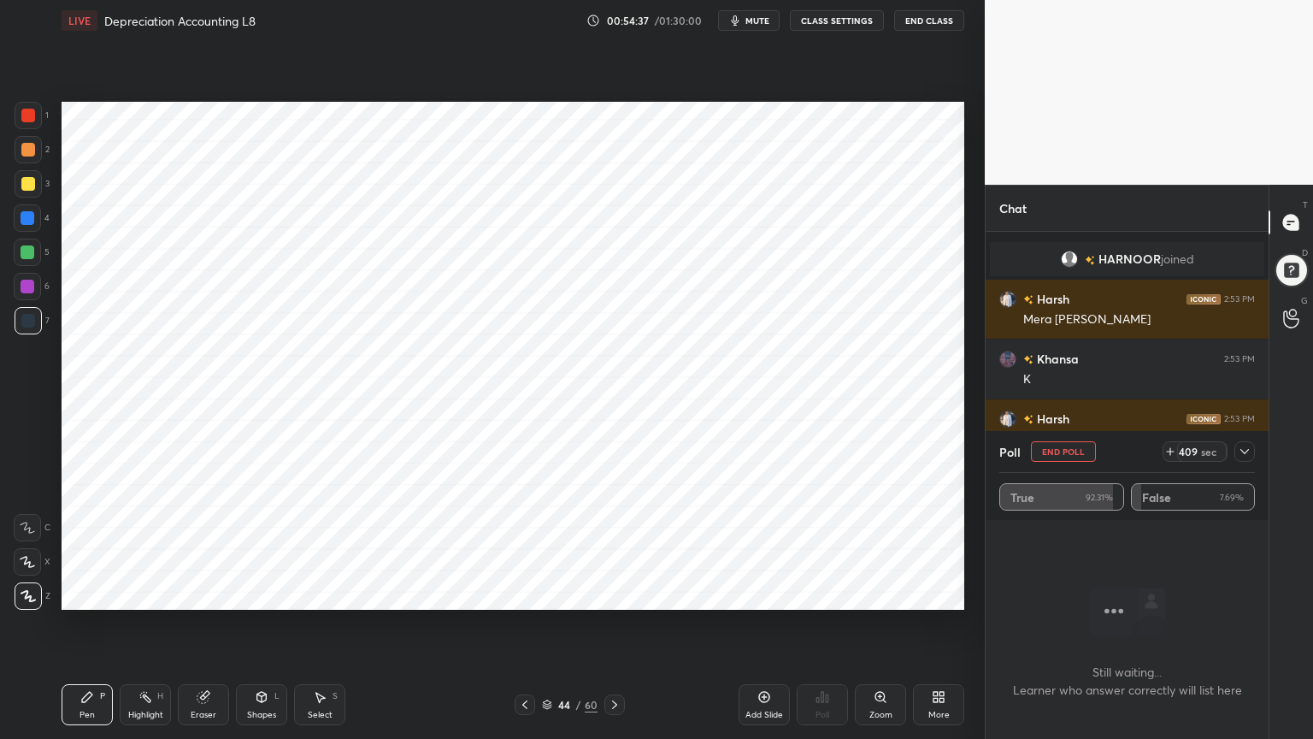
scroll to position [4182, 0]
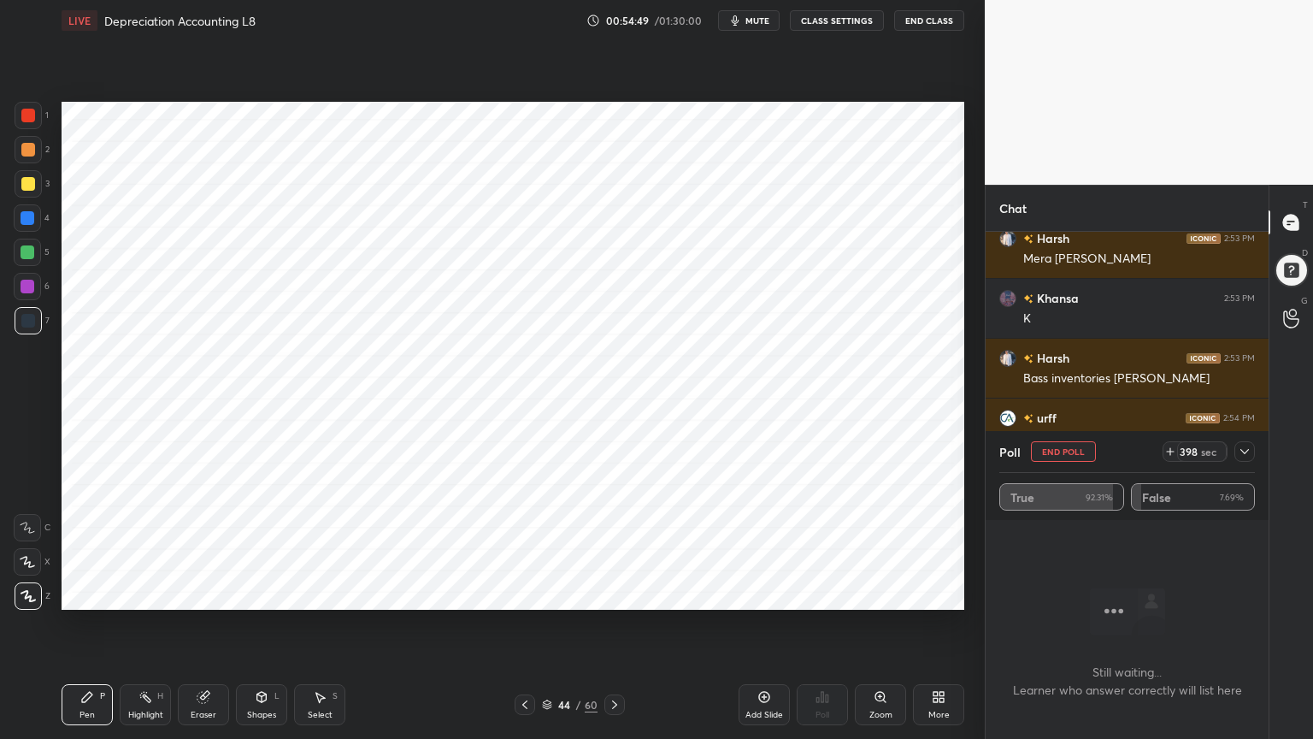
click at [1041, 455] on button "End Poll" at bounding box center [1063, 451] width 65 height 21
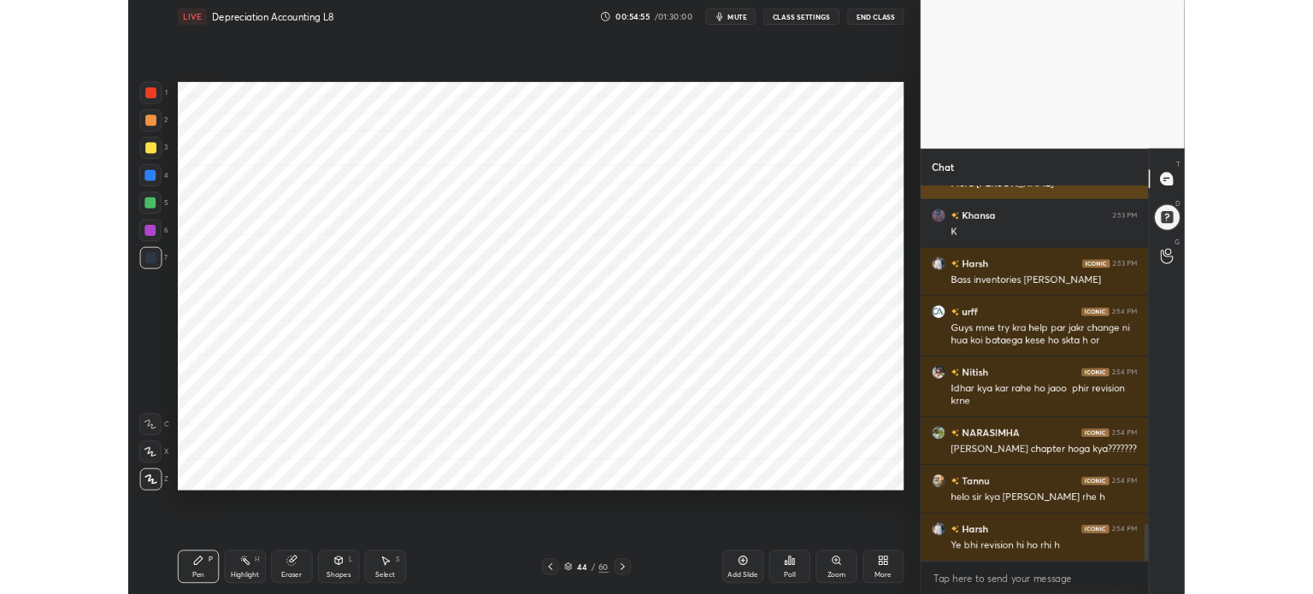
scroll to position [4272, 0]
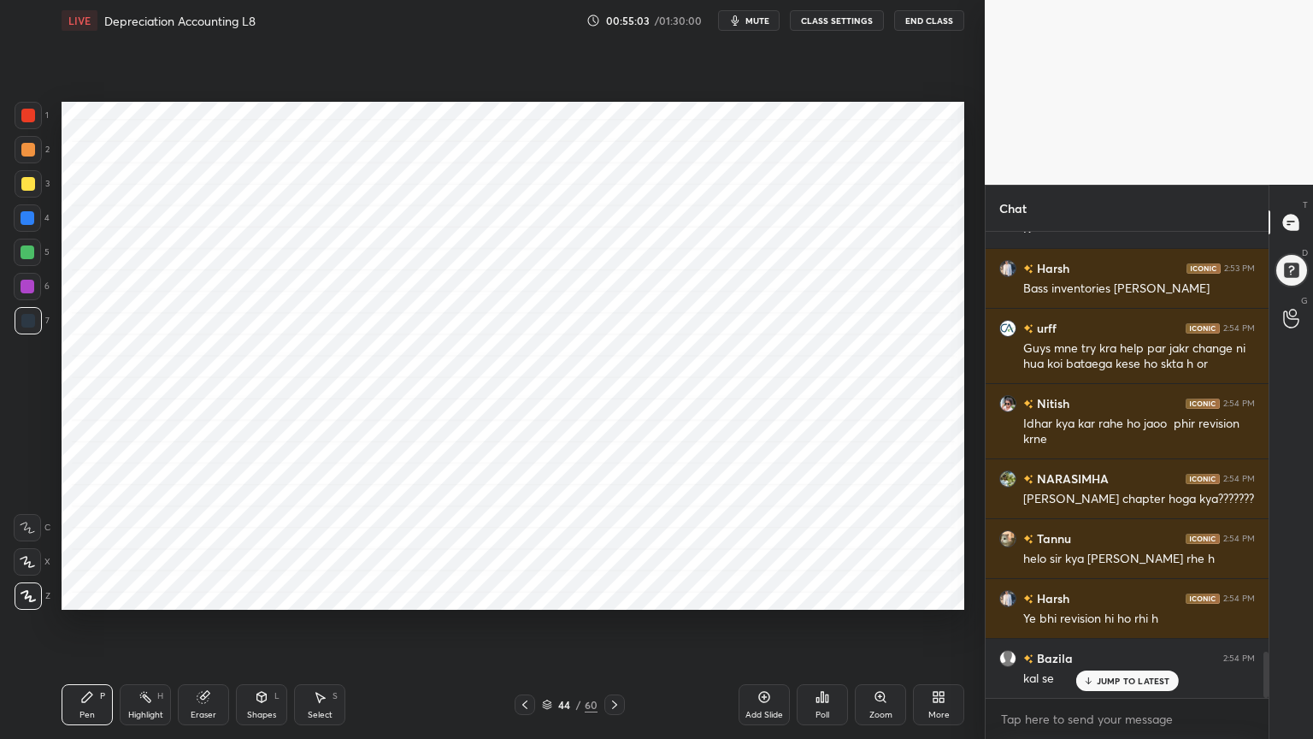
click at [933, 593] on icon at bounding box center [939, 697] width 14 height 14
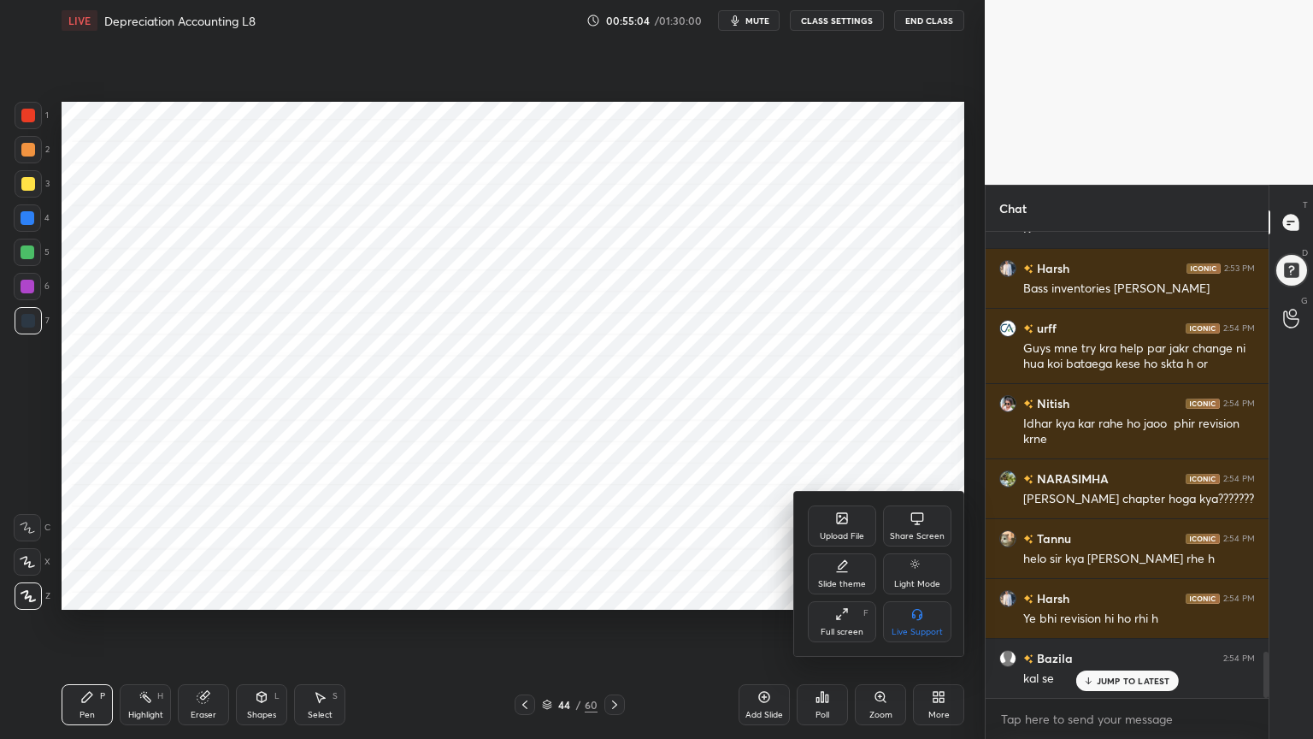
click at [844, 535] on div "Upload File" at bounding box center [842, 536] width 44 height 9
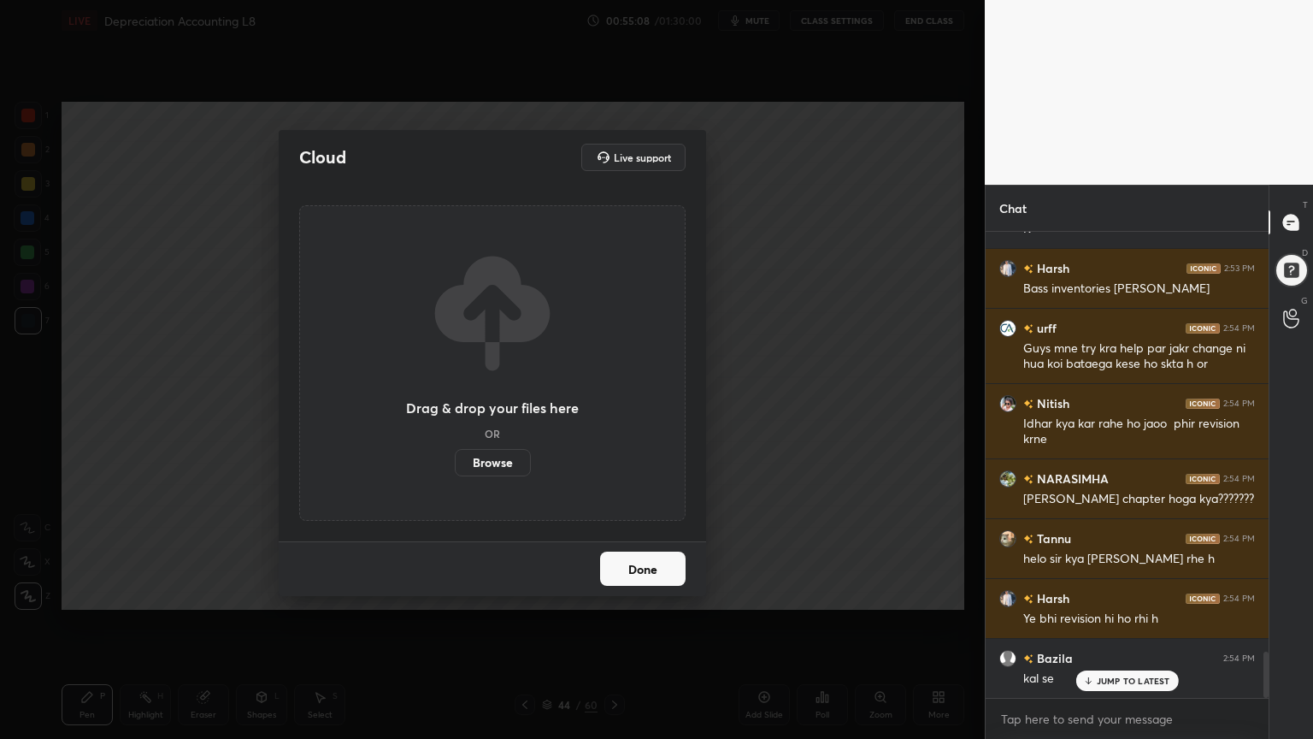
click at [510, 452] on label "Browse" at bounding box center [493, 462] width 76 height 27
click at [455, 452] on input "Browse" at bounding box center [455, 462] width 0 height 27
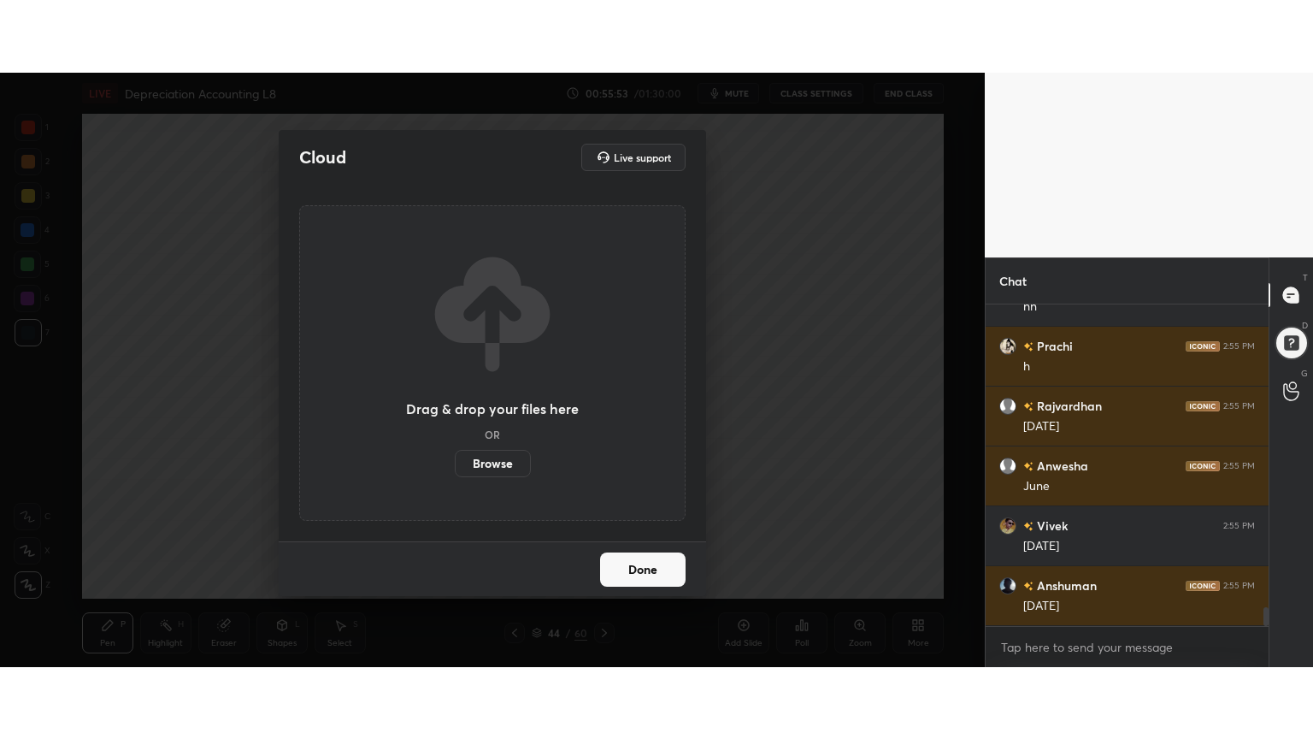
scroll to position [5075, 0]
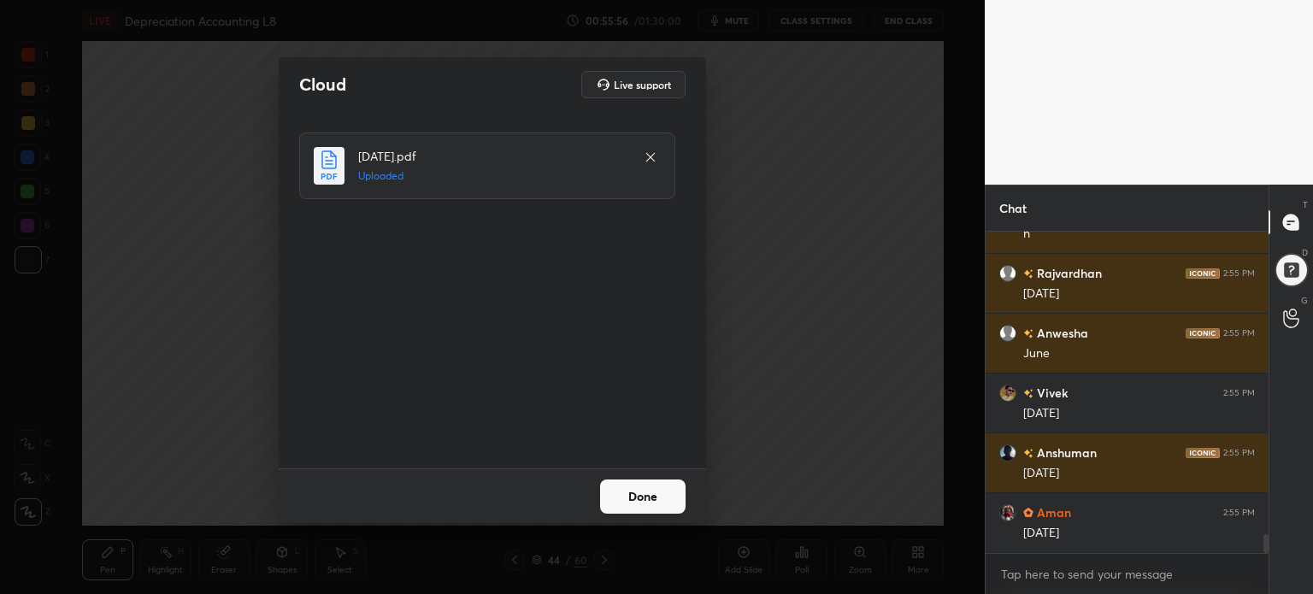
click at [652, 509] on button "Done" at bounding box center [643, 497] width 86 height 34
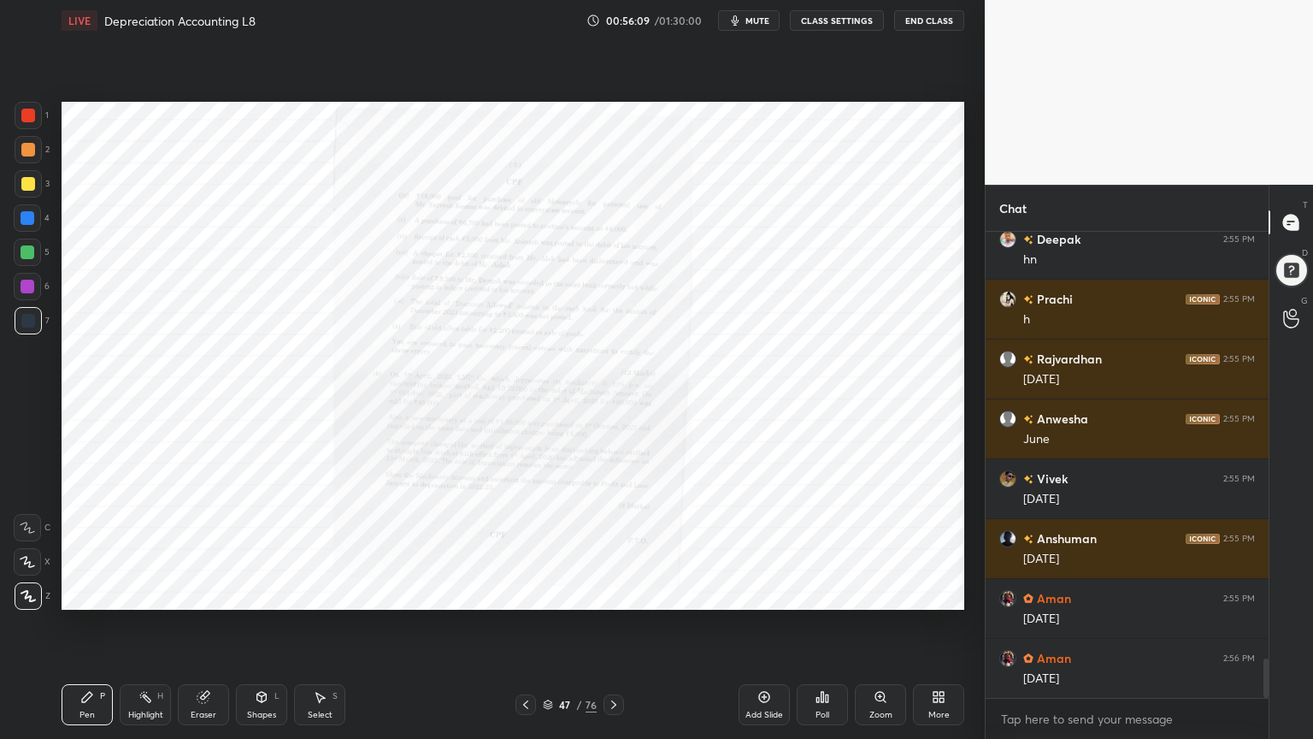
scroll to position [5051, 0]
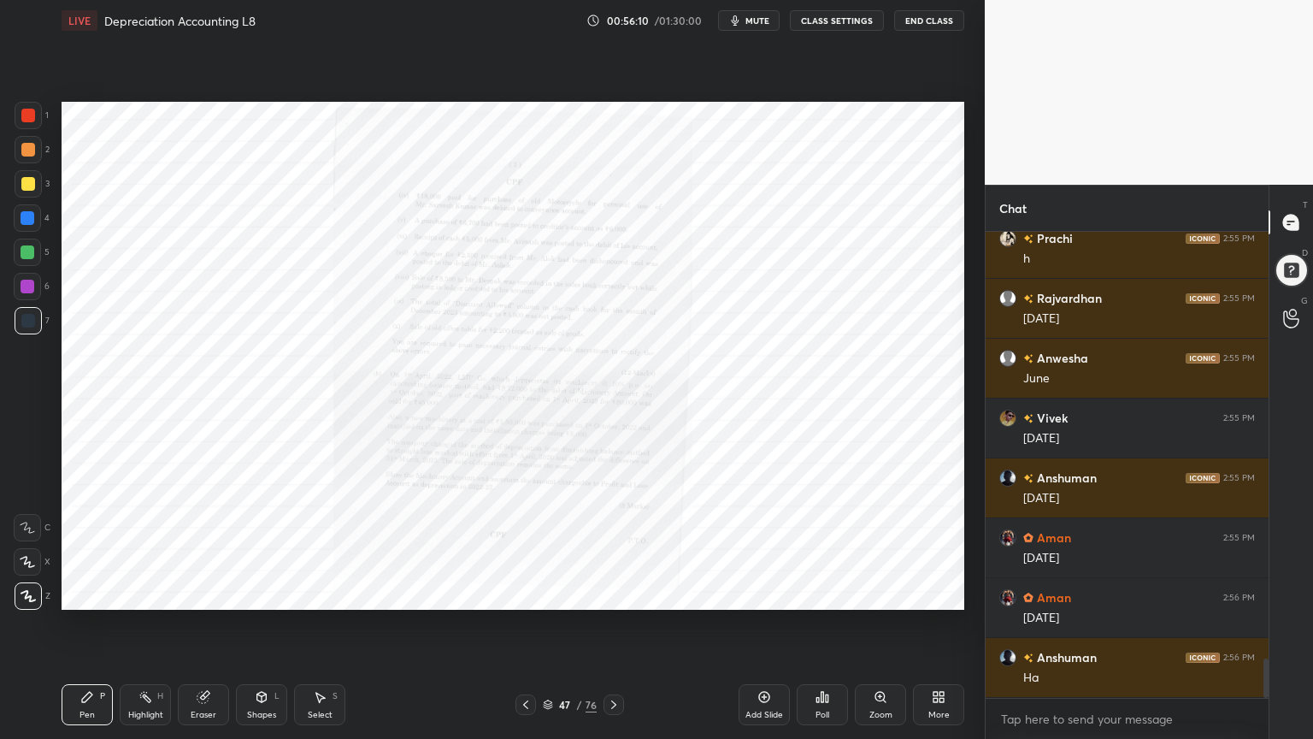
click at [874, 593] on icon at bounding box center [881, 697] width 14 height 14
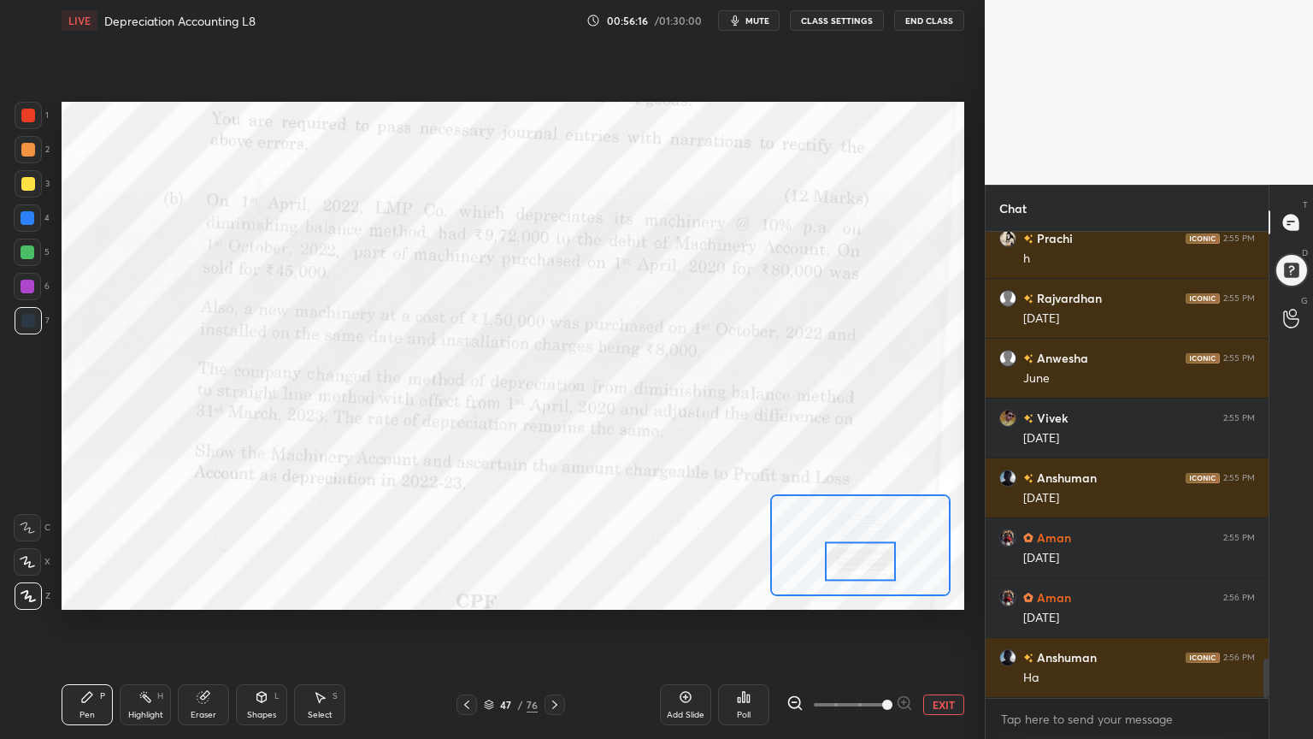
scroll to position [5109, 0]
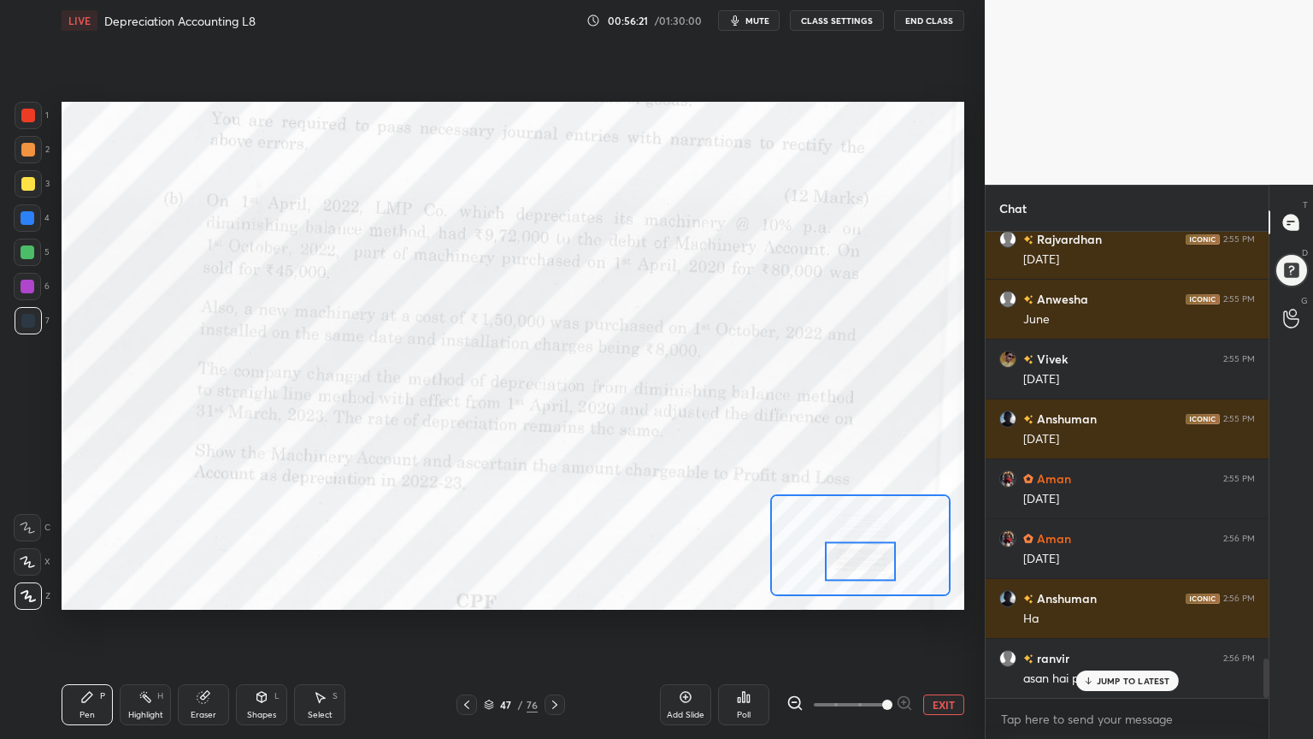
click at [27, 534] on div at bounding box center [27, 527] width 27 height 27
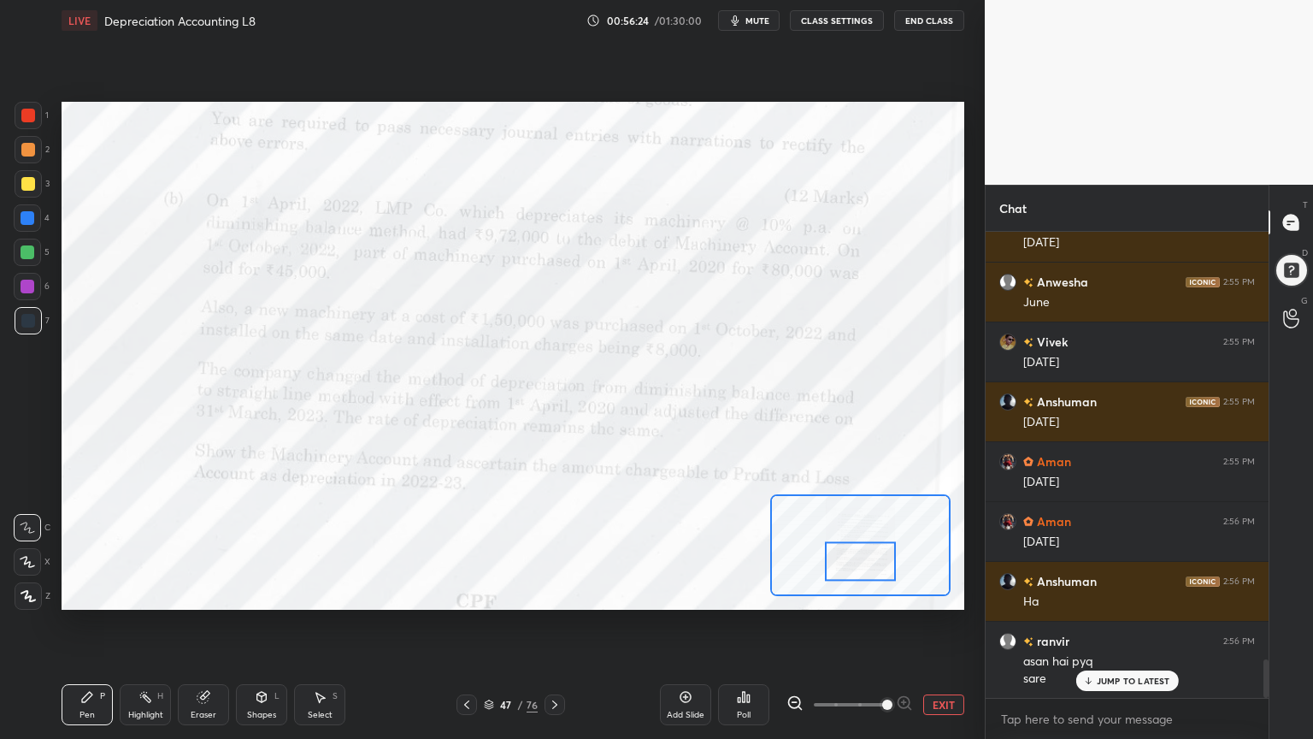
click at [23, 118] on div at bounding box center [28, 116] width 14 height 14
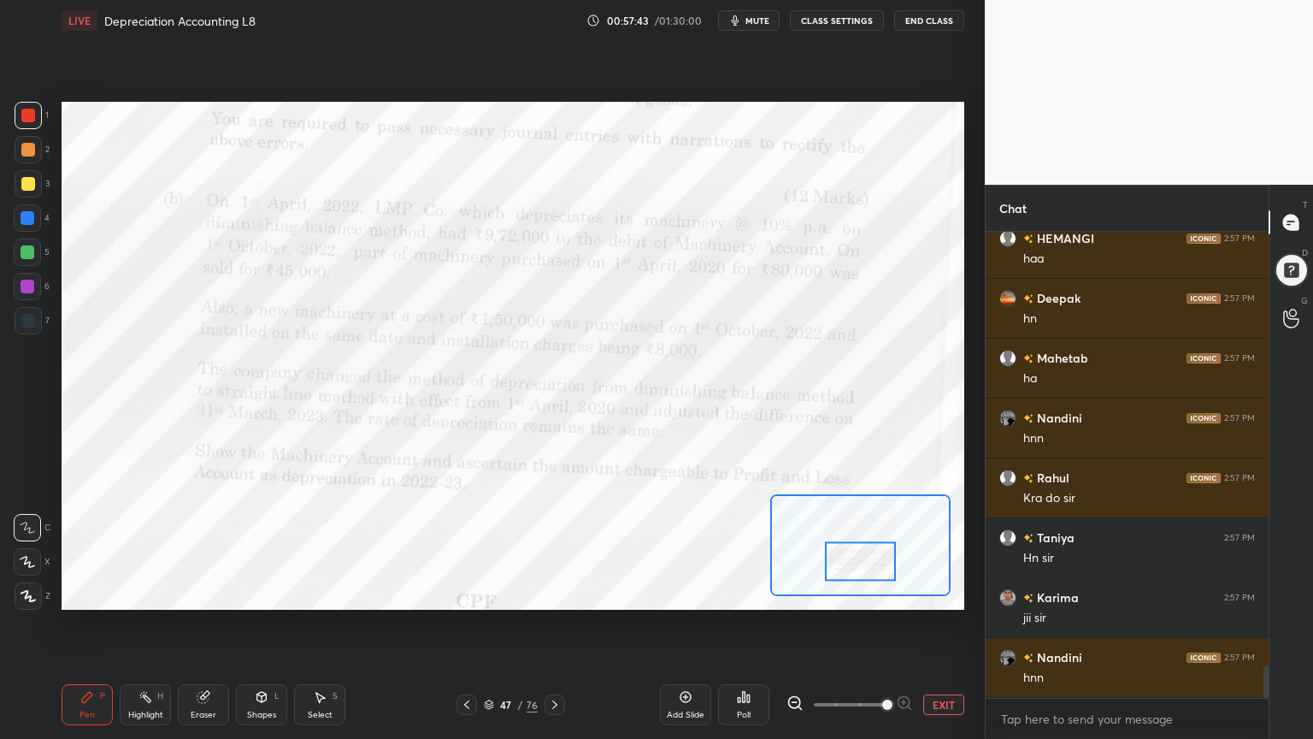
scroll to position [6504, 0]
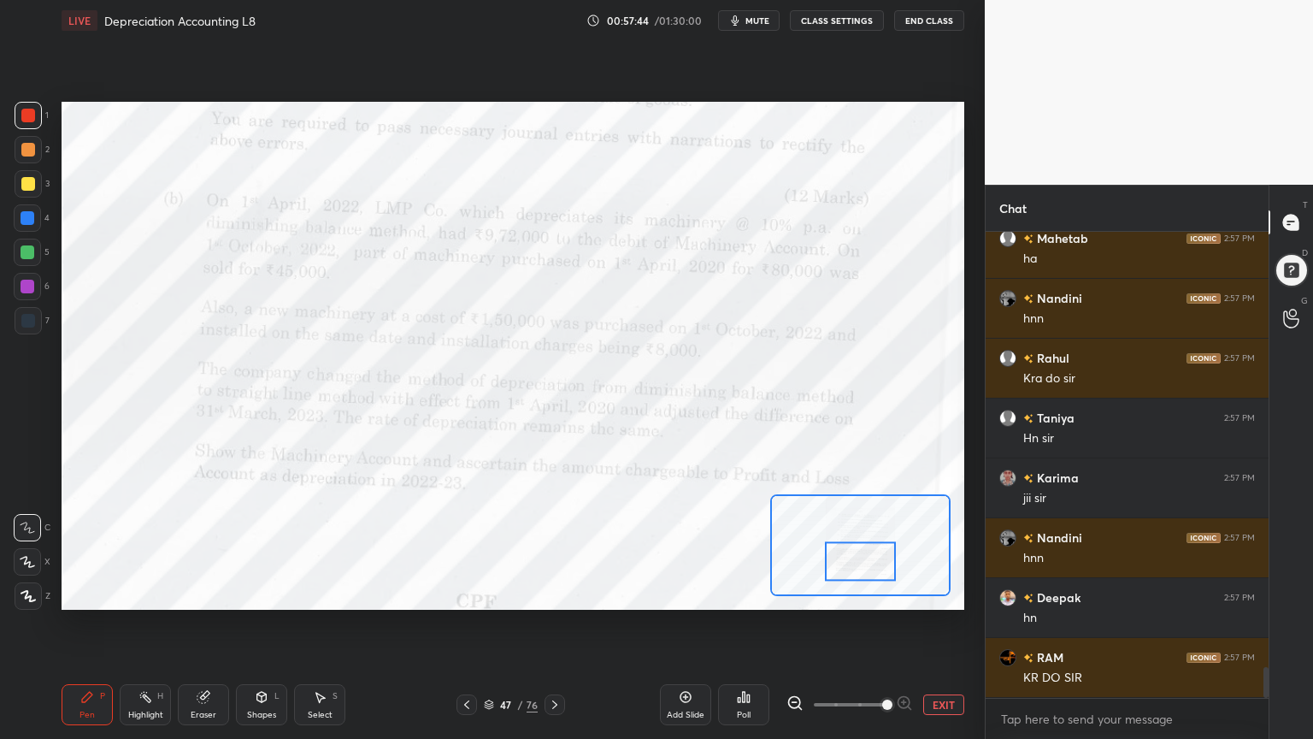
click at [686, 593] on icon at bounding box center [685, 696] width 5 height 5
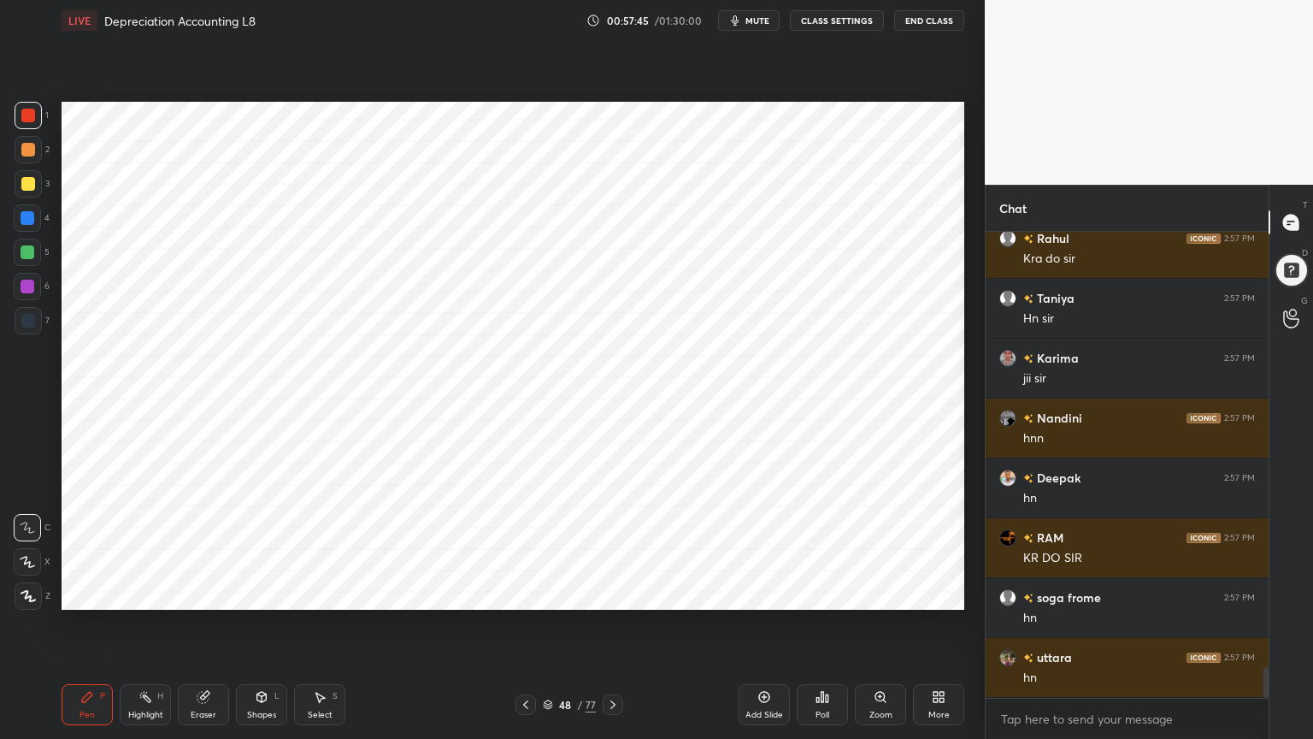
click at [34, 218] on div at bounding box center [27, 217] width 27 height 27
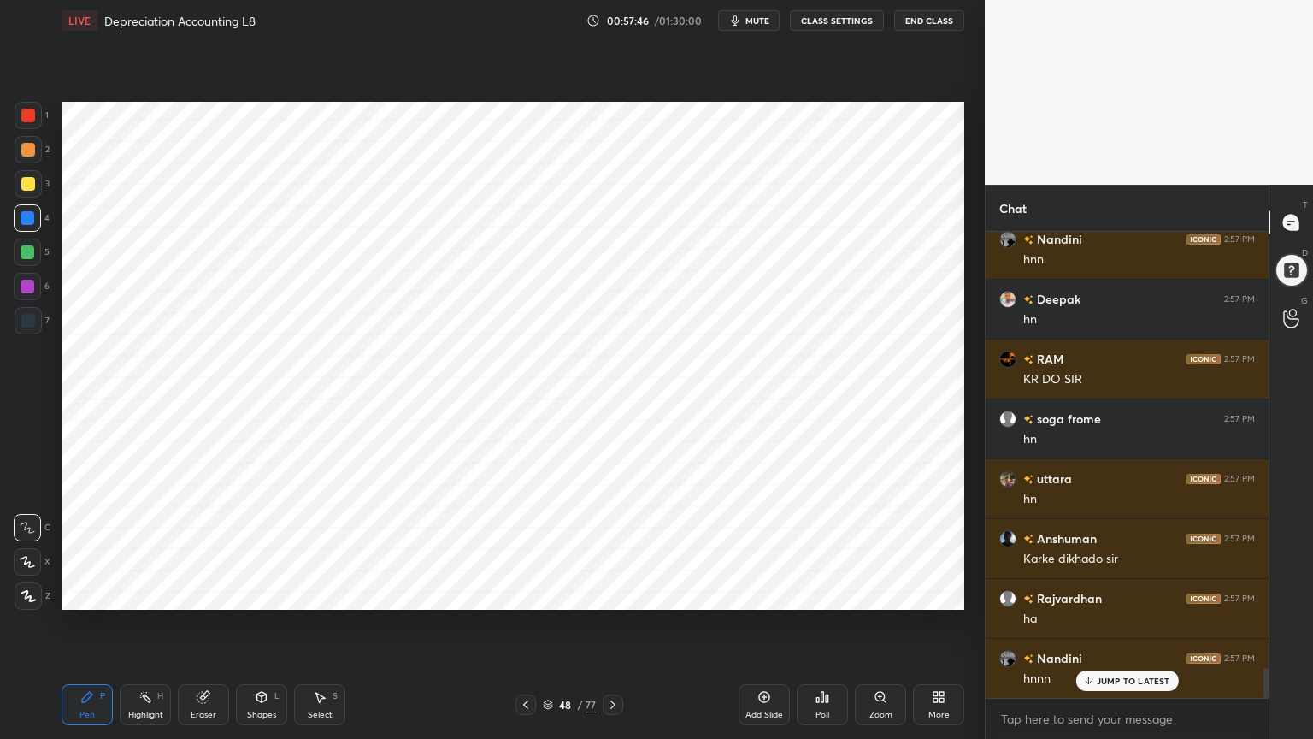
click at [32, 593] on icon at bounding box center [28, 596] width 15 height 12
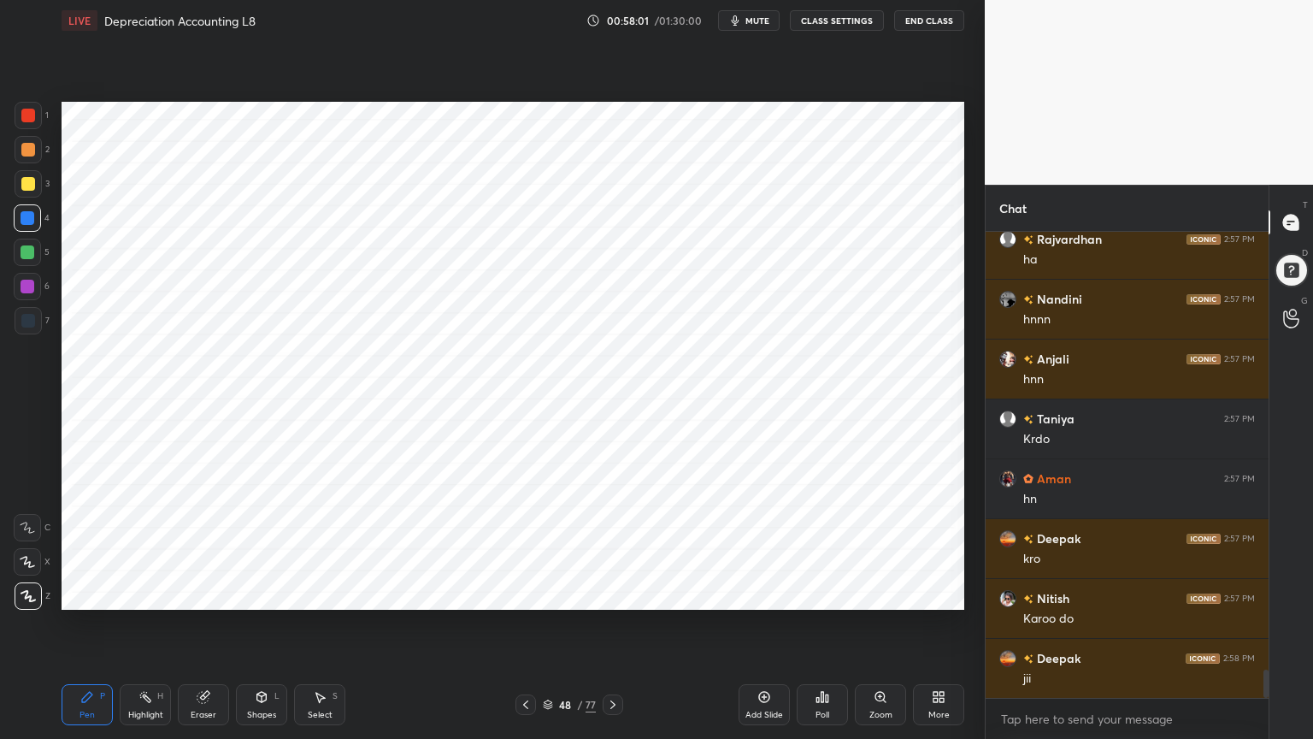
scroll to position [7222, 0]
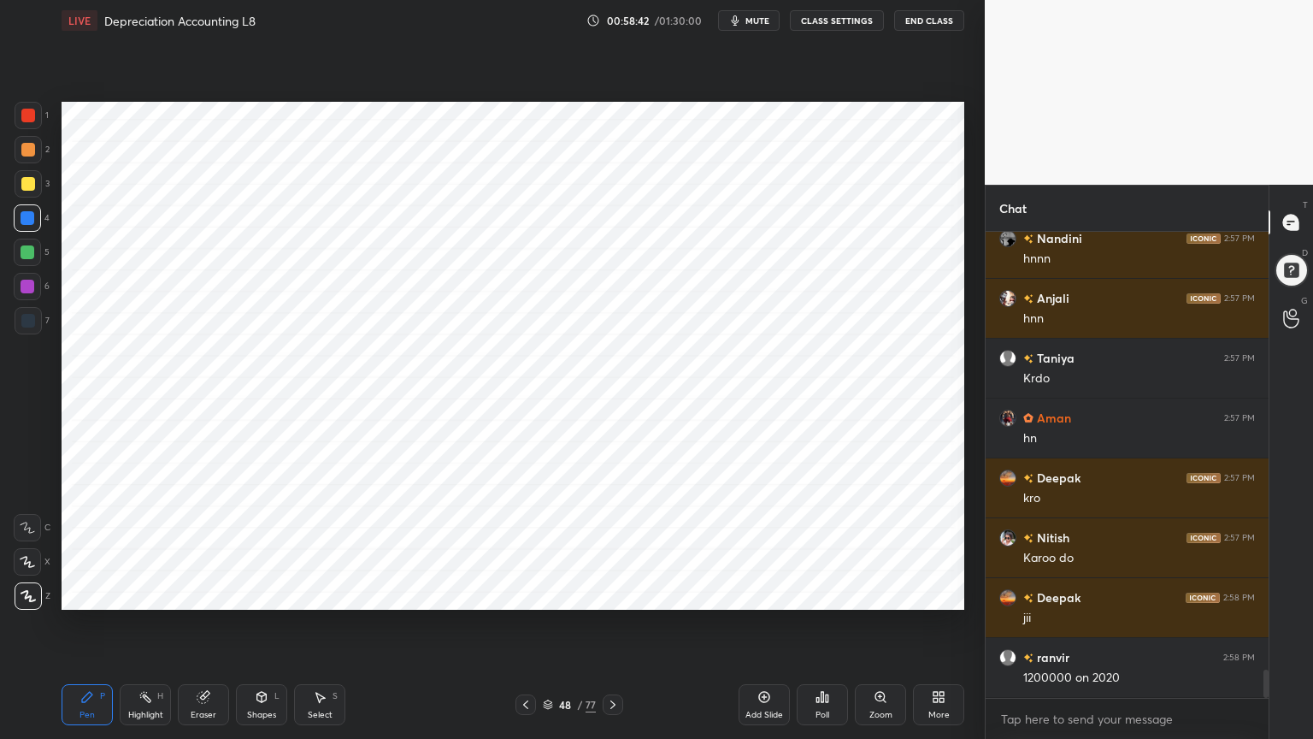
click at [24, 323] on div at bounding box center [28, 321] width 14 height 14
click at [30, 219] on div at bounding box center [28, 218] width 14 height 14
click at [258, 593] on icon at bounding box center [261, 697] width 9 height 10
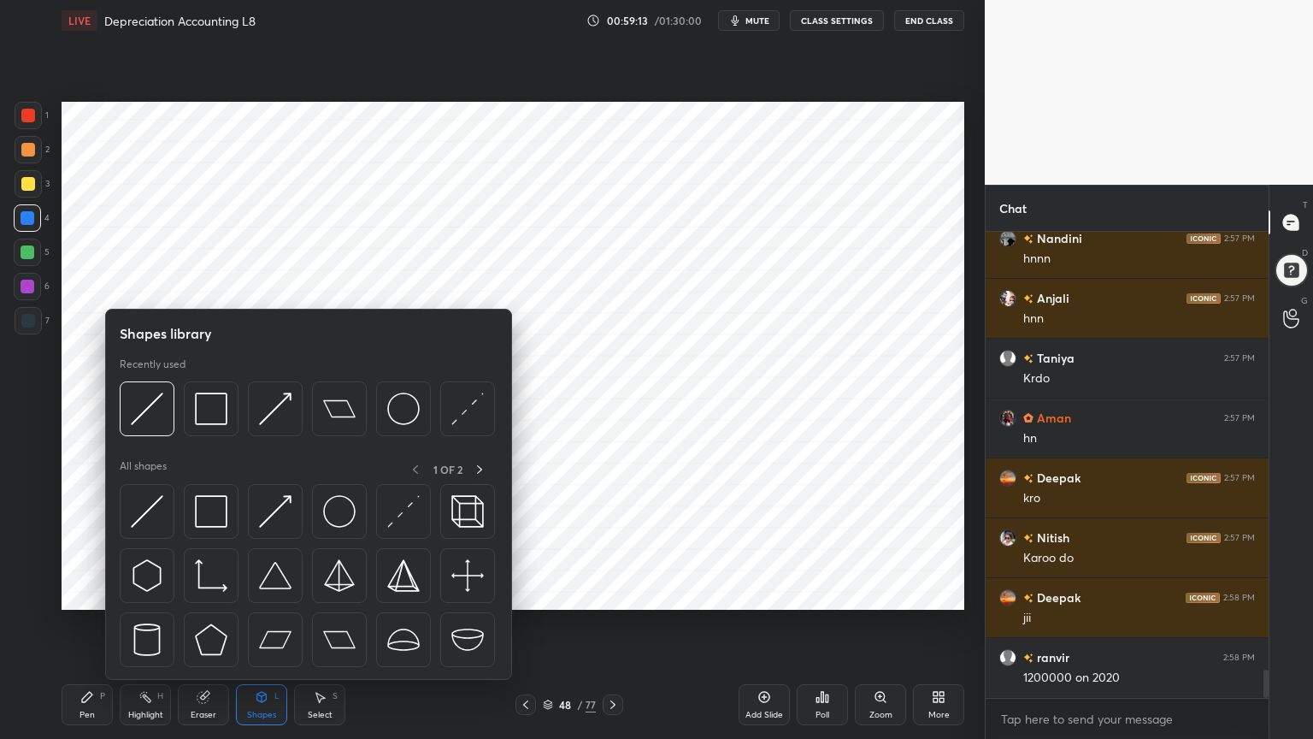
click at [259, 593] on icon at bounding box center [262, 697] width 14 height 14
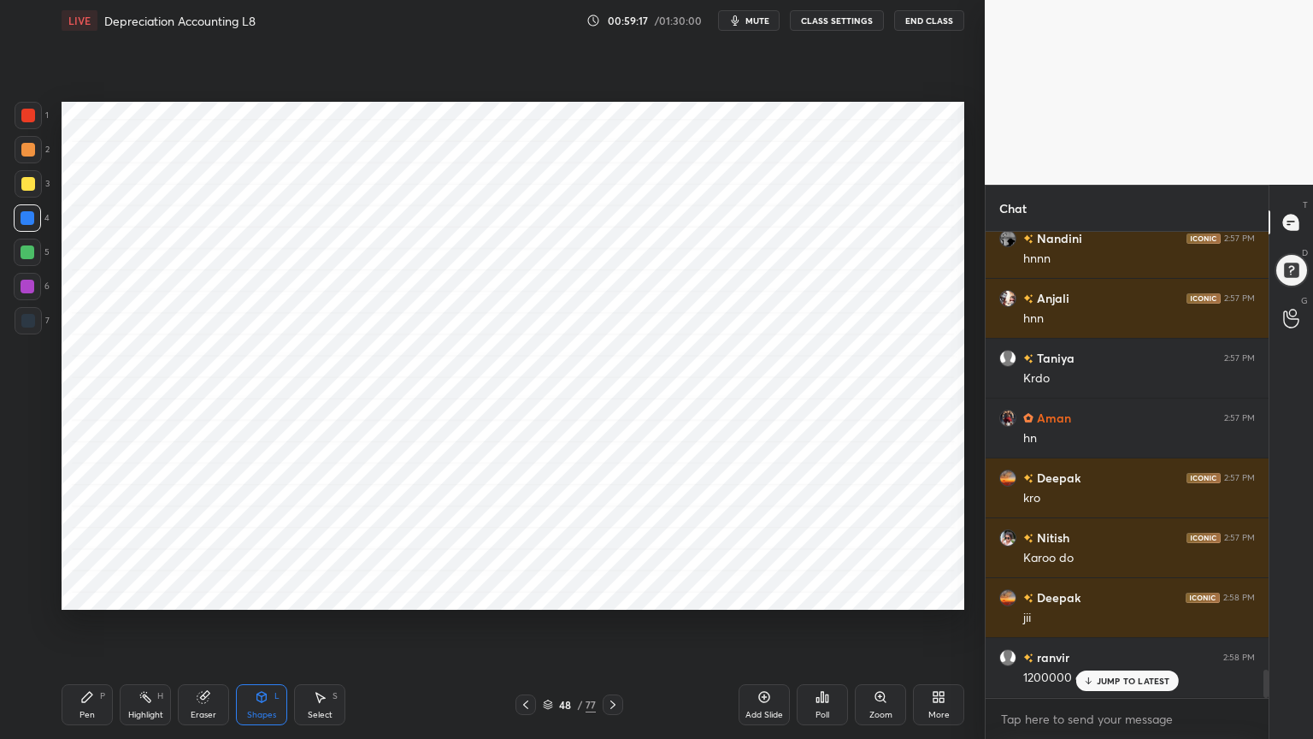
scroll to position [7281, 0]
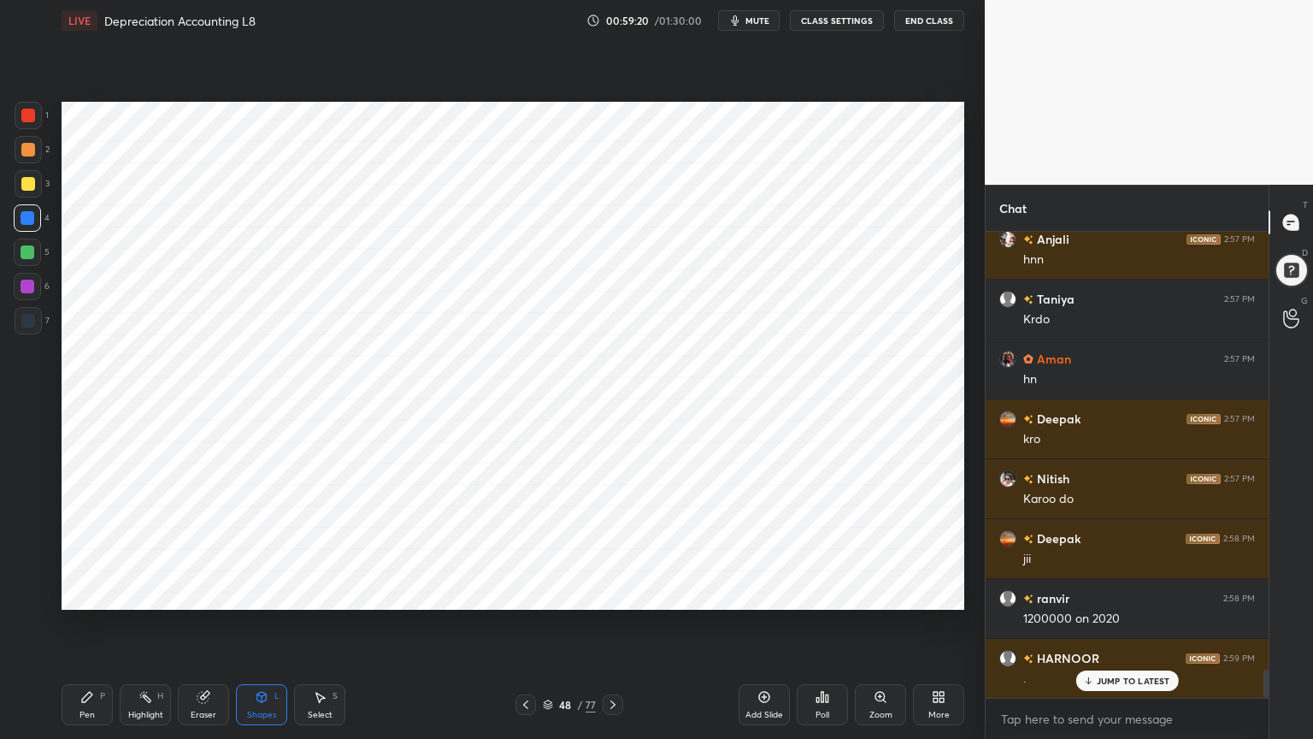
click at [96, 593] on div "Pen P" at bounding box center [87, 704] width 51 height 41
click at [33, 328] on div at bounding box center [28, 320] width 27 height 27
click at [255, 593] on icon at bounding box center [262, 697] width 14 height 14
click at [257, 593] on icon at bounding box center [262, 697] width 14 height 14
click at [75, 593] on div "Pen P" at bounding box center [87, 704] width 51 height 41
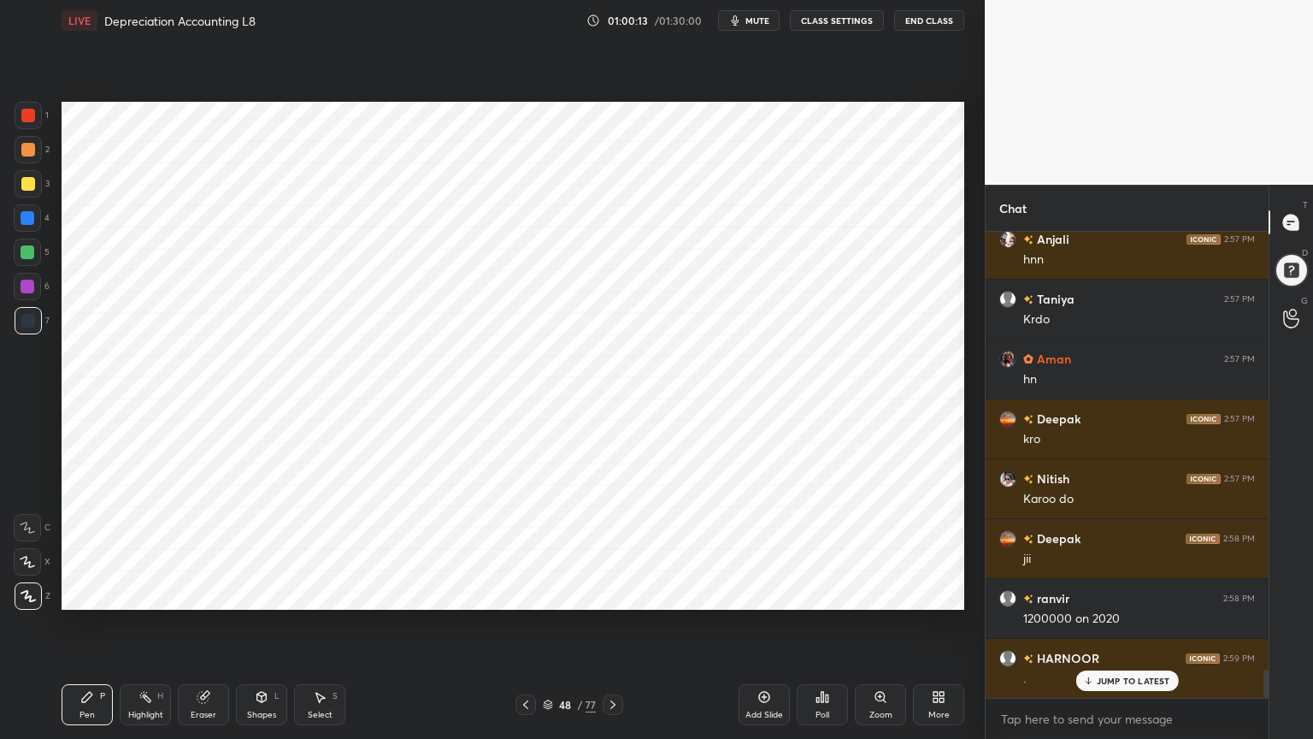
click at [246, 593] on div "Shapes L" at bounding box center [261, 704] width 51 height 41
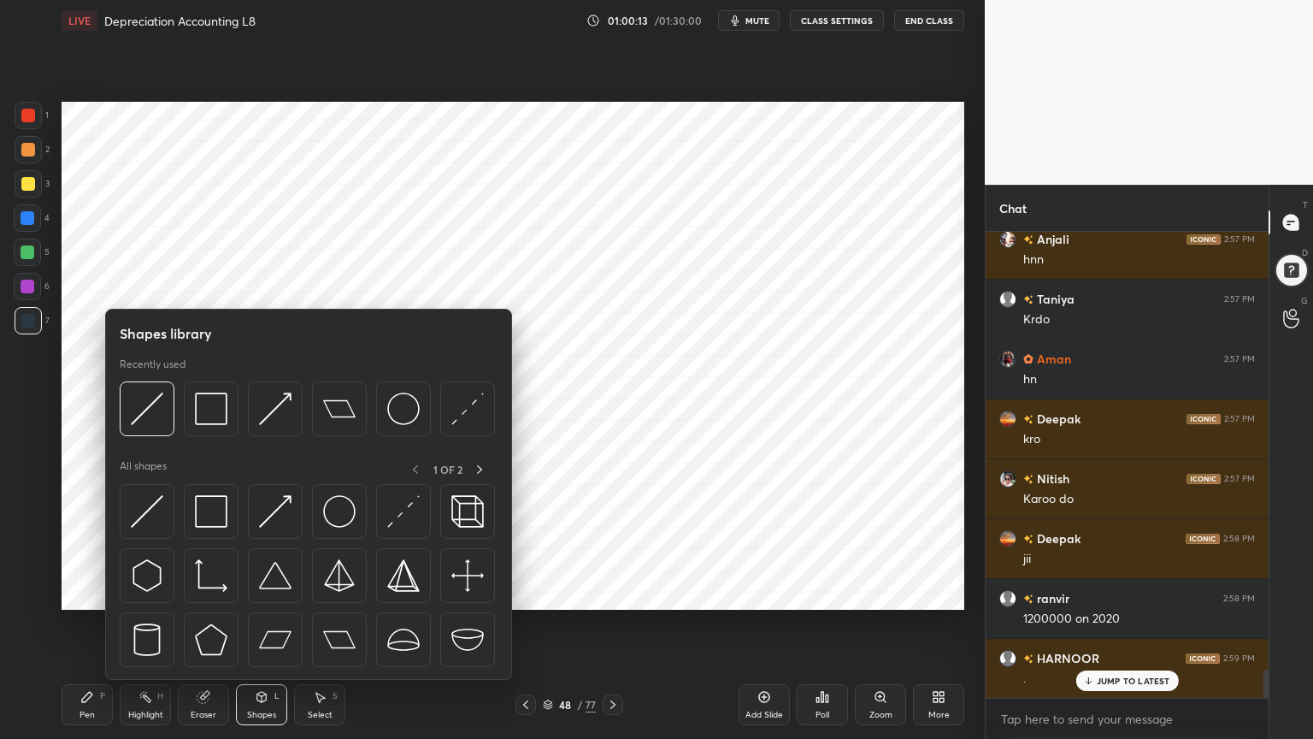
click at [258, 593] on icon at bounding box center [262, 697] width 14 height 14
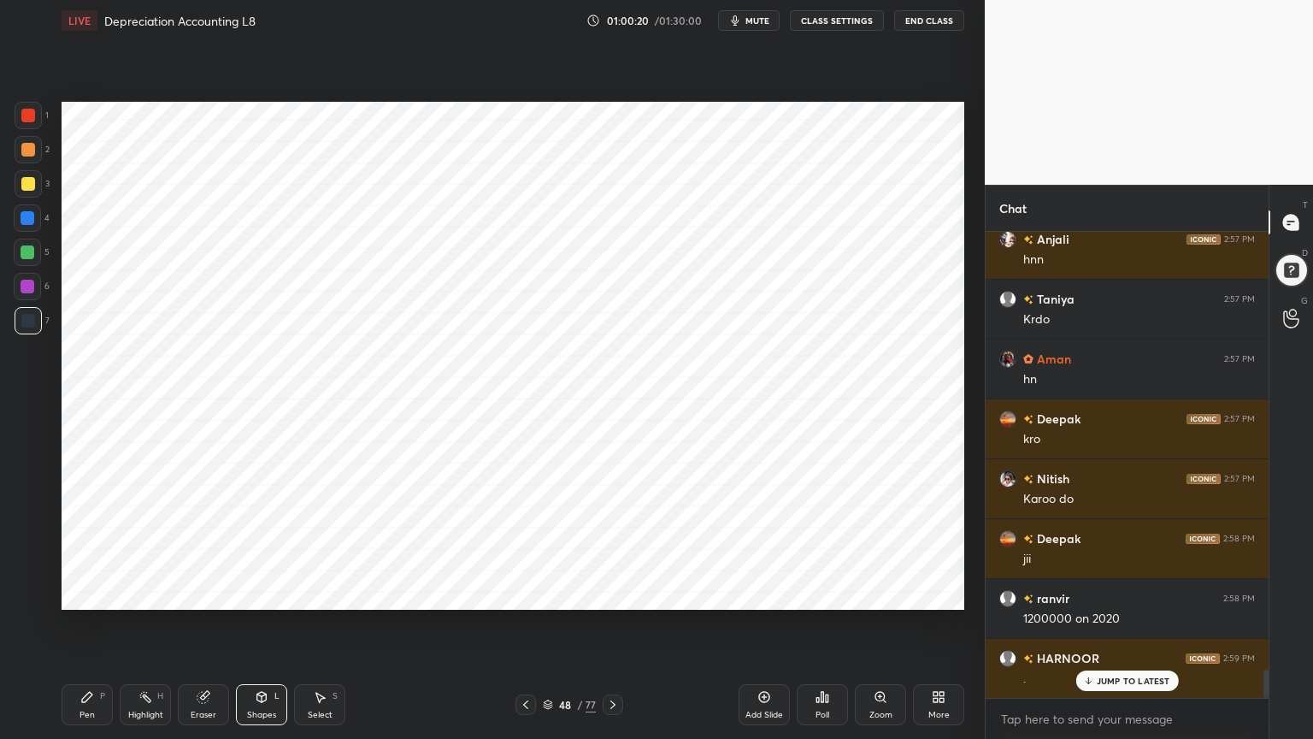
click at [110, 593] on div "Pen P" at bounding box center [87, 704] width 51 height 41
click at [154, 593] on div "Highlight H" at bounding box center [145, 704] width 51 height 41
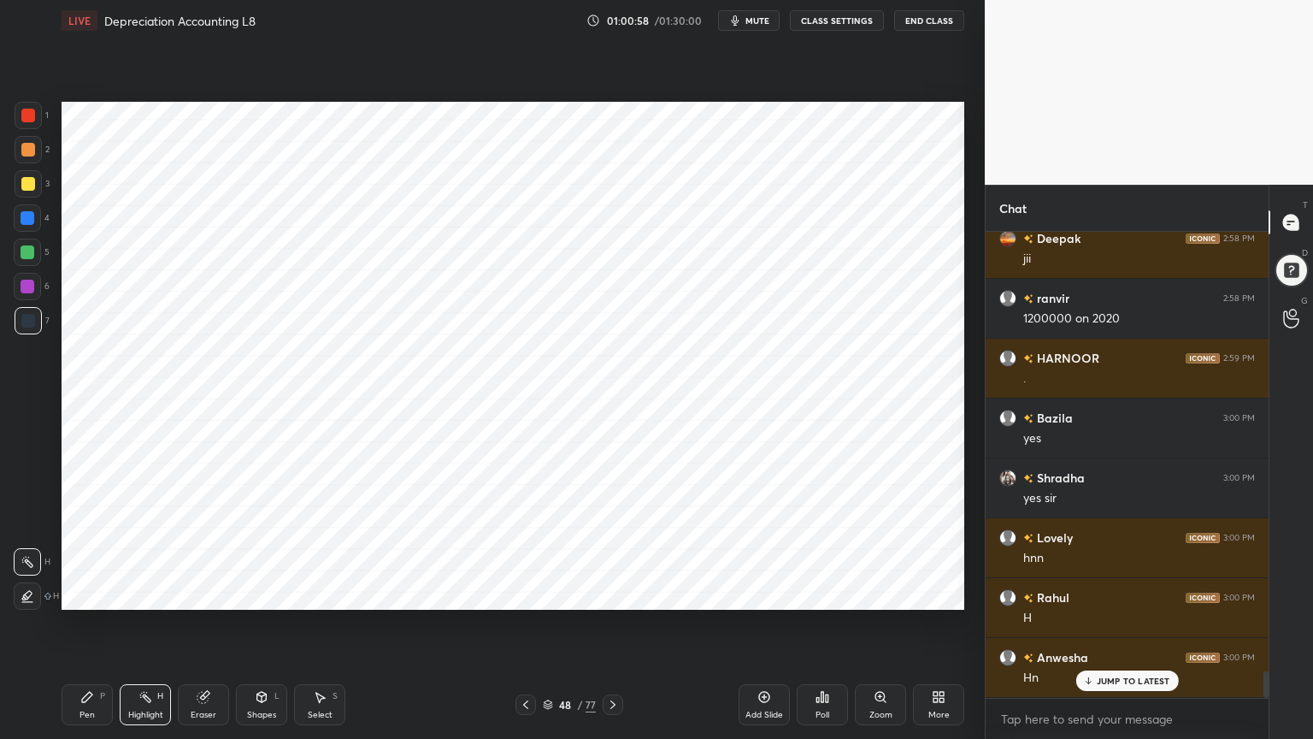
scroll to position [7640, 0]
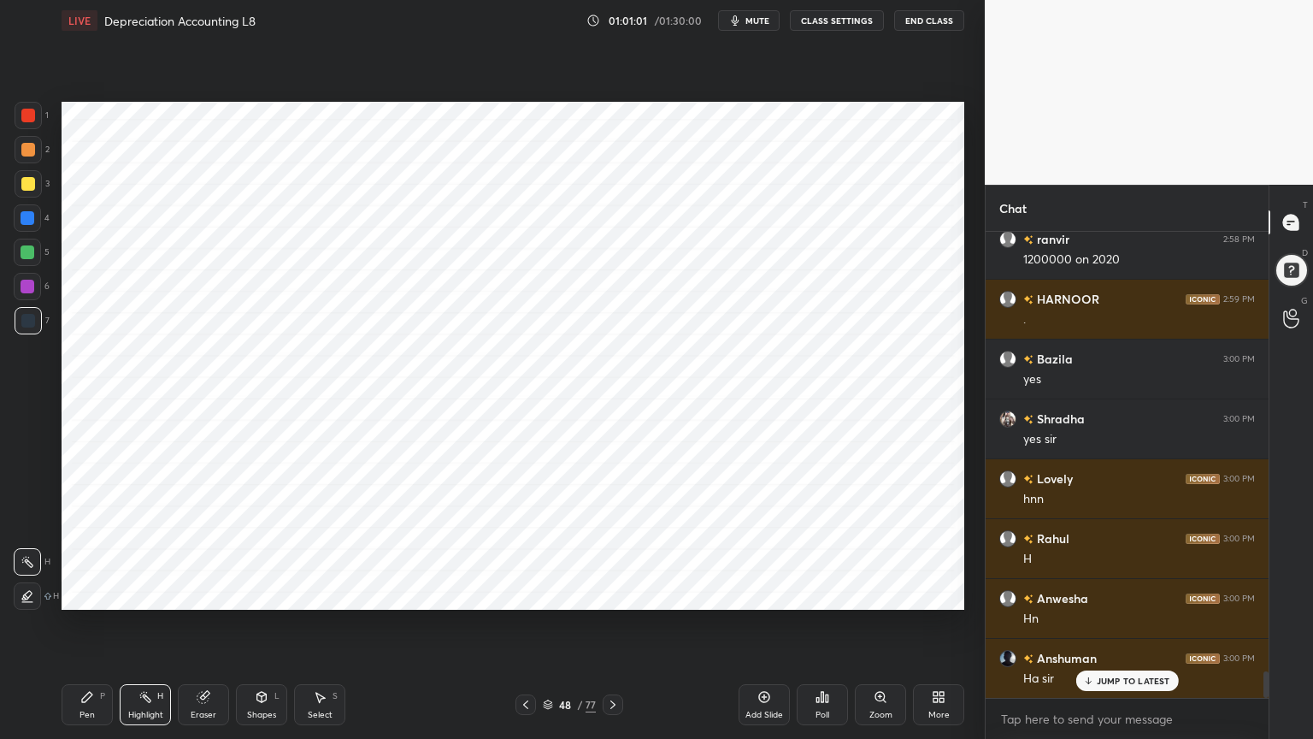
click at [773, 593] on div "Add Slide" at bounding box center [764, 704] width 51 height 41
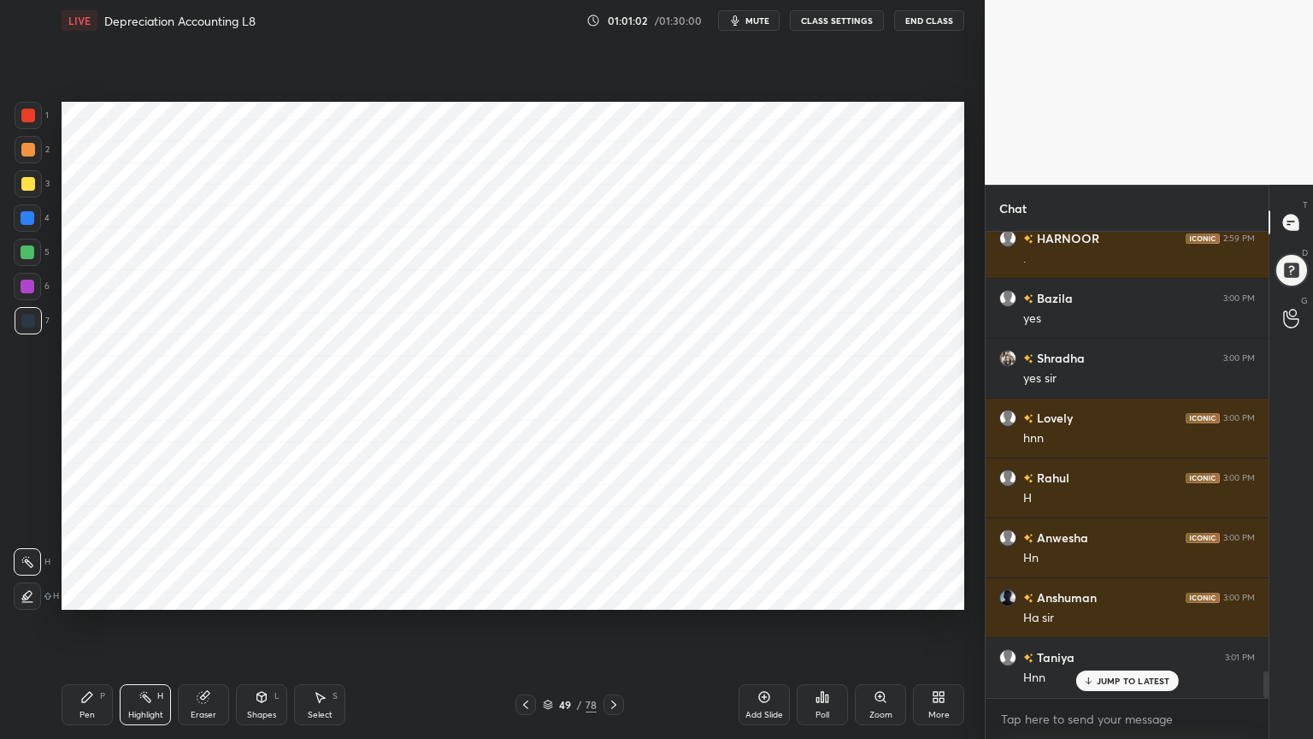
scroll to position [7760, 0]
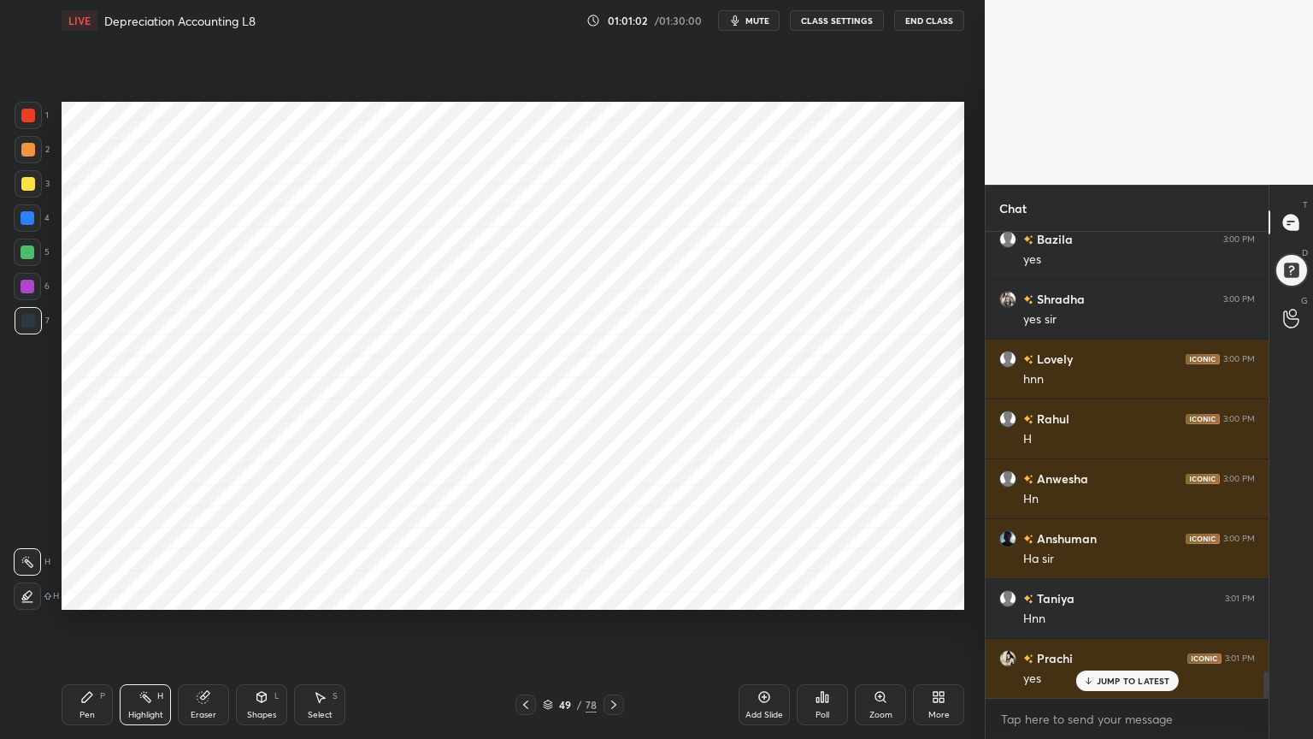
click at [29, 215] on div at bounding box center [28, 218] width 14 height 14
click at [85, 593] on icon at bounding box center [87, 697] width 10 height 10
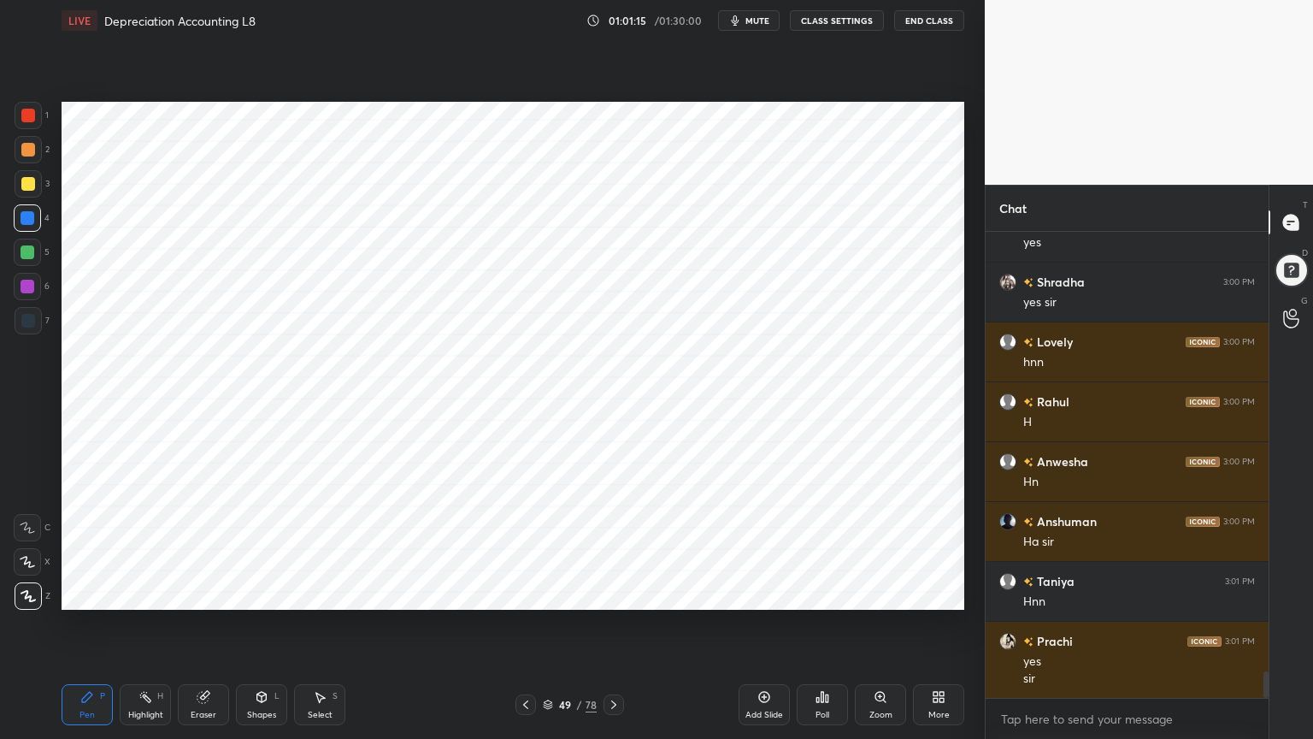
click at [24, 323] on div at bounding box center [28, 321] width 14 height 14
click at [25, 147] on div at bounding box center [28, 150] width 14 height 14
click at [27, 116] on div at bounding box center [28, 116] width 14 height 14
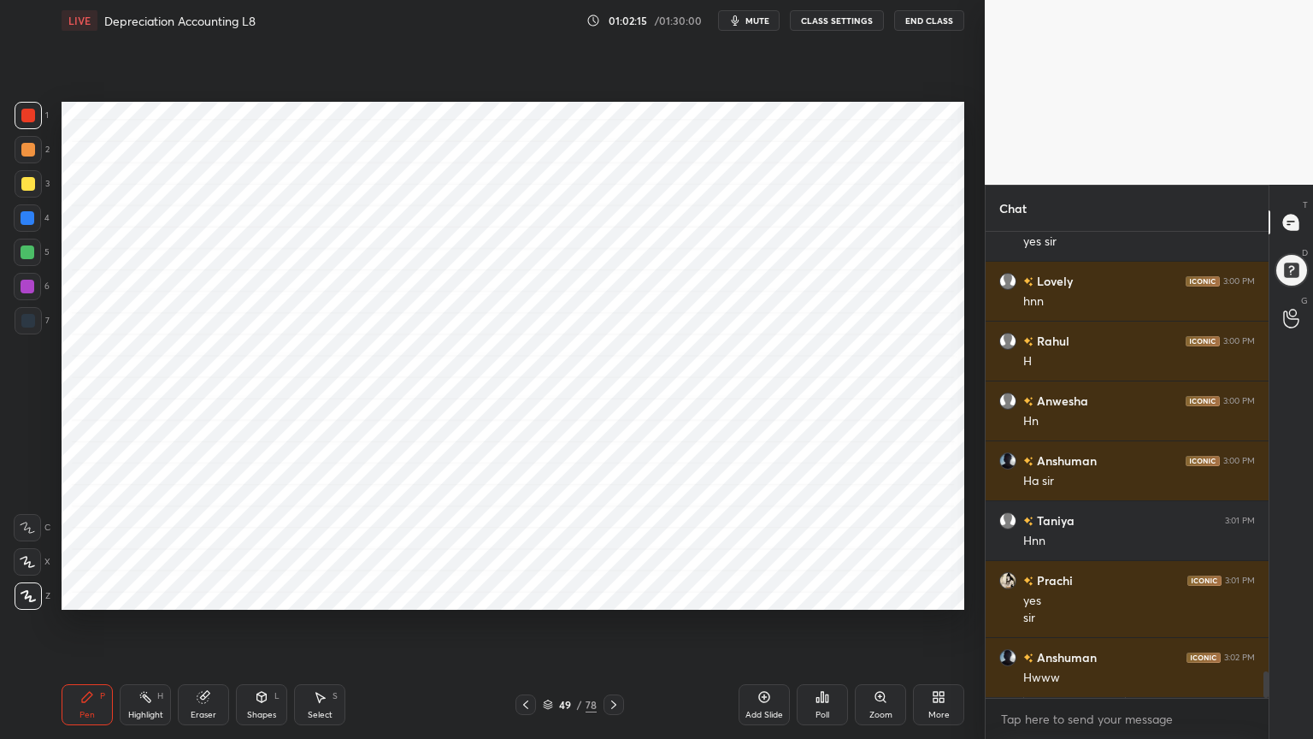
click at [24, 322] on div at bounding box center [28, 321] width 14 height 14
click at [27, 285] on div at bounding box center [28, 287] width 14 height 14
click at [144, 593] on div "Highlight H" at bounding box center [145, 704] width 51 height 41
click at [82, 593] on div "Pen P" at bounding box center [87, 704] width 51 height 41
click at [145, 593] on div "Highlight" at bounding box center [145, 715] width 35 height 9
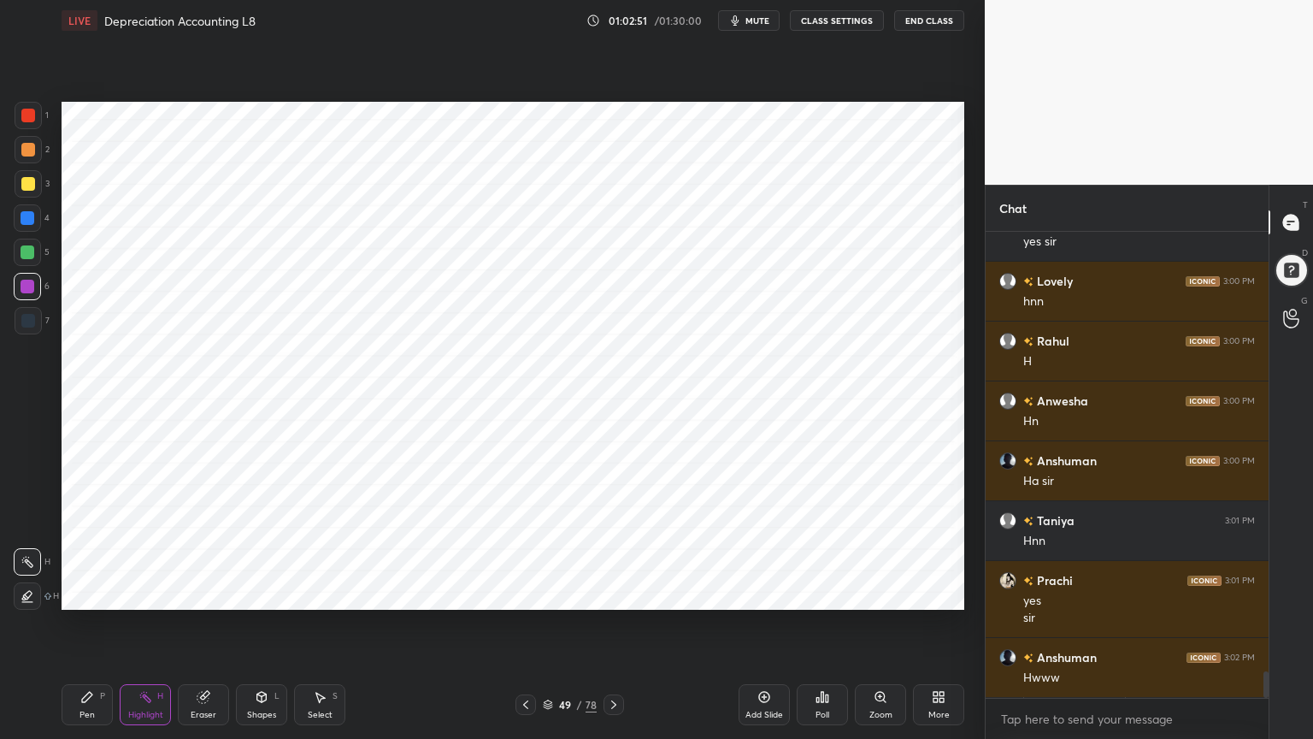
click at [87, 593] on div "Pen" at bounding box center [87, 715] width 15 height 9
click at [87, 593] on div "Pen P" at bounding box center [87, 704] width 51 height 41
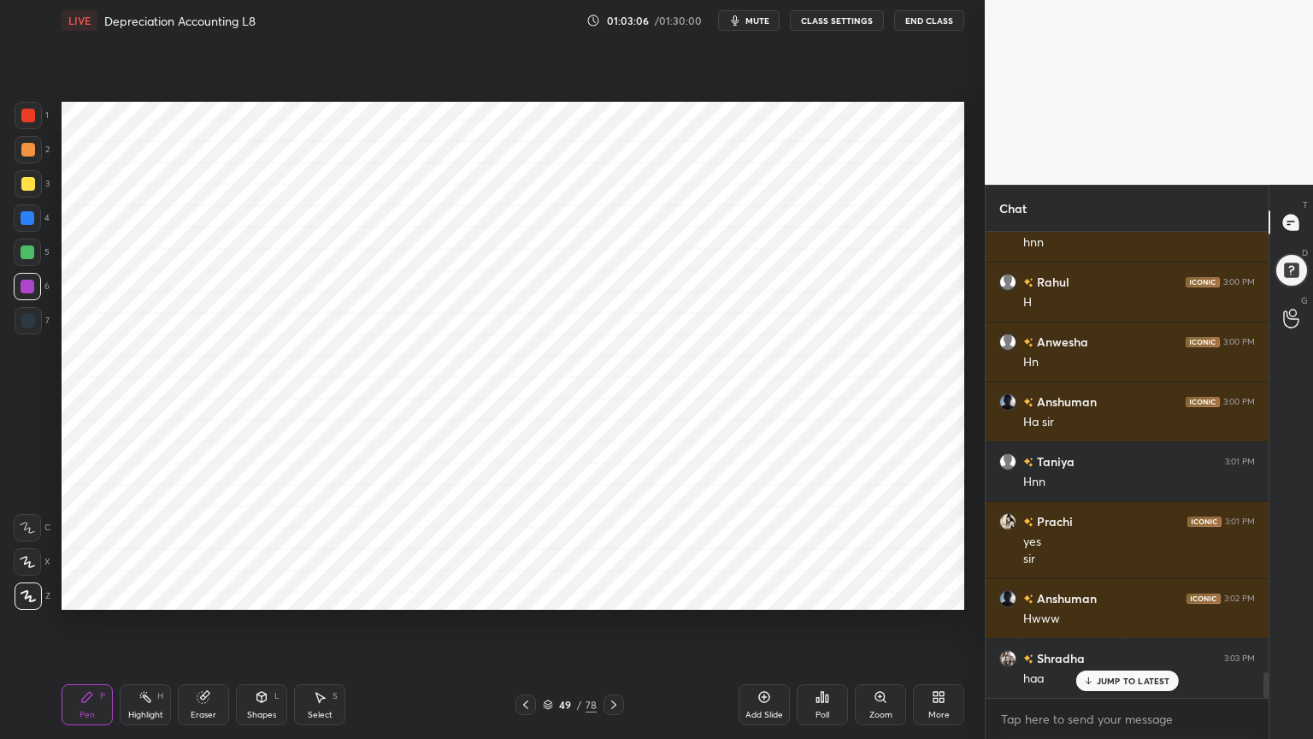
click at [31, 216] on div at bounding box center [28, 218] width 14 height 14
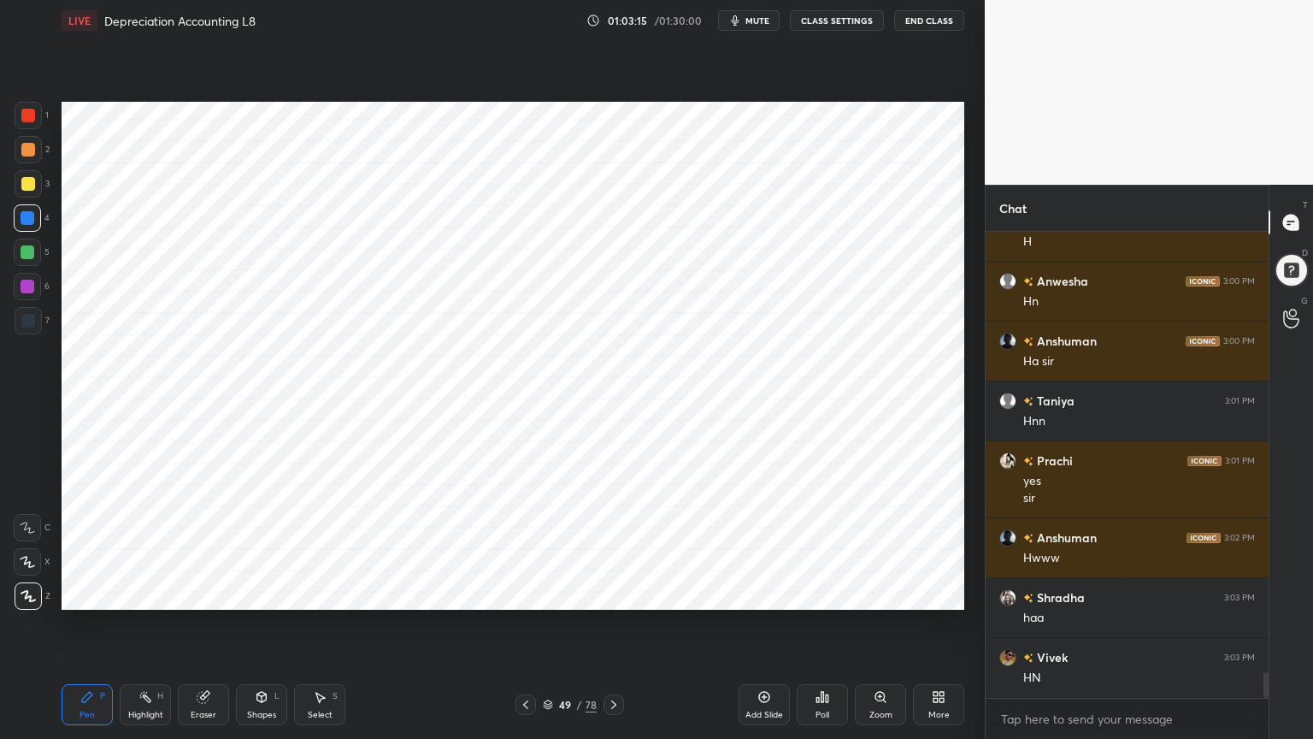
click at [254, 593] on div "Shapes" at bounding box center [261, 715] width 29 height 9
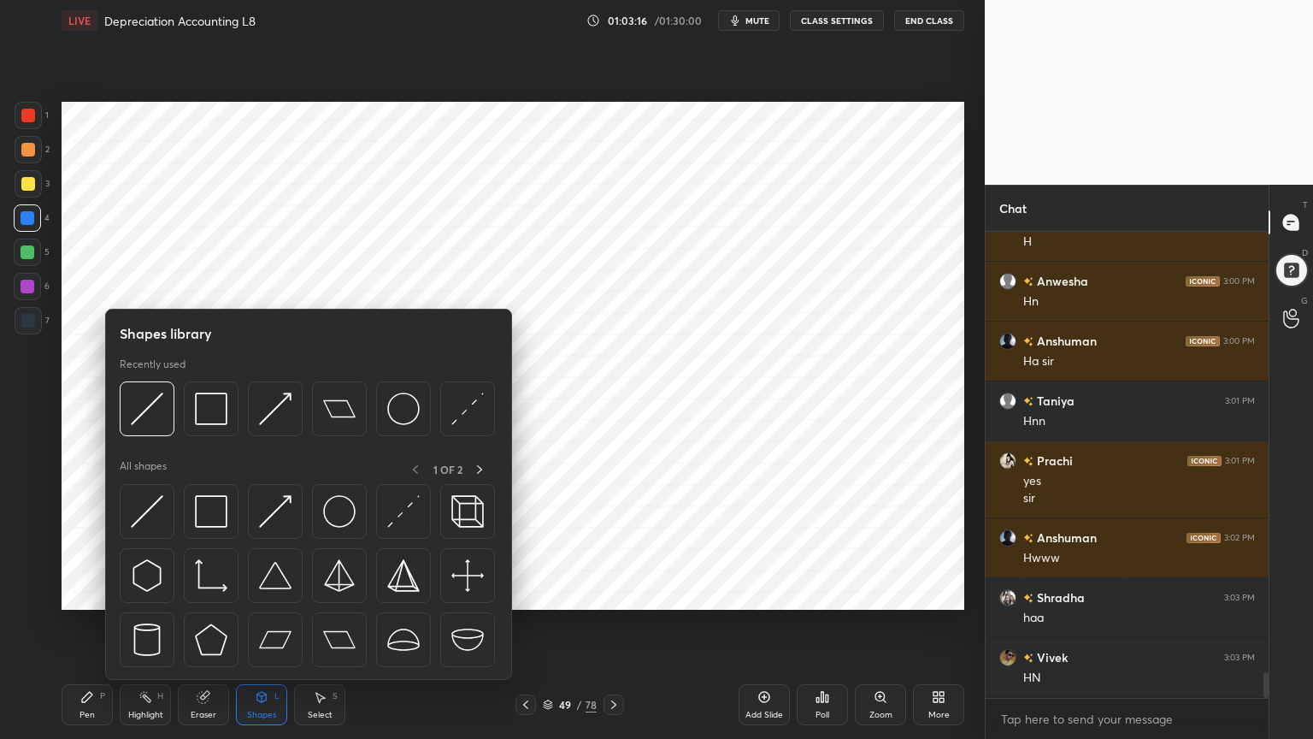
click at [259, 593] on div "Shapes" at bounding box center [261, 715] width 29 height 9
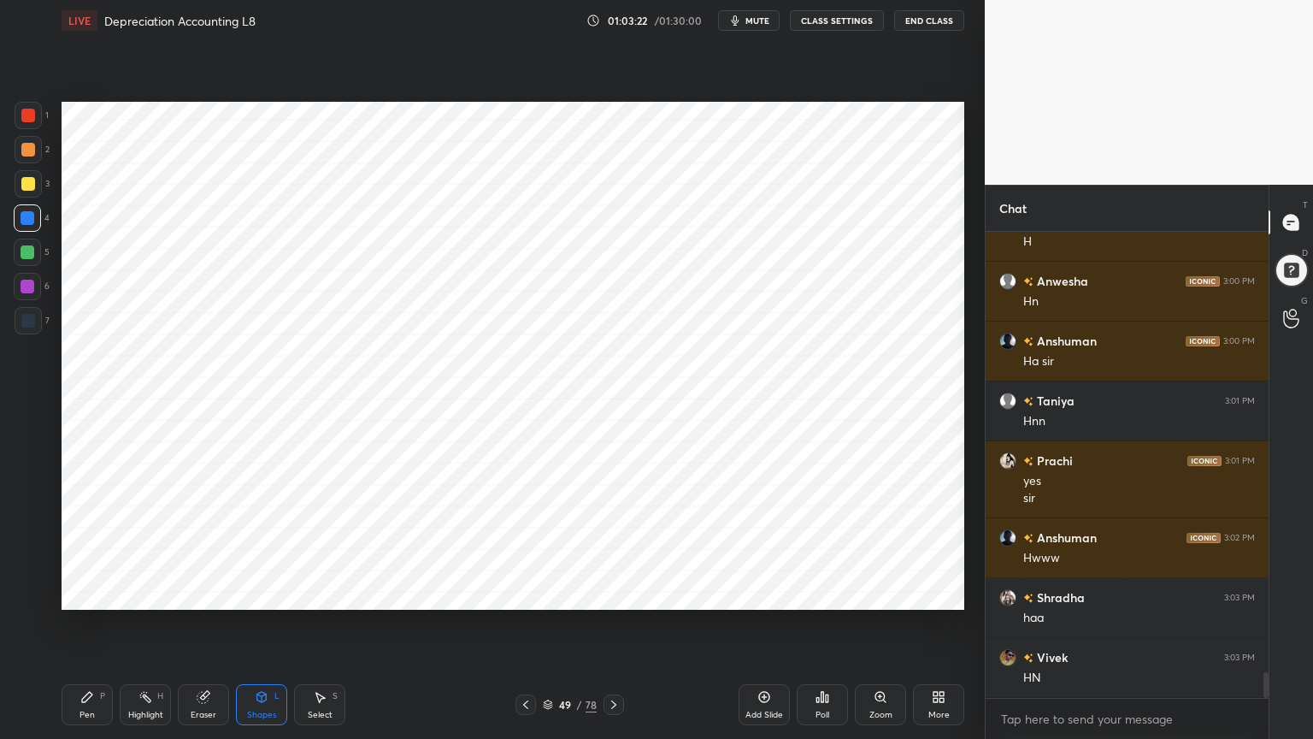
click at [97, 593] on div "Pen P" at bounding box center [87, 704] width 51 height 41
click at [24, 321] on div at bounding box center [28, 321] width 14 height 14
click at [652, 593] on div "Setting up your live class Poll for secs No correct answer Start poll" at bounding box center [513, 355] width 917 height 629
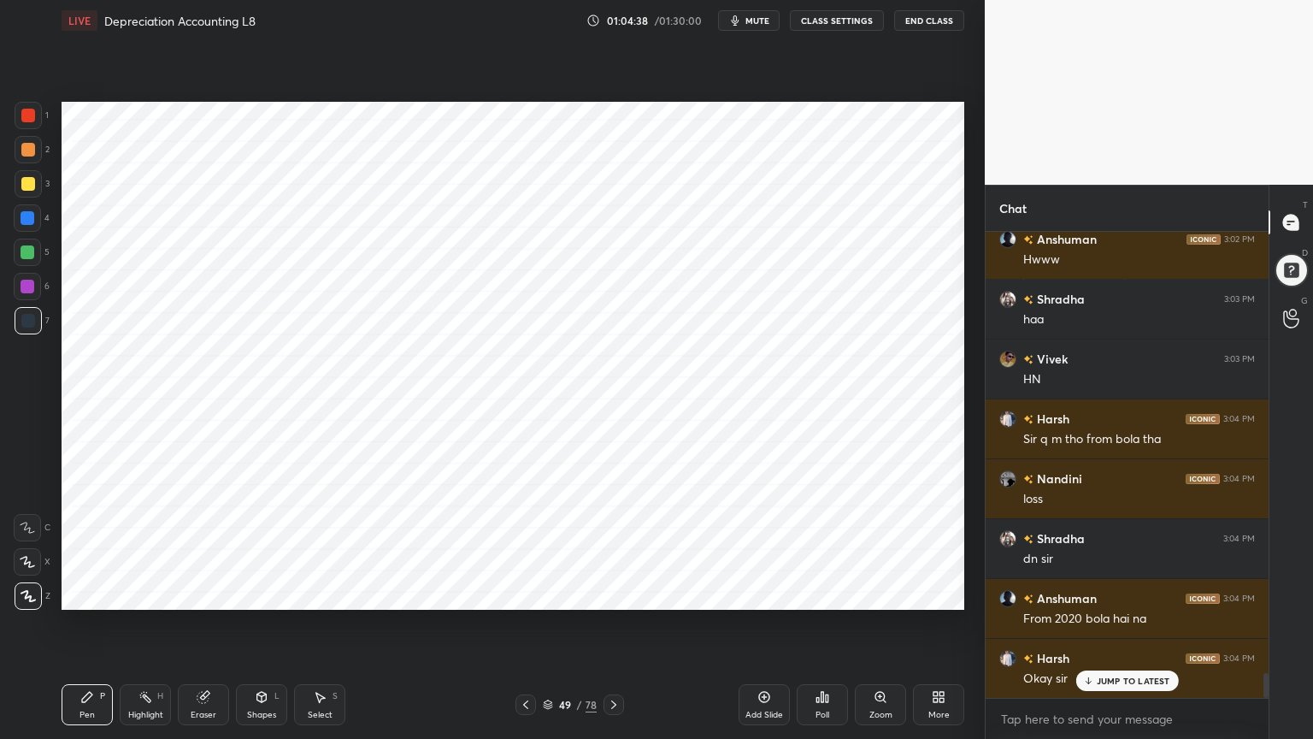
scroll to position [8317, 0]
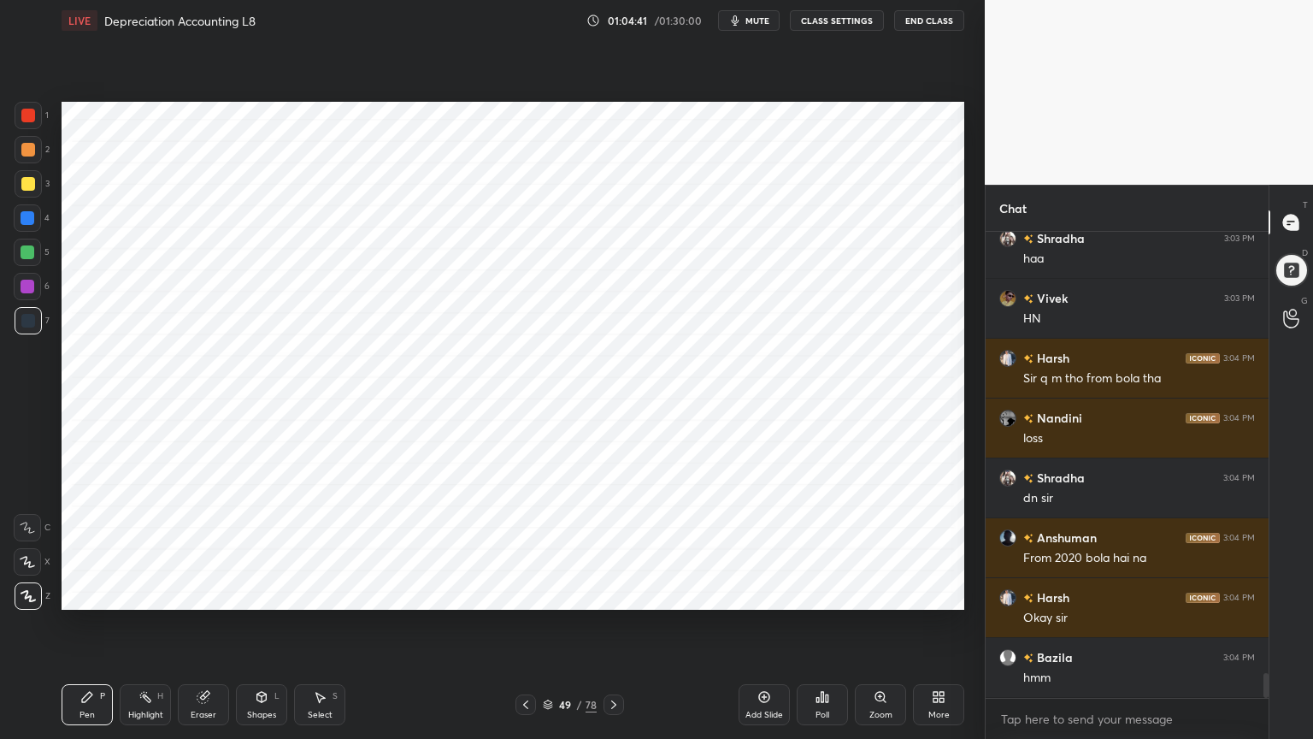
click at [122, 593] on div "Pen P Highlight H Eraser Shapes L Select S 49 / 78 Add Slide Poll Zoom More" at bounding box center [513, 704] width 903 height 68
click at [154, 593] on div "Highlight" at bounding box center [145, 715] width 35 height 9
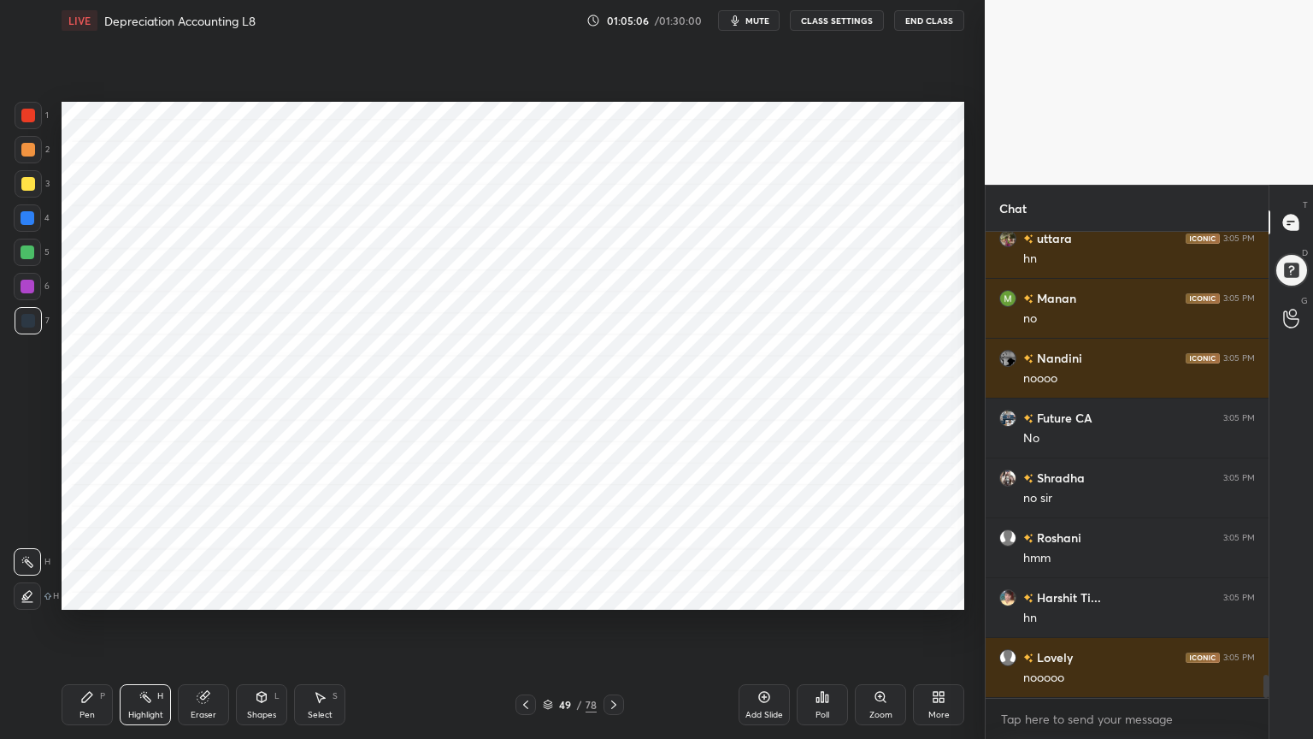
scroll to position [9035, 0]
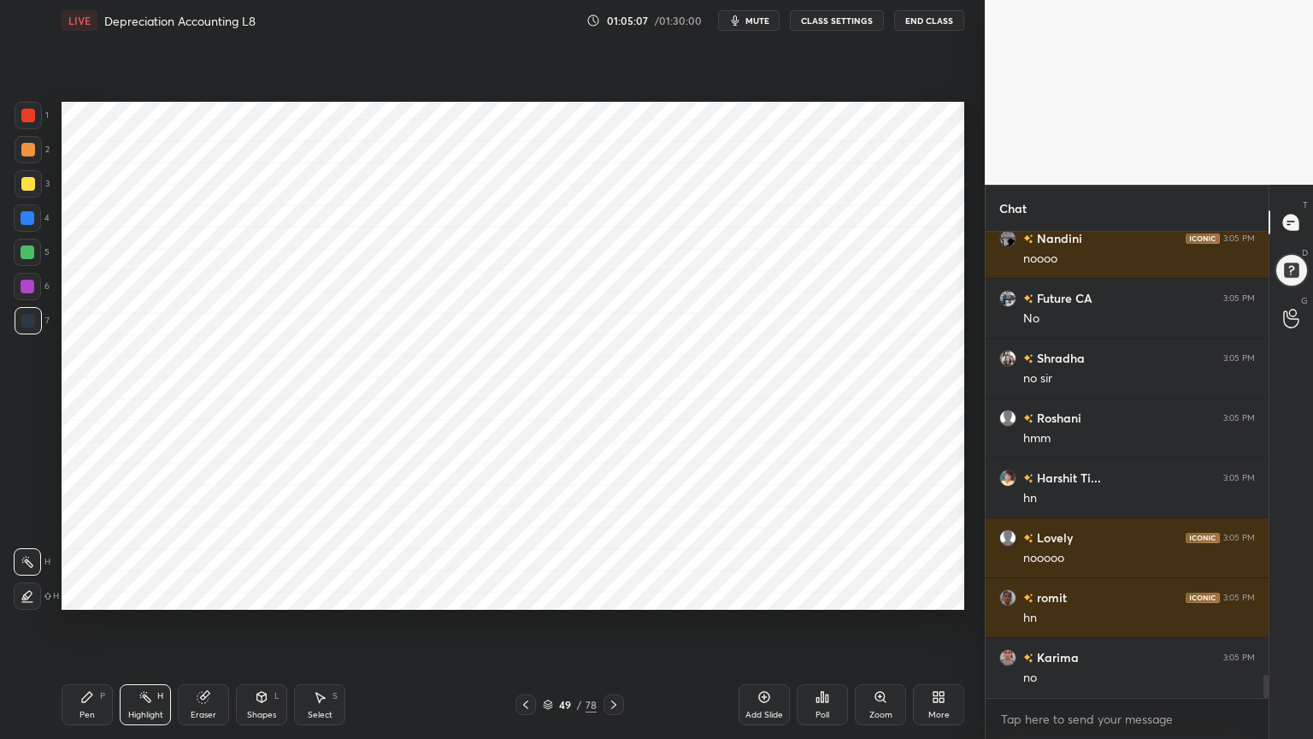
click at [765, 593] on icon at bounding box center [765, 697] width 14 height 14
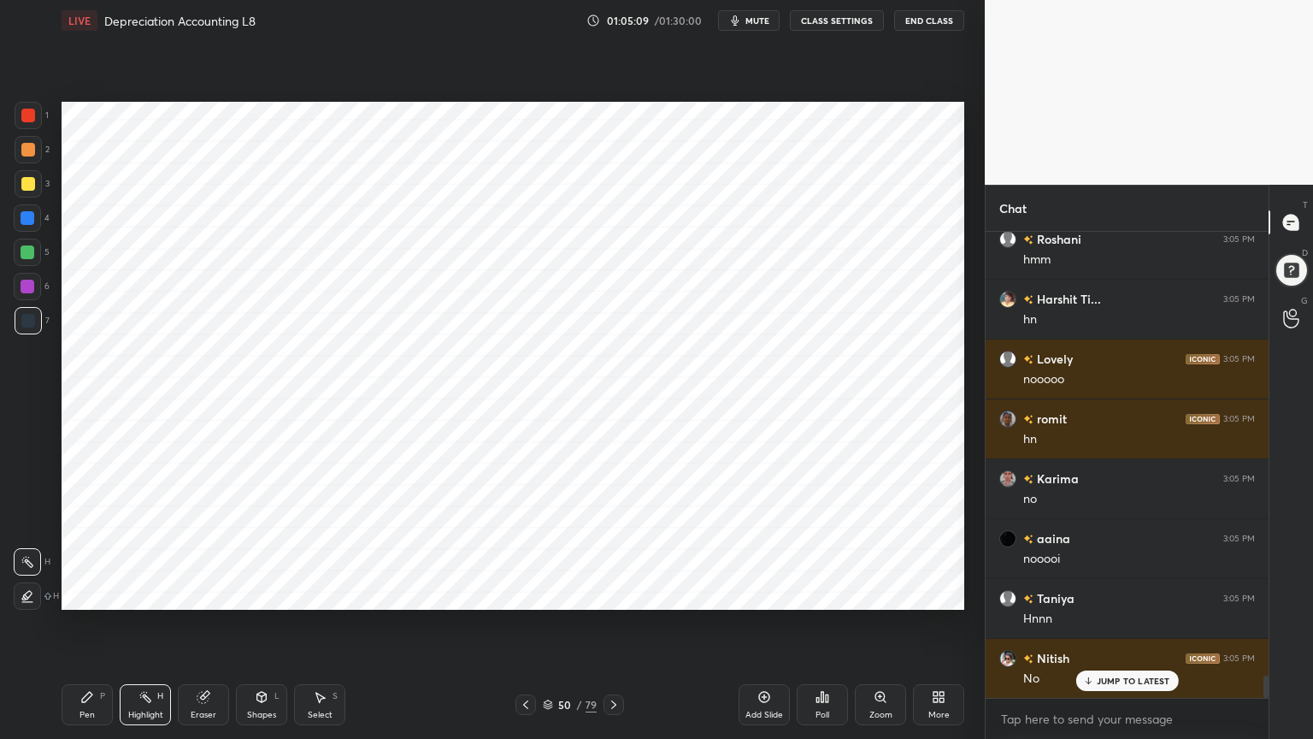
click at [33, 215] on div at bounding box center [28, 218] width 14 height 14
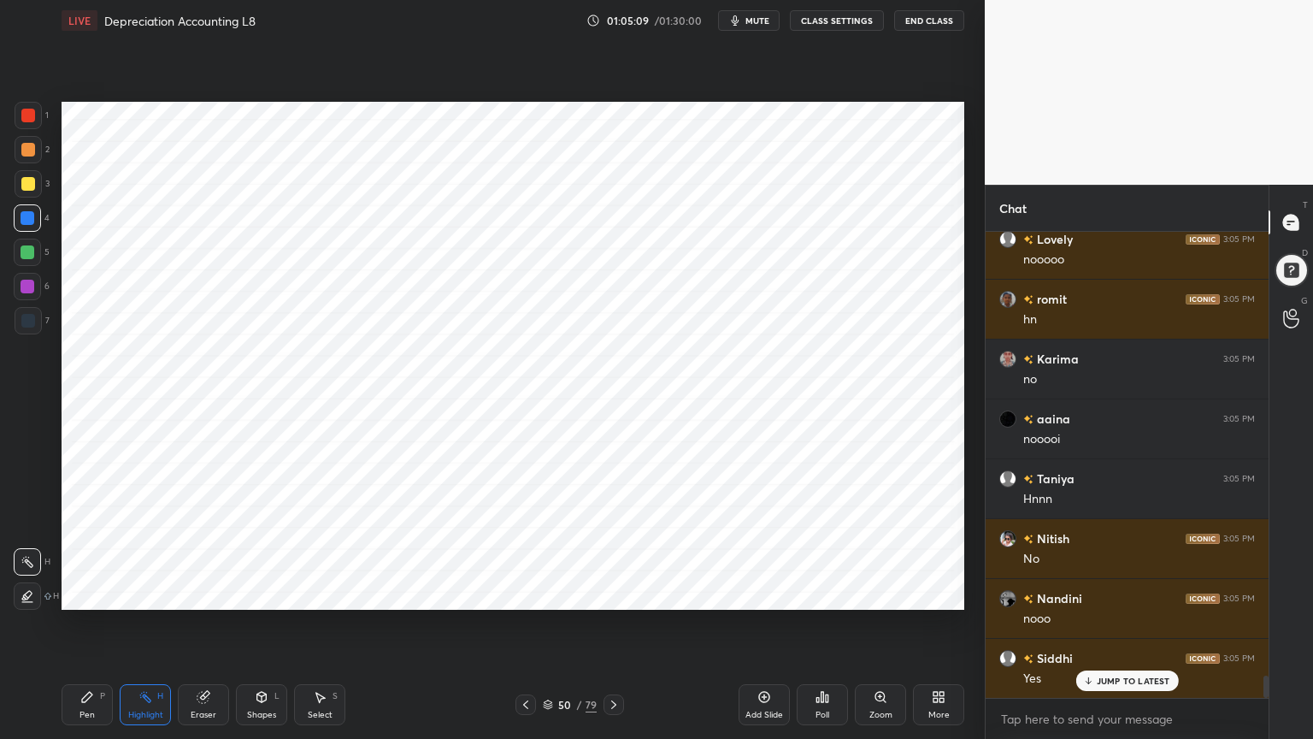
click at [86, 593] on div "Pen" at bounding box center [87, 715] width 15 height 9
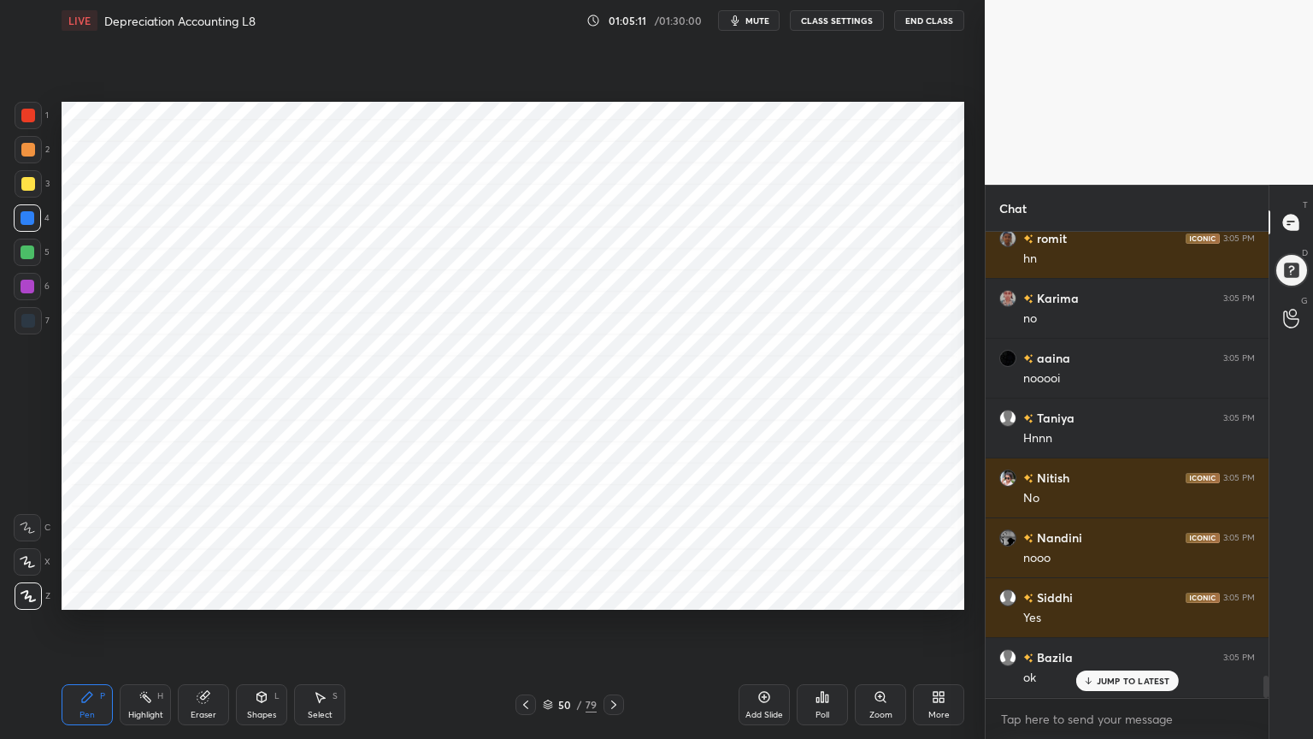
scroll to position [9453, 0]
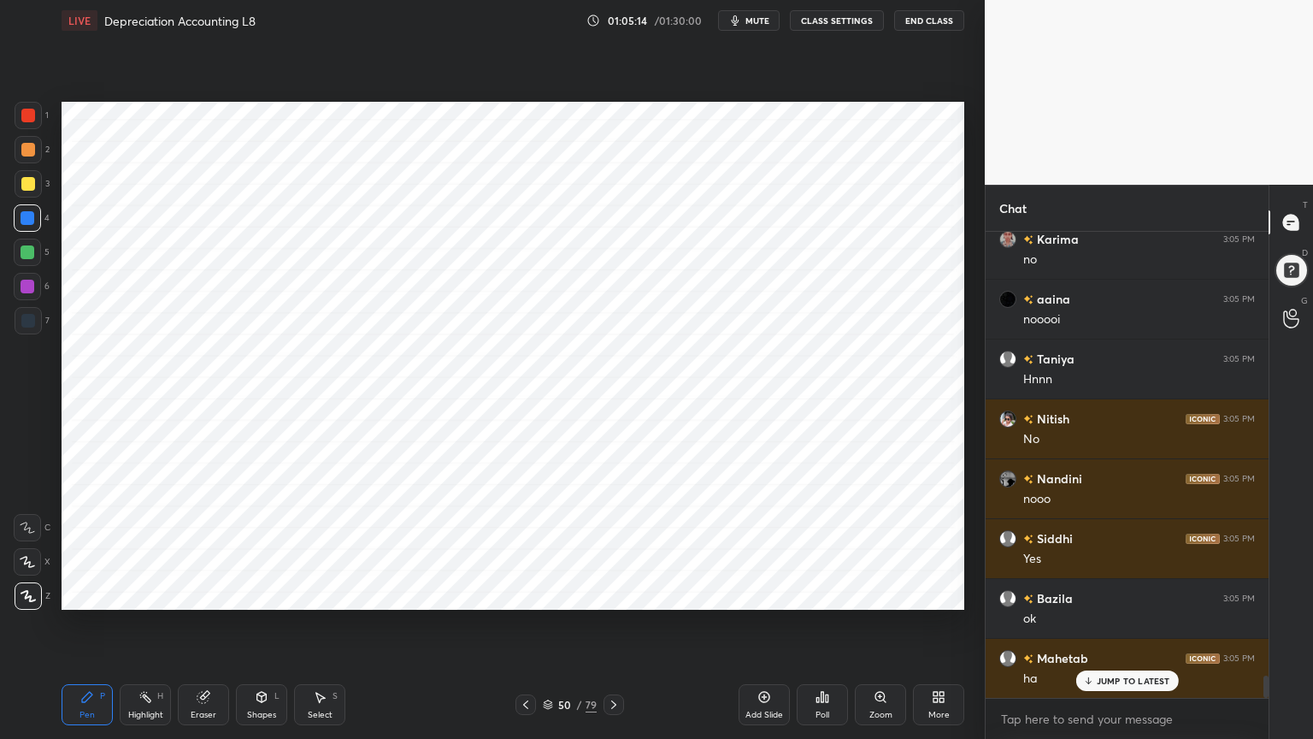
click at [265, 593] on icon at bounding box center [261, 697] width 9 height 10
click at [262, 593] on icon at bounding box center [262, 699] width 0 height 6
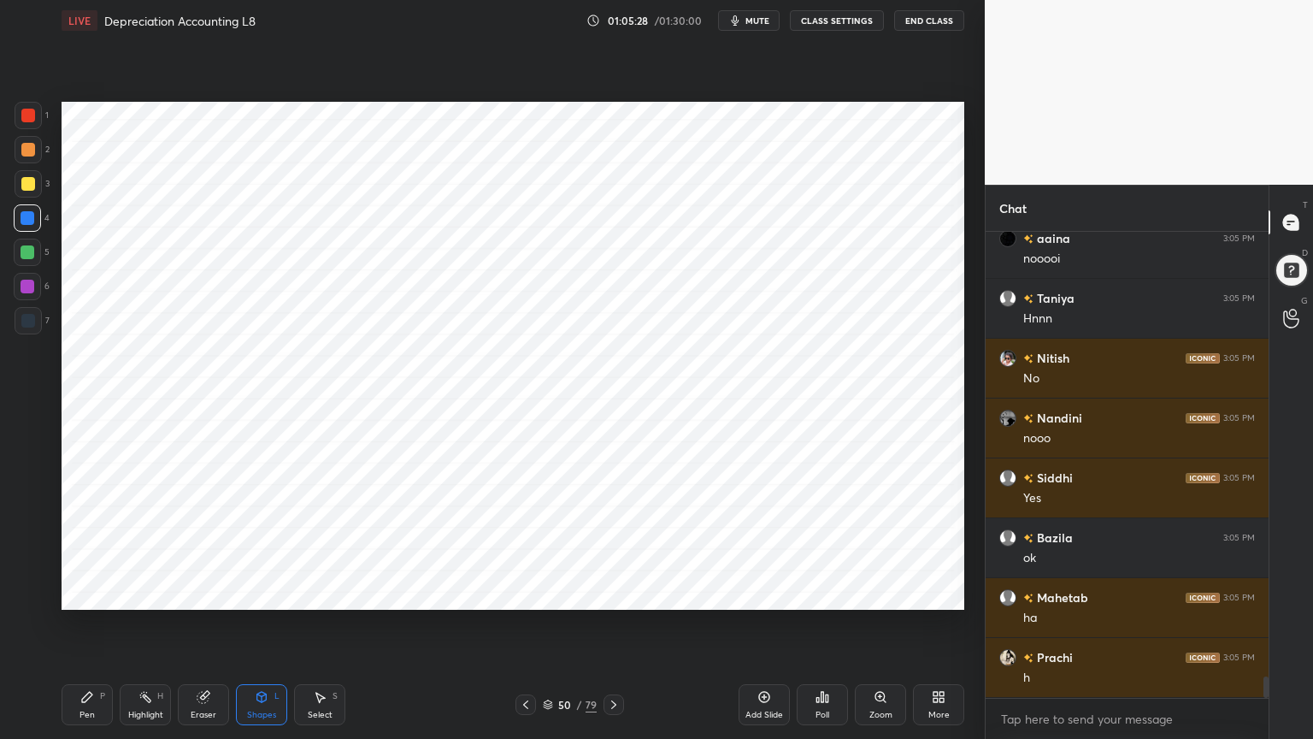
click at [78, 593] on div "Pen P Highlight H Eraser Shapes L Select S 50 / 79 Add Slide Poll Zoom More" at bounding box center [513, 704] width 903 height 68
click at [88, 593] on div "Pen P" at bounding box center [87, 704] width 51 height 41
click at [27, 319] on div at bounding box center [28, 321] width 14 height 14
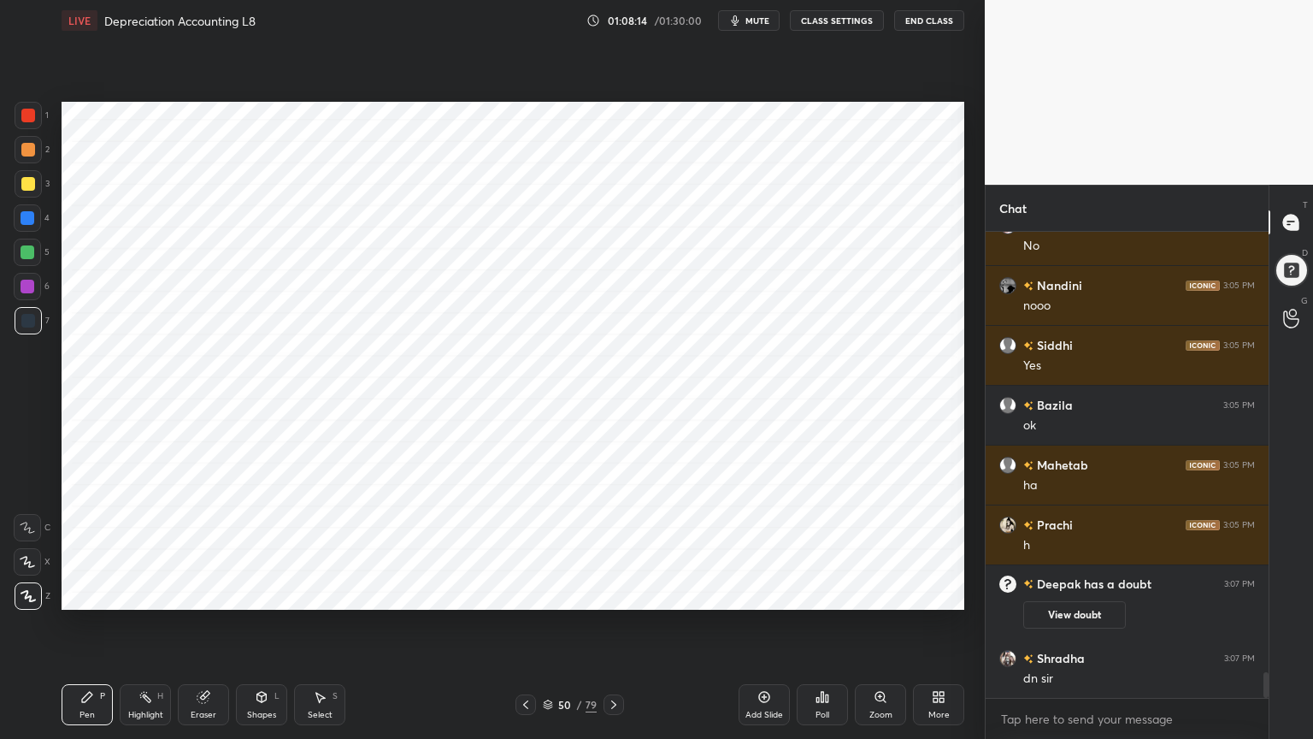
scroll to position [8115, 0]
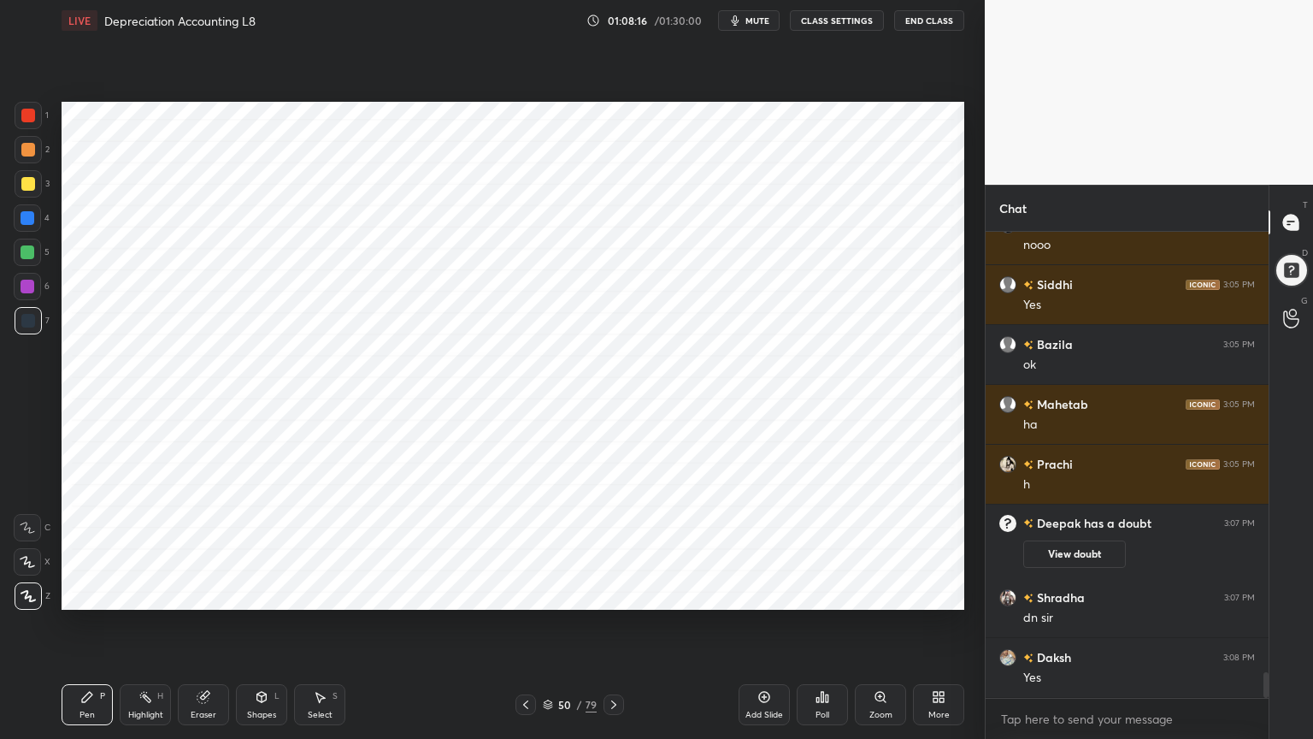
click at [935, 593] on icon at bounding box center [936, 700] width 4 height 4
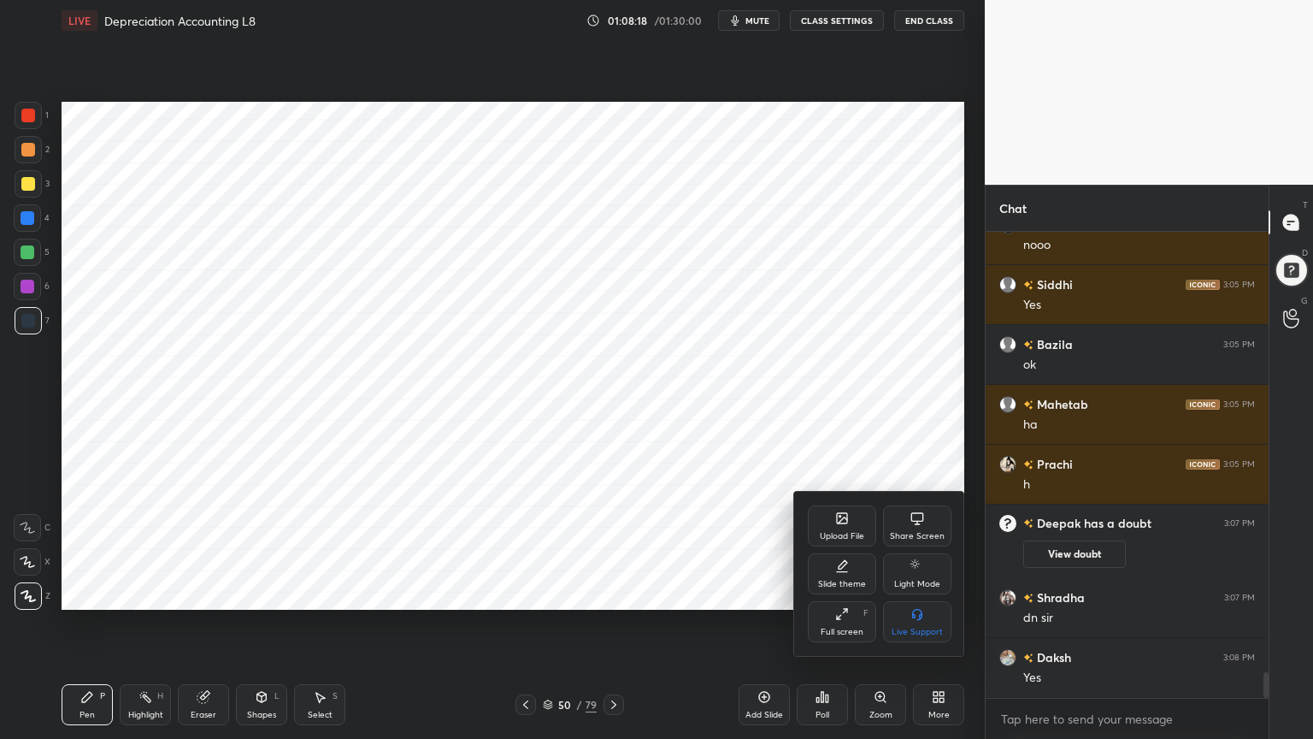
click at [845, 532] on div "Upload File" at bounding box center [842, 536] width 44 height 9
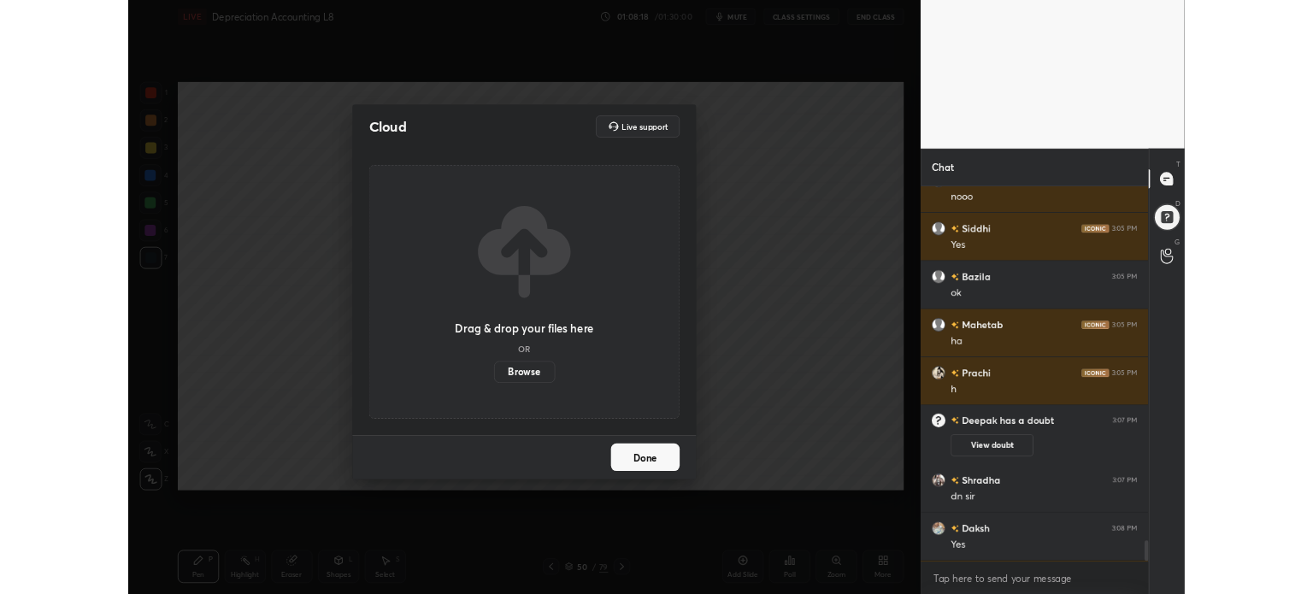
scroll to position [8174, 0]
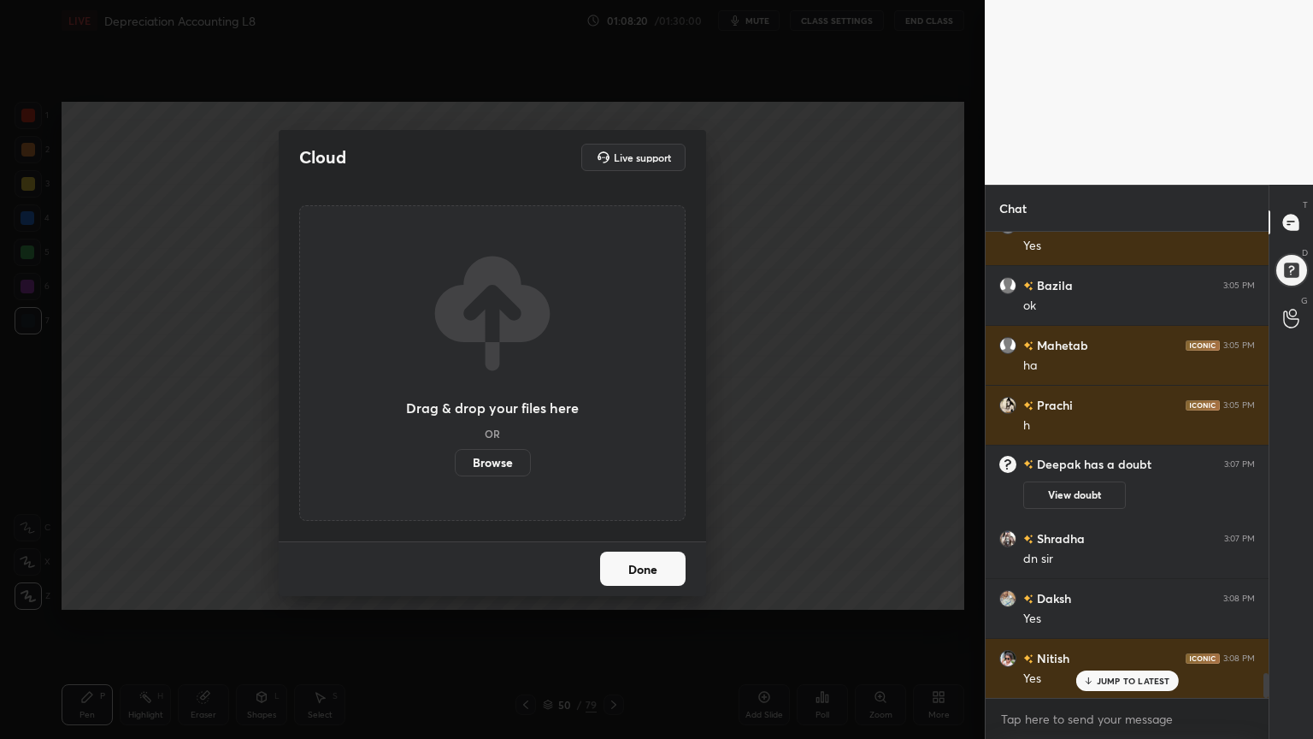
click at [484, 458] on label "Browse" at bounding box center [493, 462] width 76 height 27
click at [455, 458] on input "Browse" at bounding box center [455, 462] width 0 height 27
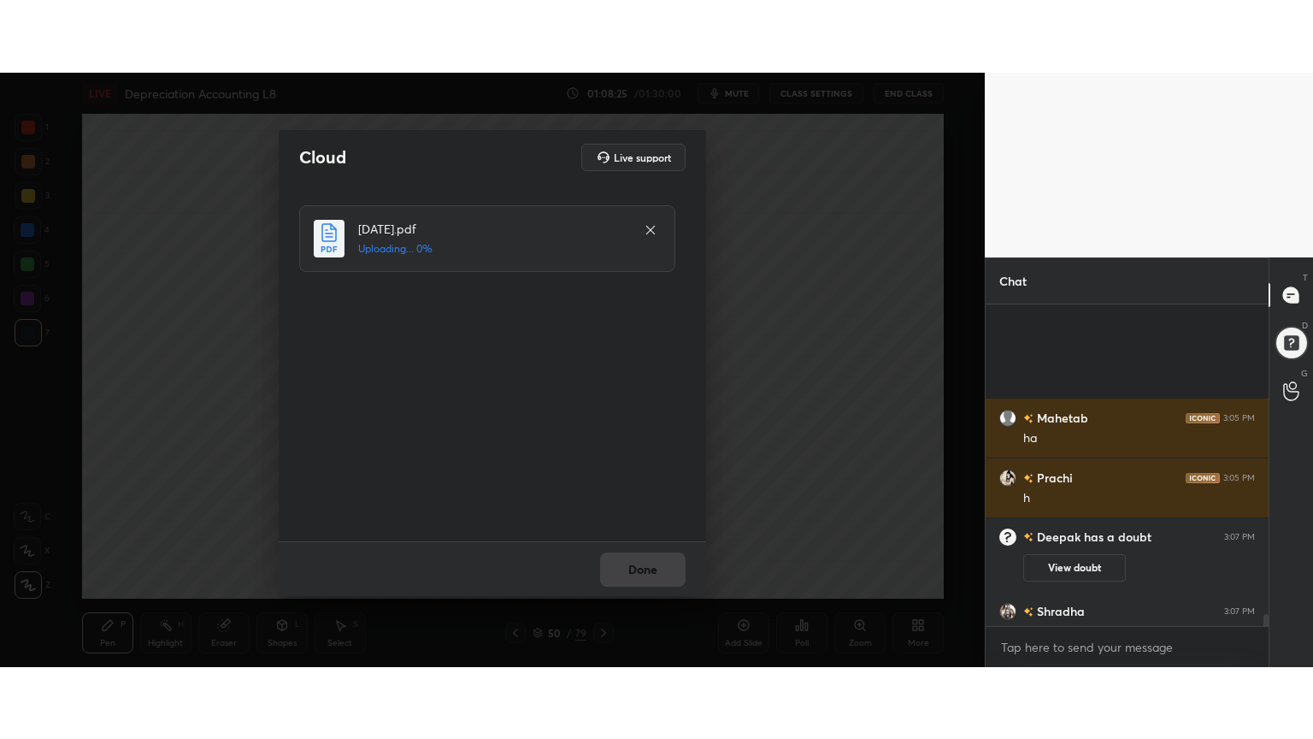
scroll to position [8379, 0]
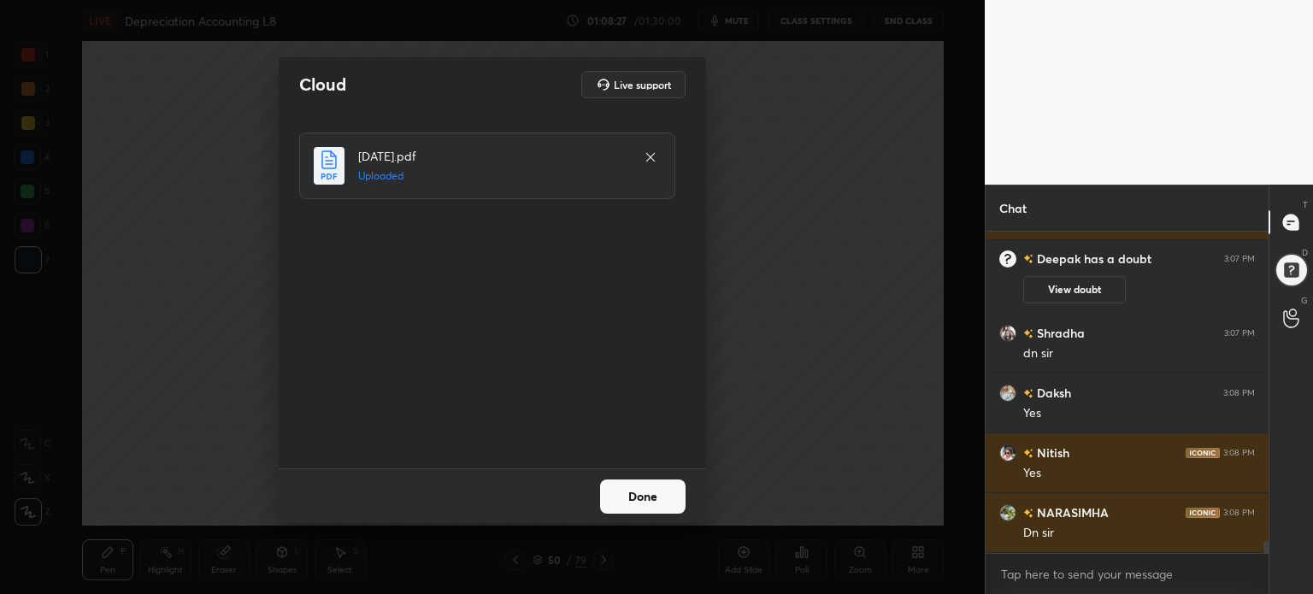
click at [647, 509] on button "Done" at bounding box center [643, 497] width 86 height 34
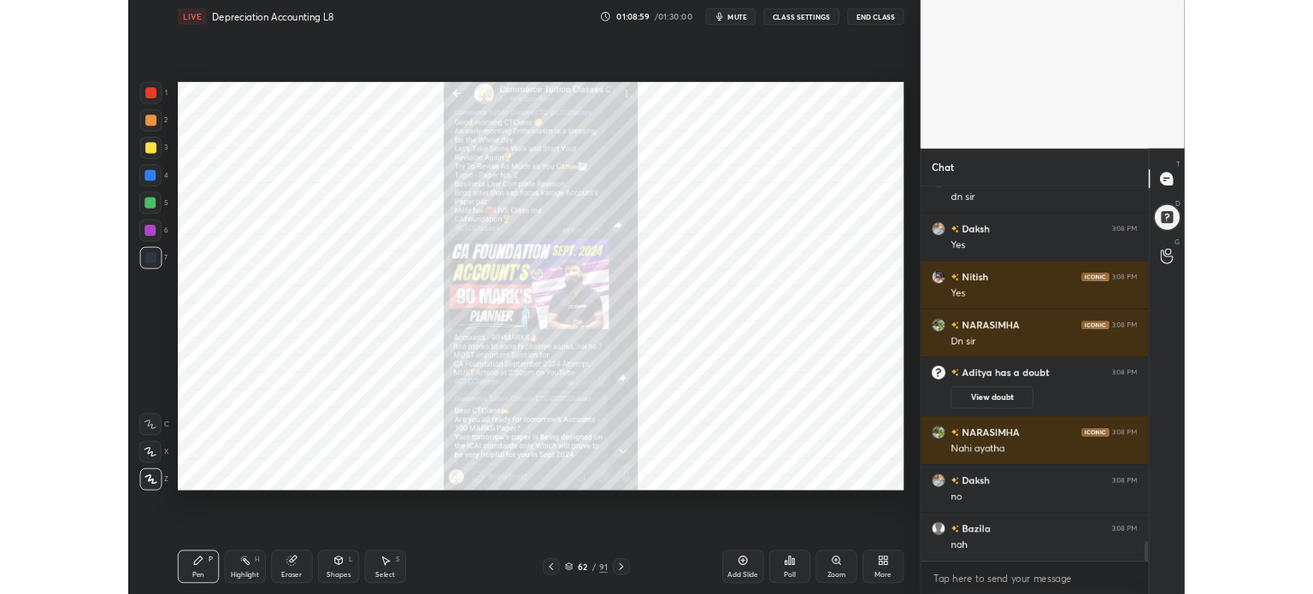
scroll to position [8461, 0]
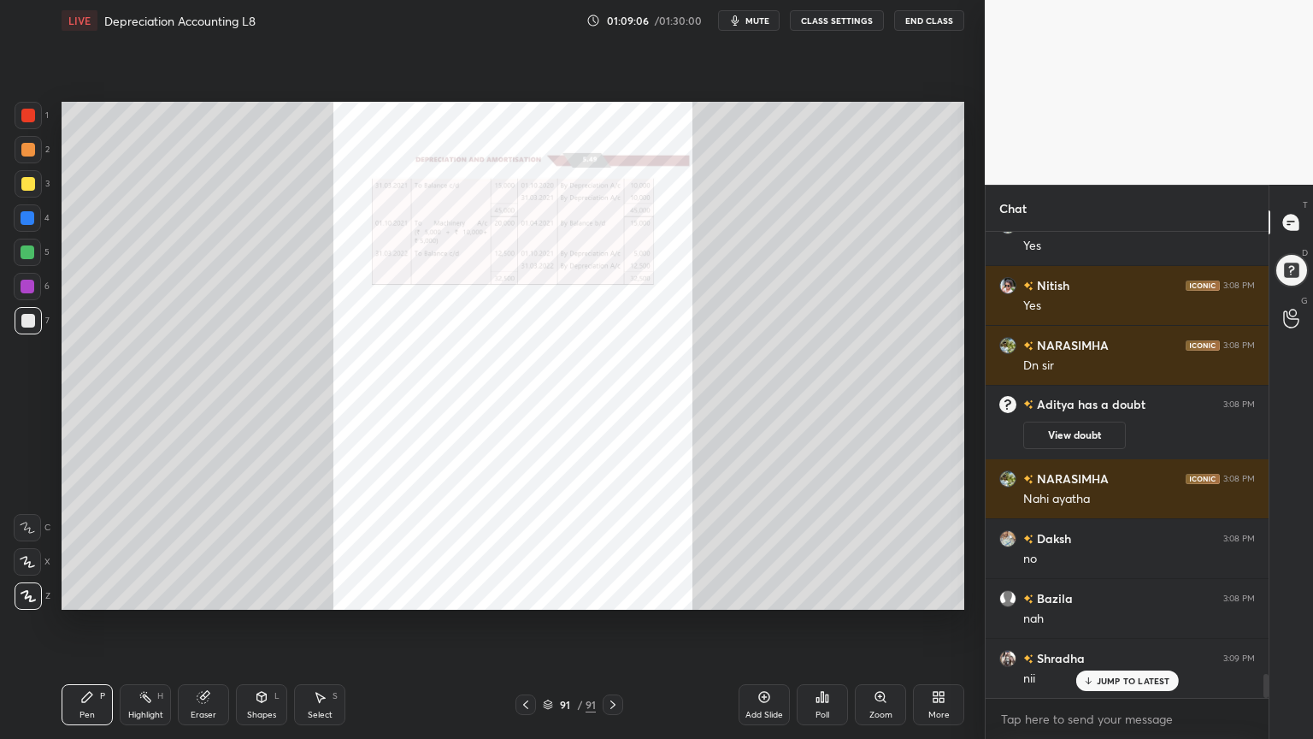
click at [951, 593] on div "More" at bounding box center [938, 704] width 51 height 41
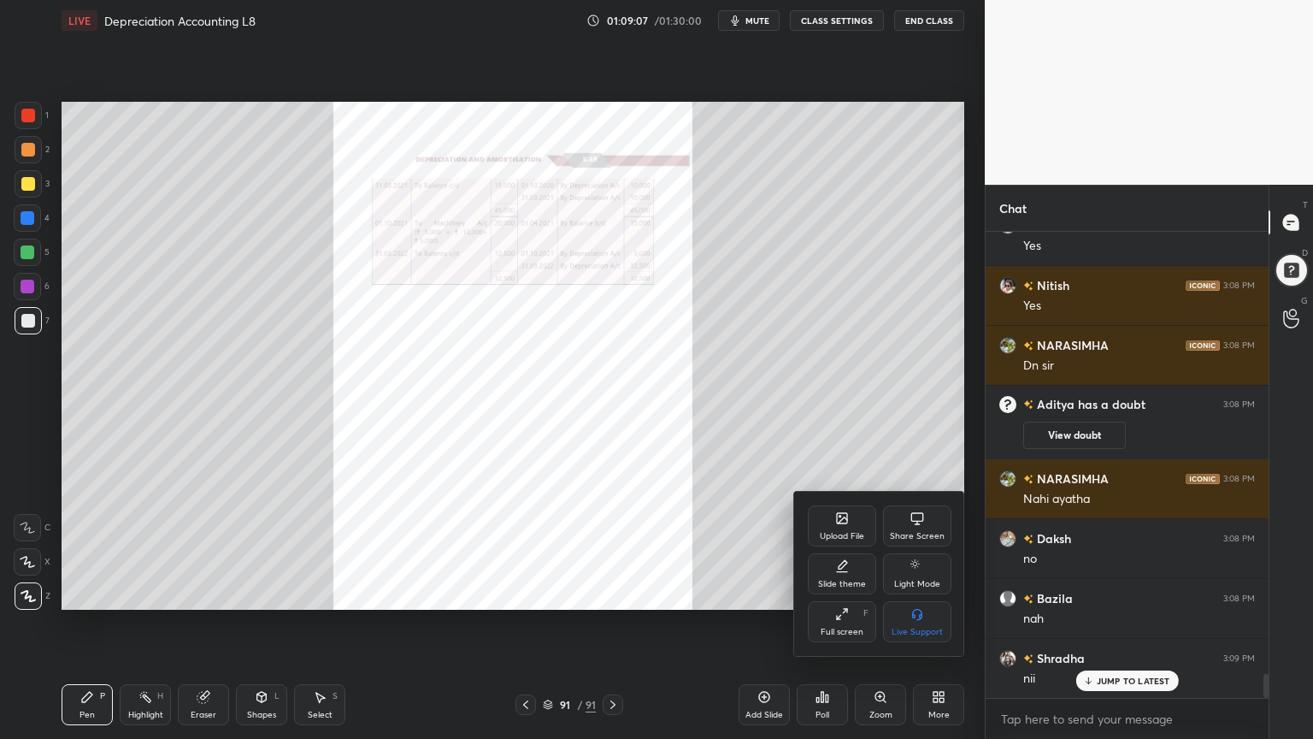
click at [834, 532] on div "Upload File" at bounding box center [842, 536] width 44 height 9
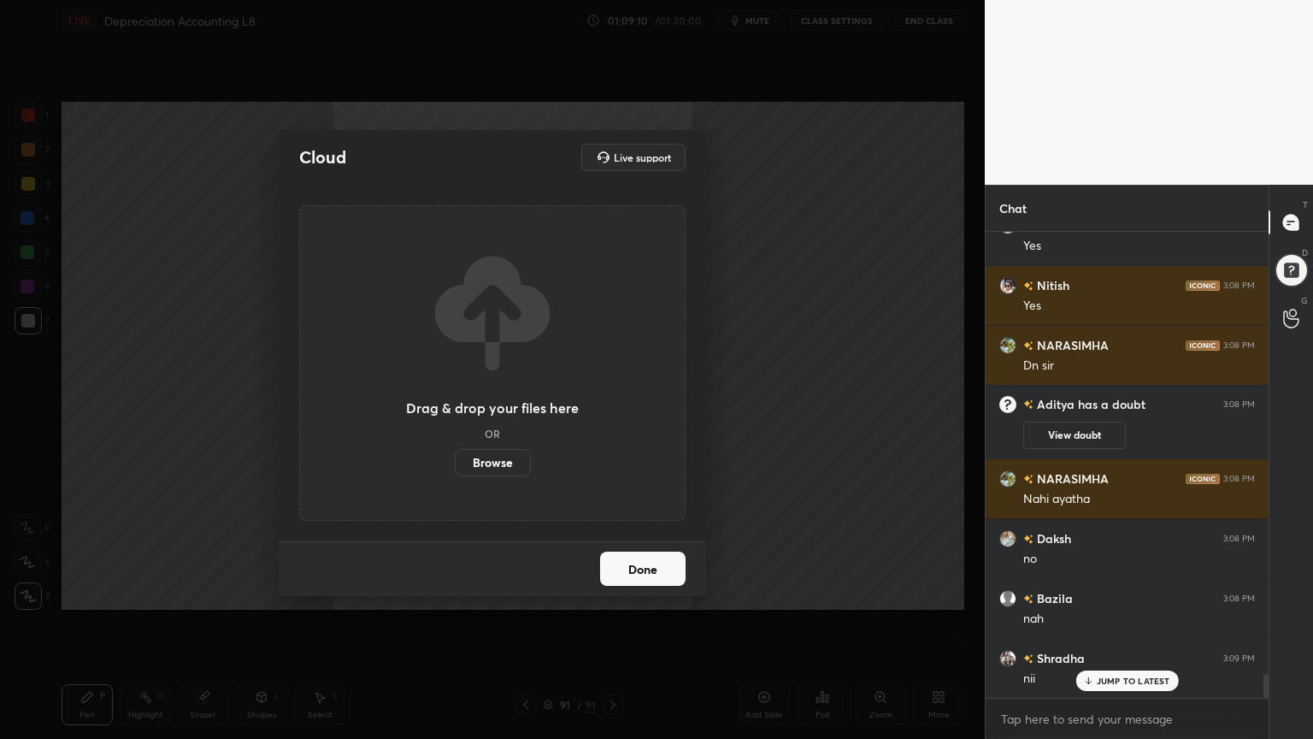
click at [513, 468] on label "Browse" at bounding box center [493, 462] width 76 height 27
click at [455, 468] on input "Browse" at bounding box center [455, 462] width 0 height 27
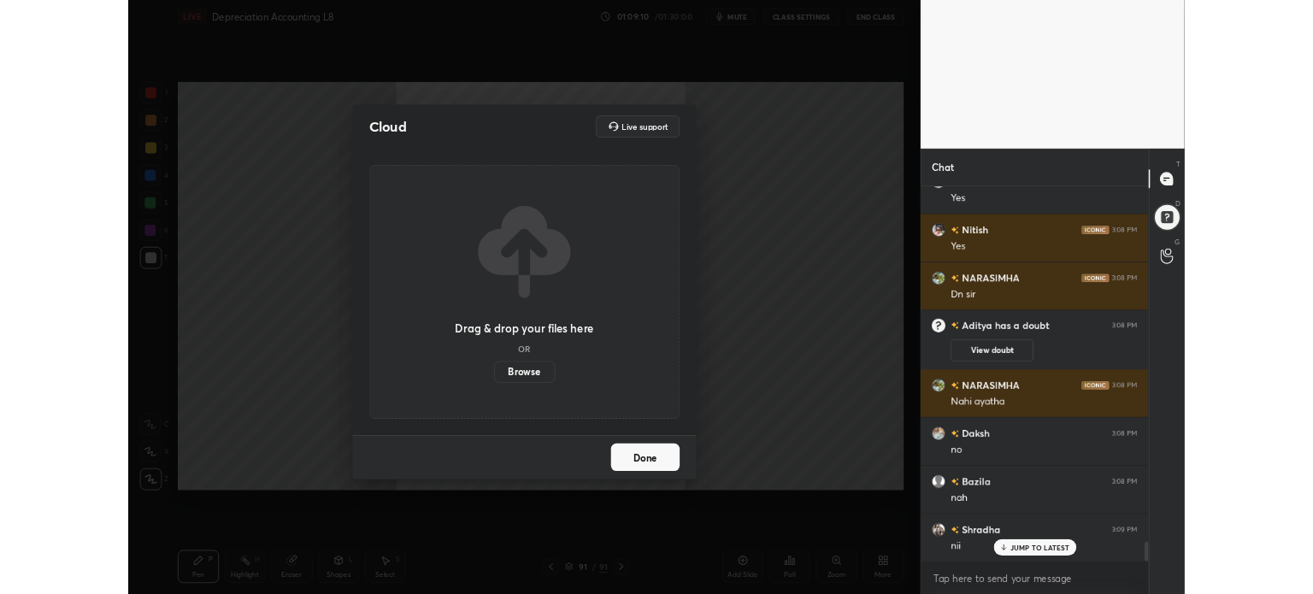
scroll to position [4, 5]
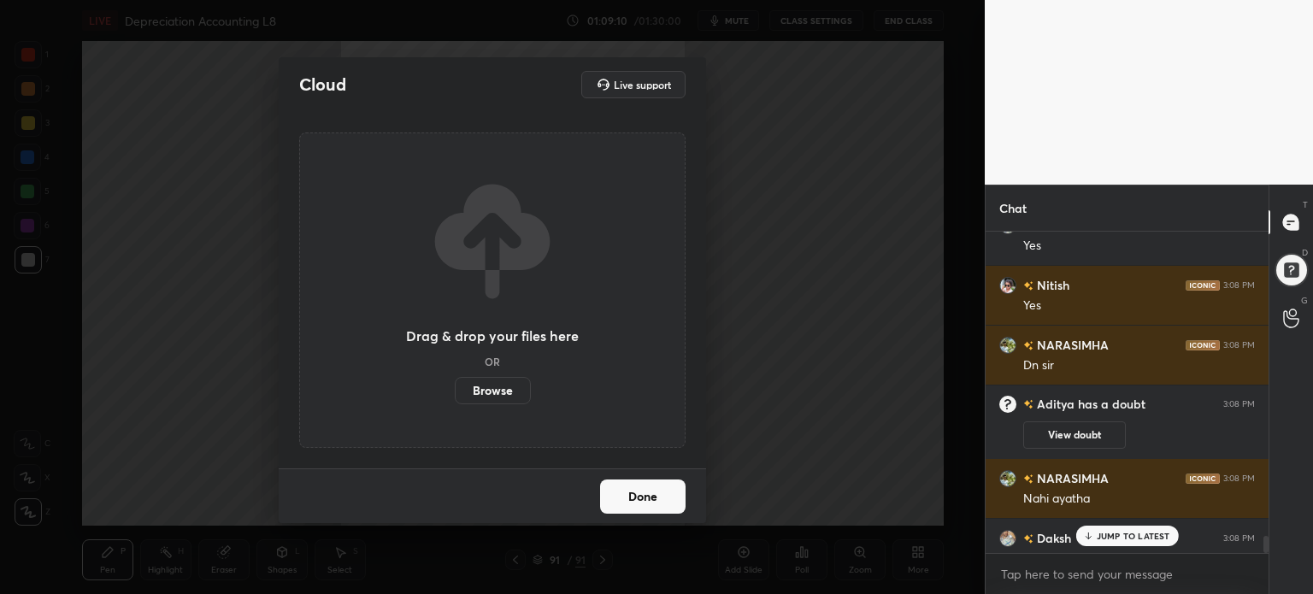
type textarea "x"
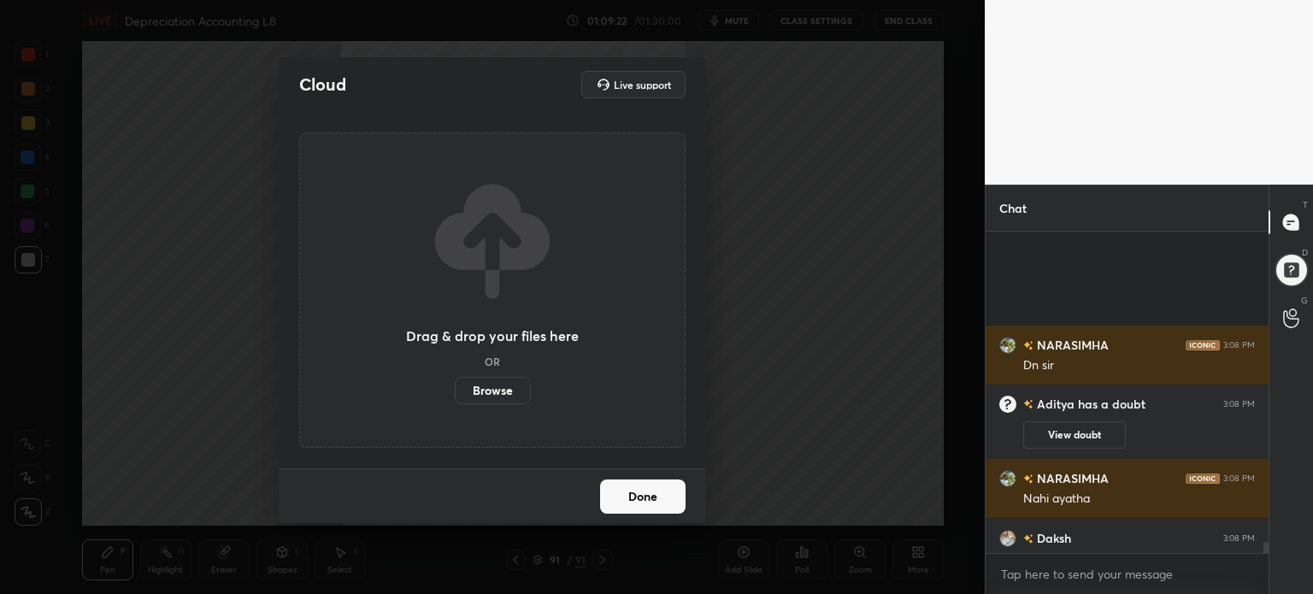
scroll to position [8666, 0]
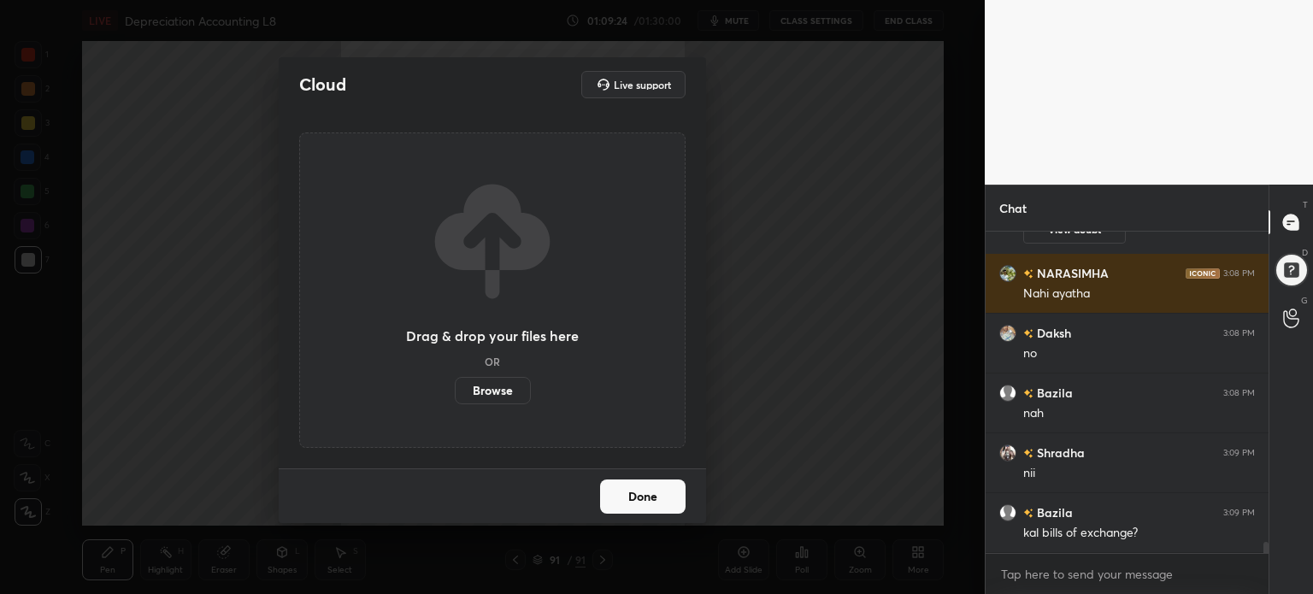
click at [636, 498] on button "Done" at bounding box center [643, 497] width 86 height 34
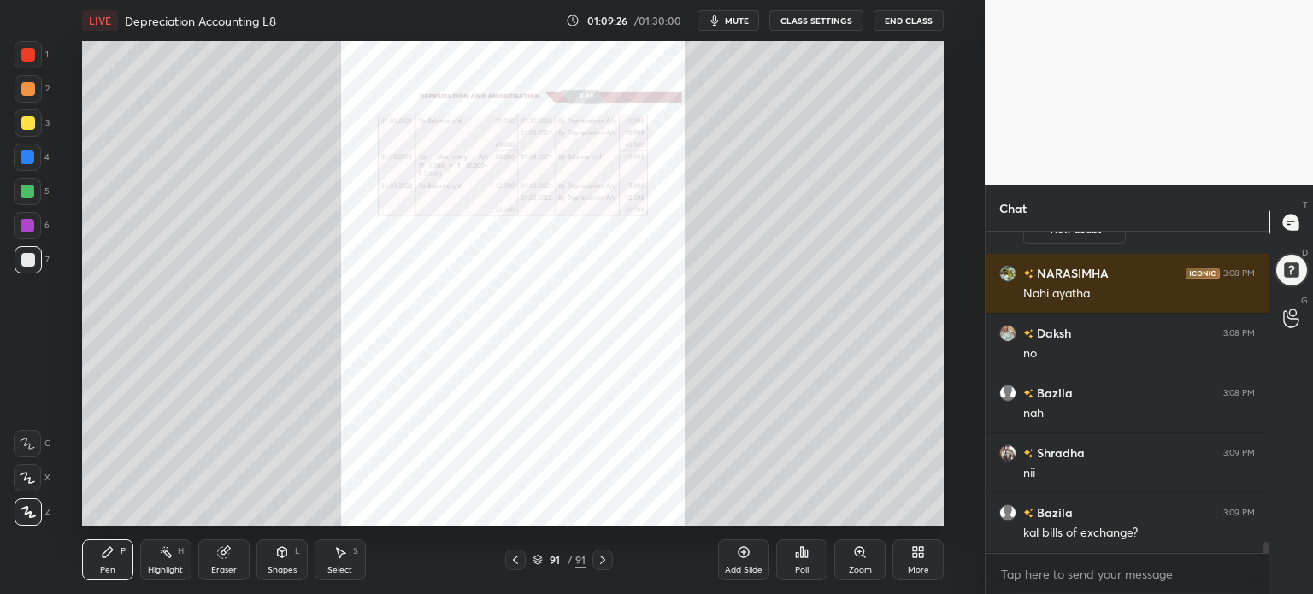
click at [740, 25] on span "mute" at bounding box center [737, 21] width 24 height 12
click at [912, 577] on div "More" at bounding box center [918, 560] width 51 height 41
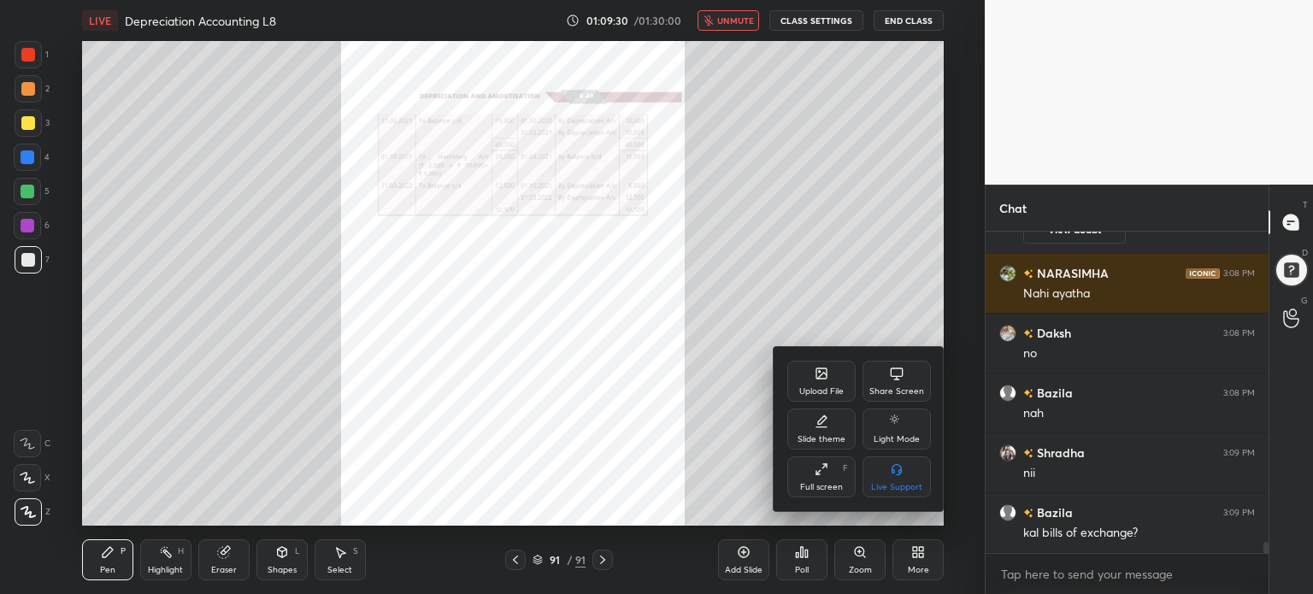
click at [817, 370] on icon at bounding box center [822, 374] width 10 height 10
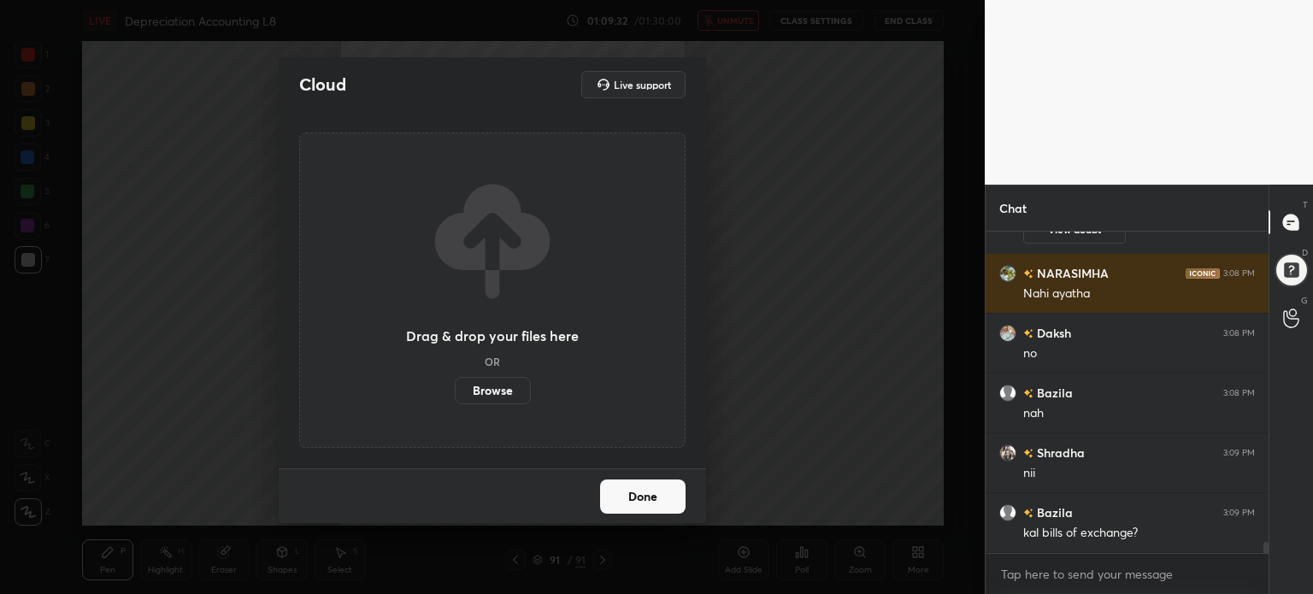
click at [480, 389] on label "Browse" at bounding box center [493, 390] width 76 height 27
click at [455, 389] on input "Browse" at bounding box center [455, 390] width 0 height 27
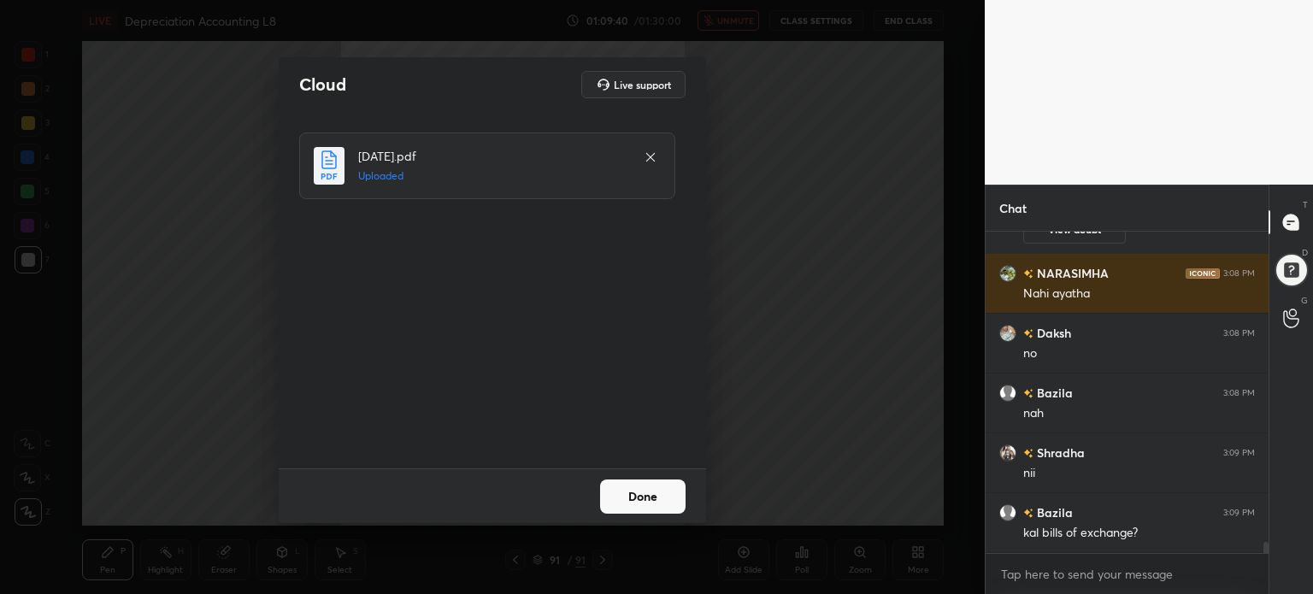
click at [654, 156] on icon at bounding box center [651, 157] width 14 height 14
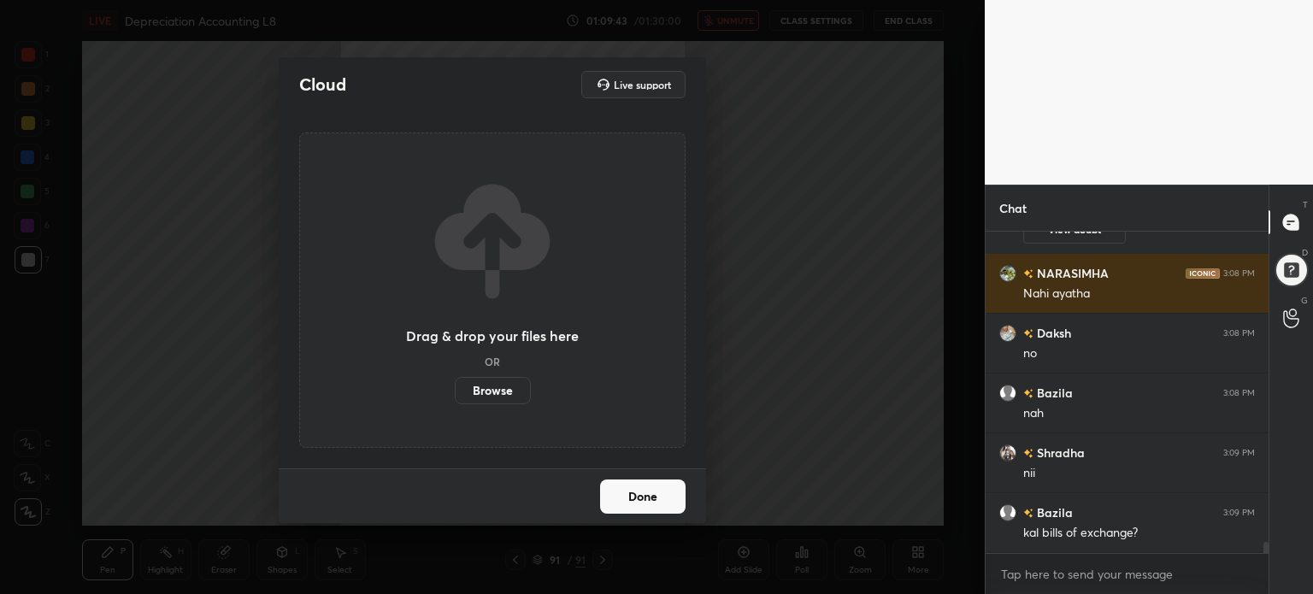
click at [508, 386] on label "Browse" at bounding box center [493, 390] width 76 height 27
click at [455, 386] on input "Browse" at bounding box center [455, 390] width 0 height 27
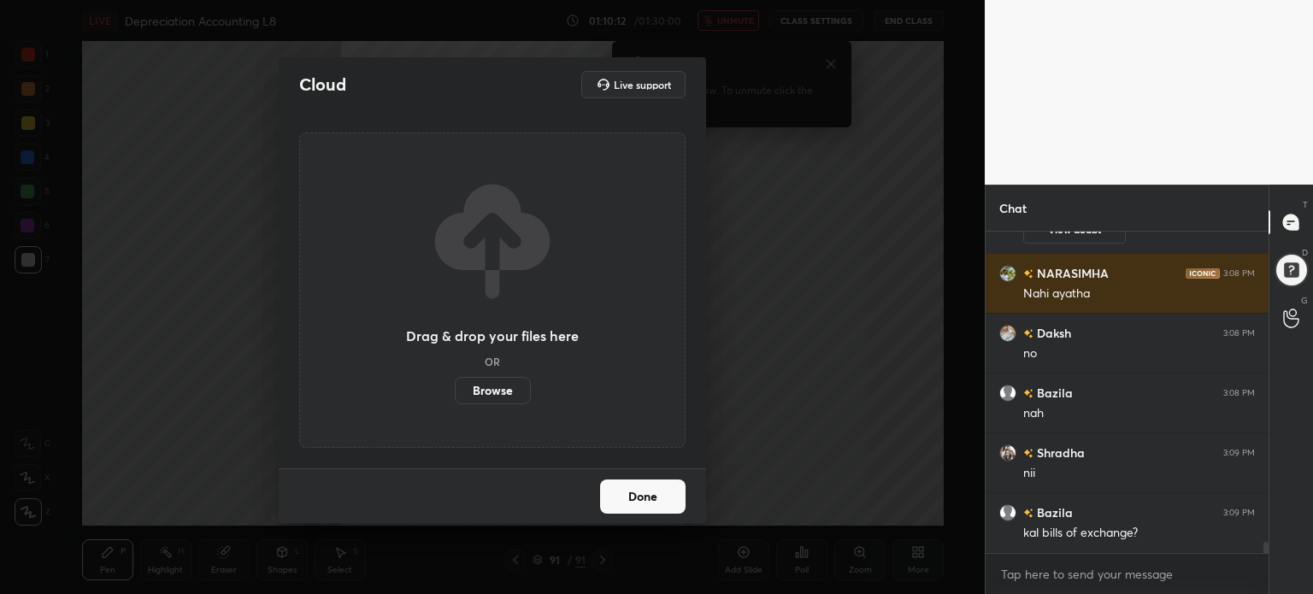
scroll to position [8726, 0]
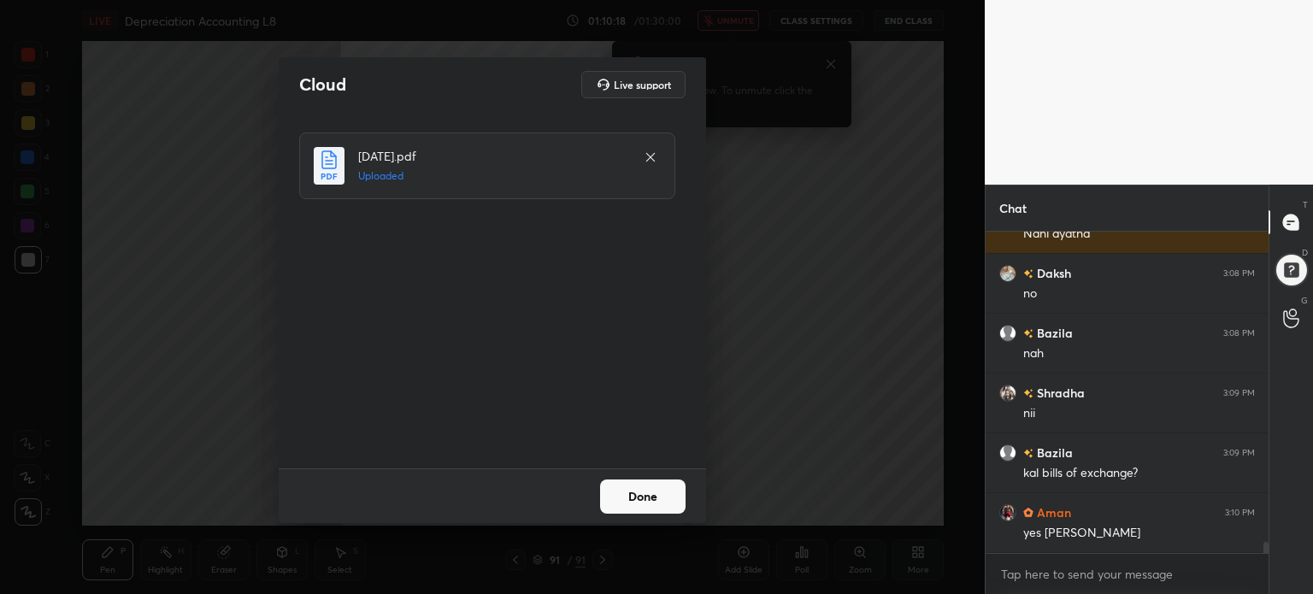
click at [667, 510] on button "Done" at bounding box center [643, 497] width 86 height 34
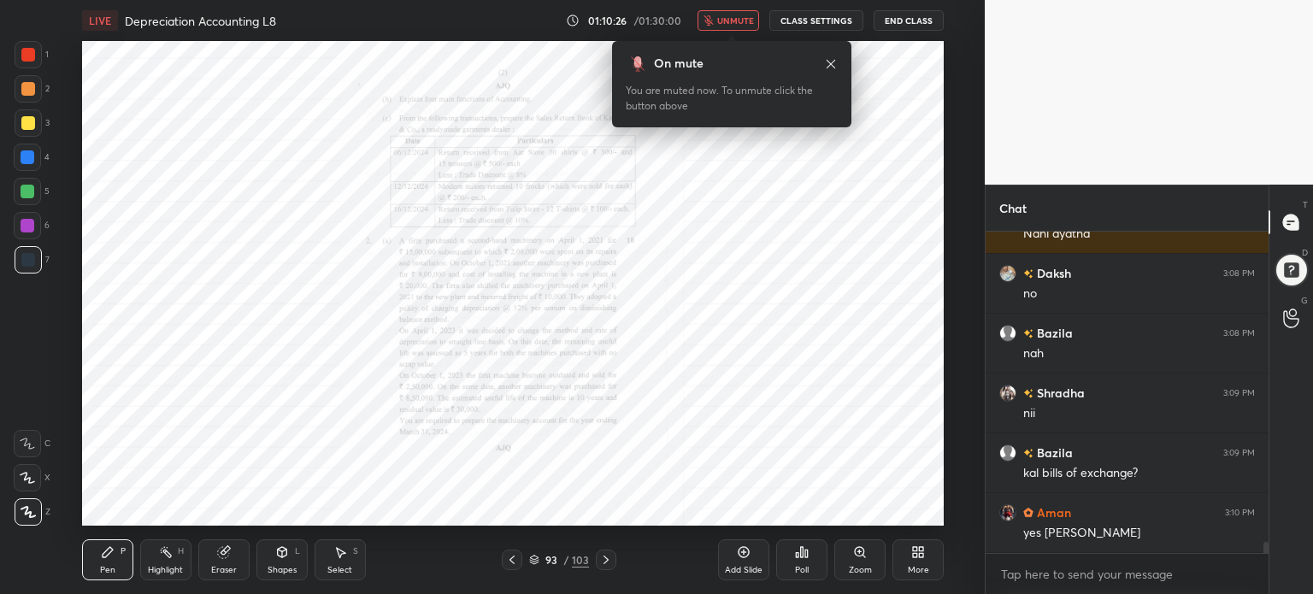
click at [855, 560] on div "Zoom" at bounding box center [859, 560] width 51 height 41
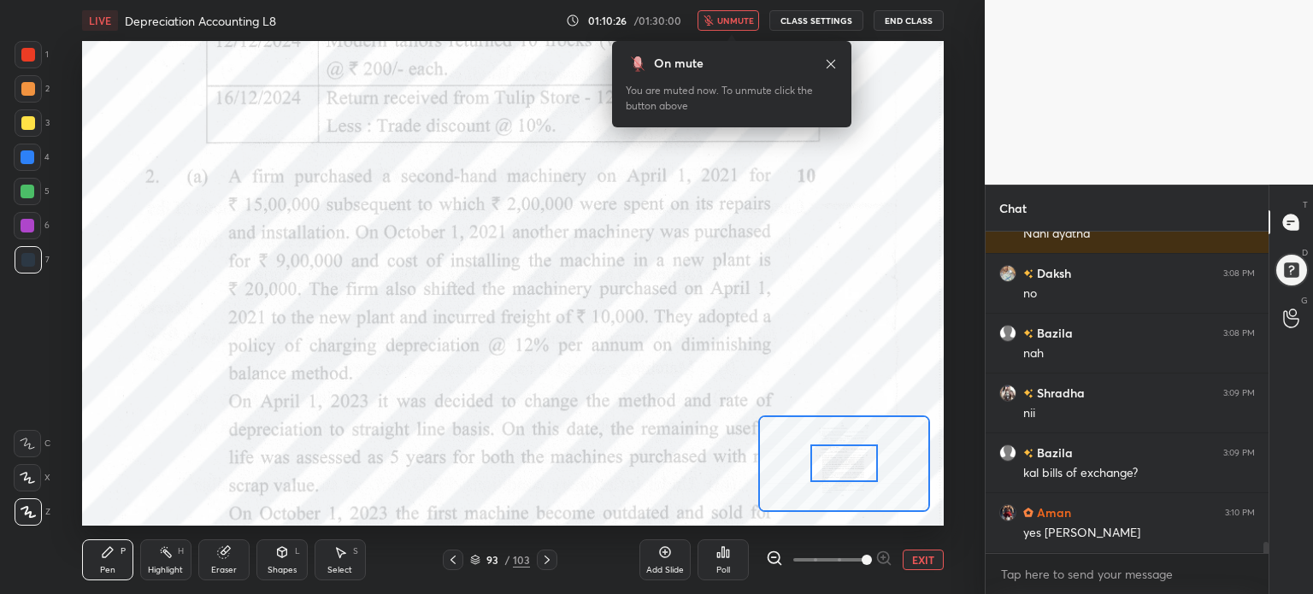
click at [855, 560] on span at bounding box center [829, 560] width 72 height 26
click at [862, 560] on span at bounding box center [867, 560] width 10 height 10
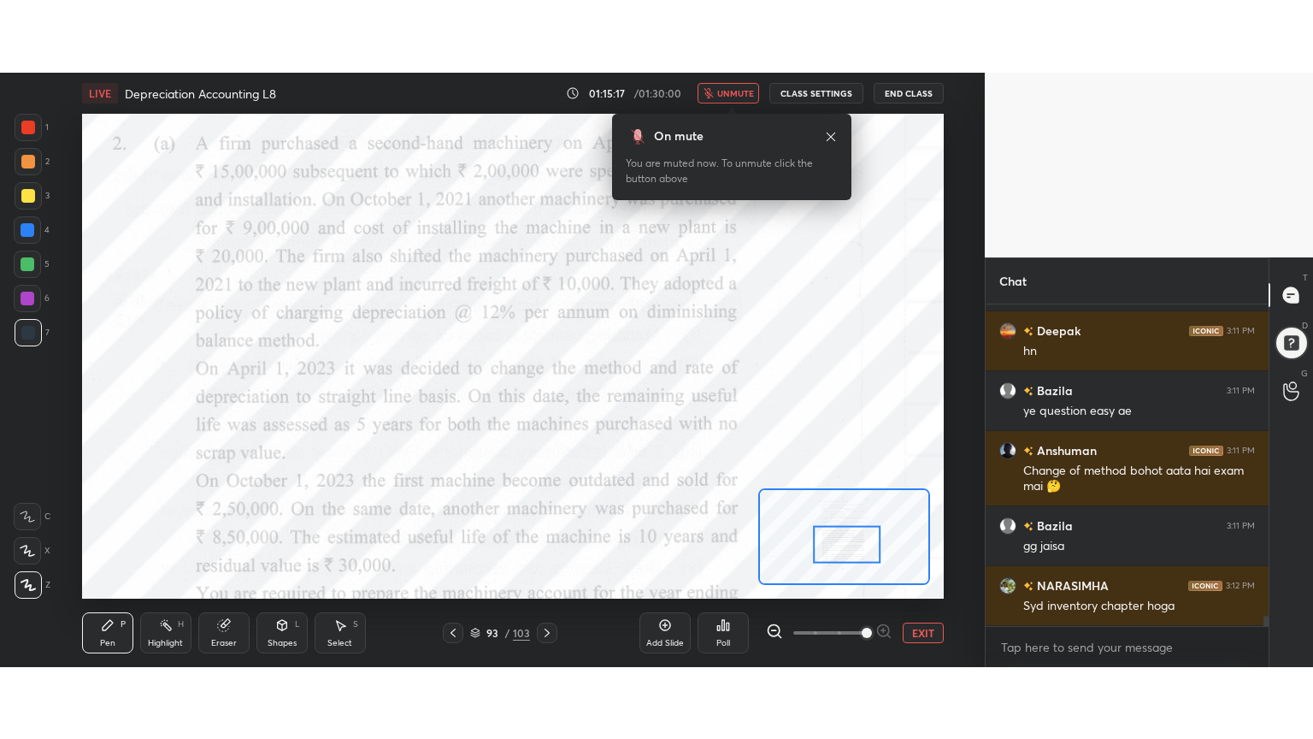
scroll to position [9520, 0]
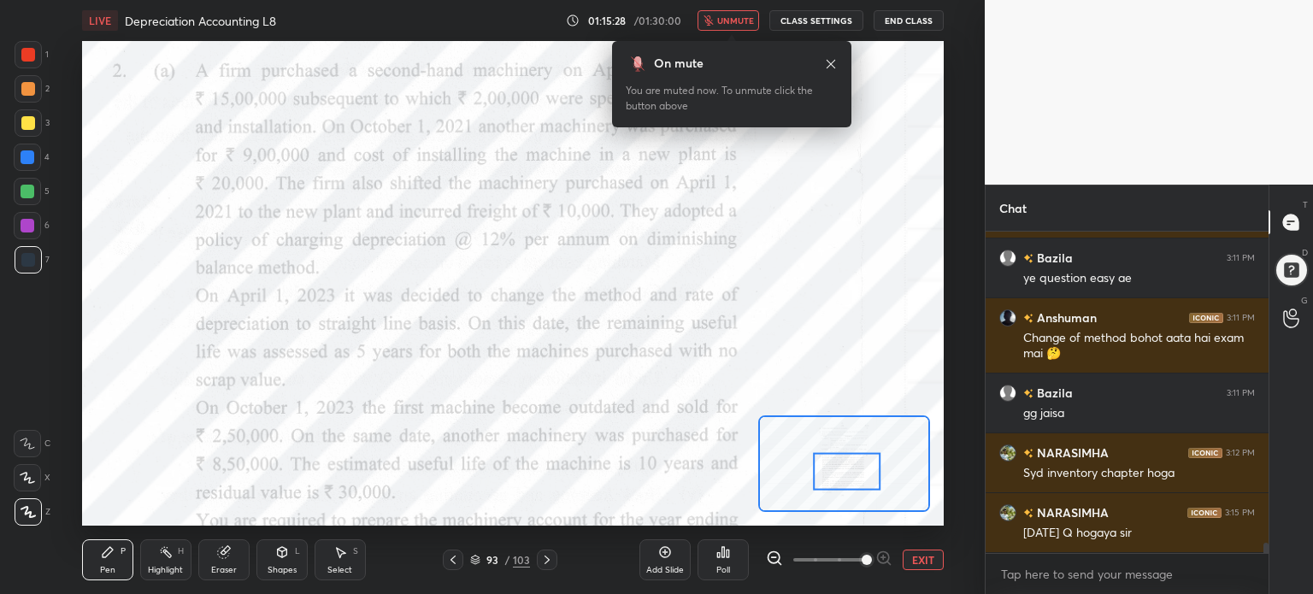
click at [732, 19] on span "unmute" at bounding box center [735, 21] width 37 height 12
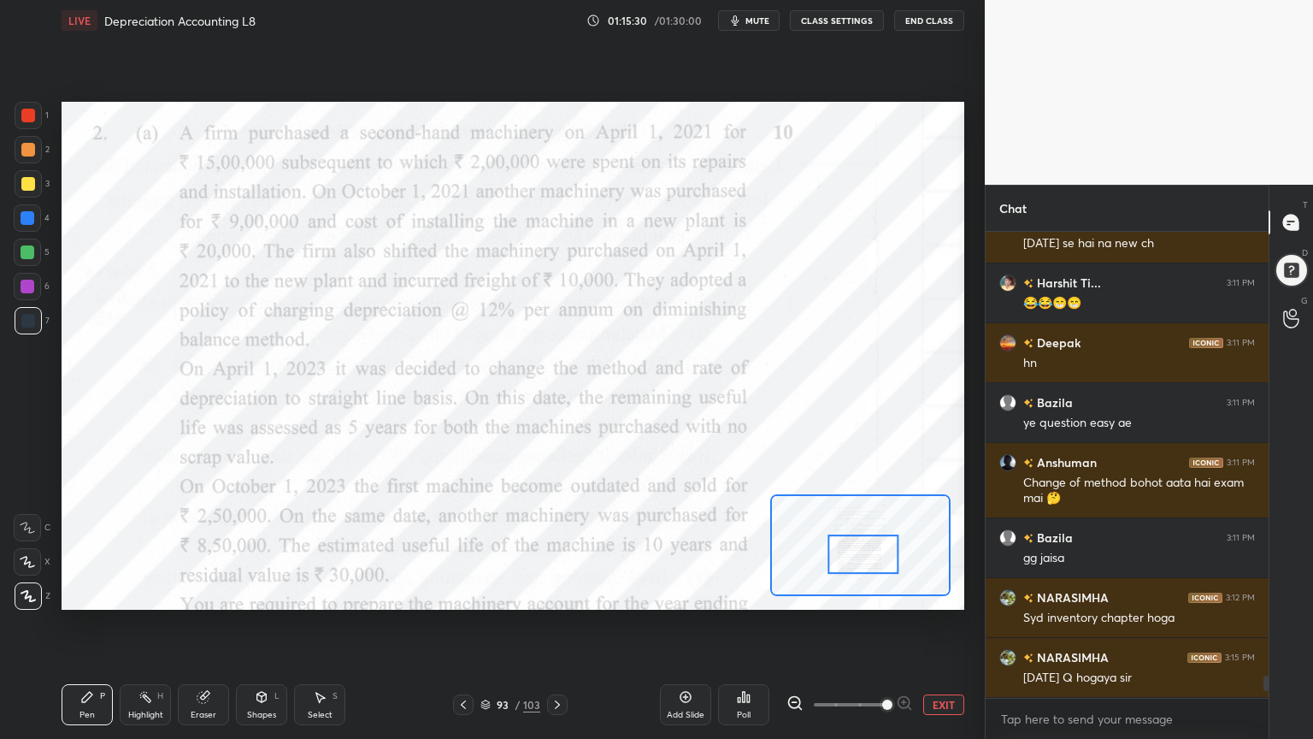
scroll to position [9375, 0]
click at [34, 112] on div at bounding box center [28, 116] width 14 height 14
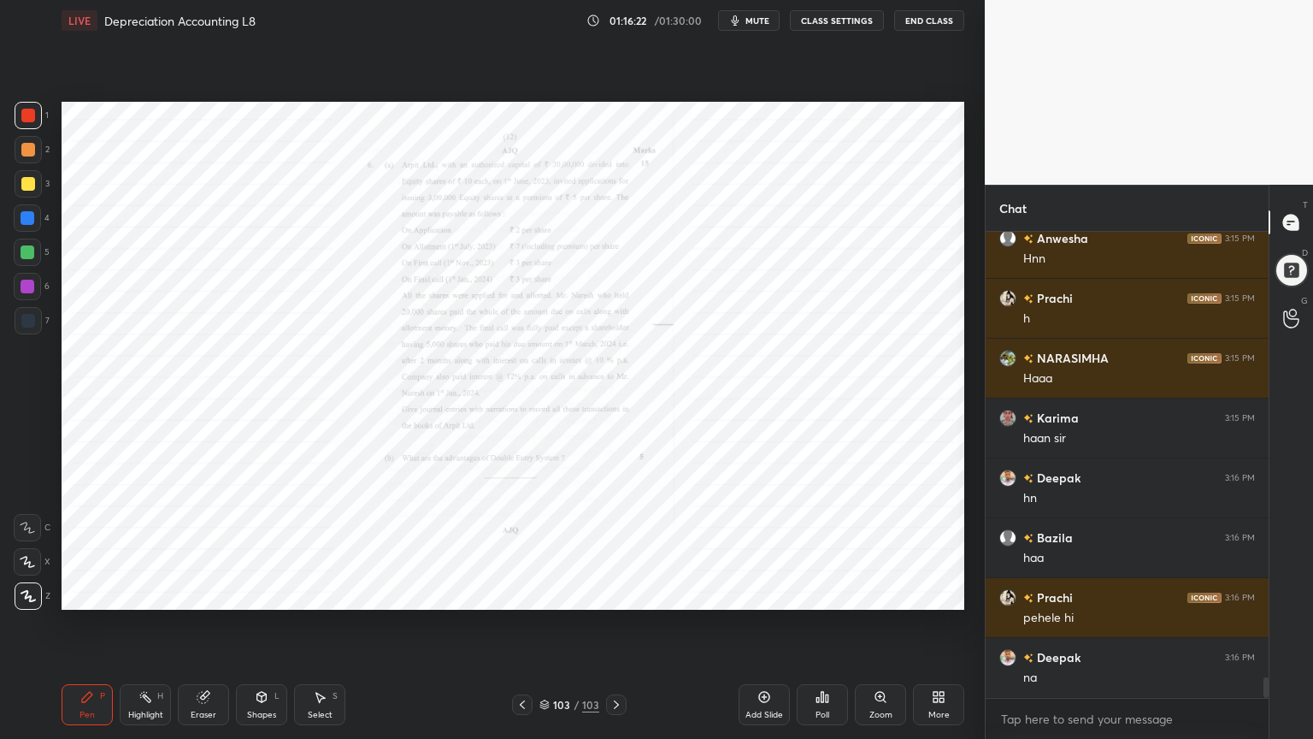
scroll to position [10051, 0]
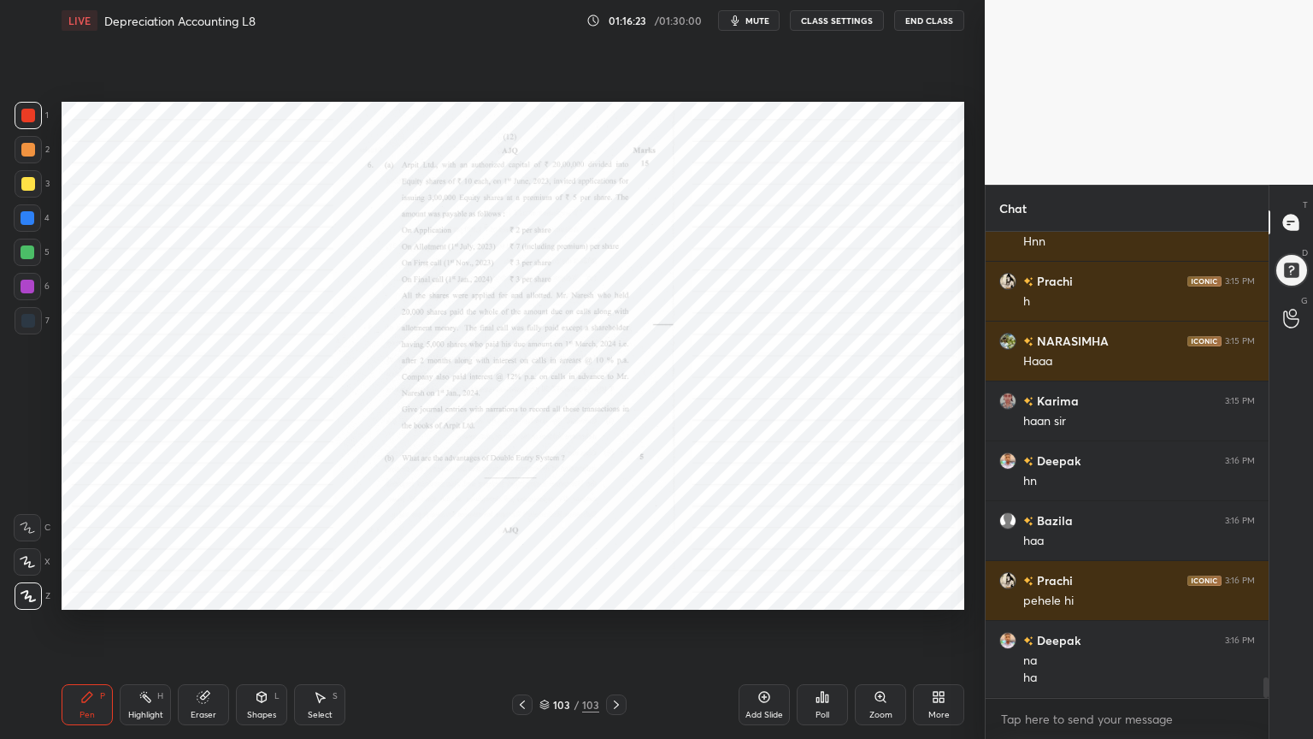
click at [921, 593] on div "More" at bounding box center [938, 704] width 51 height 41
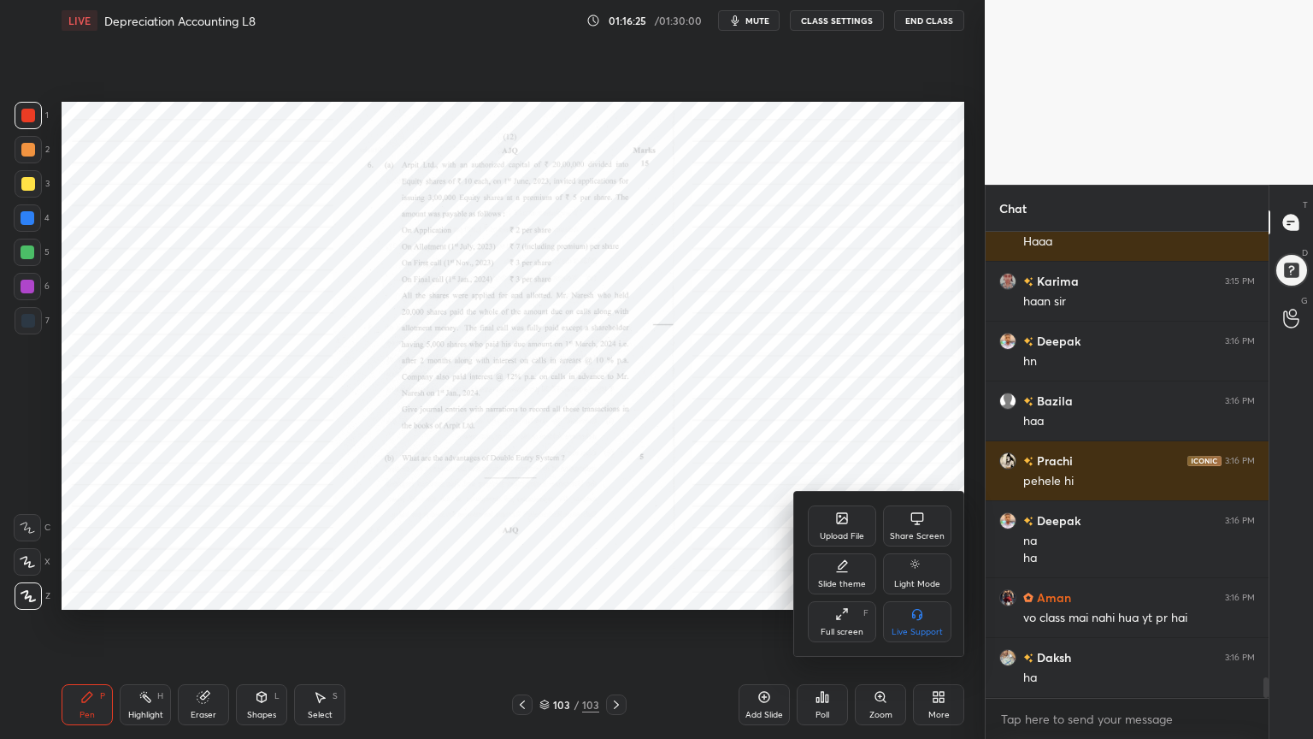
click at [855, 519] on div "Upload File" at bounding box center [842, 525] width 68 height 41
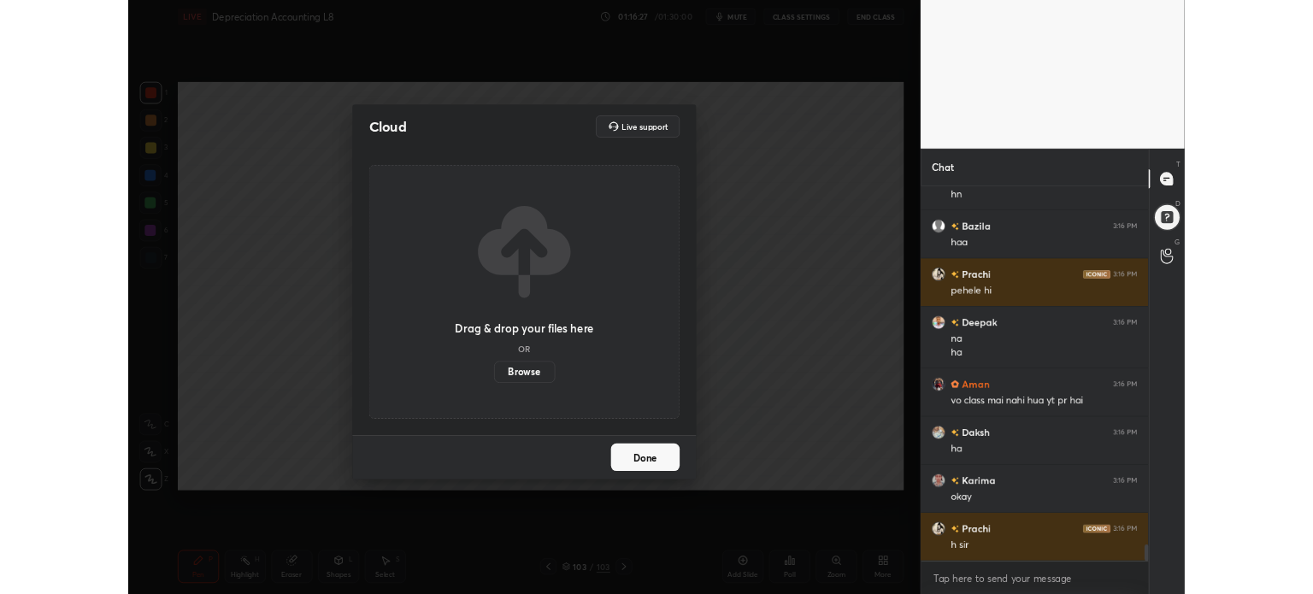
scroll to position [10410, 0]
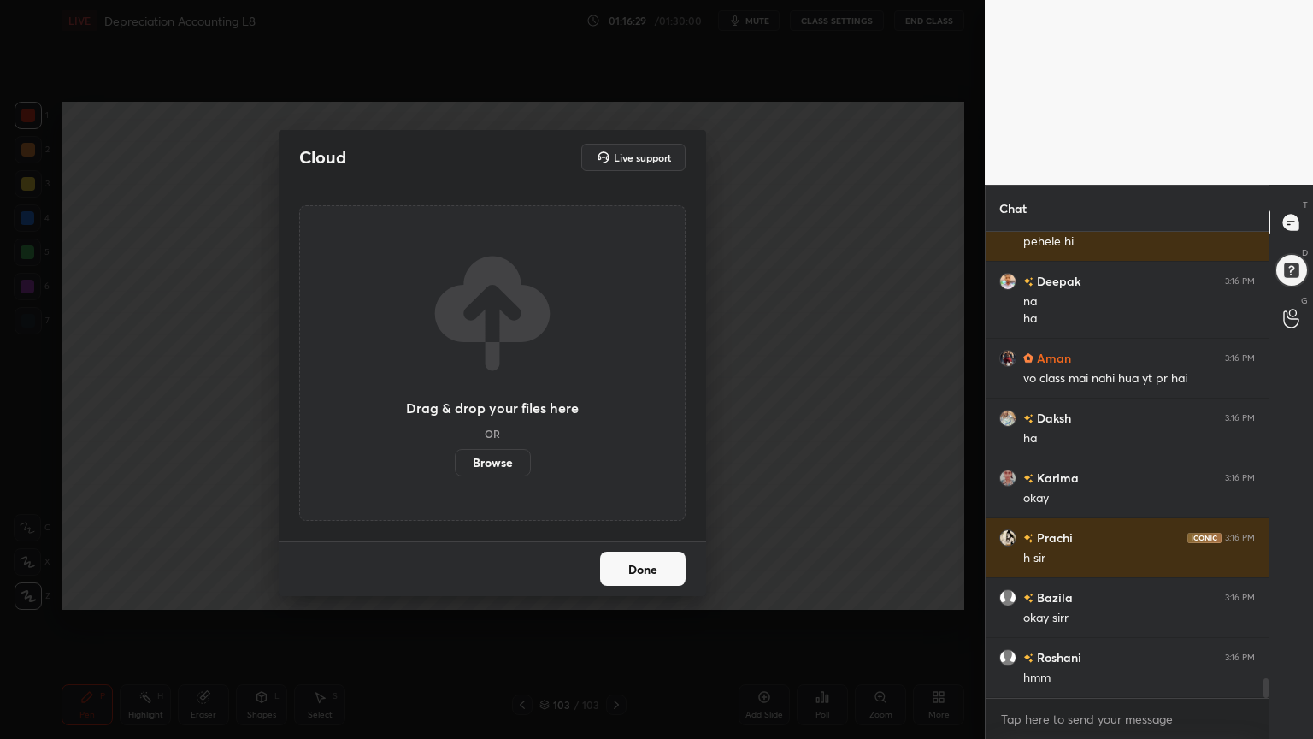
click at [501, 456] on label "Browse" at bounding box center [493, 462] width 76 height 27
click at [455, 456] on input "Browse" at bounding box center [455, 462] width 0 height 27
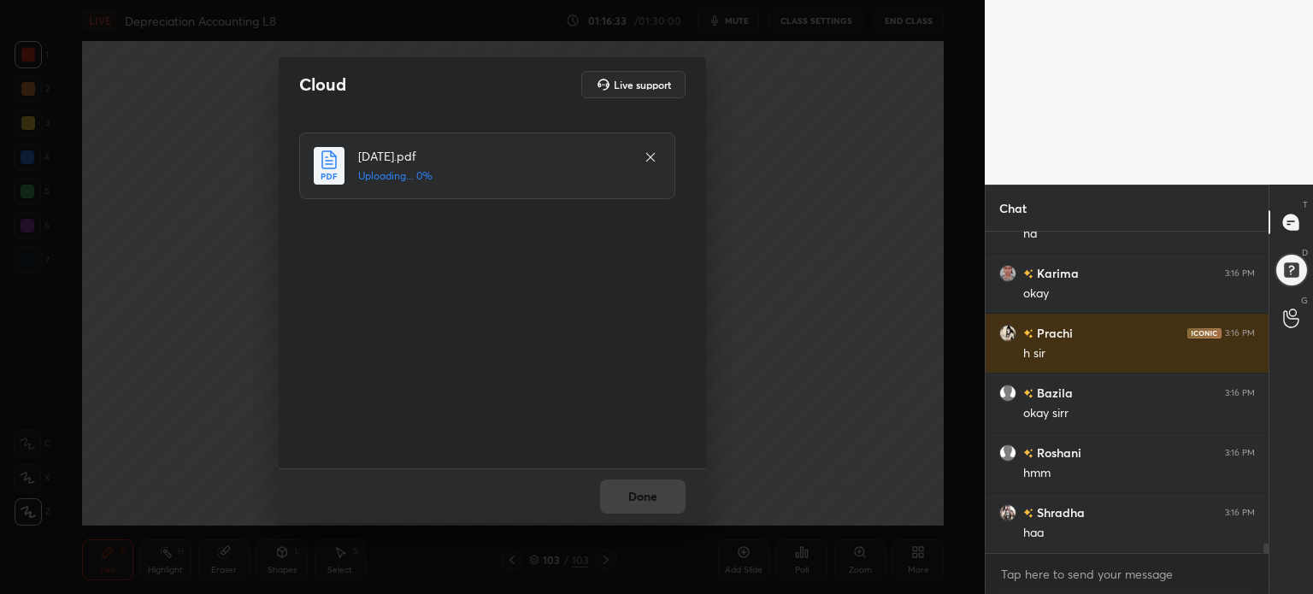
scroll to position [10674, 0]
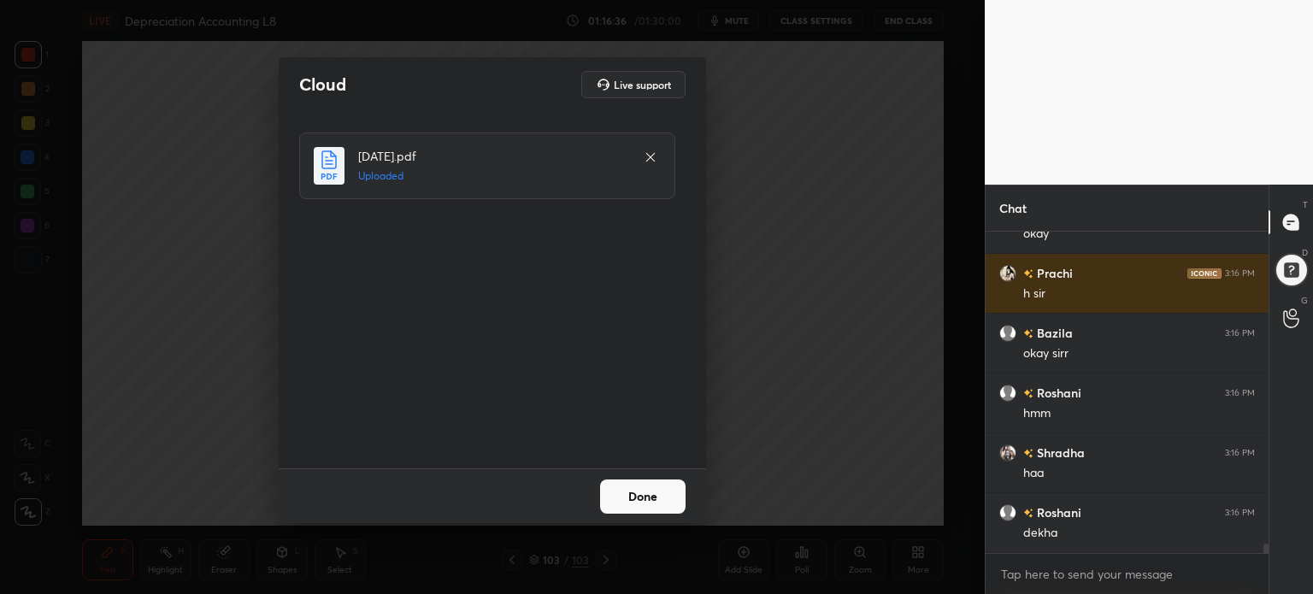
click at [667, 485] on button "Done" at bounding box center [643, 497] width 86 height 34
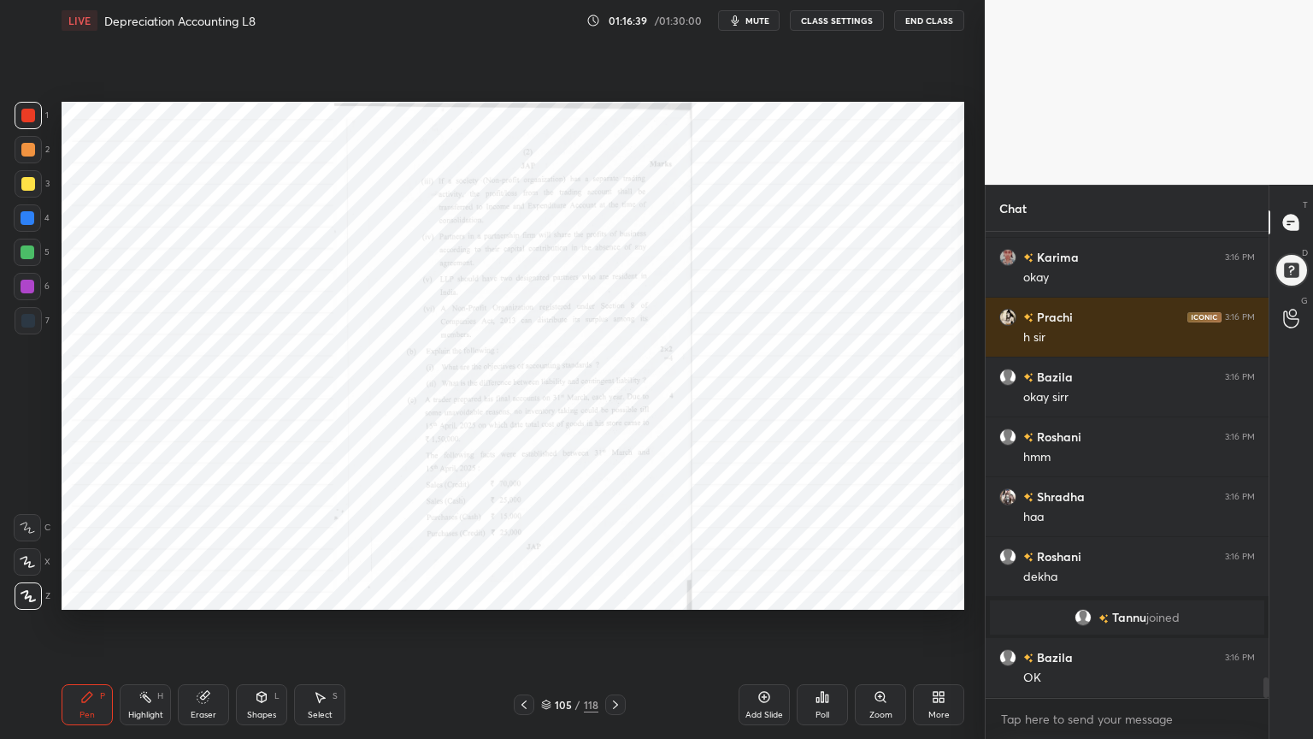
scroll to position [9980, 0]
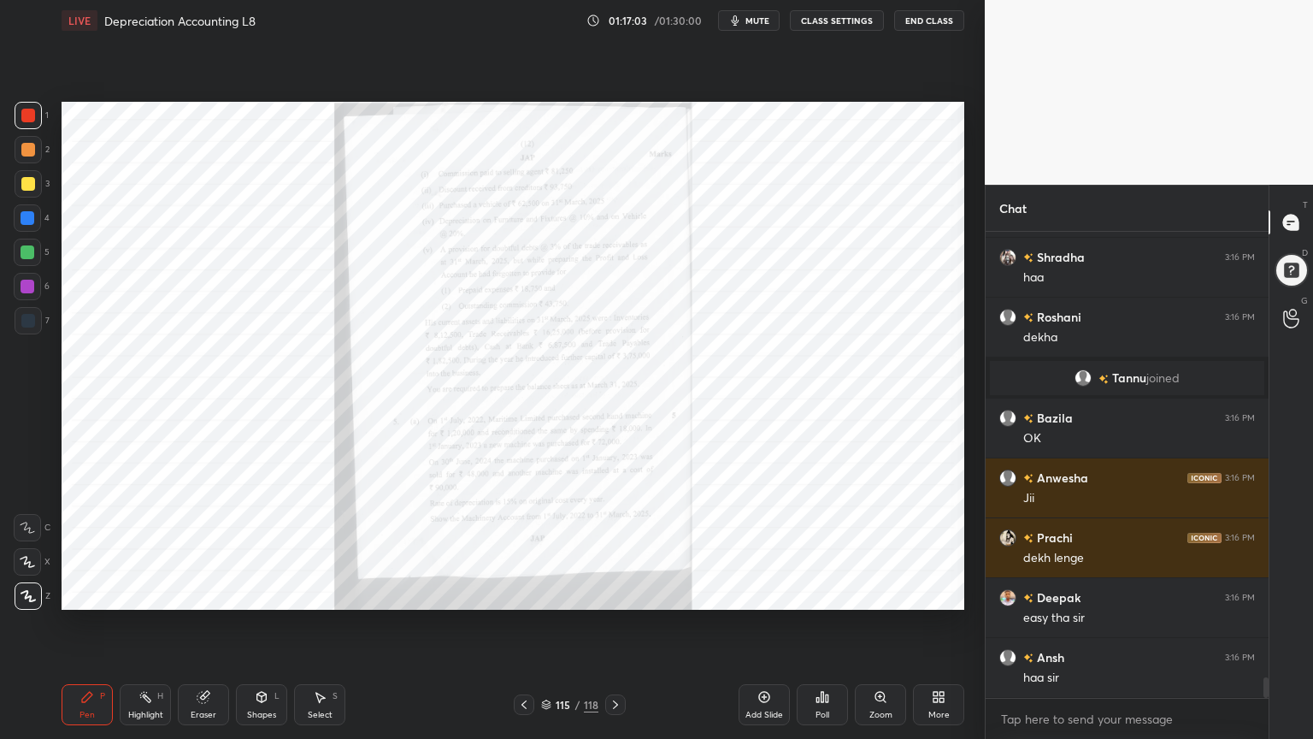
click at [874, 593] on div "Zoom" at bounding box center [881, 715] width 23 height 9
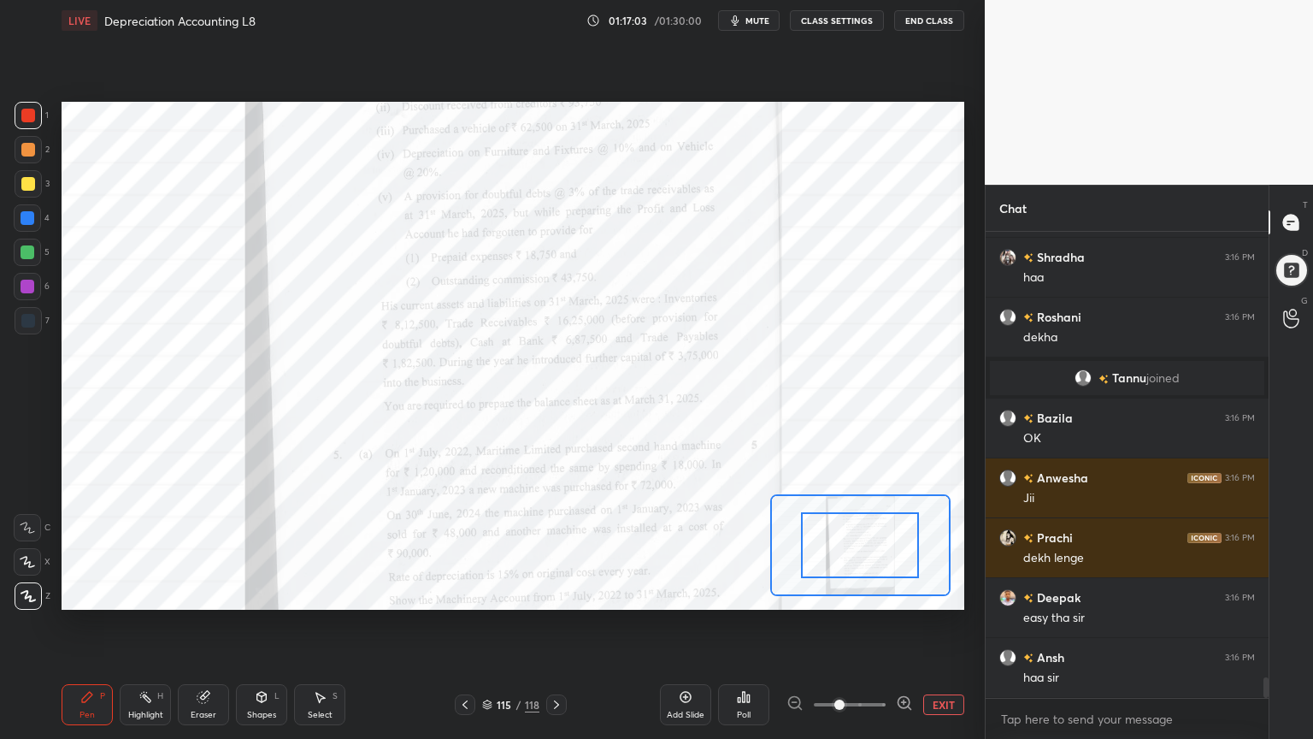
click at [874, 593] on span at bounding box center [850, 705] width 72 height 26
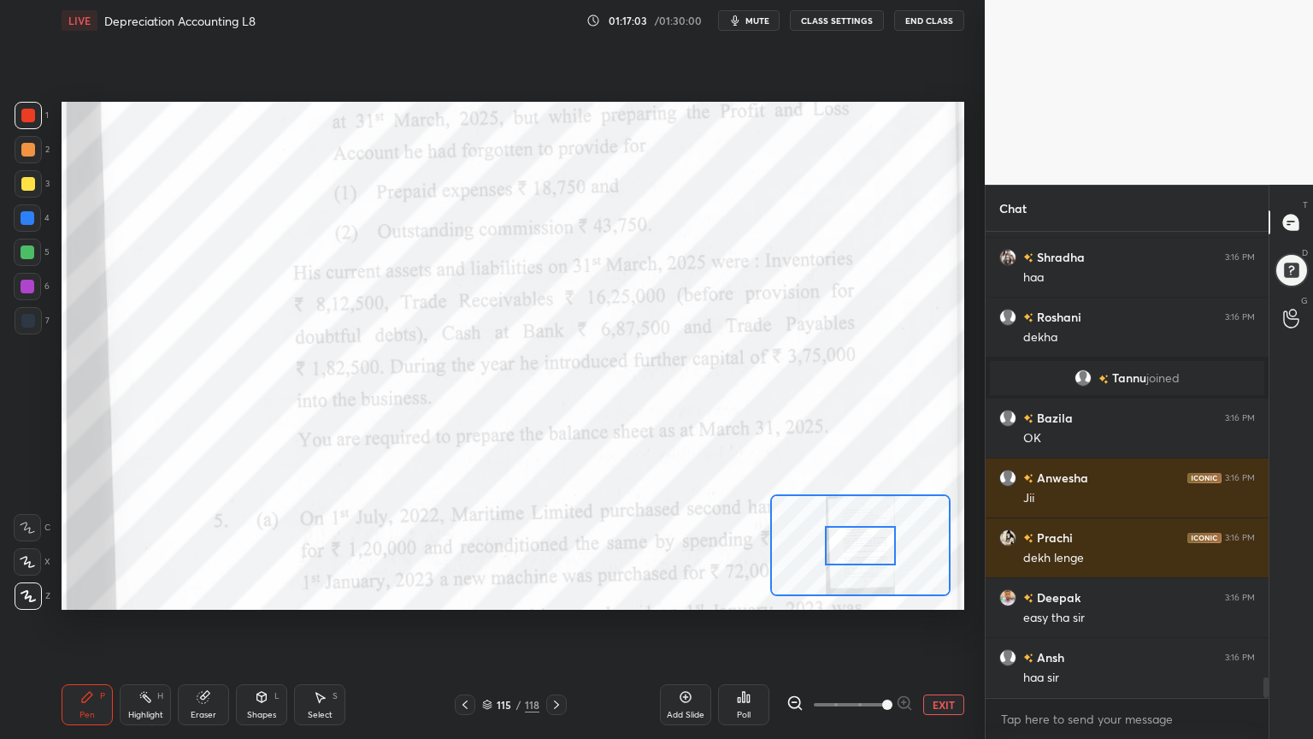
click at [882, 593] on span at bounding box center [887, 704] width 10 height 10
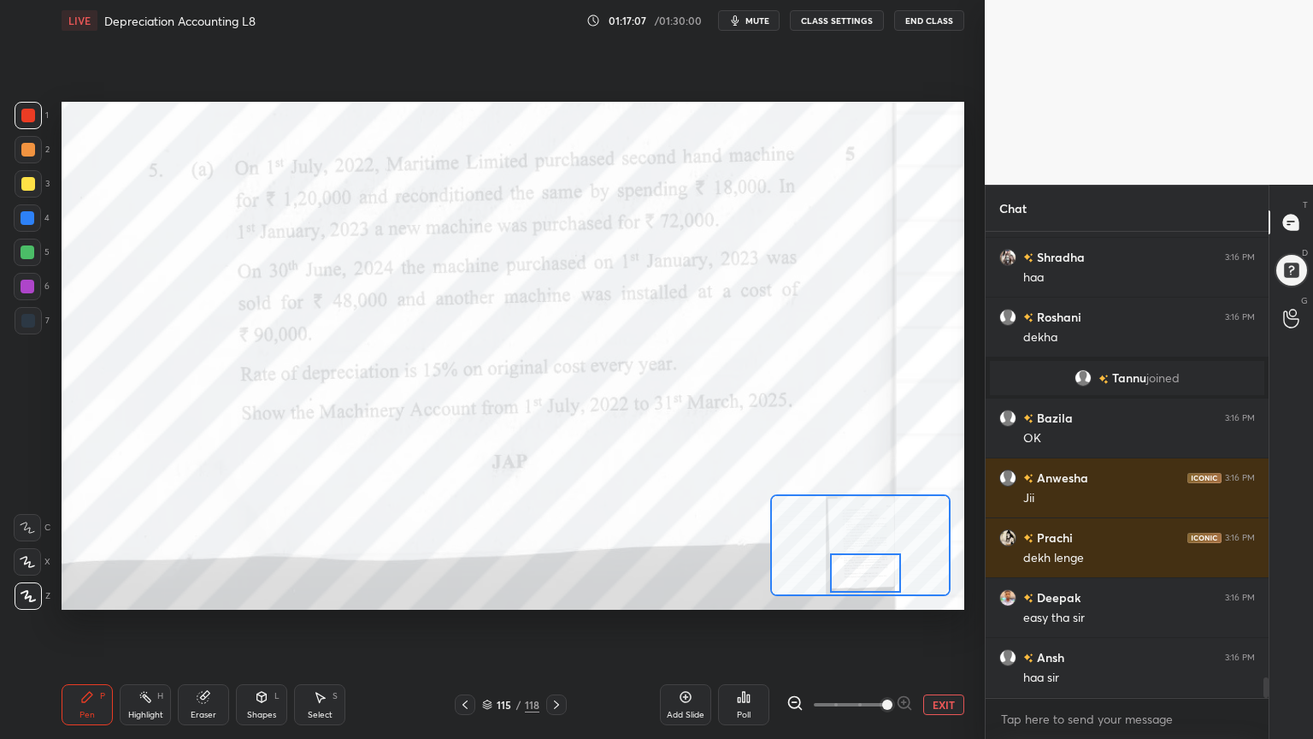
drag, startPoint x: 887, startPoint y: 538, endPoint x: 893, endPoint y: 564, distance: 27.0
click at [893, 564] on div at bounding box center [865, 572] width 71 height 39
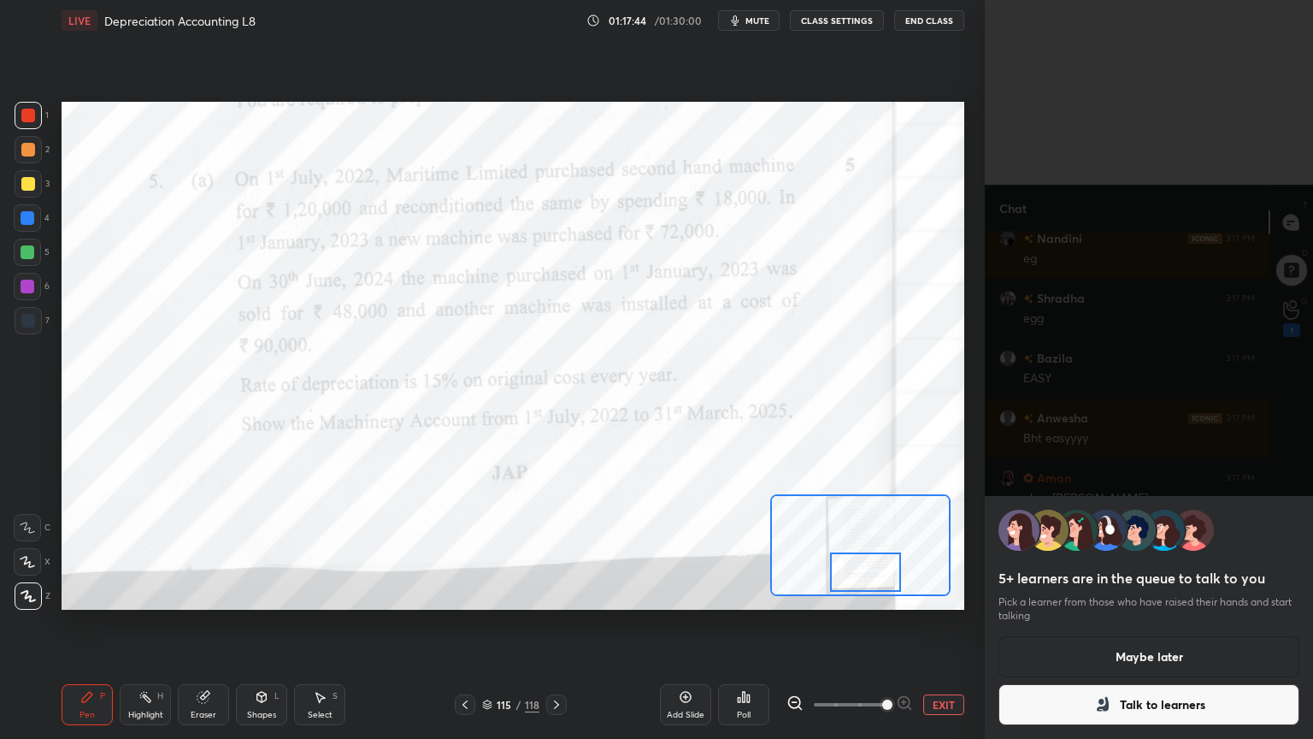
scroll to position [10817, 0]
click at [929, 15] on button "End Class" at bounding box center [929, 20] width 70 height 21
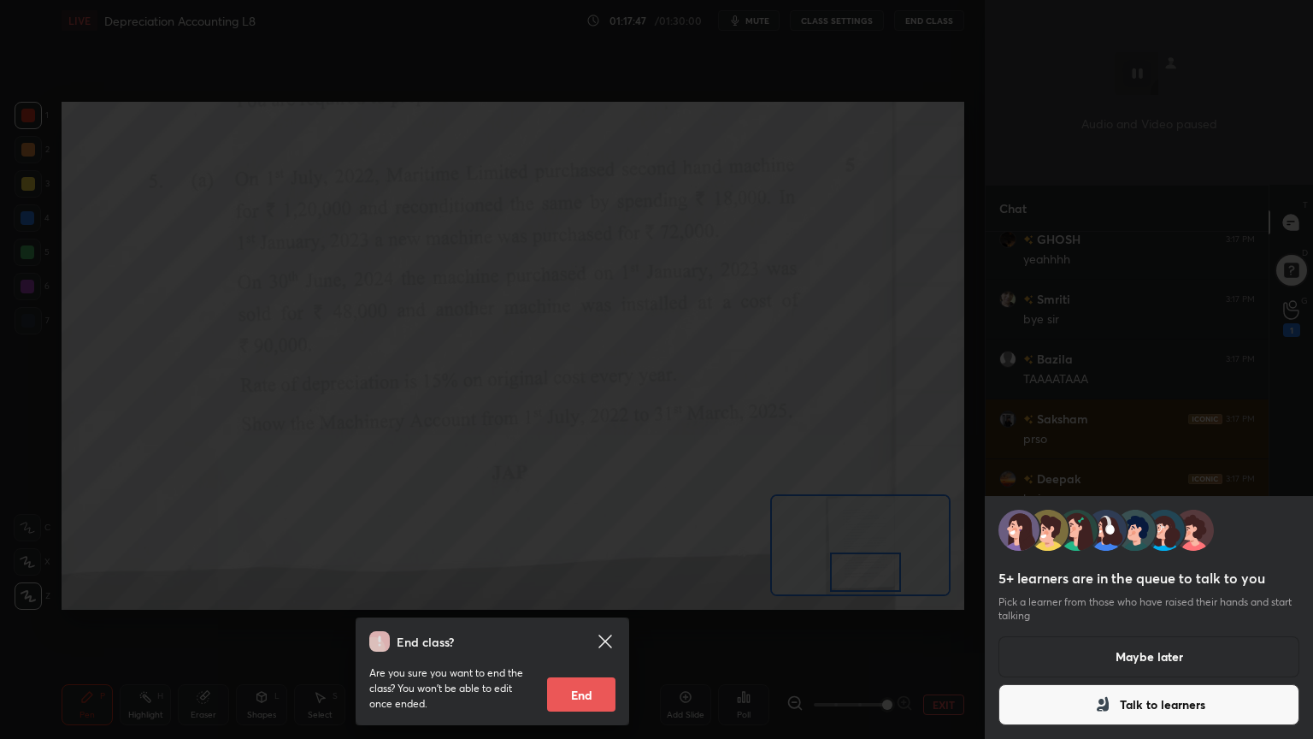
scroll to position [11252, 0]
click at [589, 593] on button "End" at bounding box center [581, 694] width 68 height 34
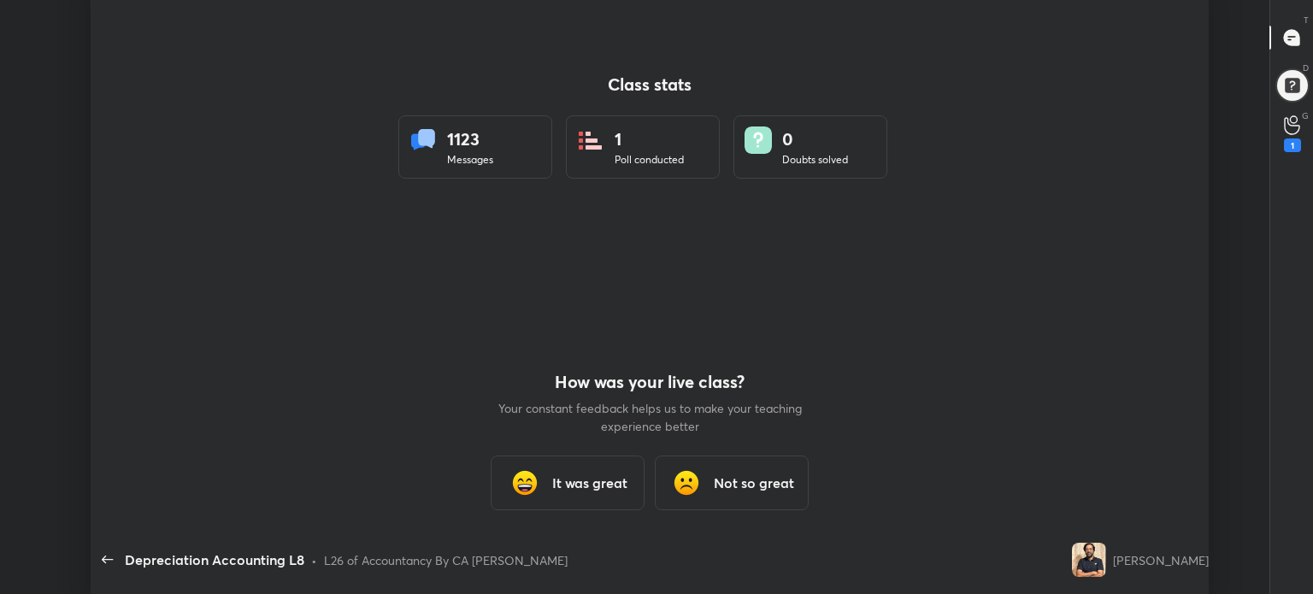
scroll to position [85015, 84201]
type textarea "x"
